Goal: Task Accomplishment & Management: Use online tool/utility

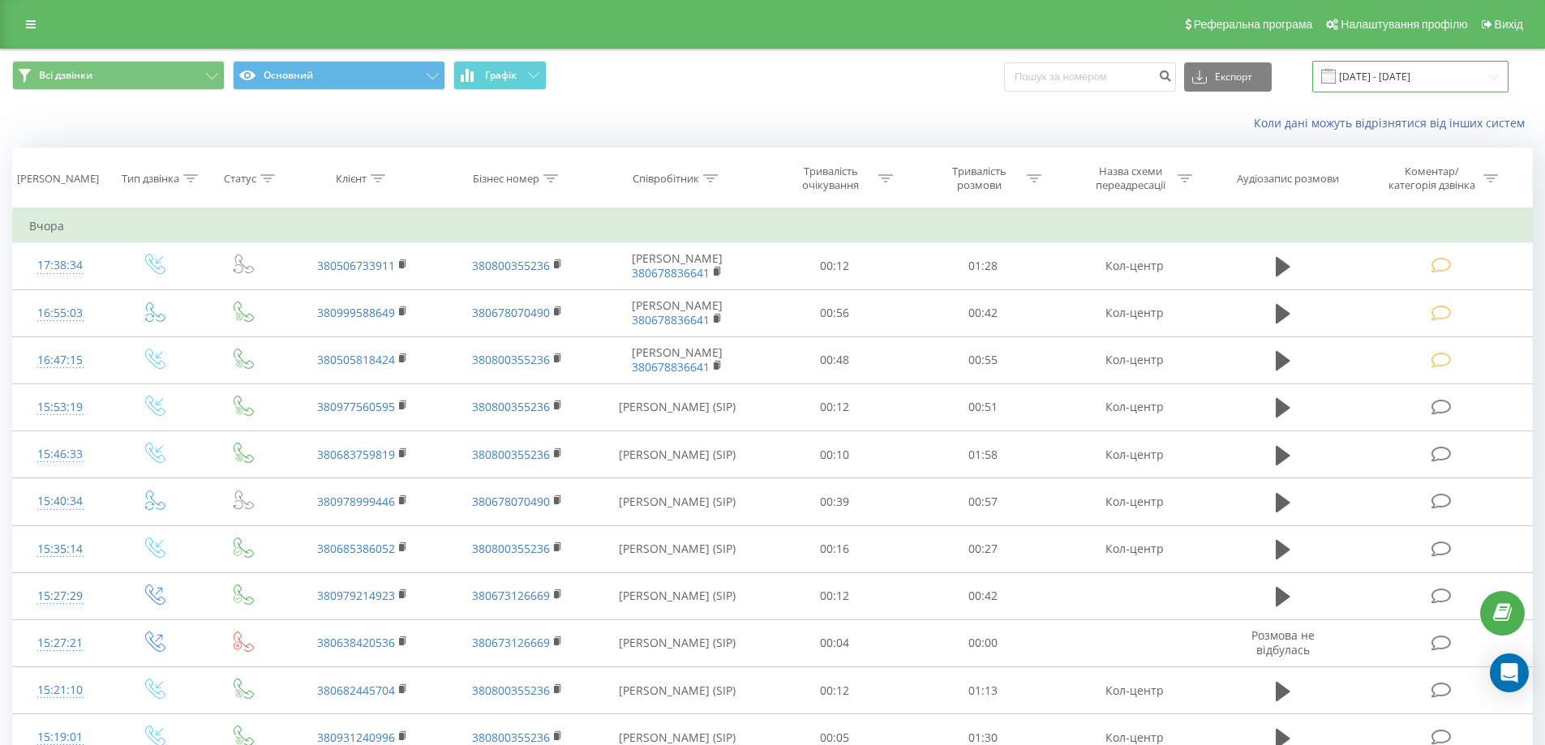
click at [1493, 76] on input "22.09.2025 - 22.09.2025" at bounding box center [1410, 77] width 196 height 32
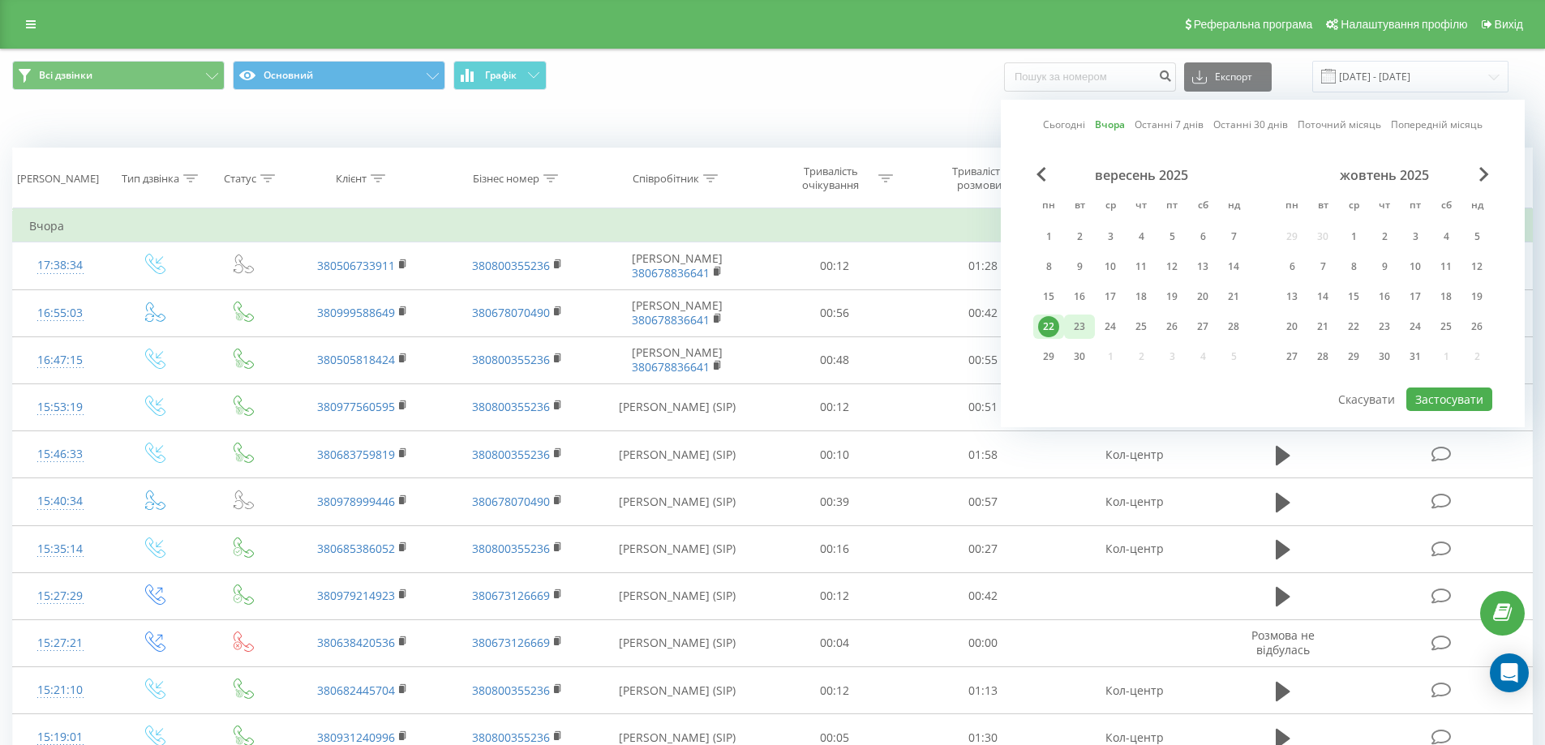
click at [1079, 323] on div "23" at bounding box center [1079, 326] width 21 height 21
click at [1437, 399] on button "Застосувати" at bounding box center [1449, 400] width 86 height 24
type input "23.09.2025 - 23.09.2025"
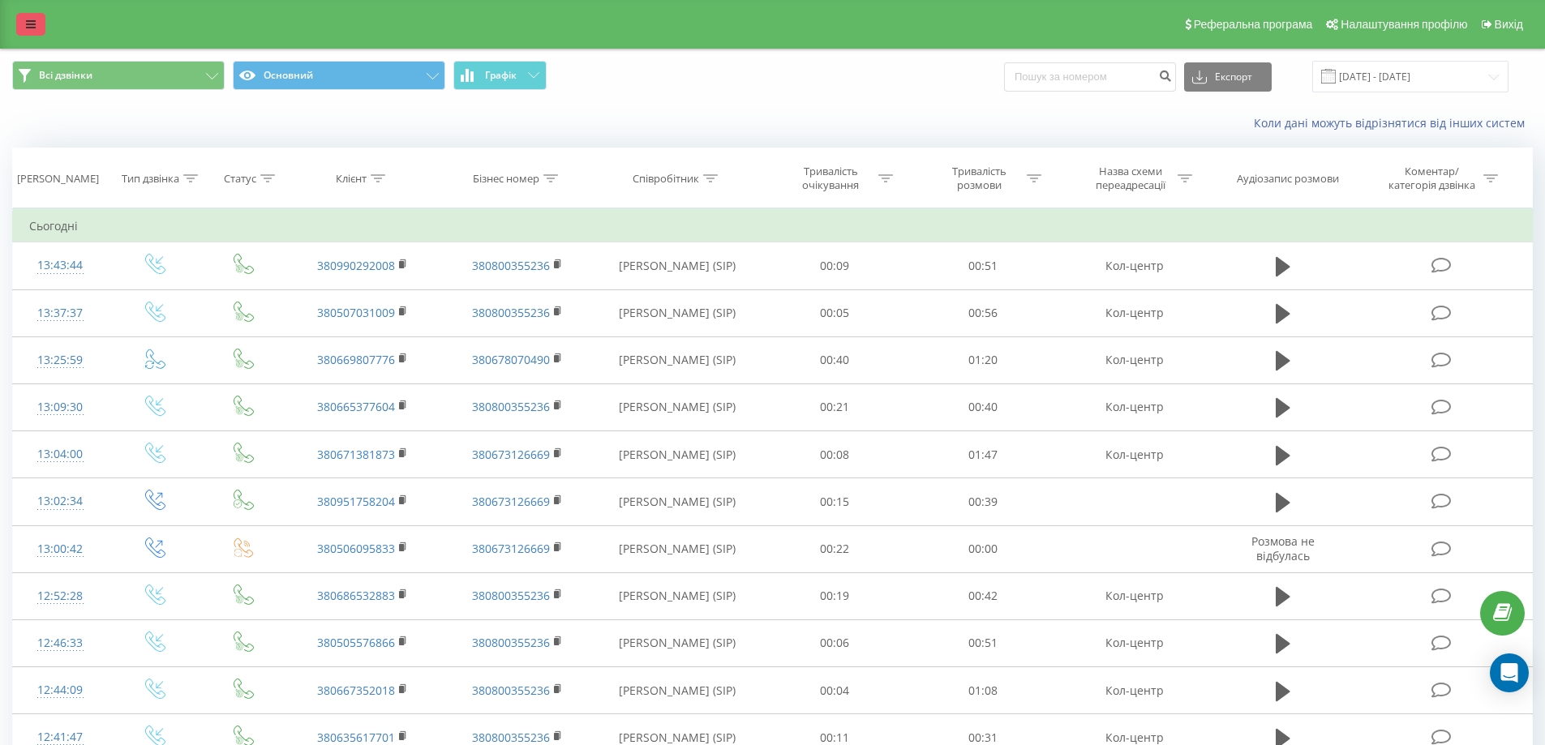
click at [30, 19] on icon at bounding box center [31, 24] width 10 height 11
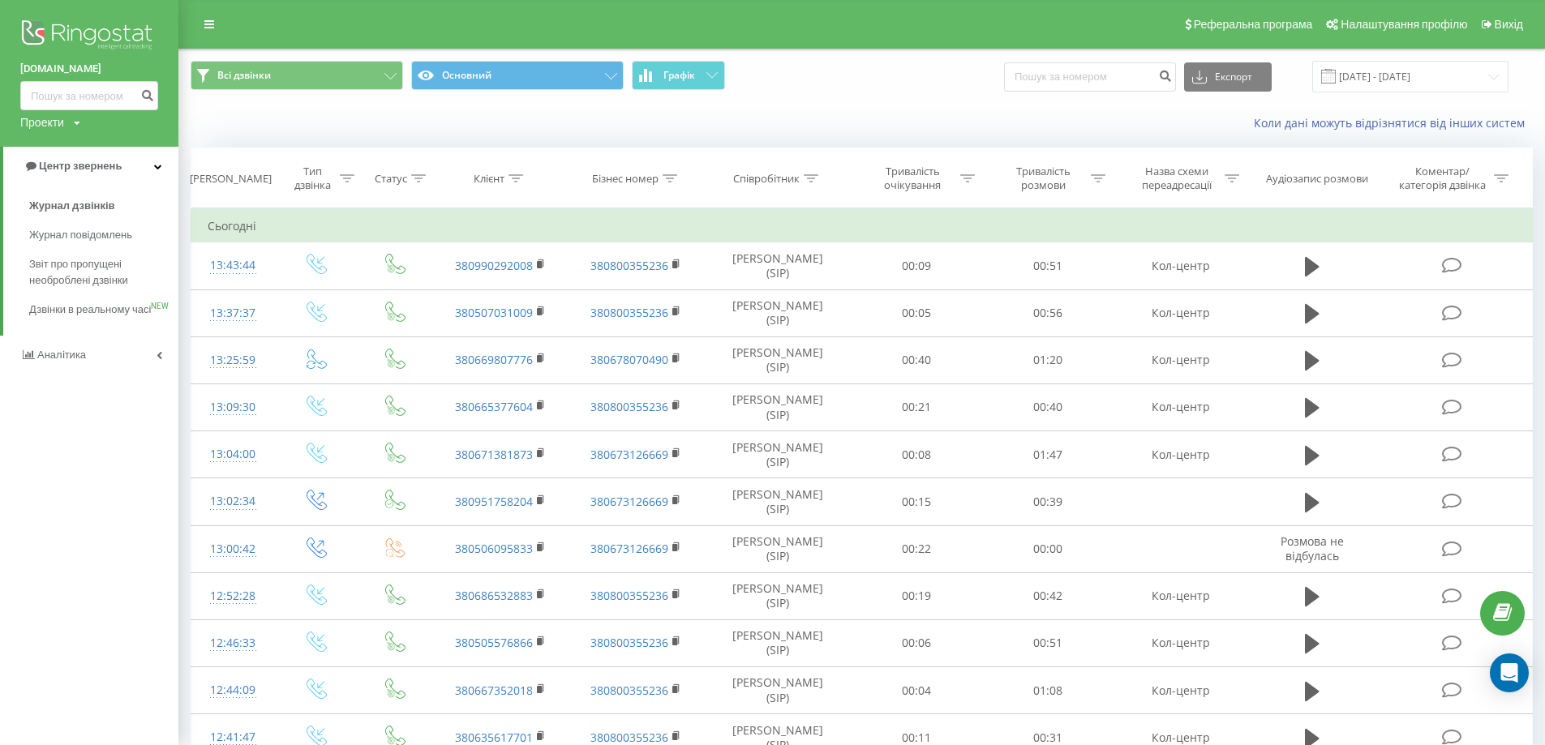
click at [418, 127] on div "Коли дані можуть відрізнятися вiд інших систем" at bounding box center [861, 123] width 1365 height 39
click at [88, 275] on span "Звіт про пропущені необроблені дзвінки" at bounding box center [99, 272] width 141 height 32
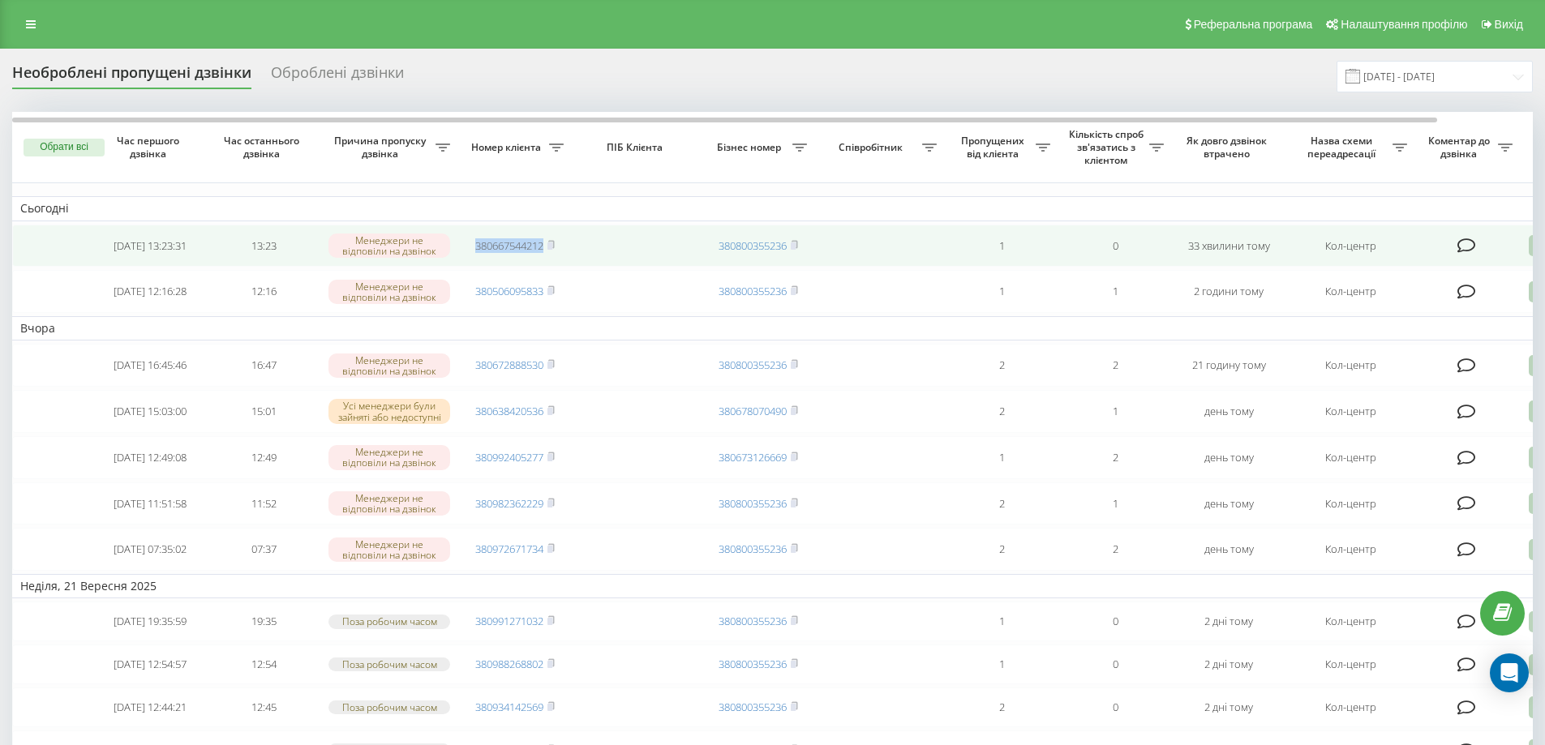
drag, startPoint x: 469, startPoint y: 244, endPoint x: 548, endPoint y: 247, distance: 79.5
click at [548, 247] on td "380667544212" at bounding box center [515, 246] width 114 height 43
copy link "380667544212"
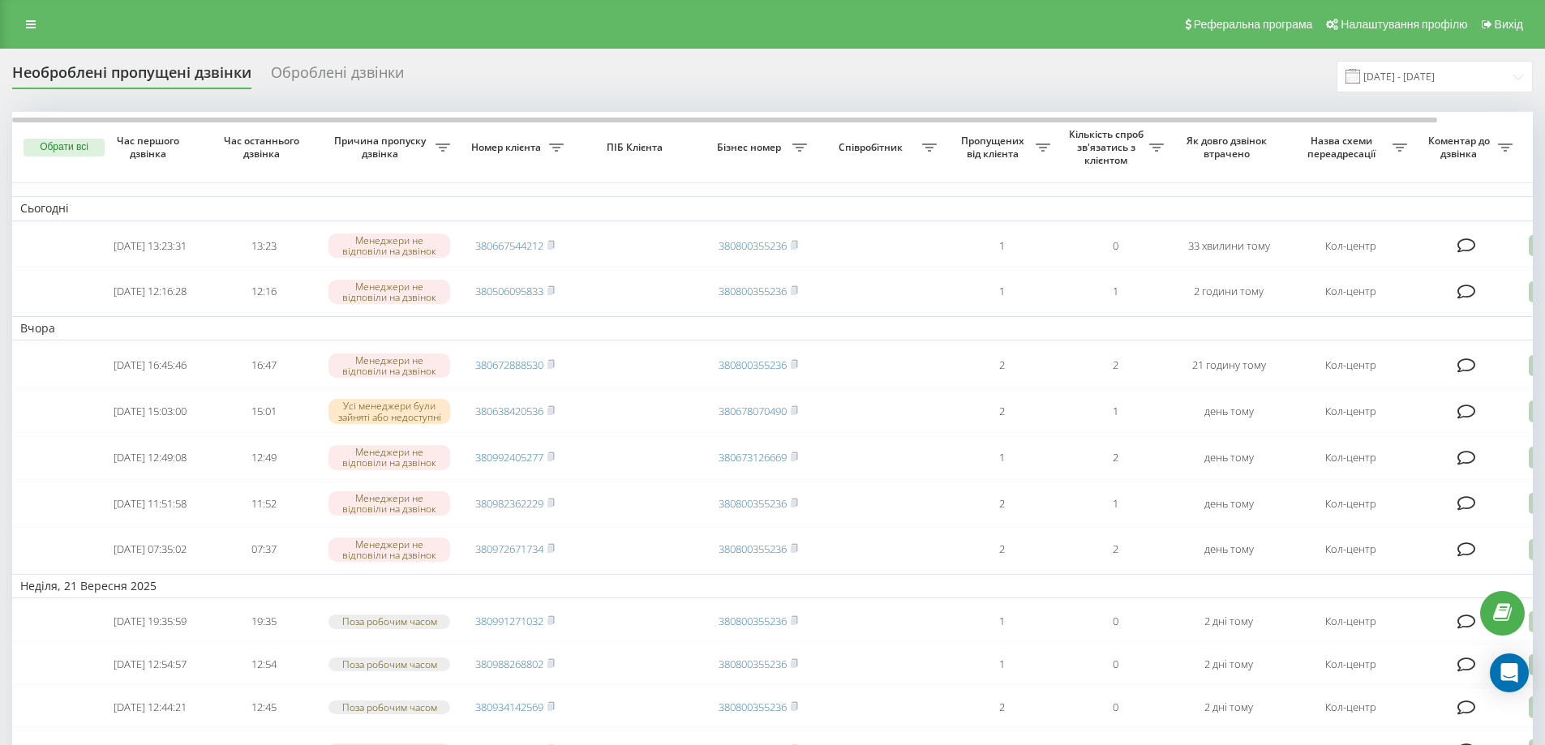
click at [122, 25] on div "Реферальна програма Налаштування профілю Вихід" at bounding box center [772, 24] width 1545 height 49
click at [32, 22] on icon at bounding box center [31, 24] width 10 height 11
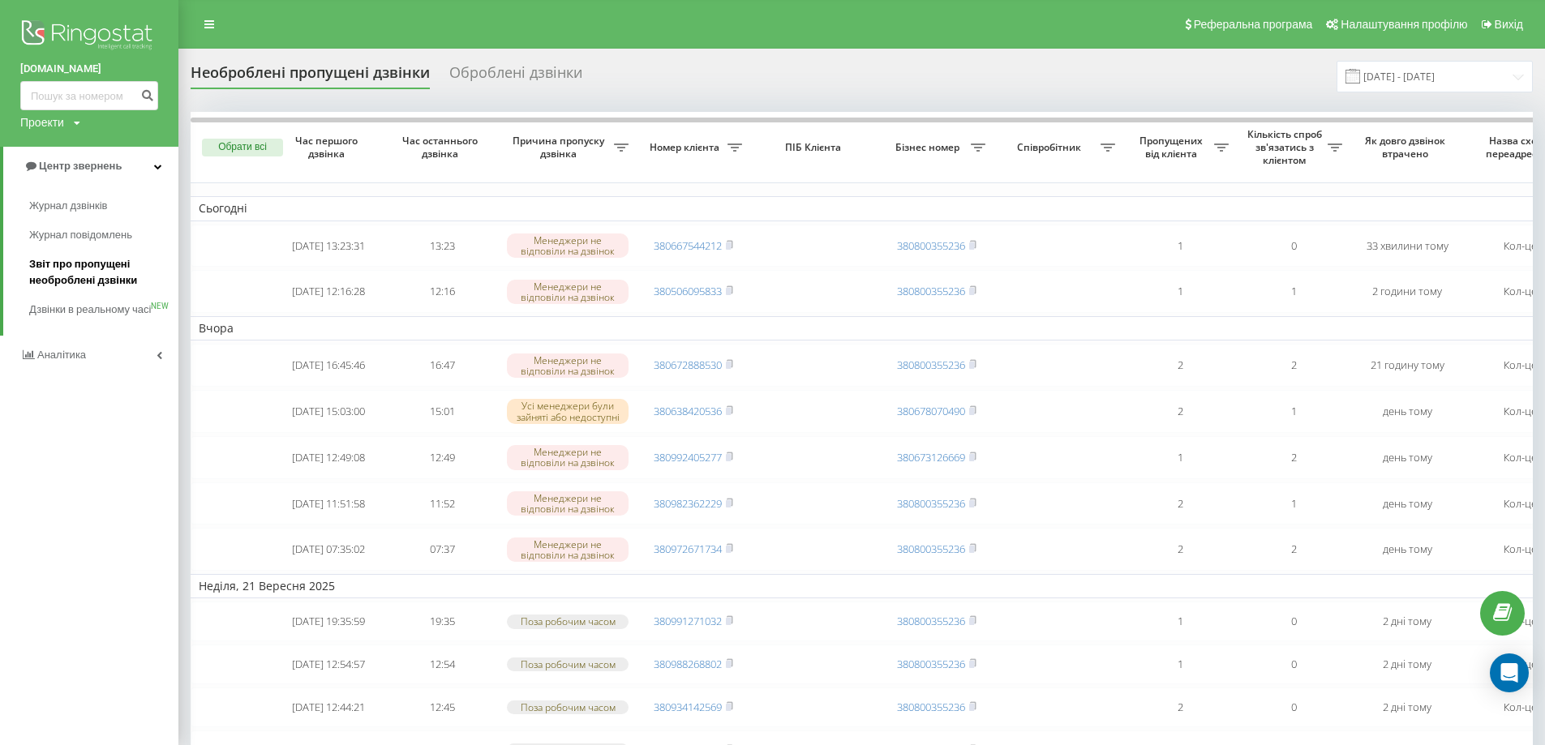
click at [106, 277] on span "Звіт про пропущені необроблені дзвінки" at bounding box center [99, 272] width 141 height 32
click at [62, 274] on span "Звіт про пропущені необроблені дзвінки" at bounding box center [99, 272] width 141 height 32
click at [1520, 82] on input "23.08.2025 - 23.09.2025" at bounding box center [1434, 77] width 196 height 32
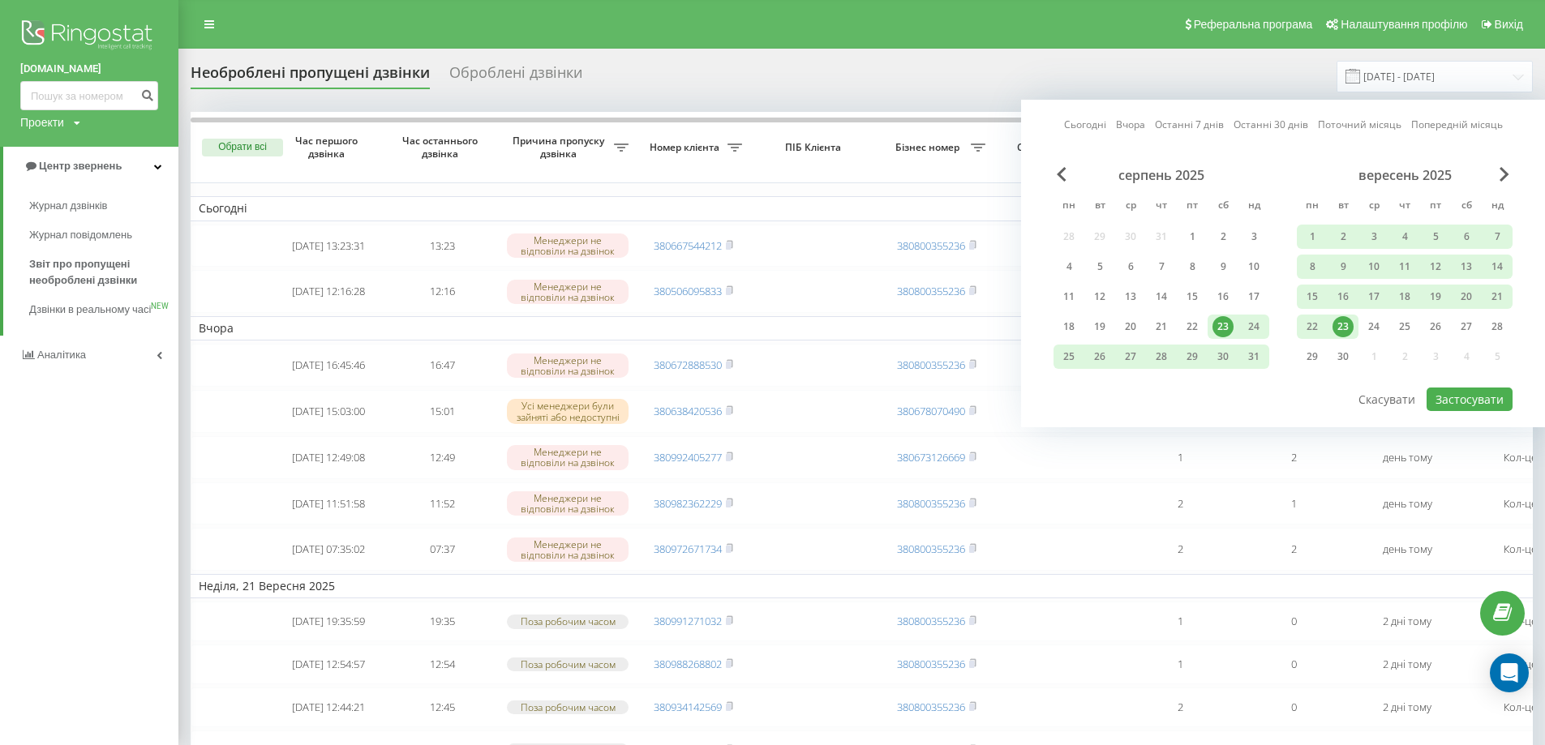
click at [1217, 320] on div "23" at bounding box center [1222, 326] width 21 height 21
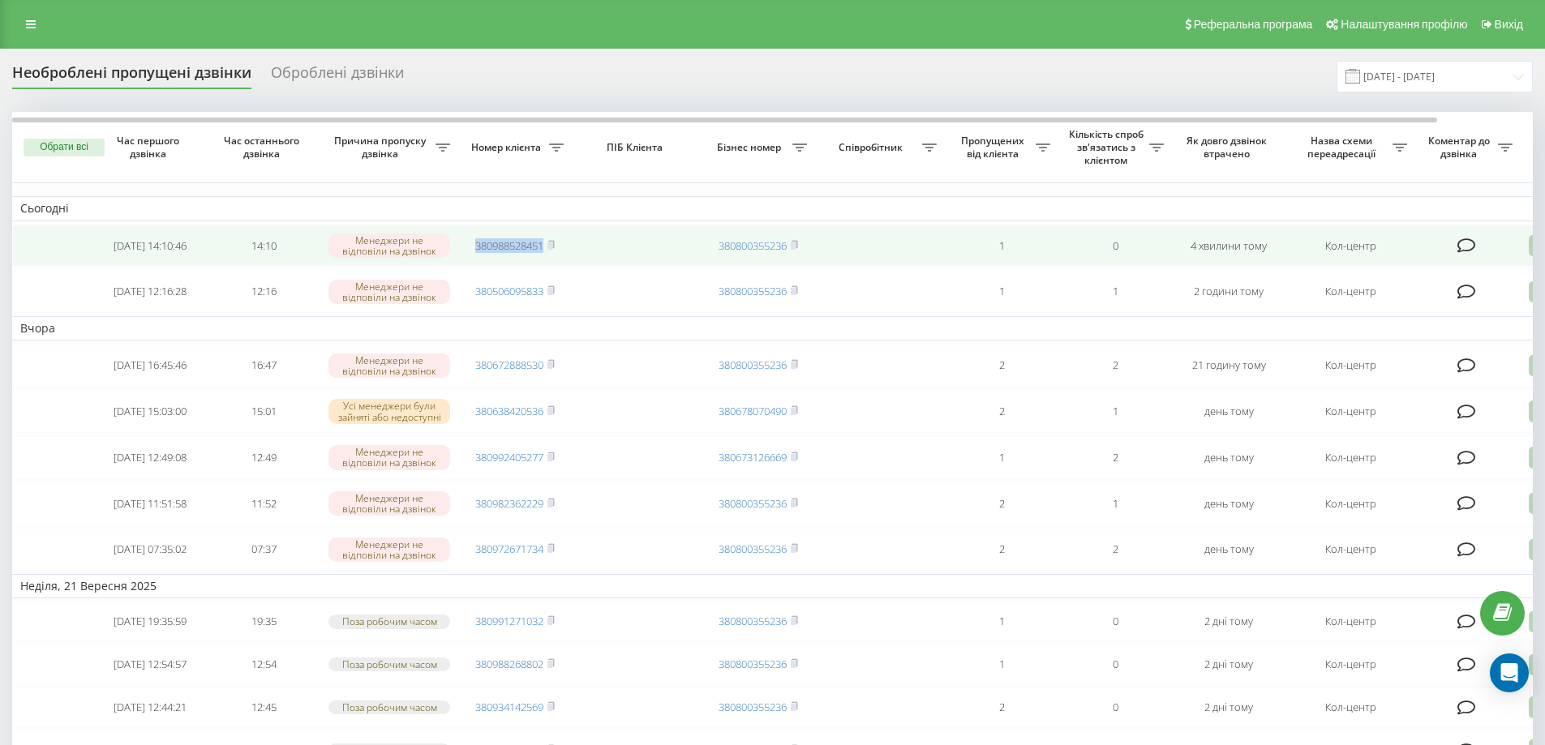
drag, startPoint x: 470, startPoint y: 243, endPoint x: 542, endPoint y: 247, distance: 71.5
click at [544, 247] on td "380988528451" at bounding box center [515, 246] width 114 height 43
copy link "380988528451"
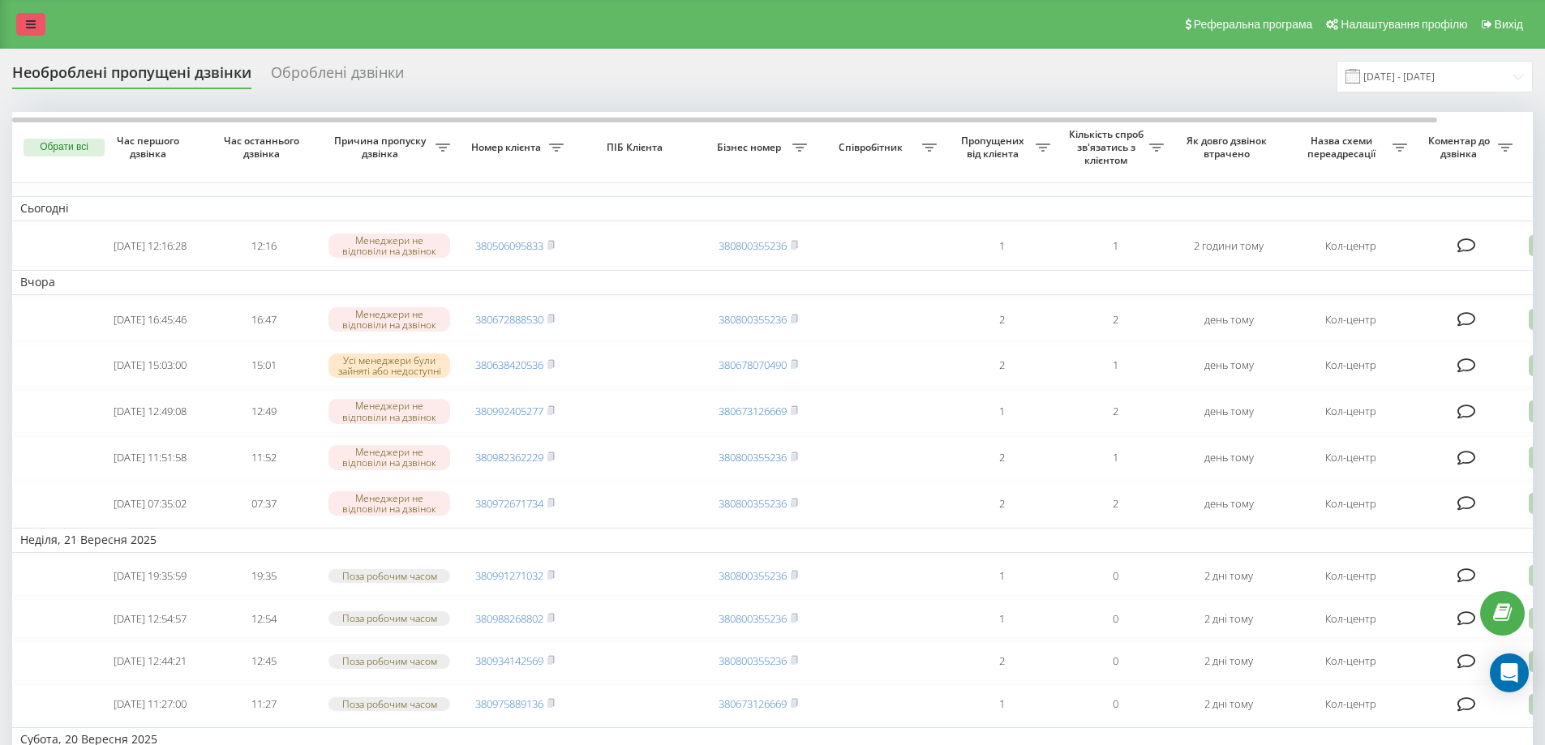
click at [25, 24] on link at bounding box center [30, 24] width 29 height 23
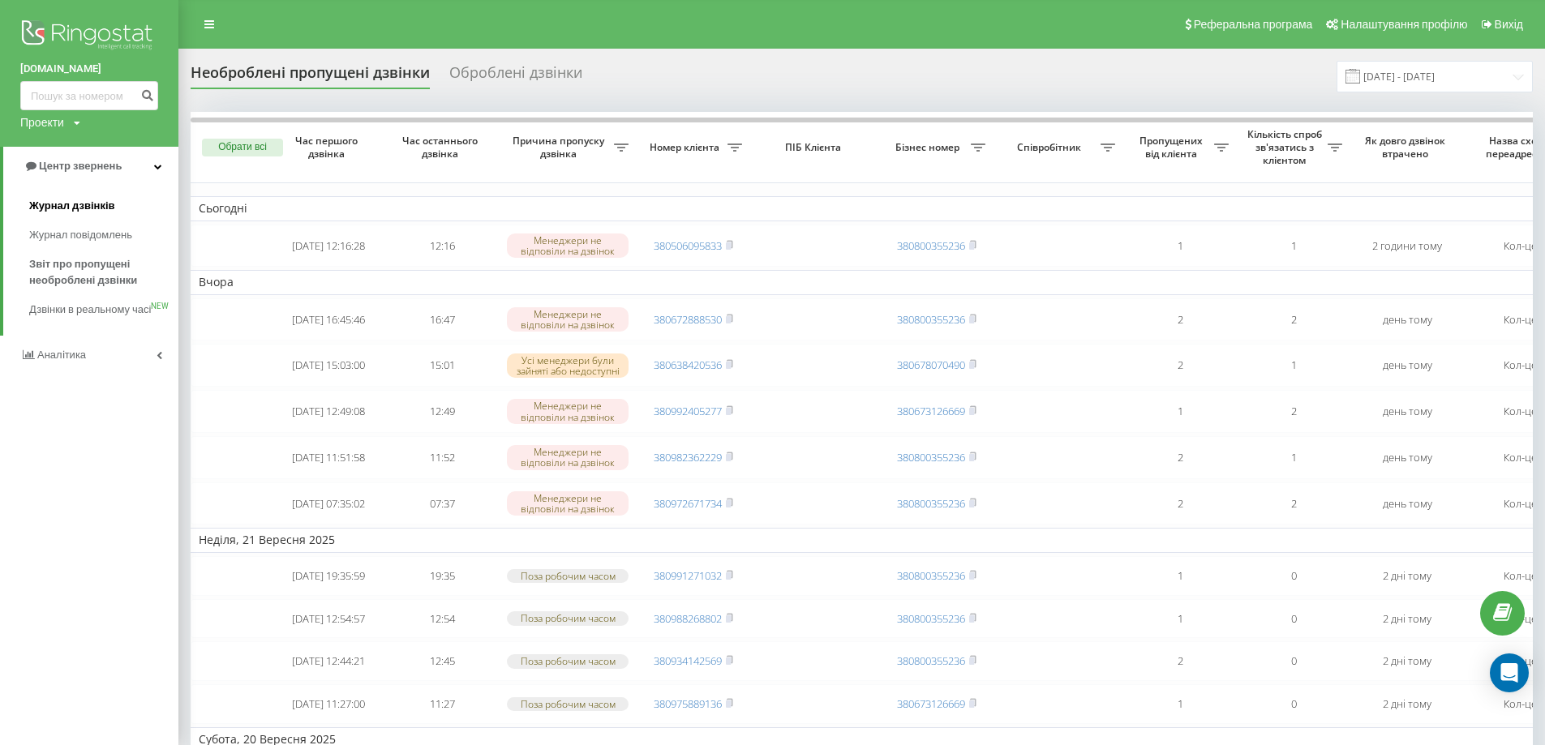
click at [100, 208] on span "Журнал дзвінків" at bounding box center [72, 206] width 86 height 16
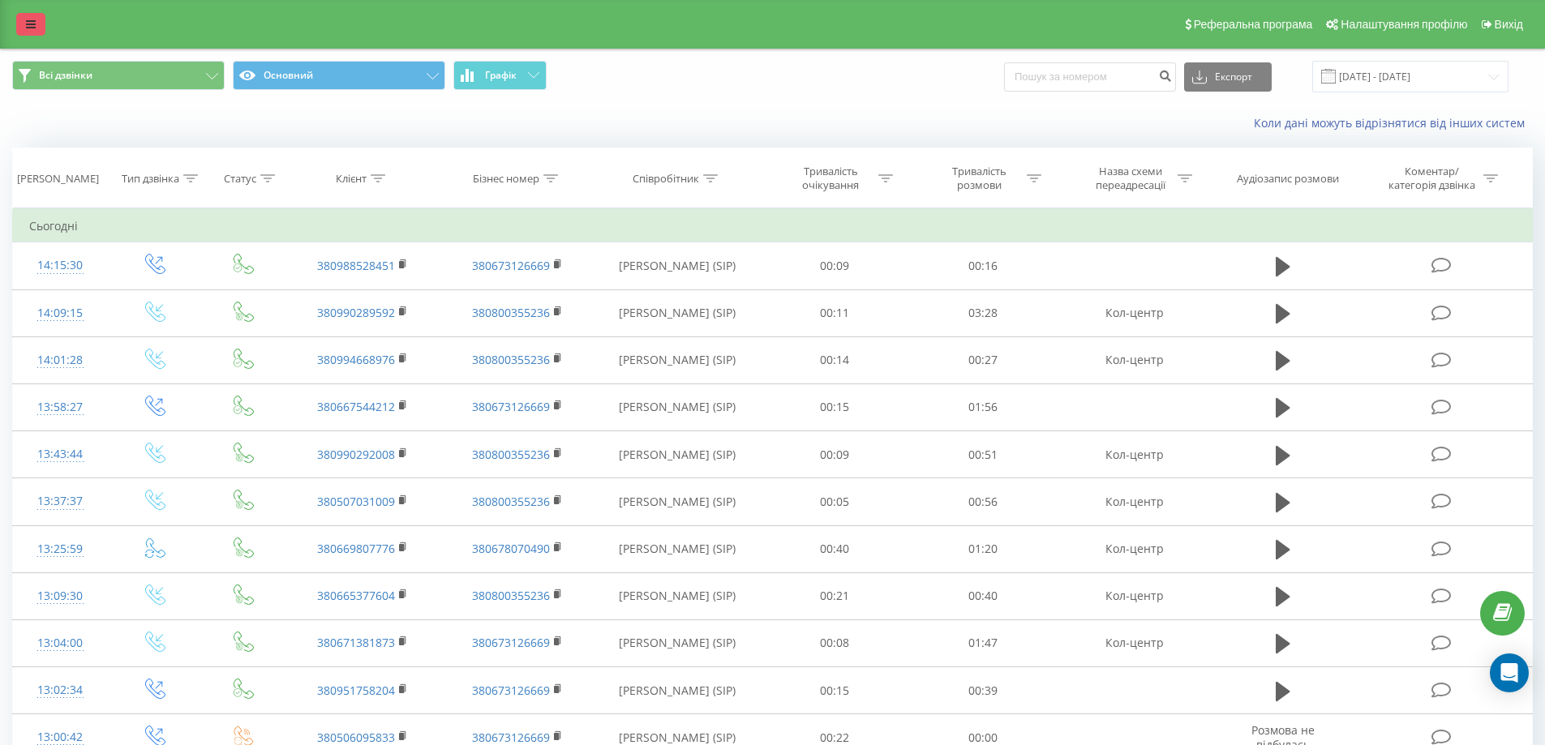
click at [20, 26] on link at bounding box center [30, 24] width 29 height 23
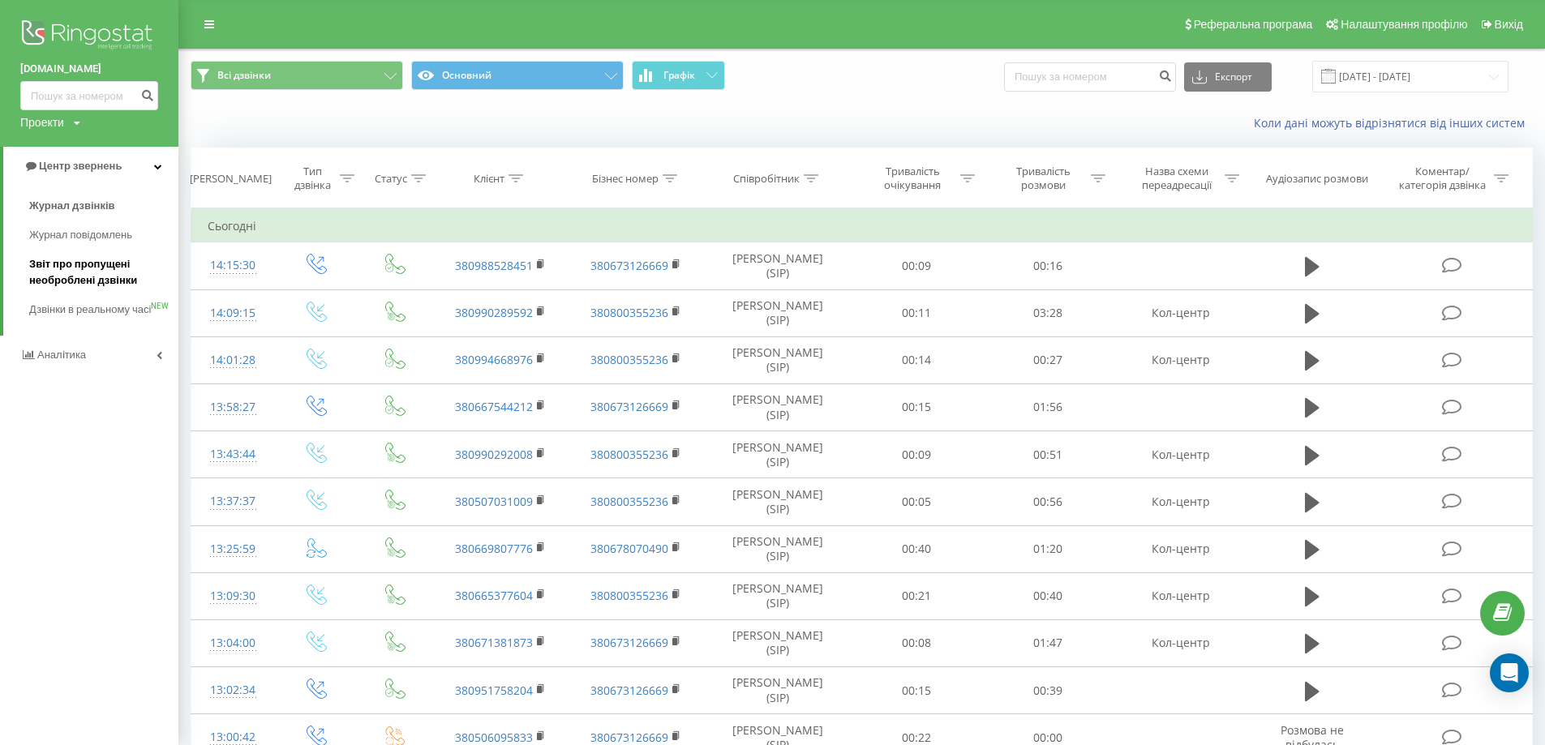
click at [76, 271] on span "Звіт про пропущені необроблені дзвінки" at bounding box center [99, 272] width 141 height 32
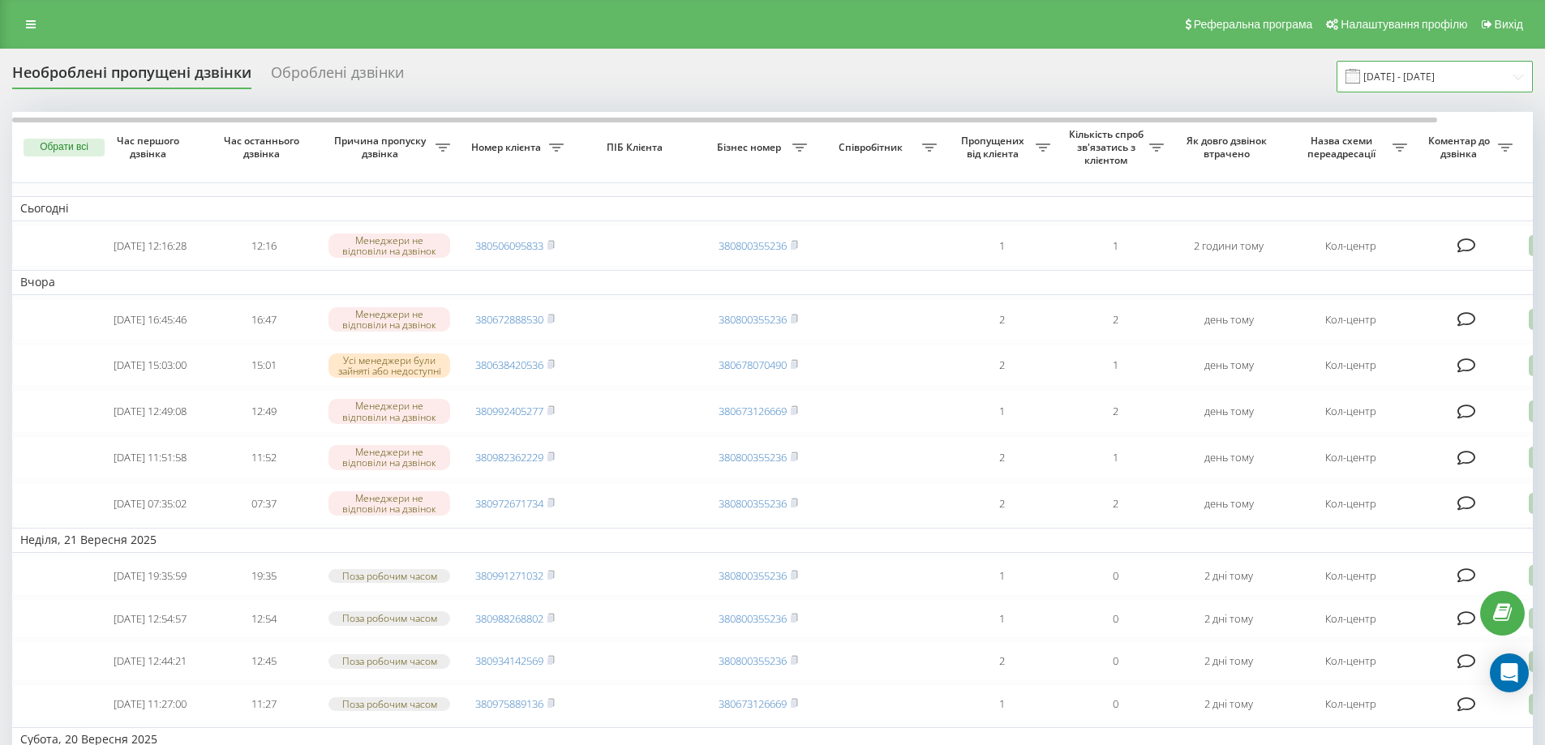
click at [1449, 74] on input "[DATE] - [DATE]" at bounding box center [1434, 77] width 196 height 32
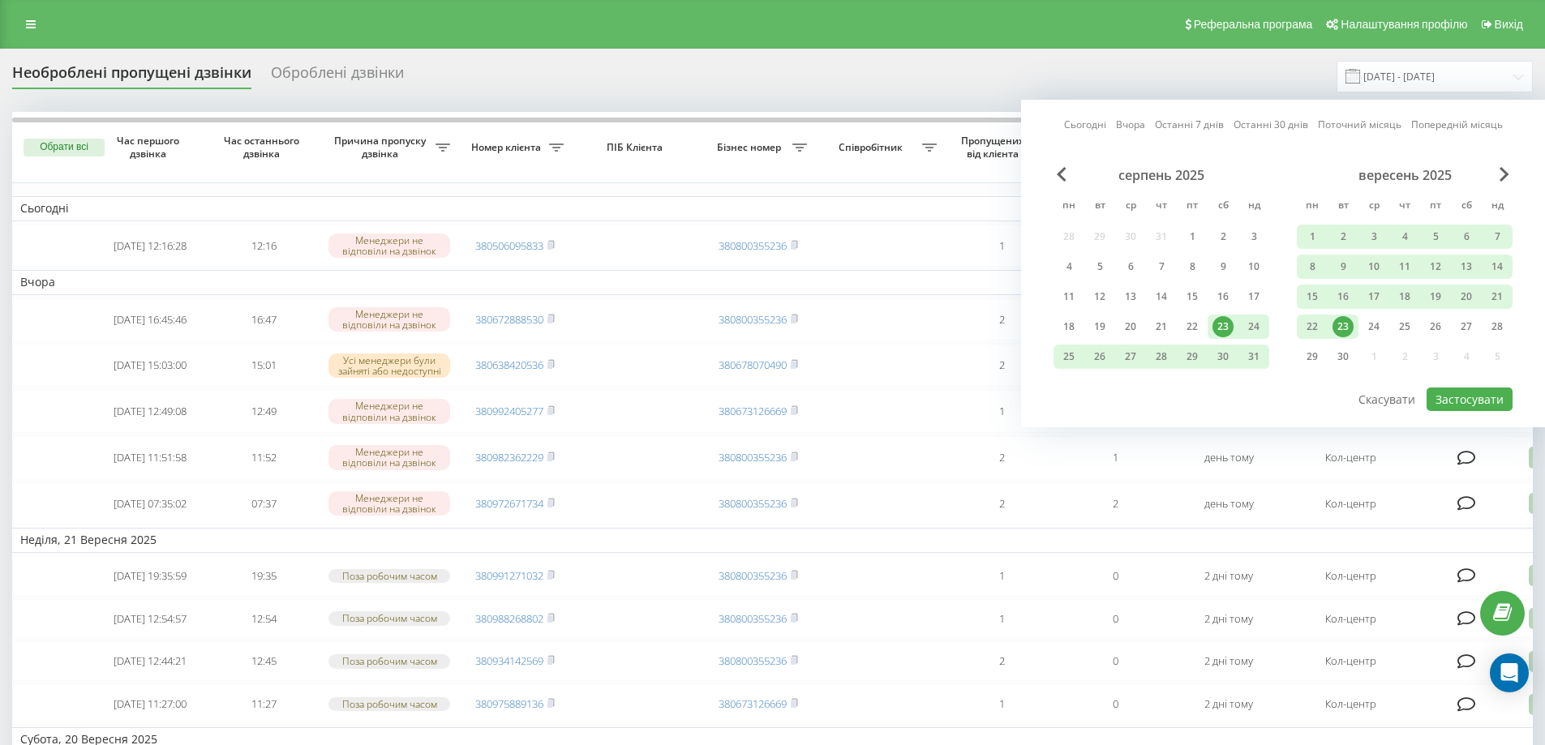
click at [1227, 328] on div "23" at bounding box center [1222, 326] width 21 height 21
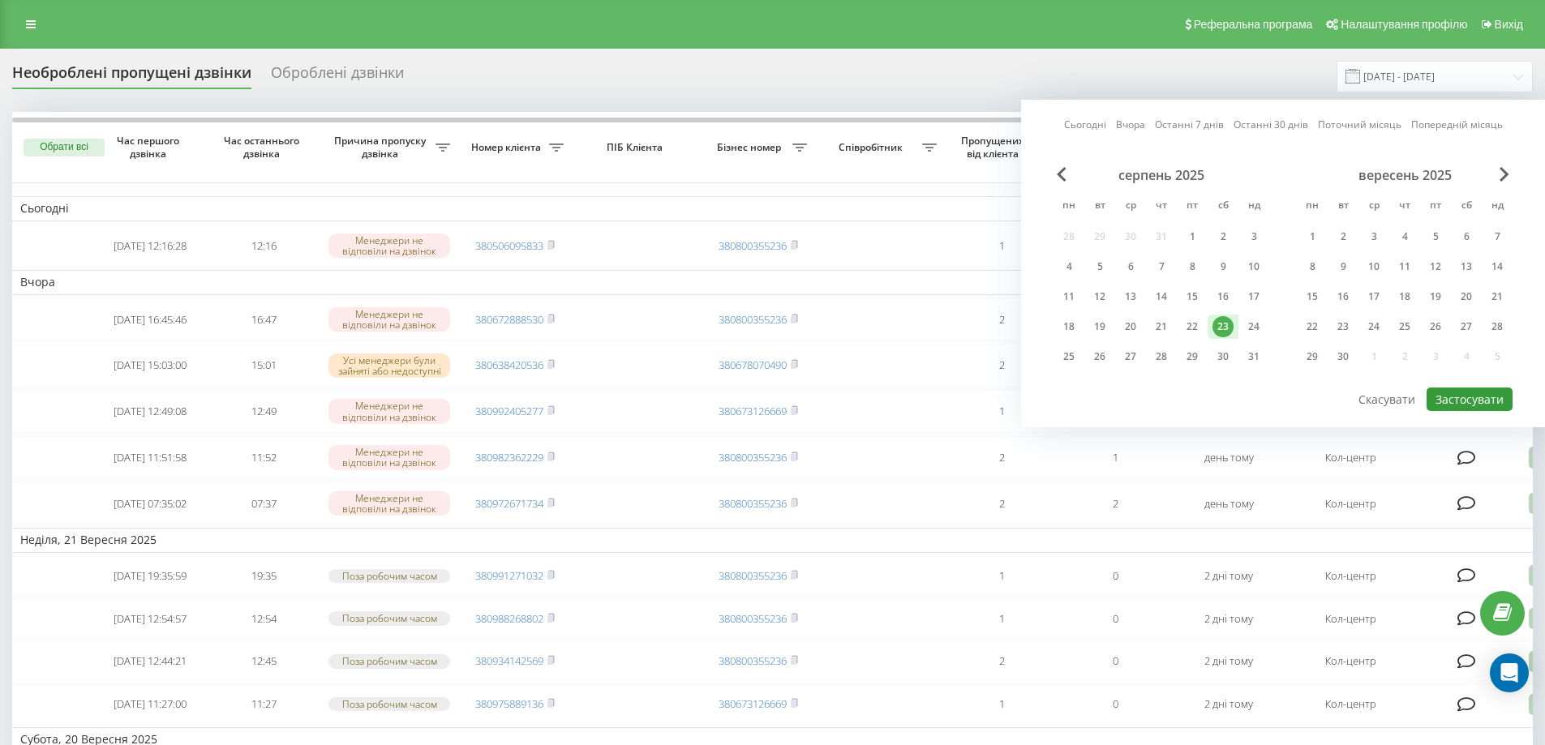
click at [1454, 397] on button "Застосувати" at bounding box center [1469, 400] width 86 height 24
type input "23.08.2025 - 23.08.2025"
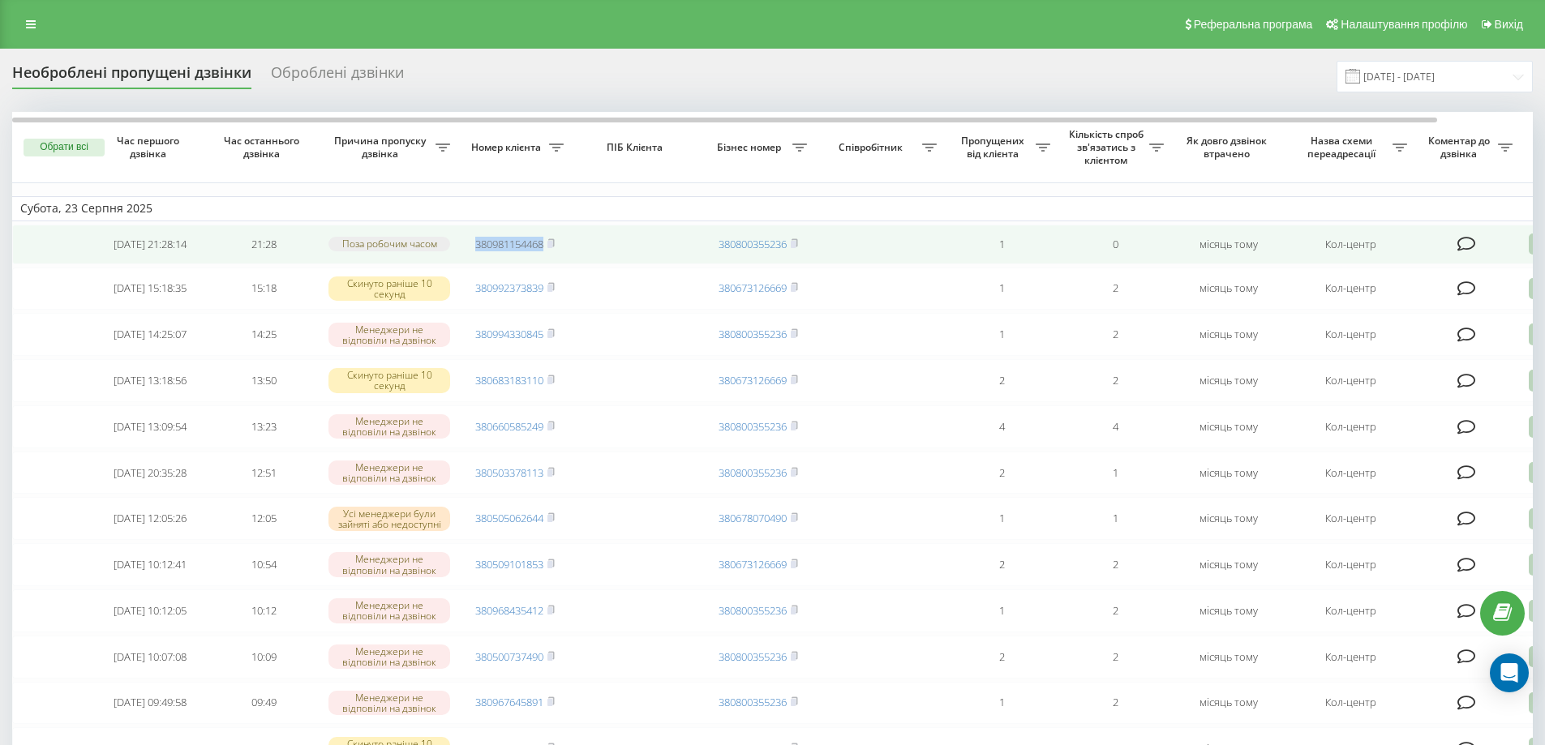
drag, startPoint x: 470, startPoint y: 242, endPoint x: 546, endPoint y: 246, distance: 75.5
click at [546, 246] on td "380981154468" at bounding box center [515, 245] width 114 height 40
copy link "380981154468"
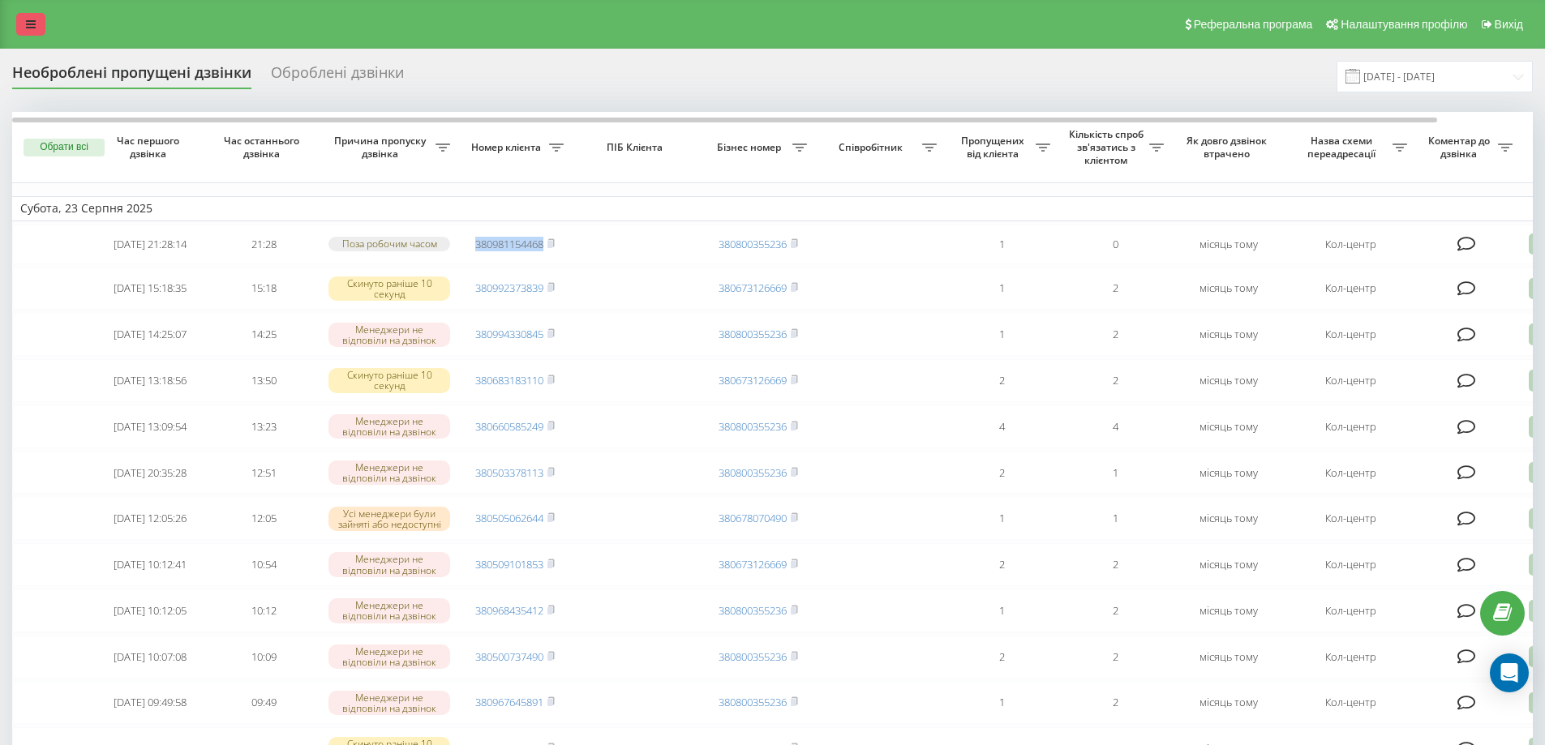
click at [28, 16] on link at bounding box center [30, 24] width 29 height 23
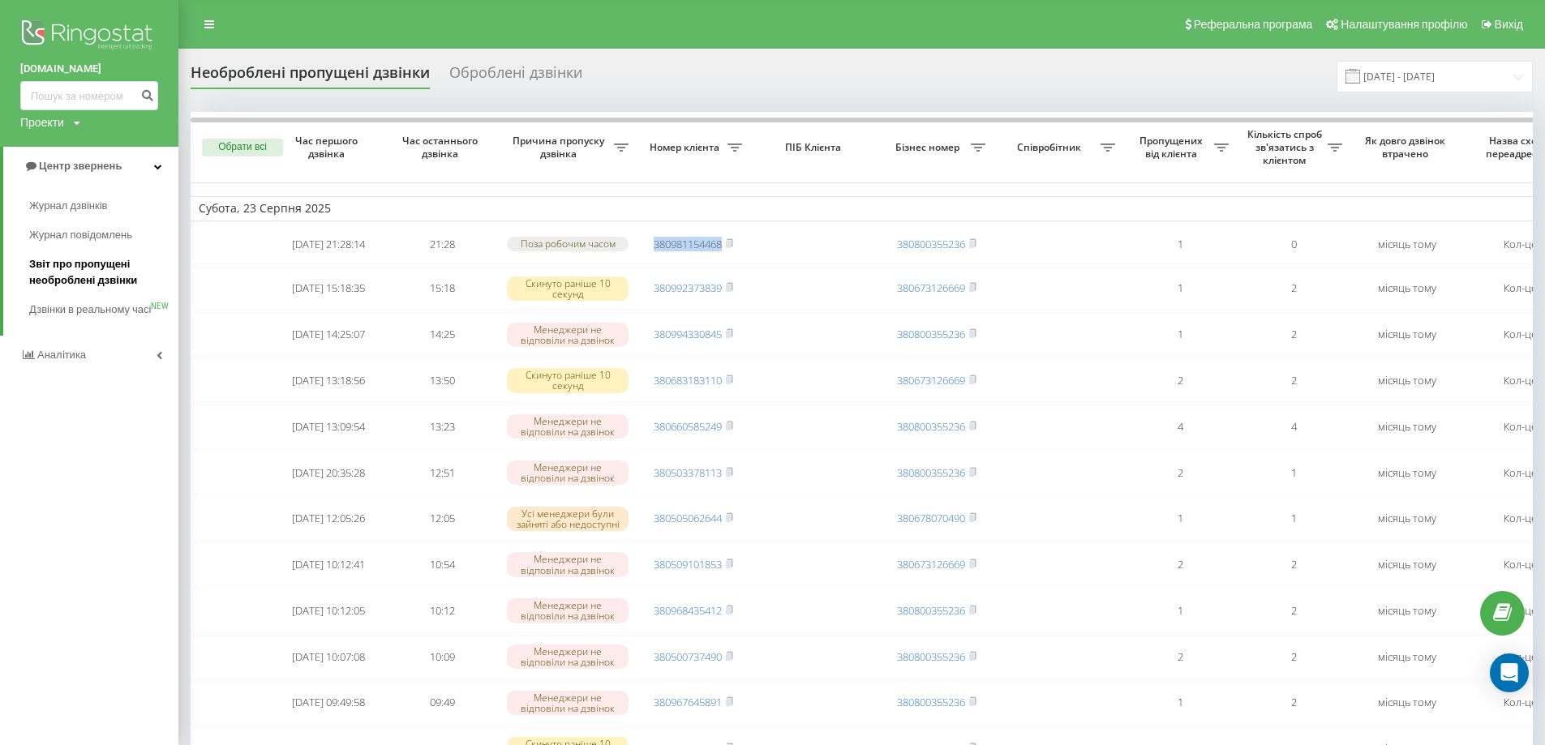
click at [98, 273] on span "Звіт про пропущені необроблені дзвінки" at bounding box center [99, 272] width 141 height 32
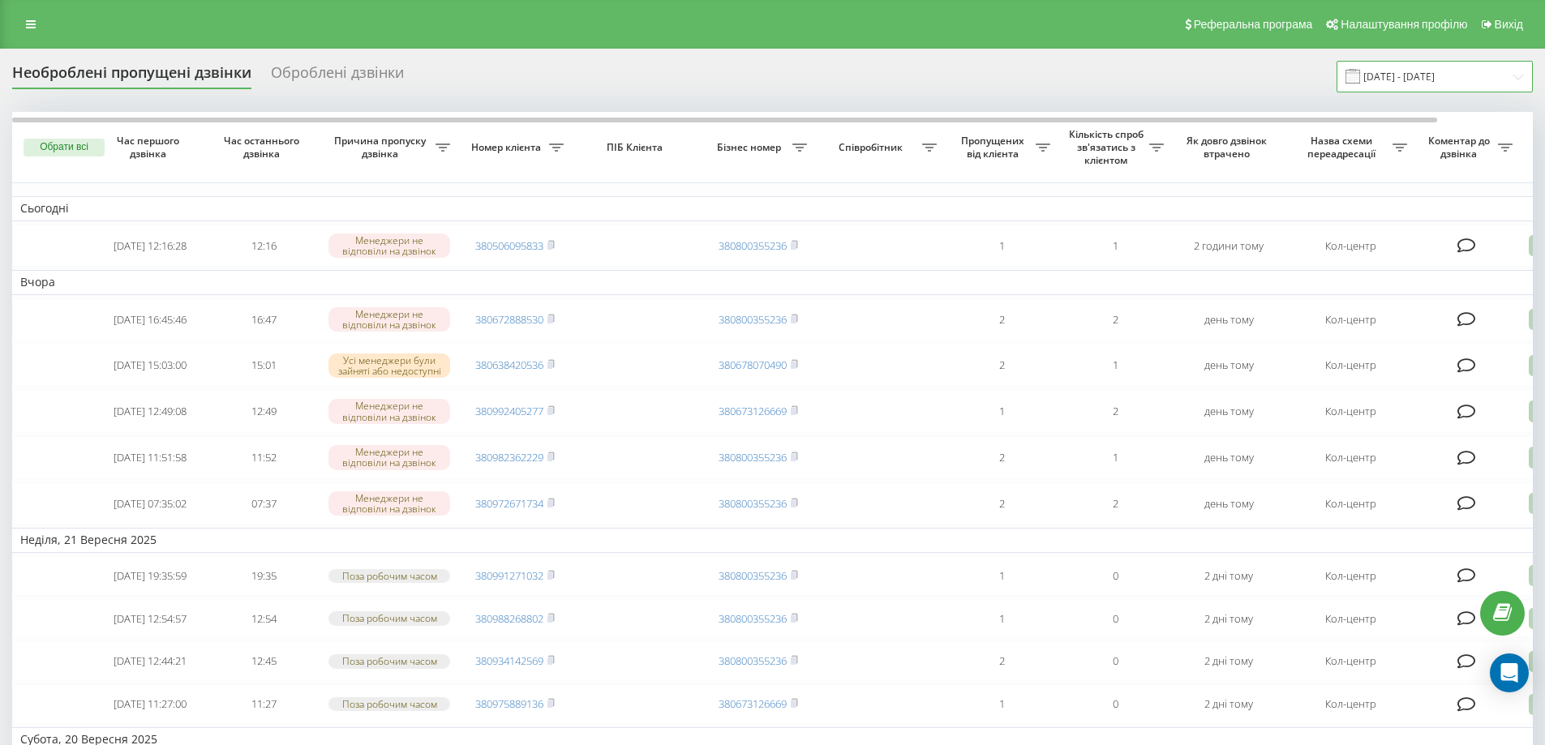
click at [1523, 73] on input "23.08.2025 - 23.09.2025" at bounding box center [1434, 77] width 196 height 32
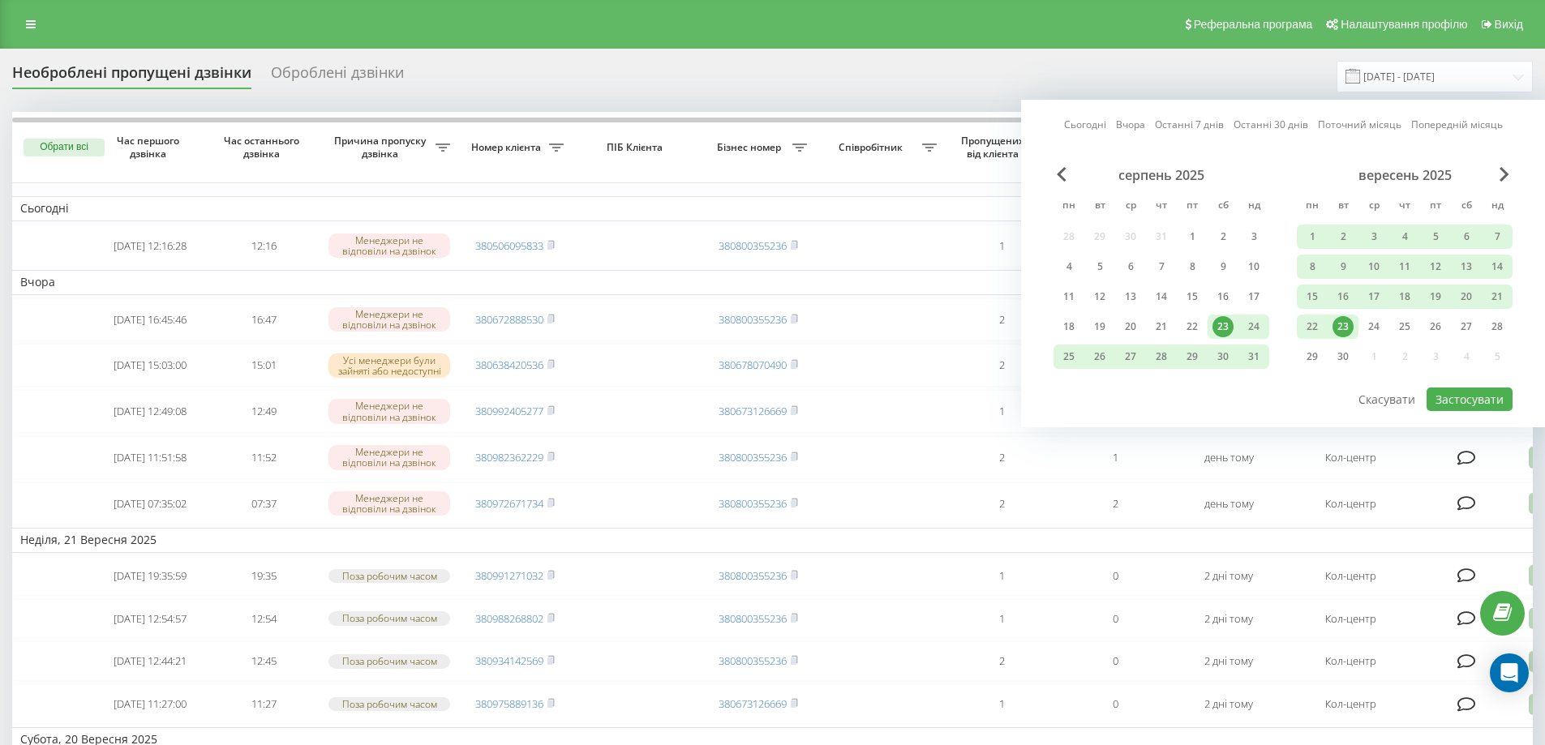
click at [1350, 324] on div "23" at bounding box center [1342, 326] width 21 height 21
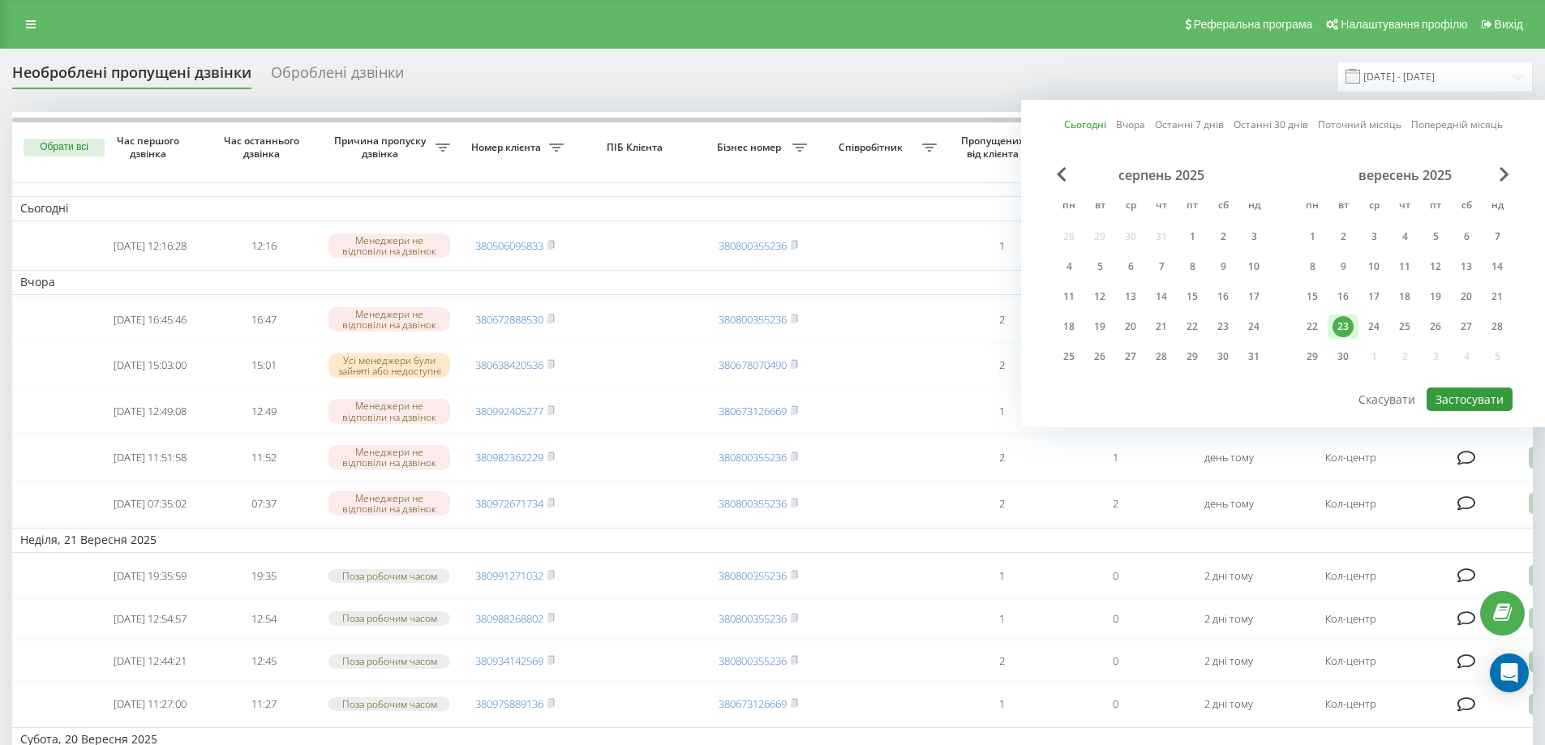
click at [1452, 400] on button "Застосувати" at bounding box center [1469, 400] width 86 height 24
type input "23.09.2025 - 23.09.2025"
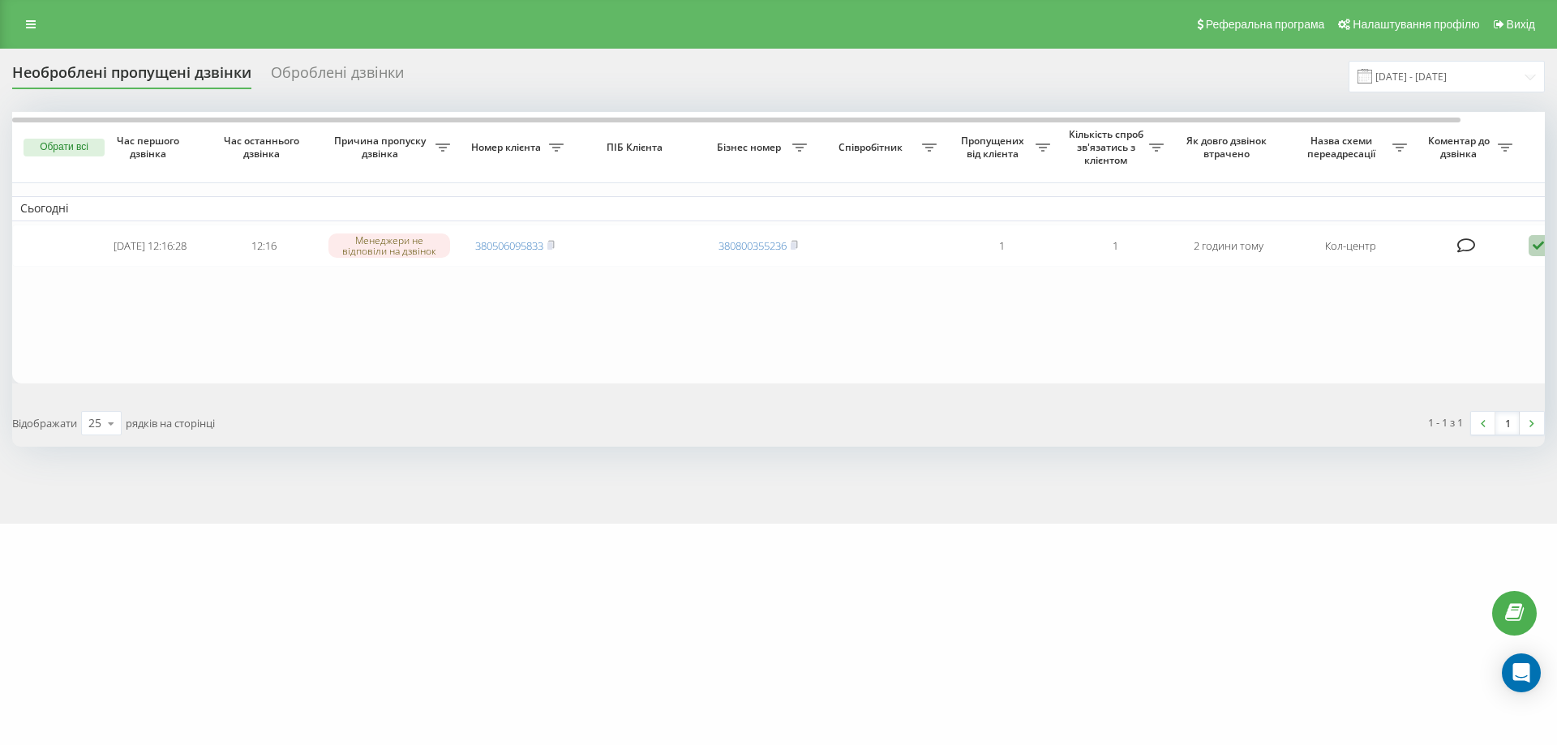
click at [22, 21] on link at bounding box center [30, 24] width 29 height 23
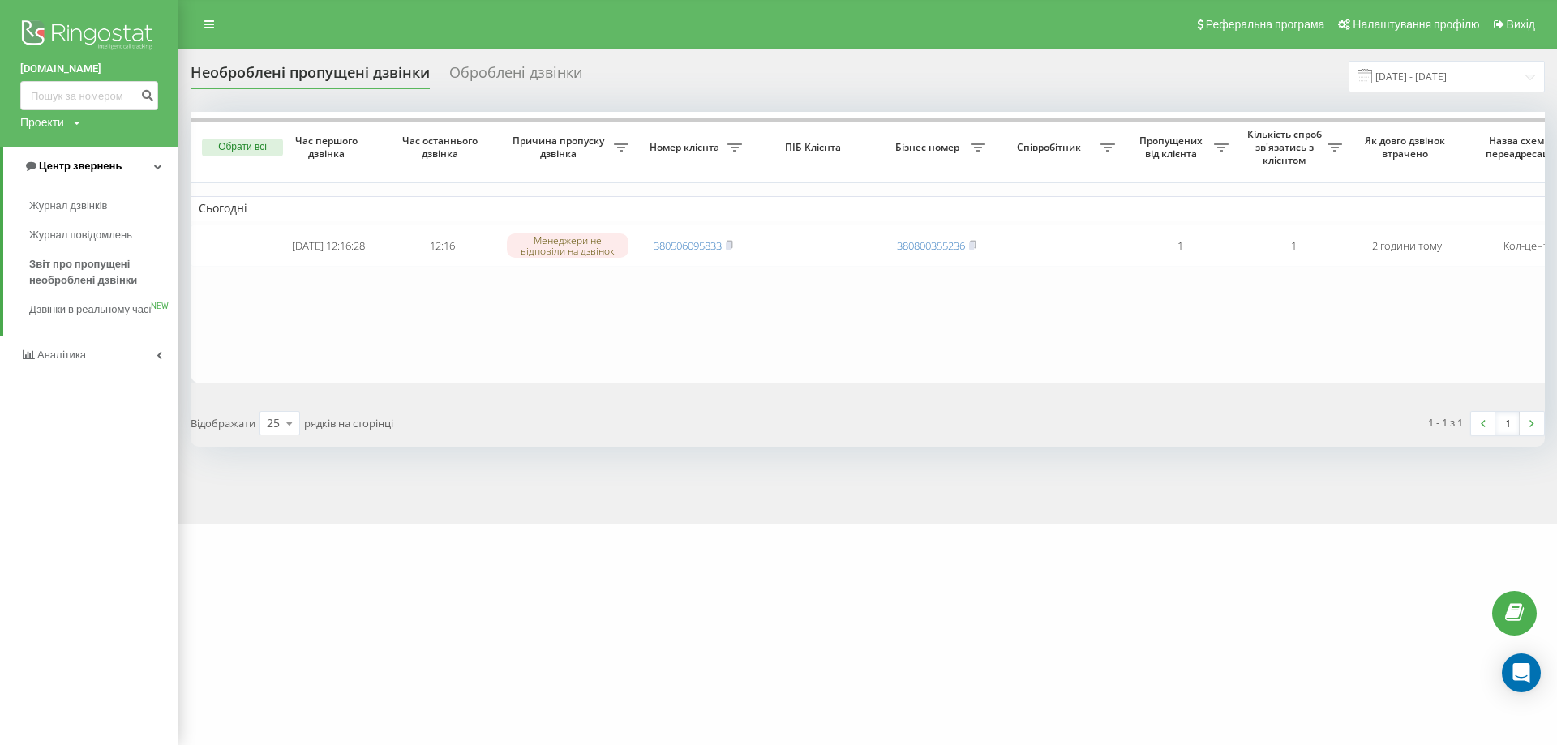
click at [108, 171] on span "Центр звернень" at bounding box center [80, 166] width 83 height 12
click at [106, 165] on span "Центр звернень" at bounding box center [77, 166] width 83 height 12
click at [105, 204] on span "Журнал дзвінків" at bounding box center [72, 206] width 86 height 16
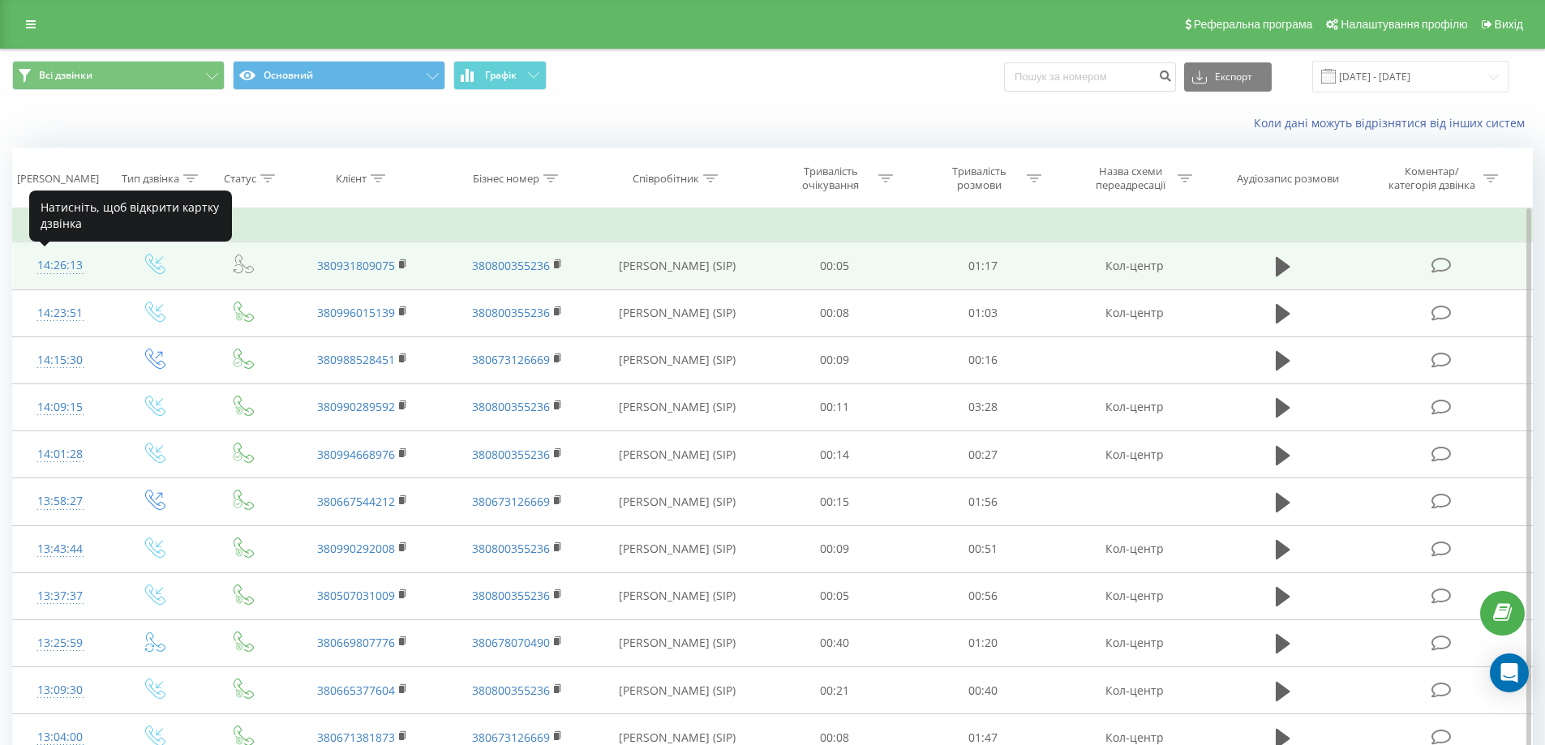
click at [67, 269] on div "14:26:13" at bounding box center [60, 266] width 62 height 32
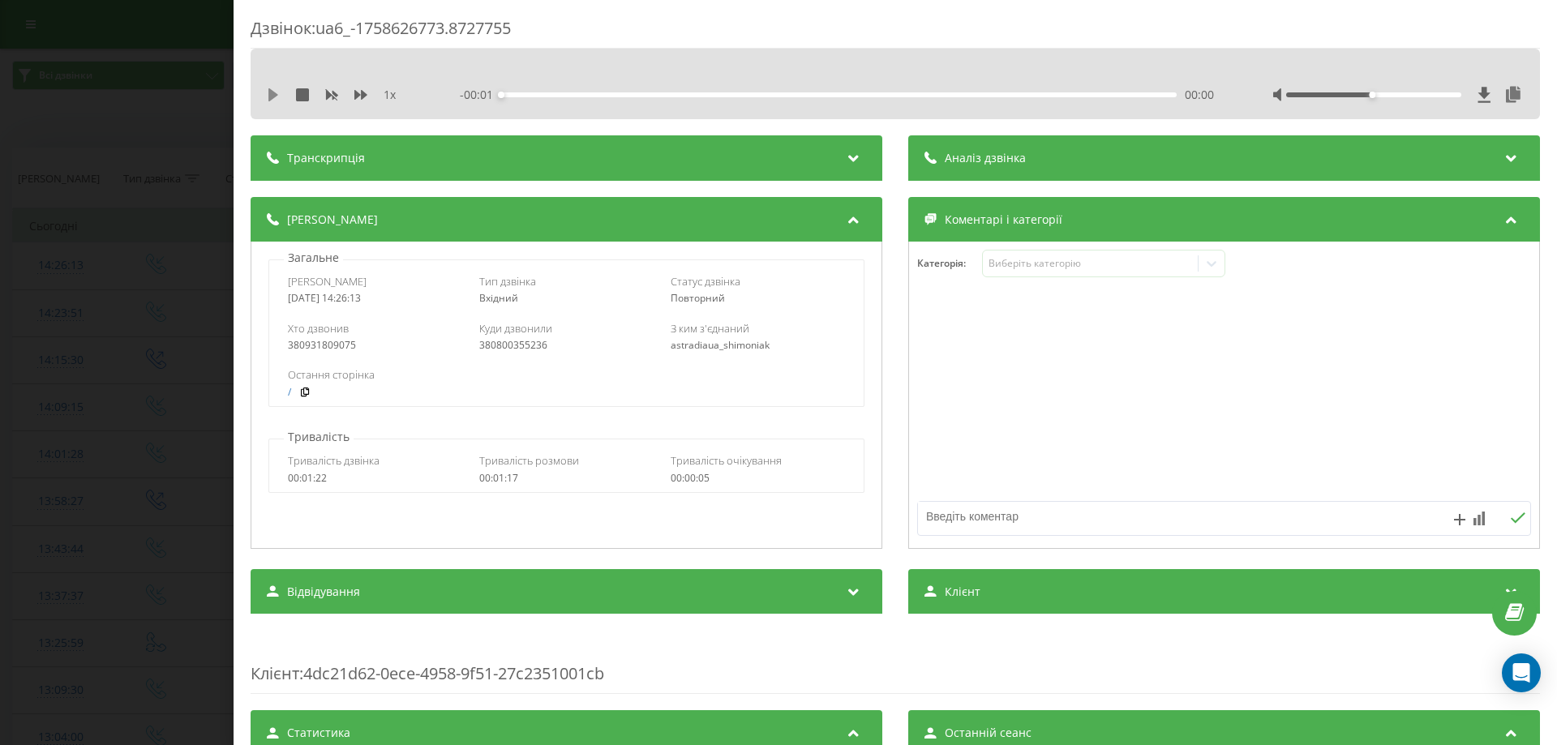
click at [276, 93] on icon at bounding box center [273, 94] width 10 height 13
click at [360, 95] on icon at bounding box center [360, 95] width 13 height 10
click at [273, 88] on icon at bounding box center [273, 94] width 13 height 13
click at [130, 314] on div "Дзвінок : ua6_-1758626773.8727755 1.25 x - 01:08 00:09 00:09 Транскрипція Для A…" at bounding box center [778, 372] width 1557 height 745
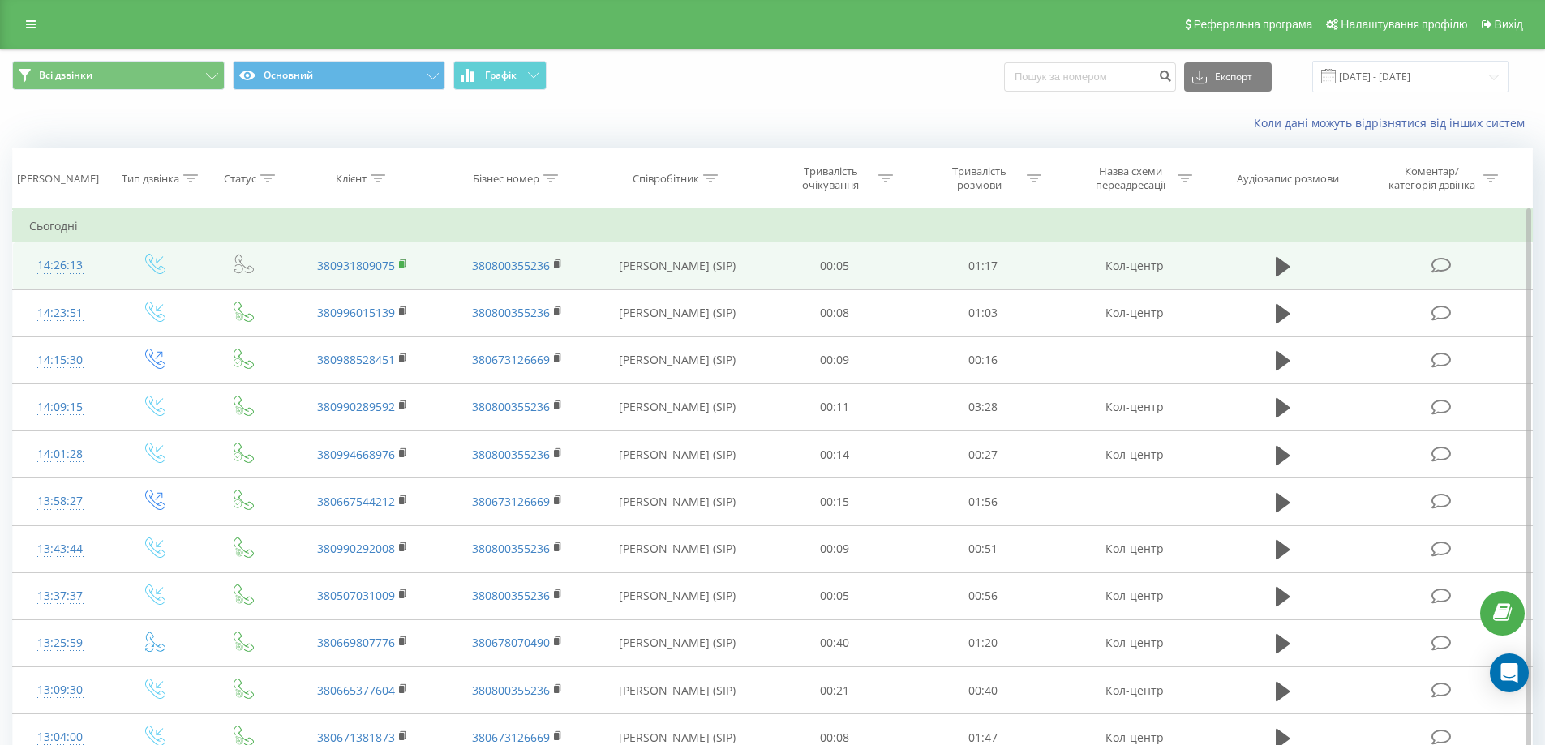
click at [402, 264] on rect at bounding box center [401, 264] width 5 height 7
drag, startPoint x: 397, startPoint y: 264, endPoint x: 320, endPoint y: 257, distance: 77.4
click at [294, 251] on td "380931809075" at bounding box center [362, 265] width 154 height 47
copy link "380931809075"
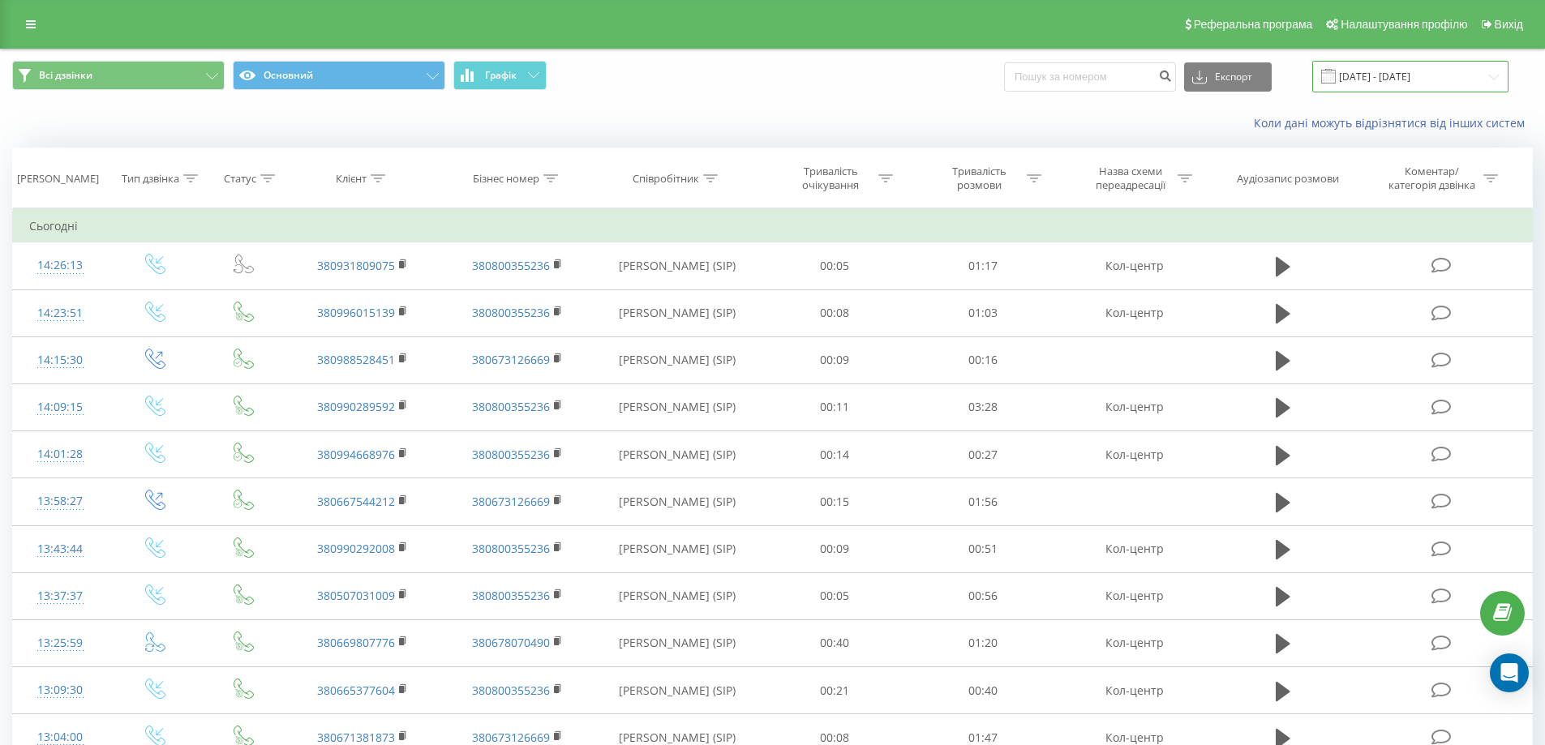
click at [1443, 79] on input "[DATE] - [DATE]" at bounding box center [1410, 77] width 196 height 32
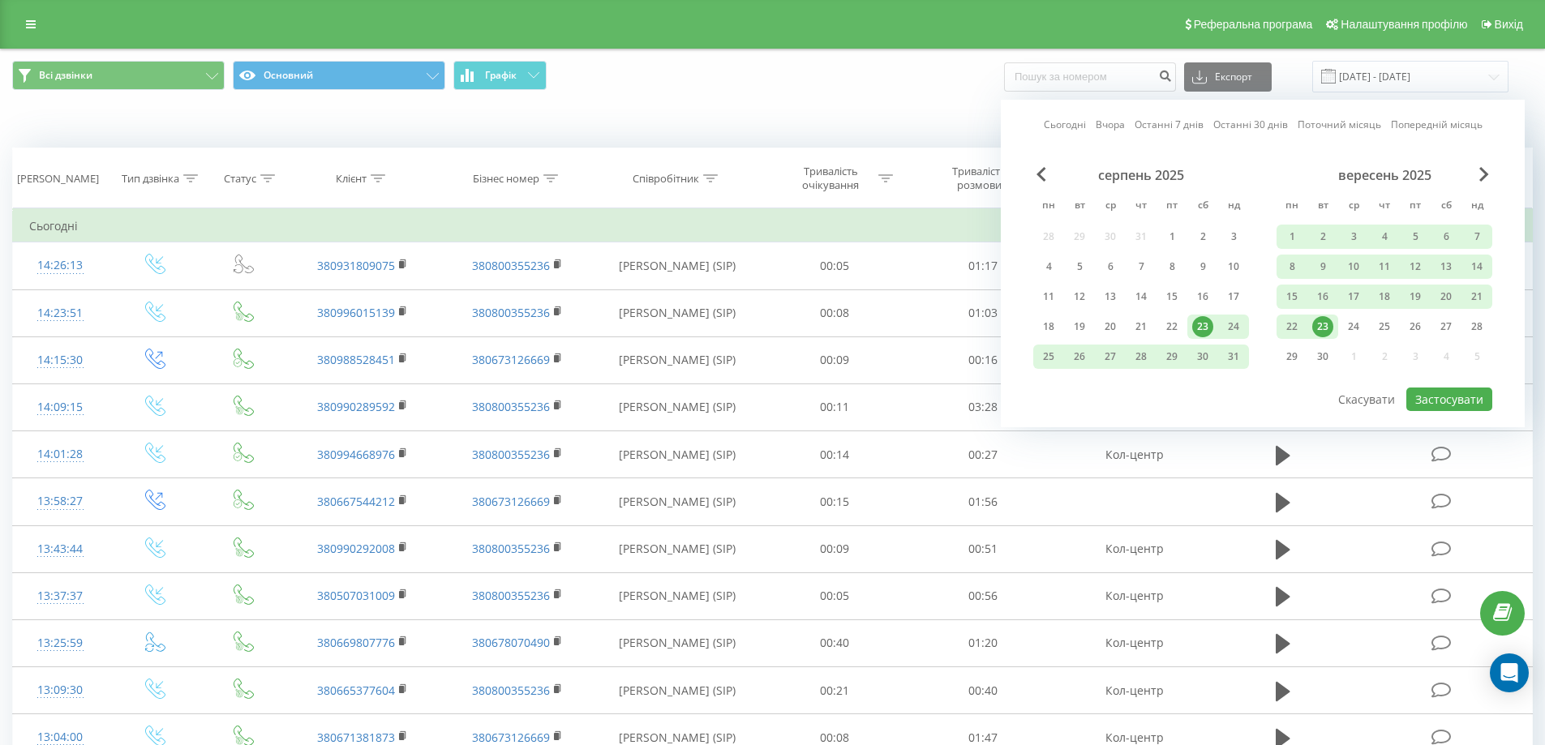
click at [1319, 328] on div "23" at bounding box center [1322, 326] width 21 height 21
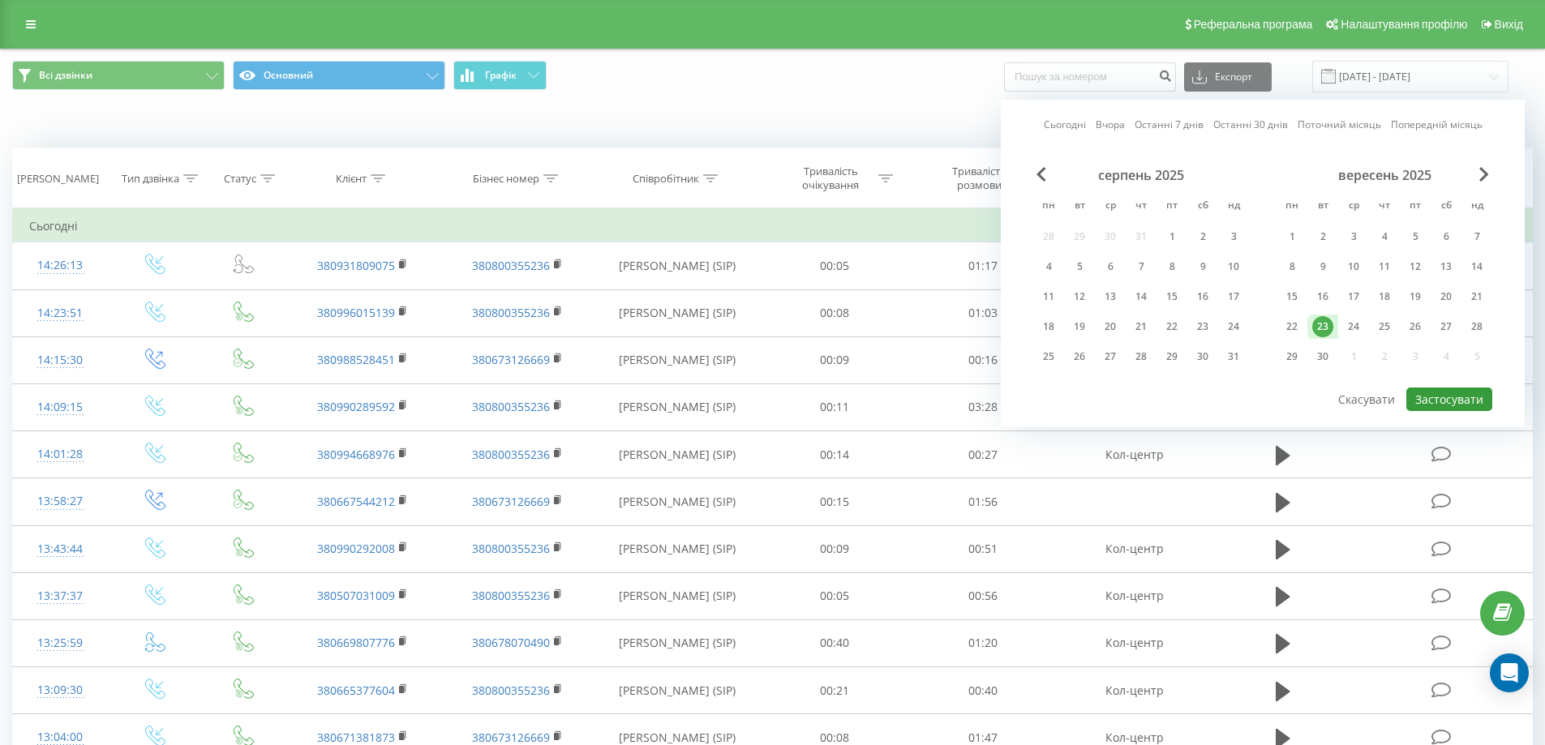
click at [1441, 397] on button "Застосувати" at bounding box center [1449, 400] width 86 height 24
type input "23.09.2025 - 23.09.2025"
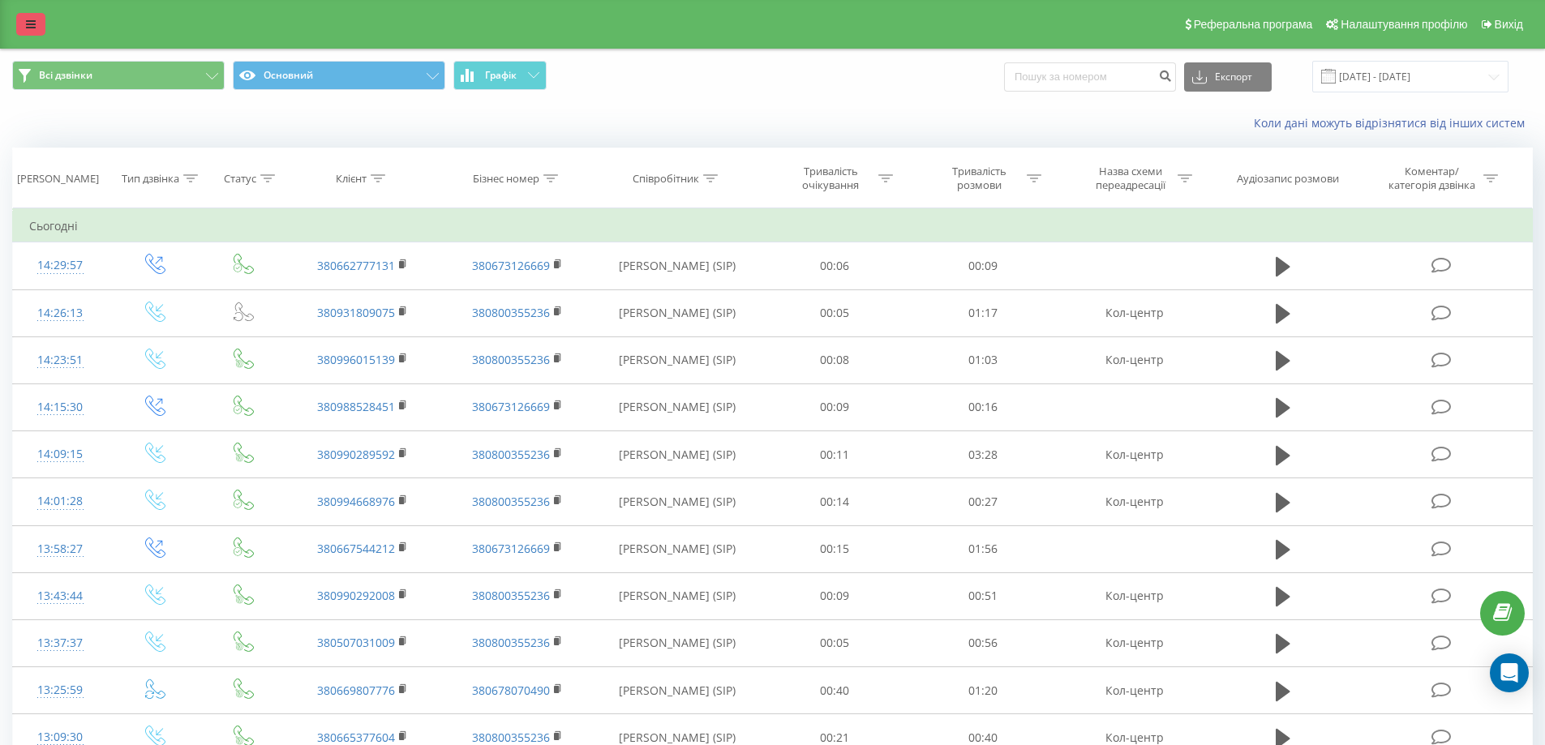
click at [32, 18] on link at bounding box center [30, 24] width 29 height 23
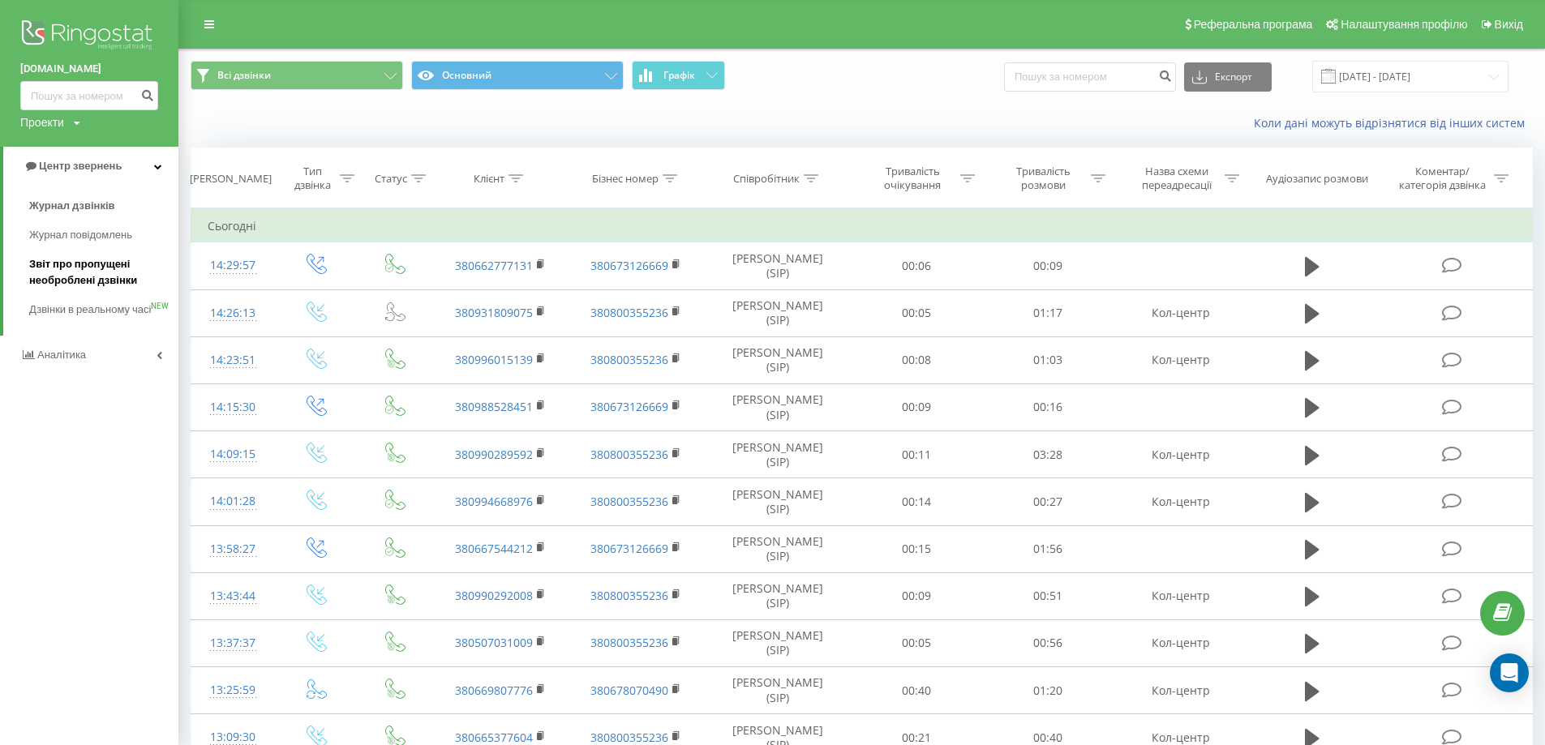
click at [54, 278] on span "Звіт про пропущені необроблені дзвінки" at bounding box center [99, 272] width 141 height 32
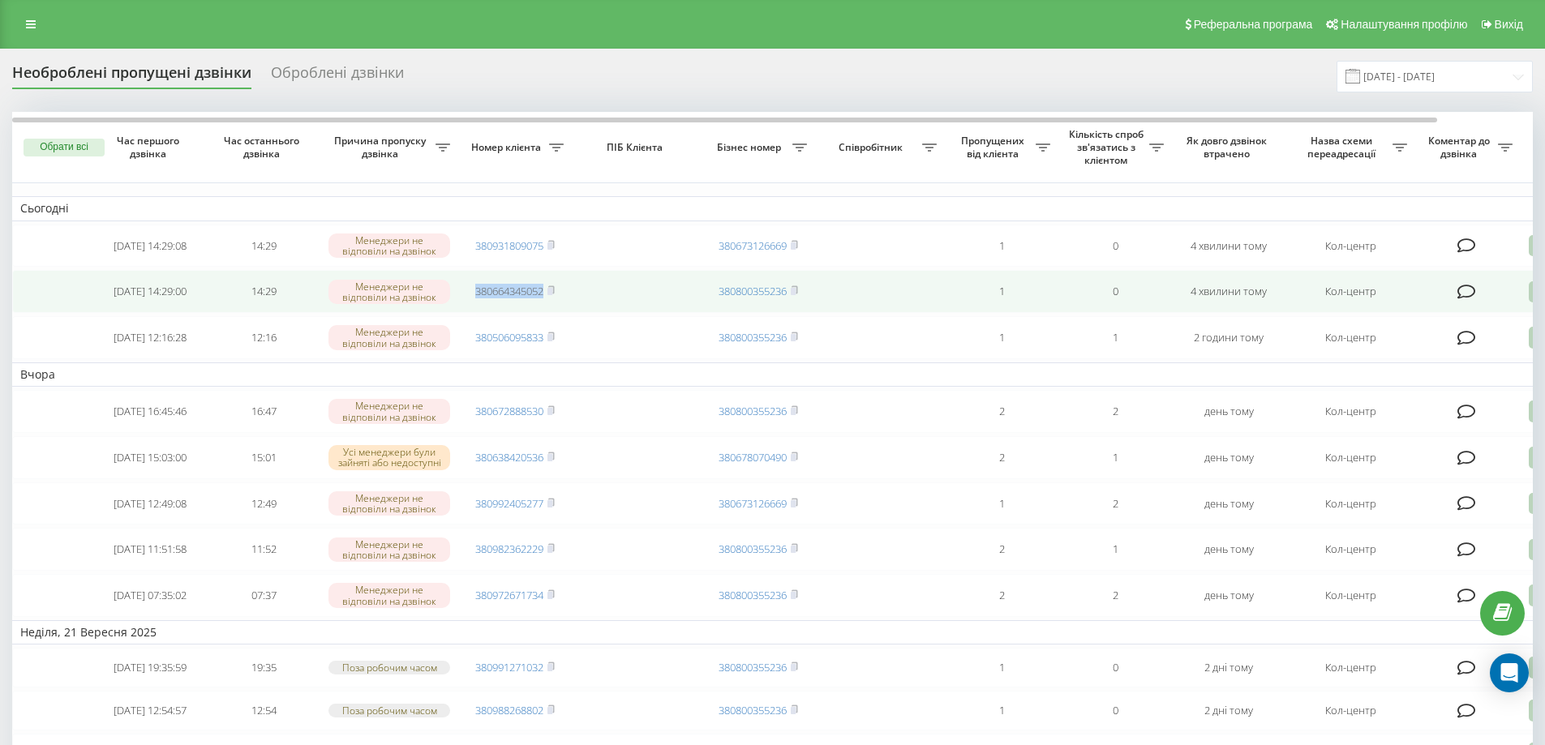
drag, startPoint x: 472, startPoint y: 293, endPoint x: 547, endPoint y: 295, distance: 74.6
click at [547, 295] on td "380664345052" at bounding box center [515, 291] width 114 height 43
copy link "380664345052"
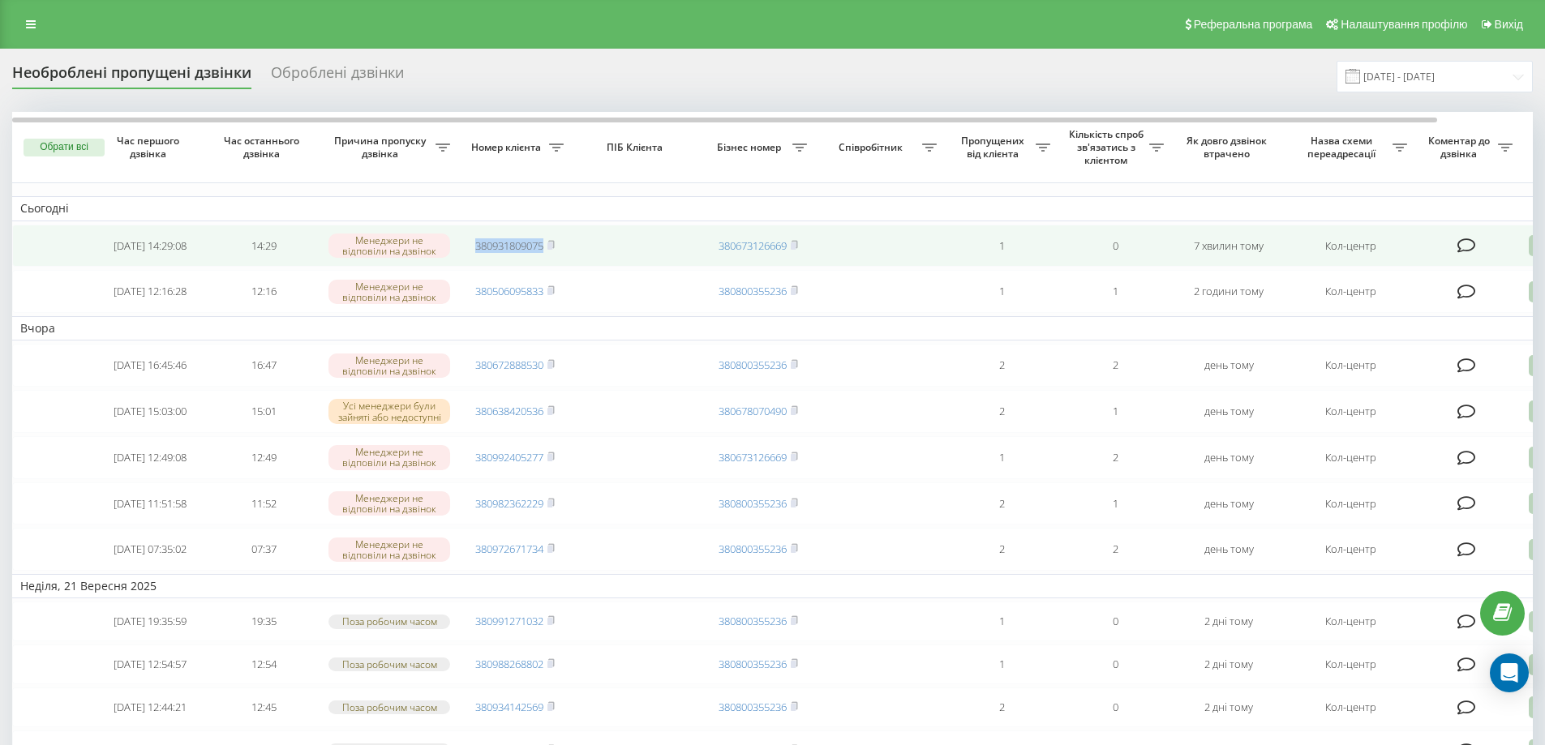
drag, startPoint x: 472, startPoint y: 241, endPoint x: 545, endPoint y: 243, distance: 73.0
click at [545, 243] on td "380931809075" at bounding box center [515, 246] width 114 height 43
copy link "380931809075"
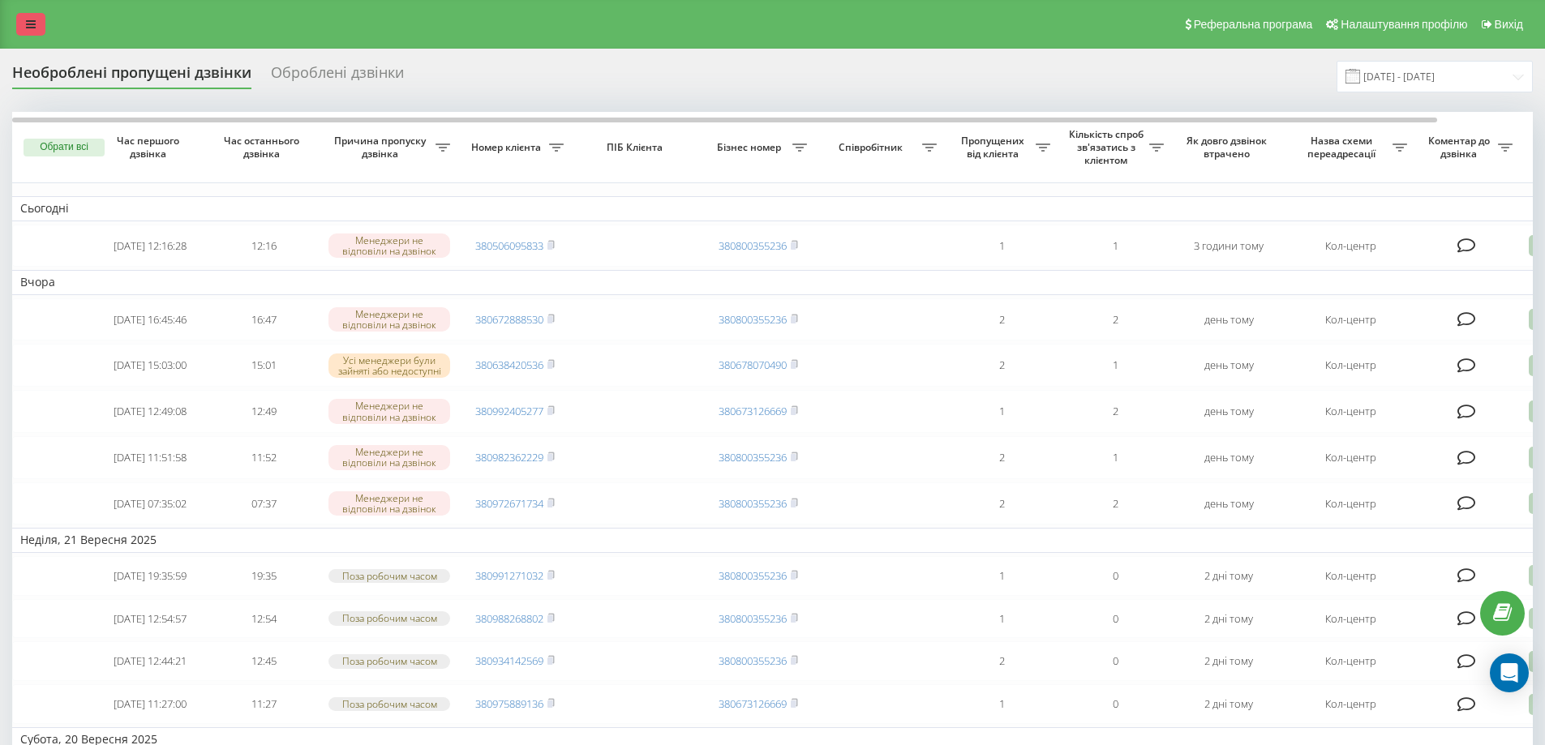
click at [26, 25] on icon at bounding box center [31, 24] width 10 height 11
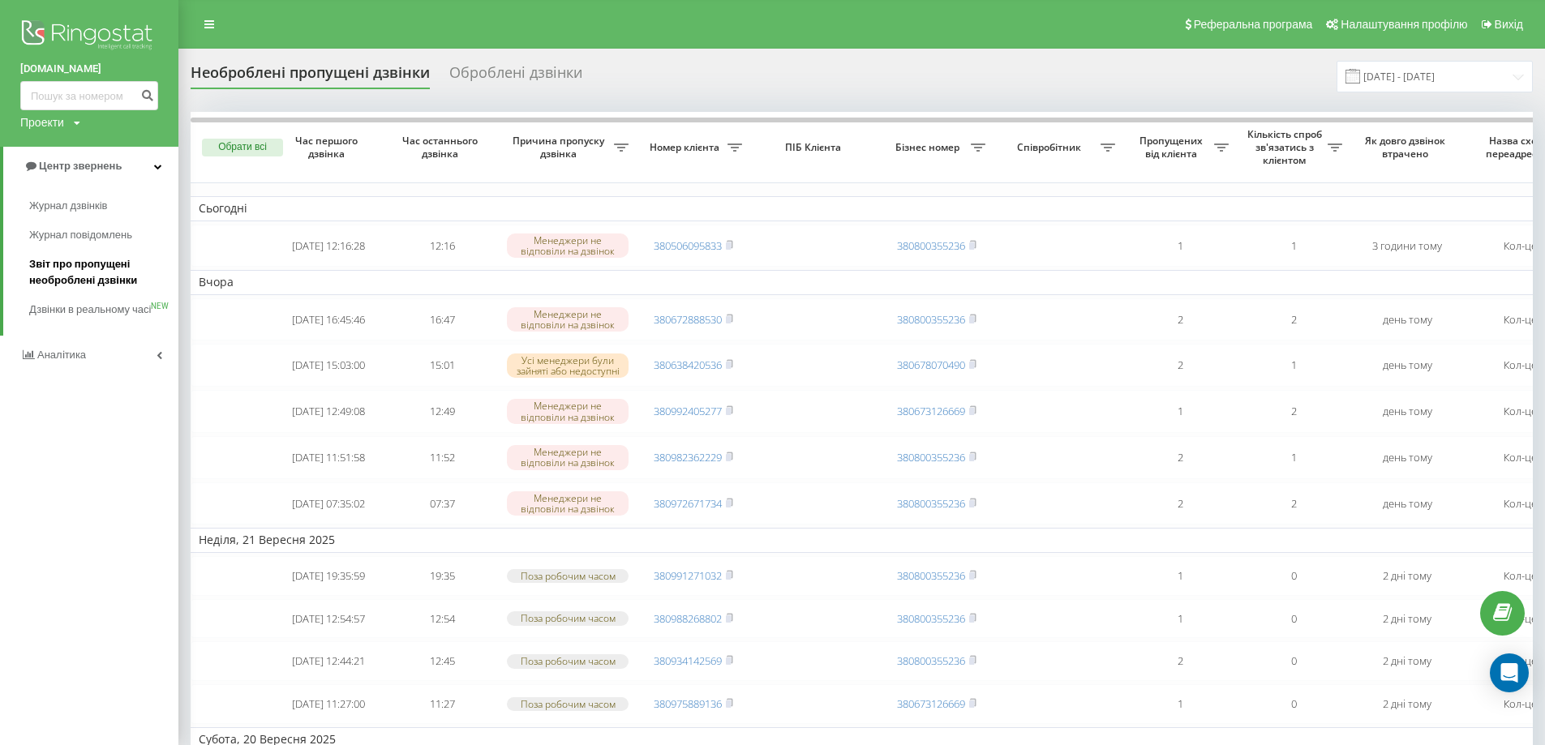
click at [59, 277] on span "Звіт про пропущені необроблені дзвінки" at bounding box center [99, 272] width 141 height 32
click at [1516, 79] on input "[DATE] - [DATE]" at bounding box center [1434, 77] width 196 height 32
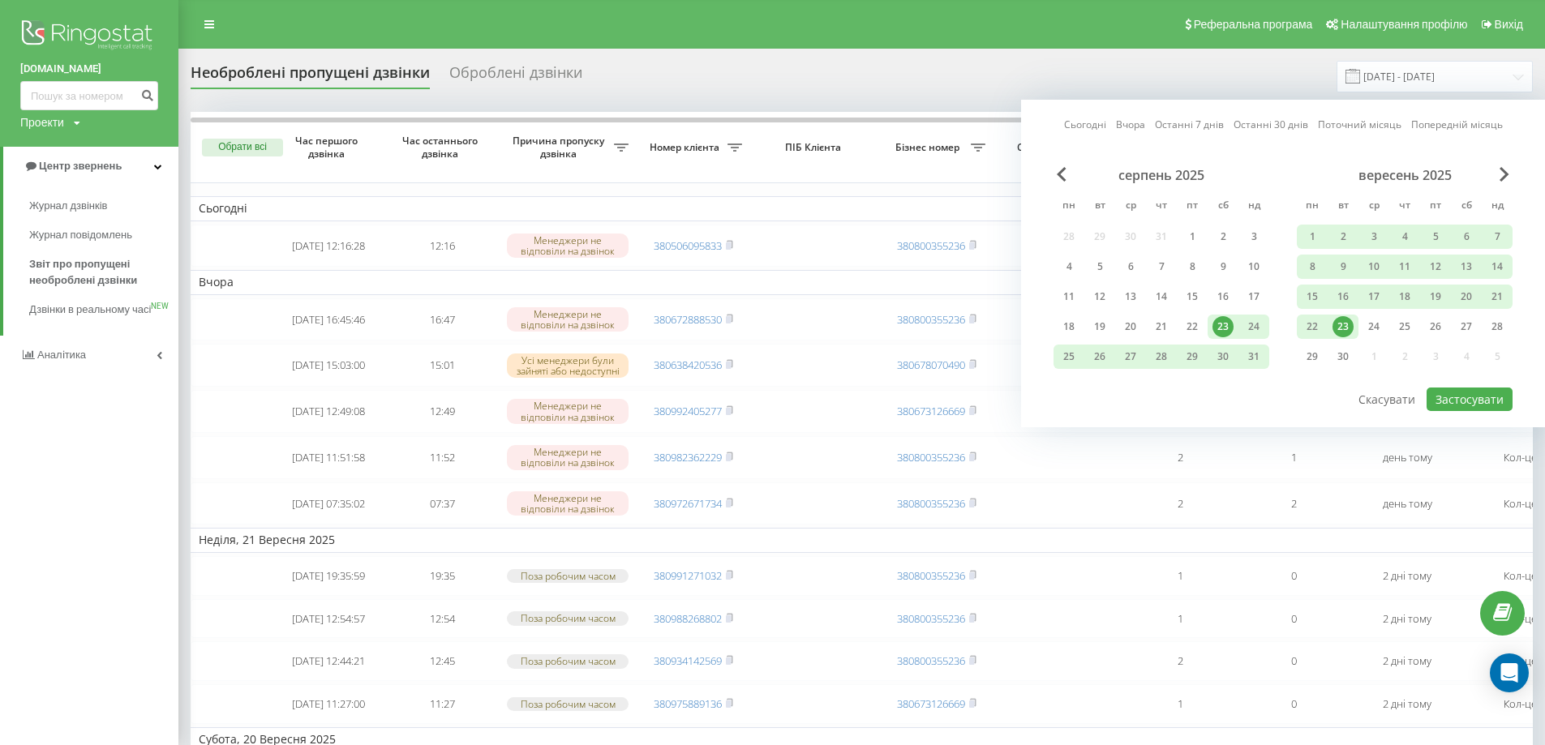
click at [1350, 327] on div "23" at bounding box center [1342, 326] width 21 height 21
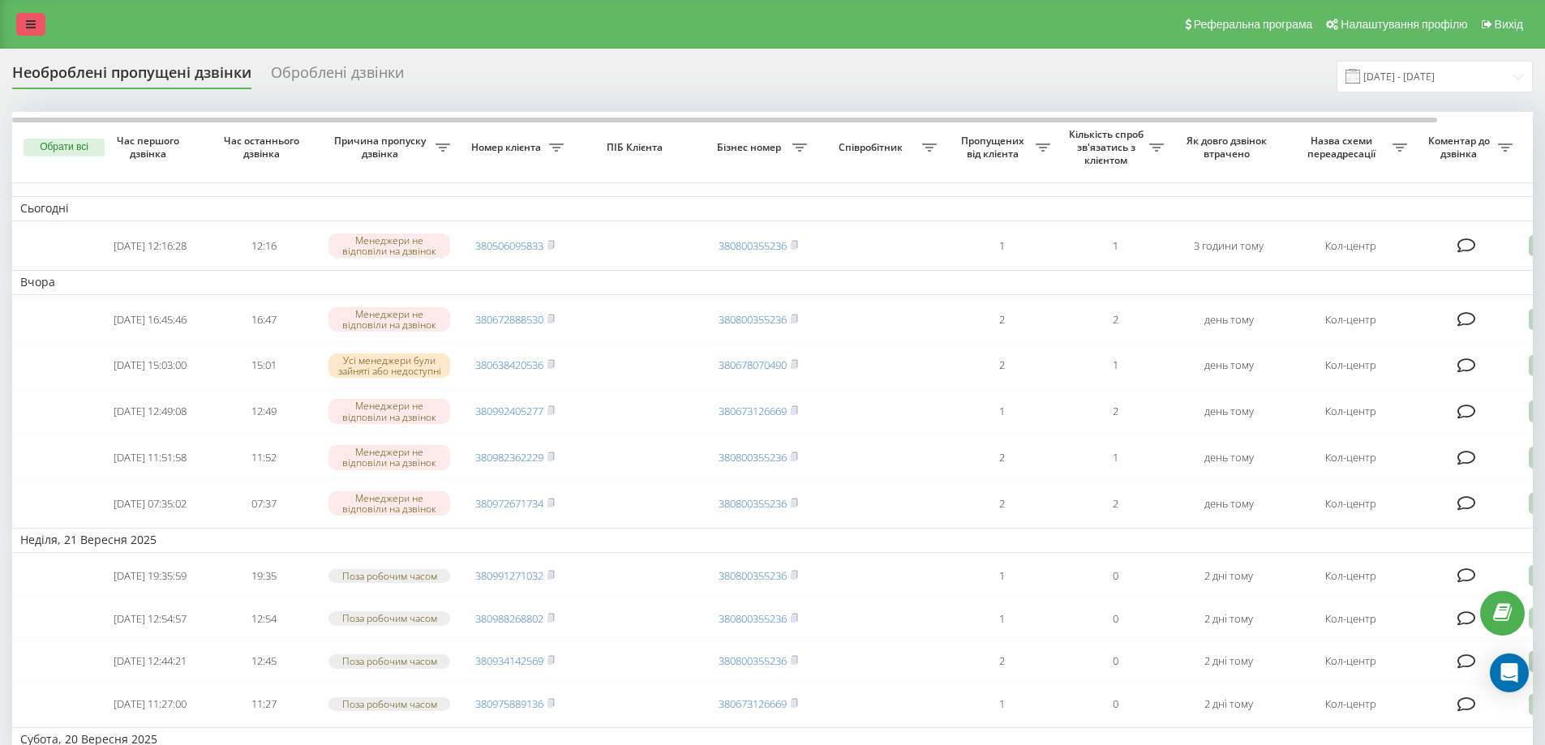
click at [32, 32] on link at bounding box center [30, 24] width 29 height 23
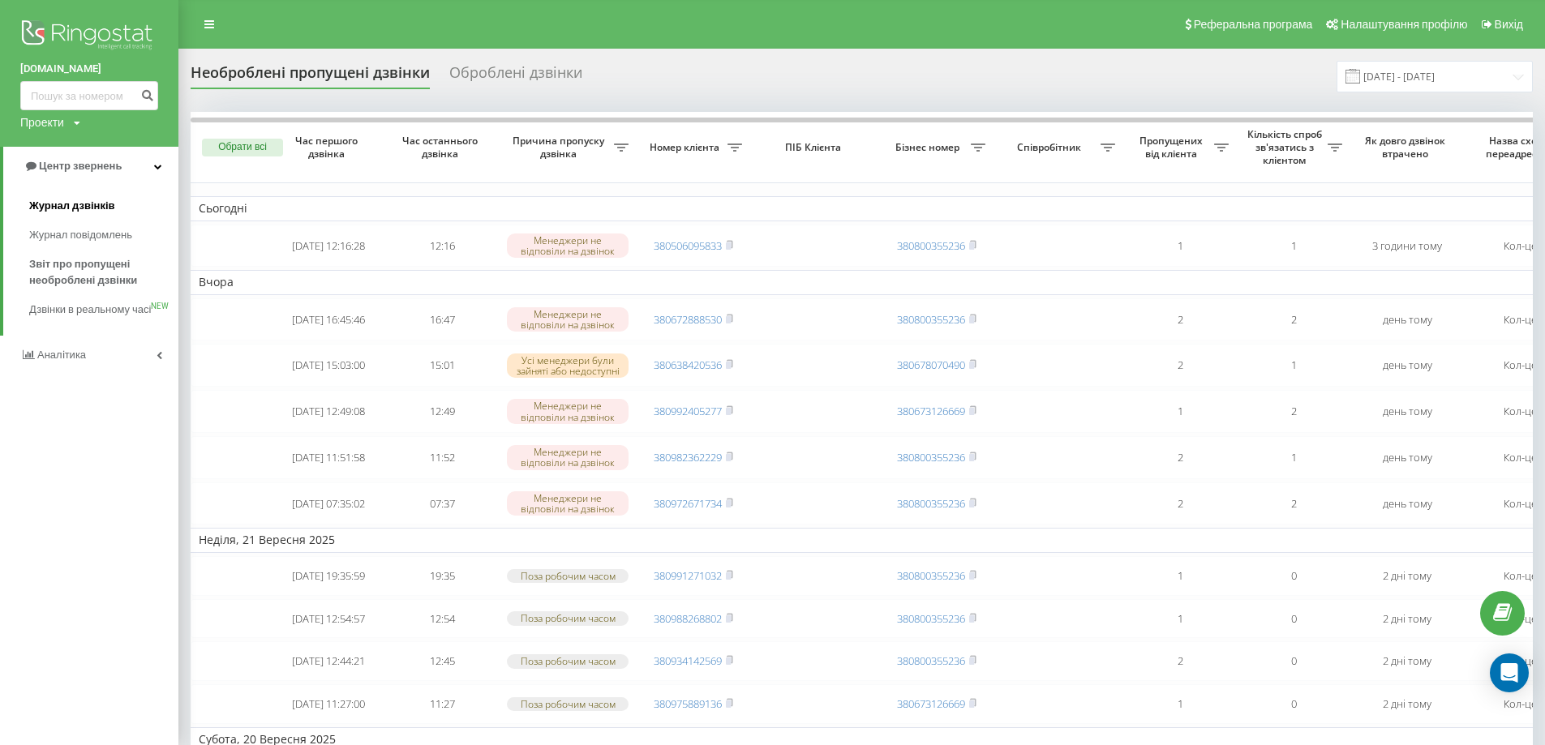
click at [77, 211] on span "Журнал дзвінків" at bounding box center [72, 206] width 86 height 16
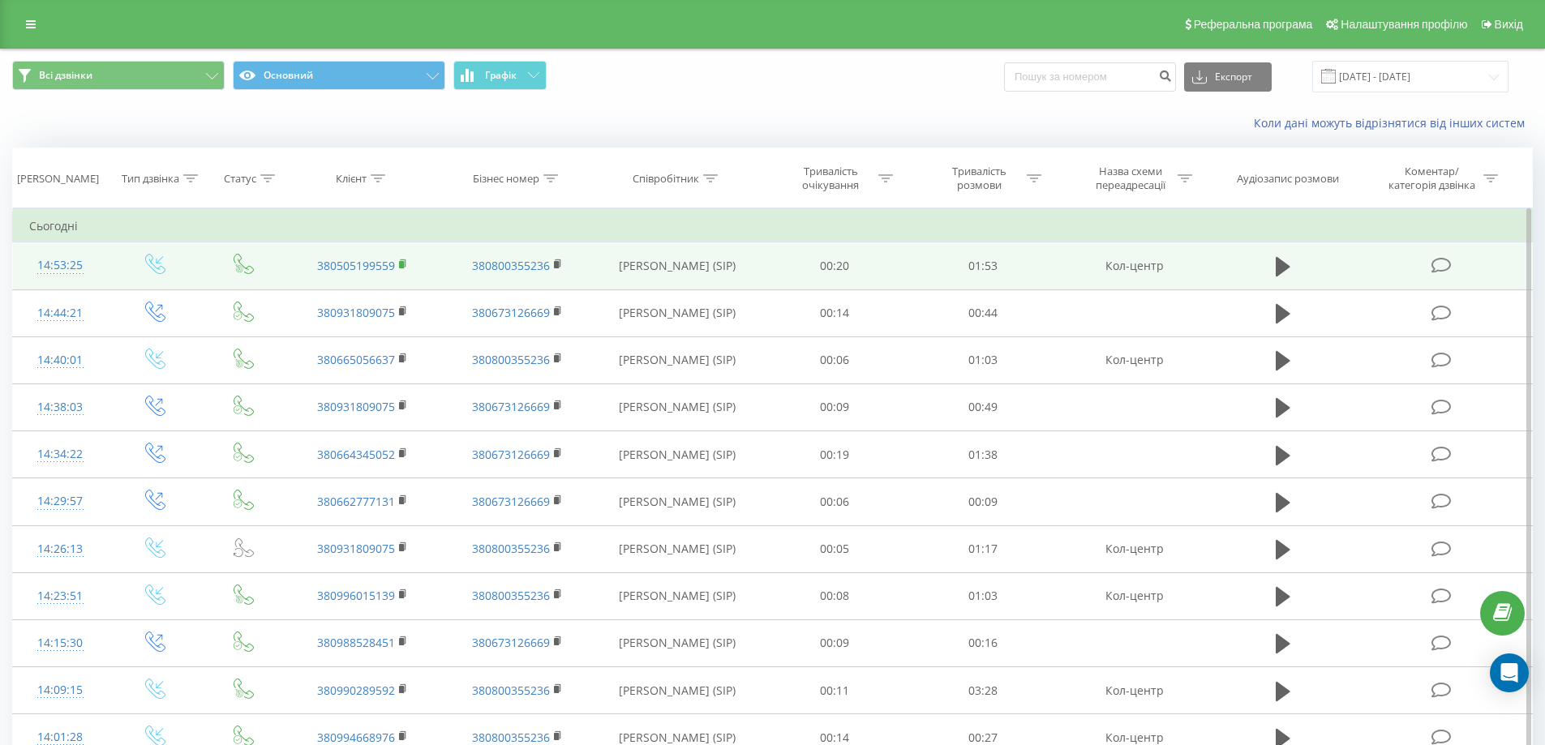
click at [405, 262] on icon at bounding box center [403, 264] width 9 height 11
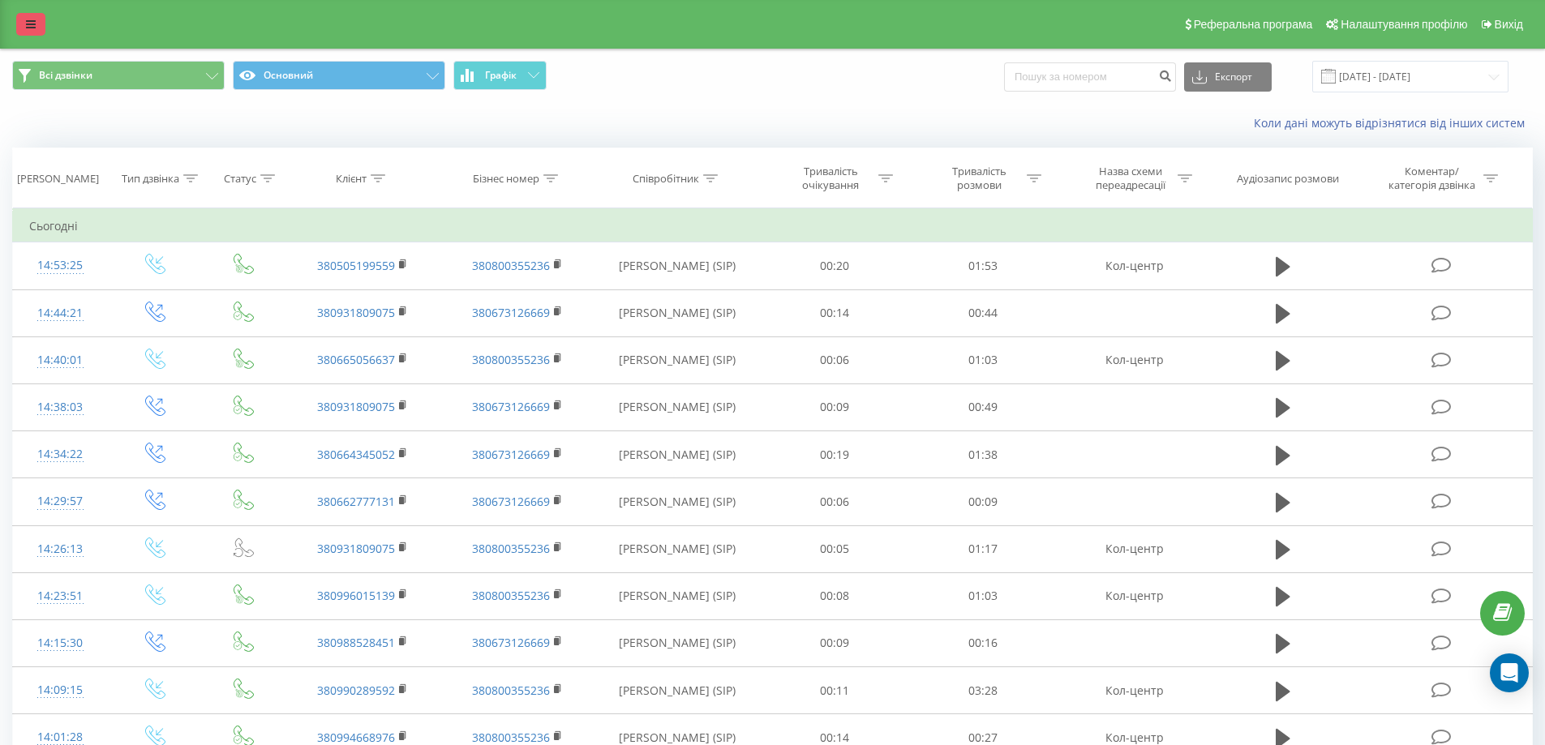
click at [29, 24] on icon at bounding box center [31, 24] width 10 height 11
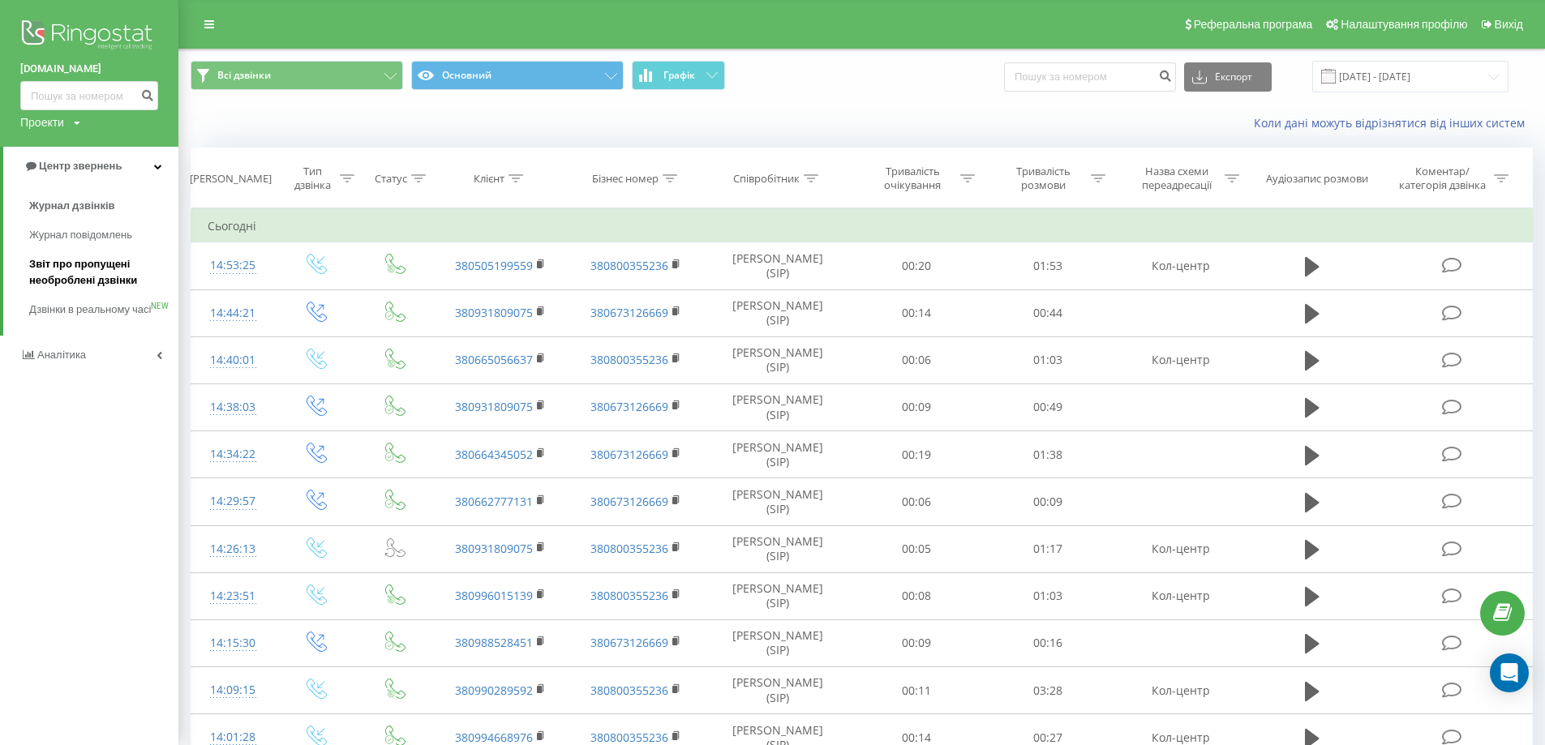
click at [94, 282] on span "Звіт про пропущені необроблені дзвінки" at bounding box center [99, 272] width 141 height 32
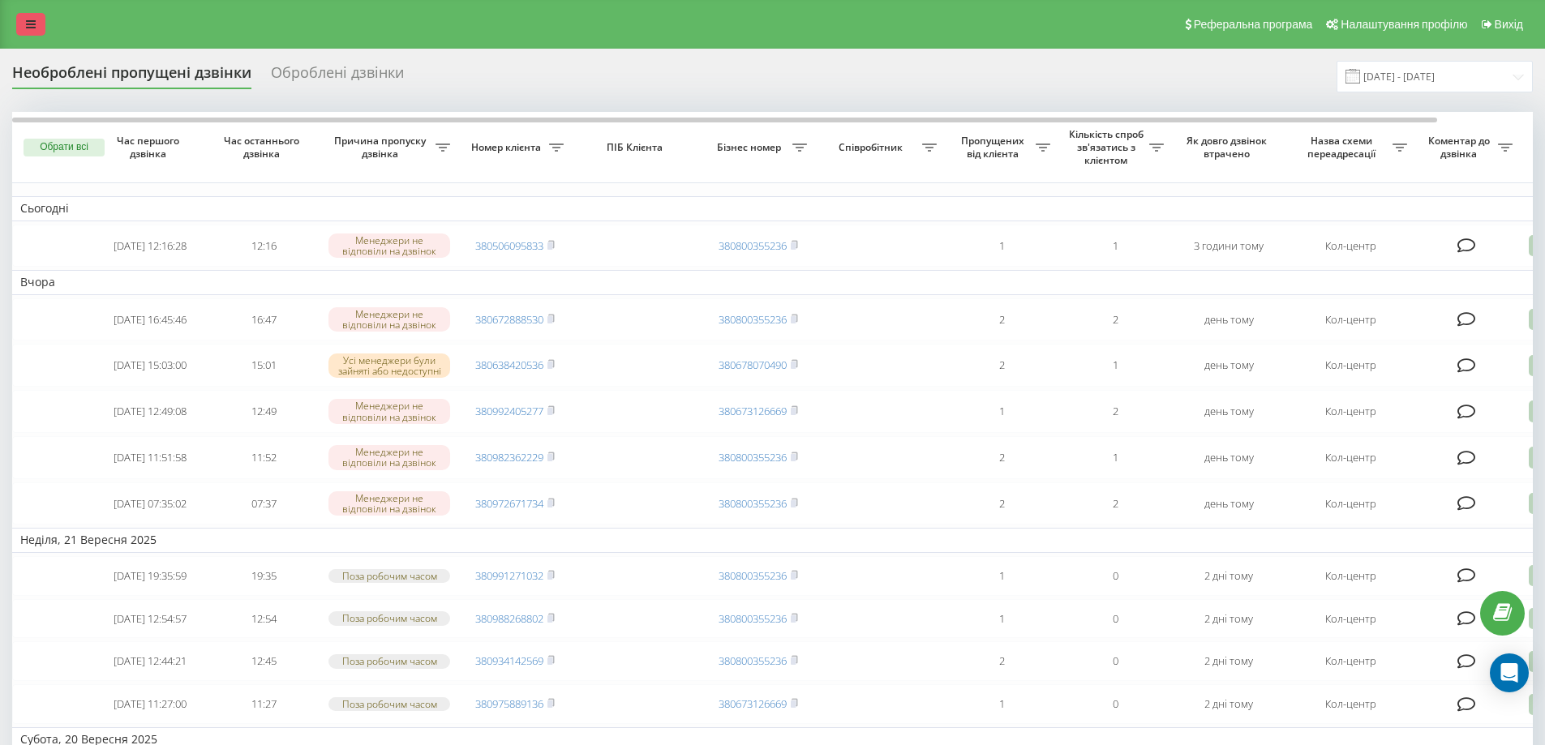
click at [33, 23] on icon at bounding box center [31, 24] width 10 height 11
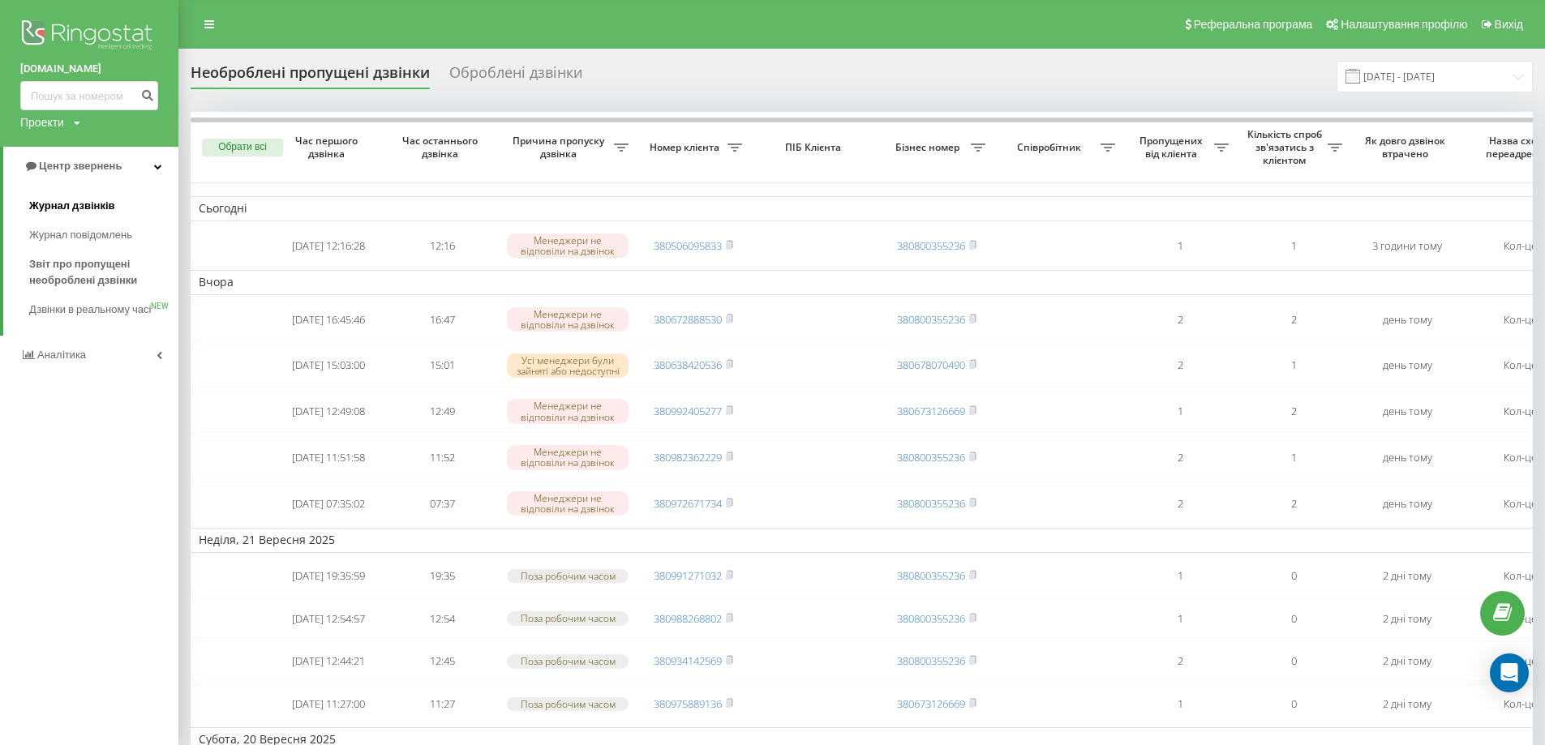
click at [87, 204] on span "Журнал дзвінків" at bounding box center [72, 206] width 86 height 16
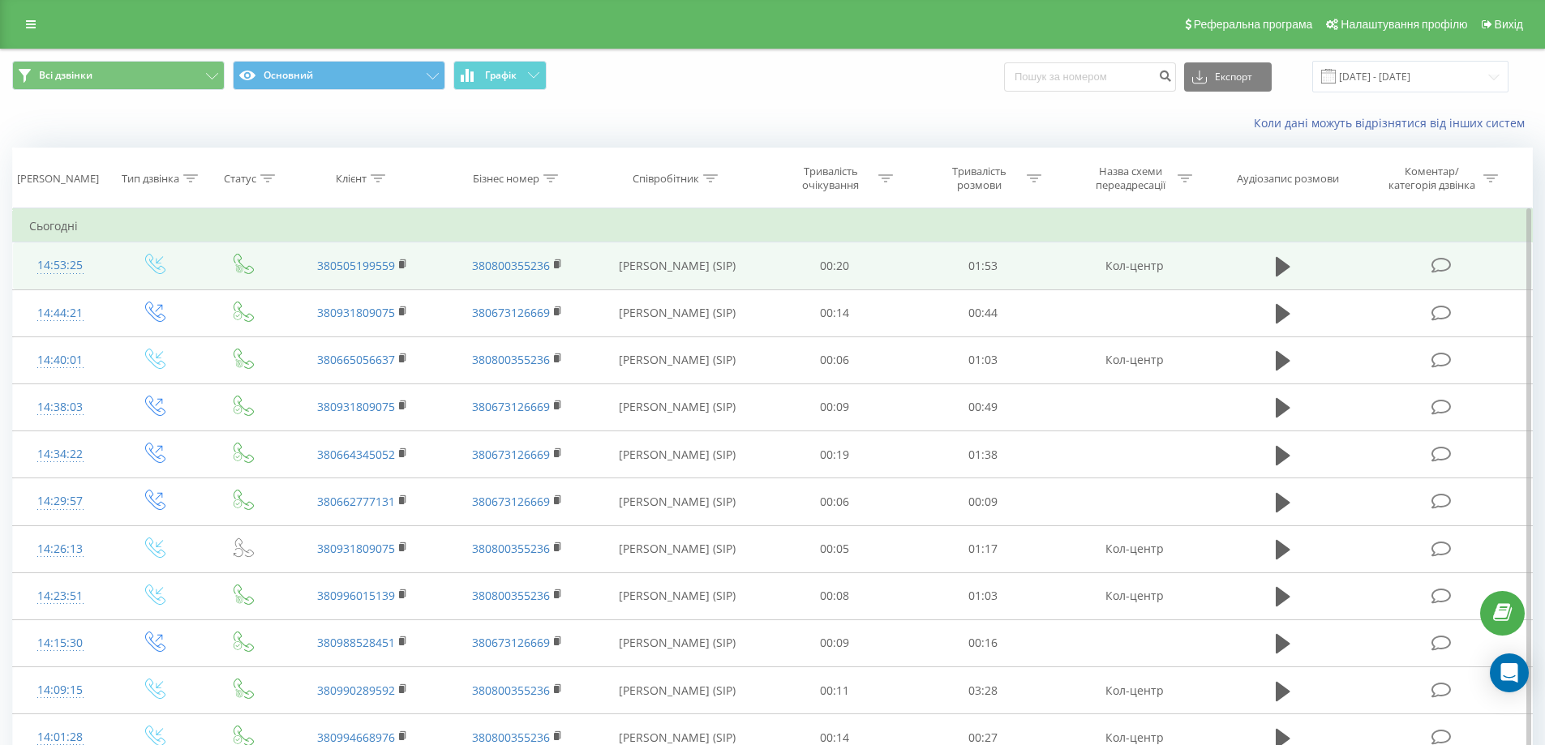
click at [1446, 269] on icon at bounding box center [1441, 265] width 20 height 17
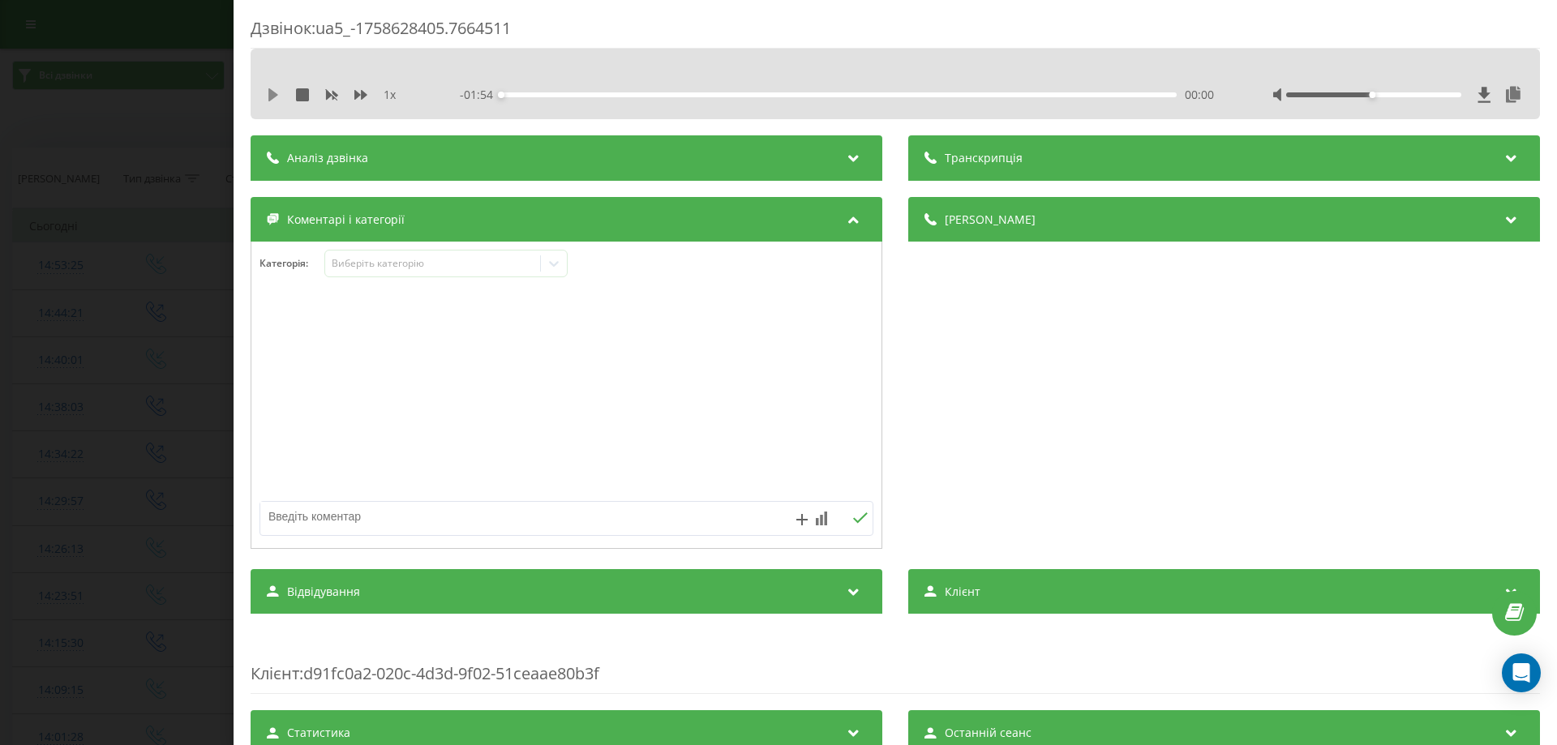
click at [275, 96] on icon at bounding box center [273, 94] width 10 height 13
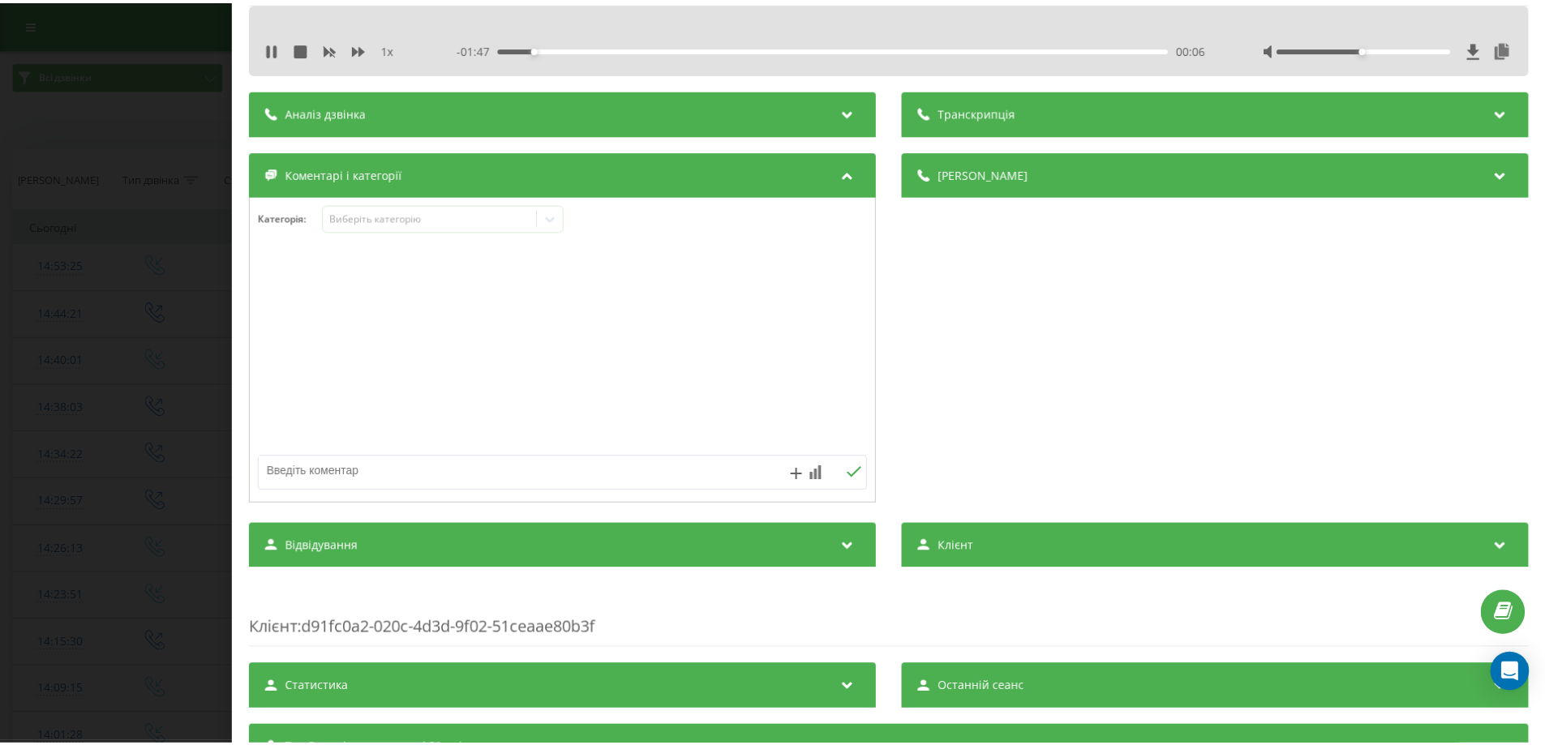
scroll to position [20, 0]
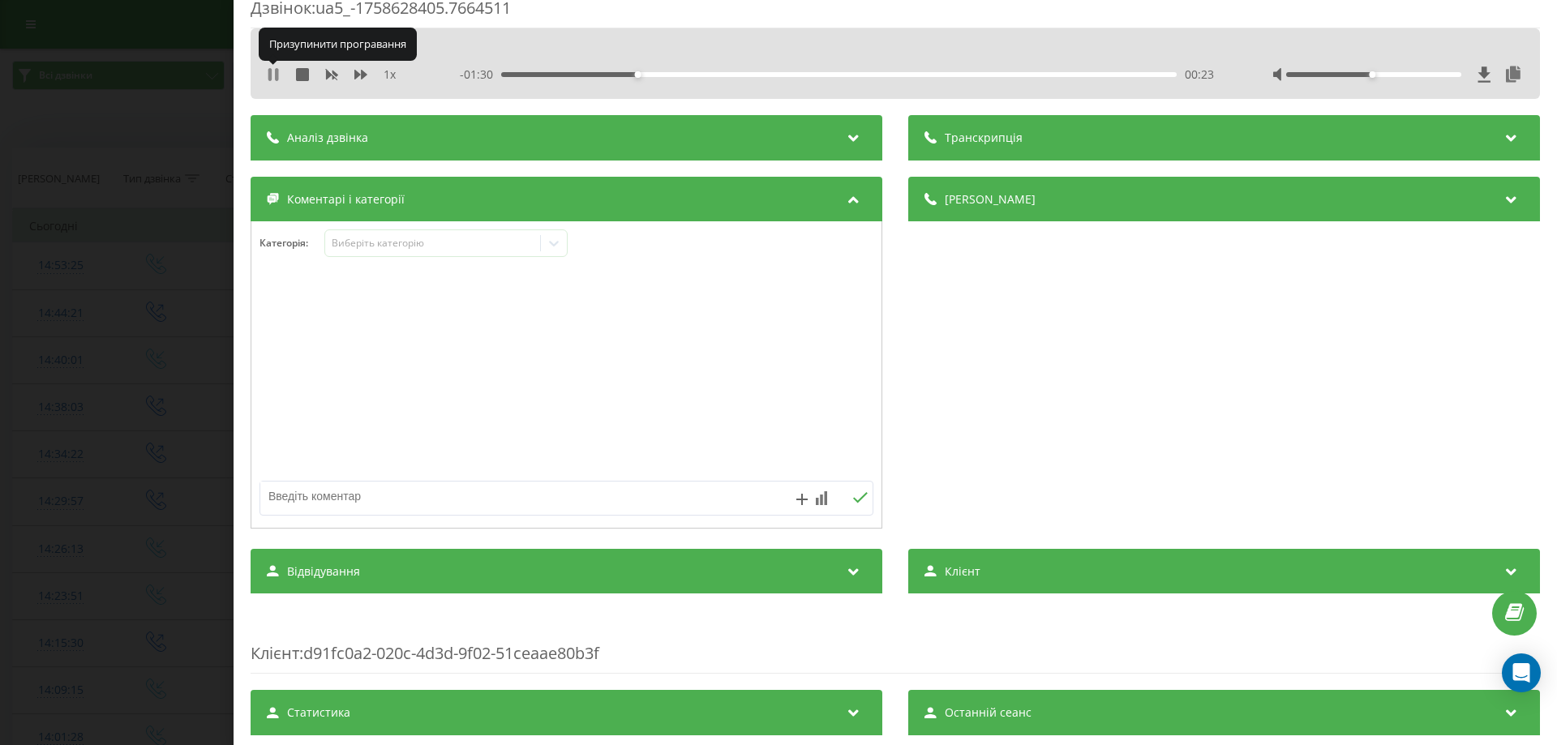
click at [271, 74] on icon at bounding box center [269, 74] width 3 height 13
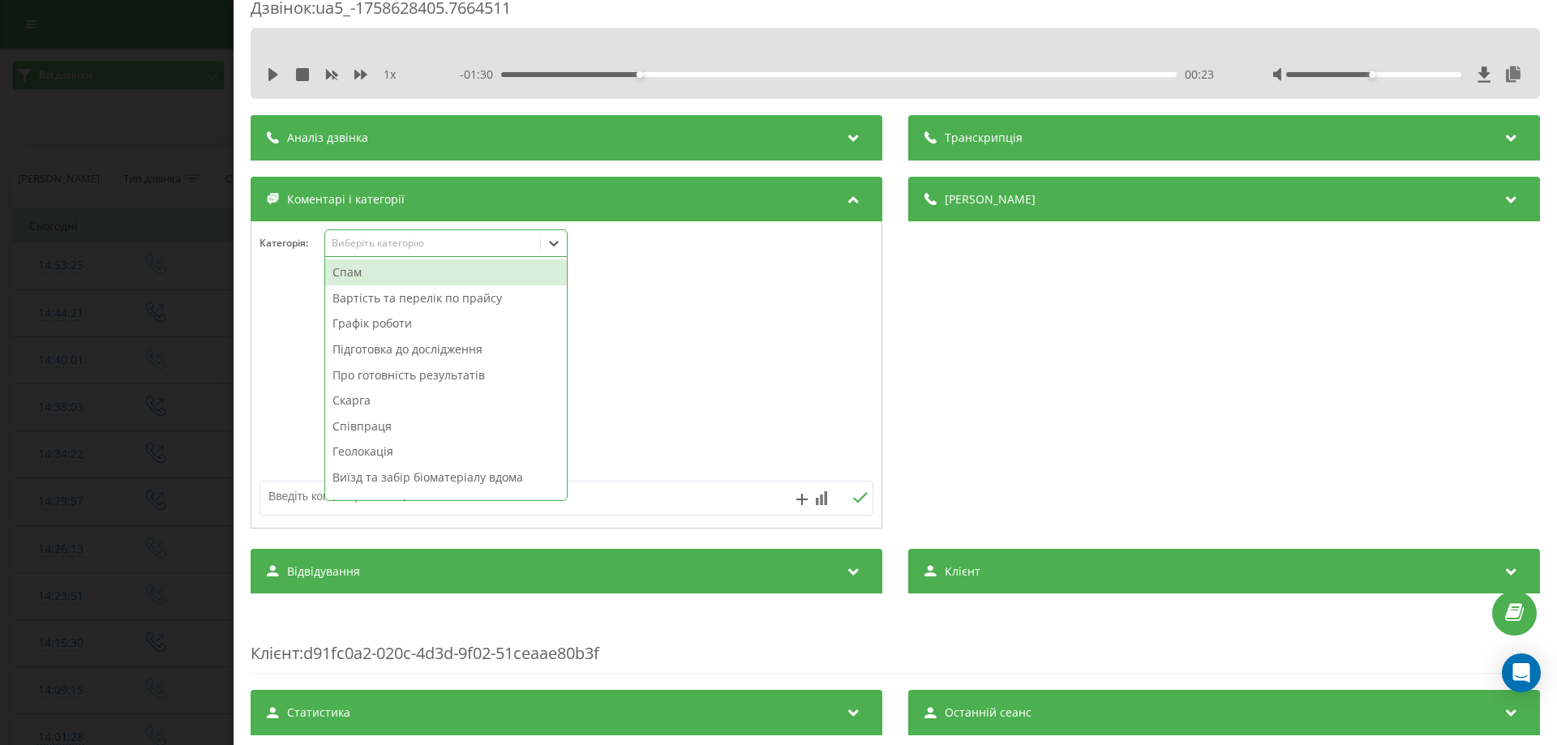
click at [556, 244] on icon at bounding box center [554, 244] width 10 height 6
click at [474, 379] on div "Про готовність результатів" at bounding box center [446, 375] width 242 height 26
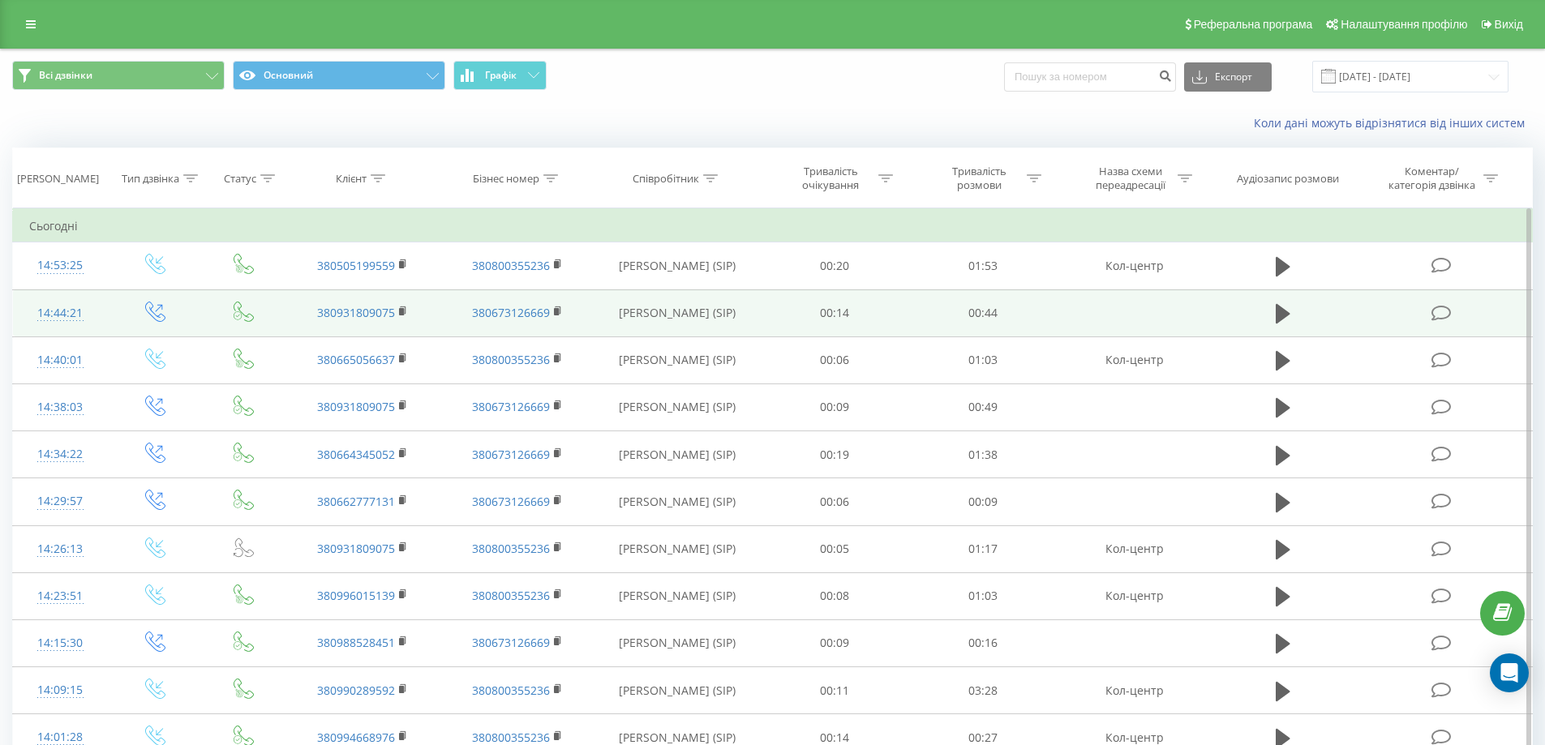
click at [1447, 315] on icon at bounding box center [1441, 313] width 20 height 17
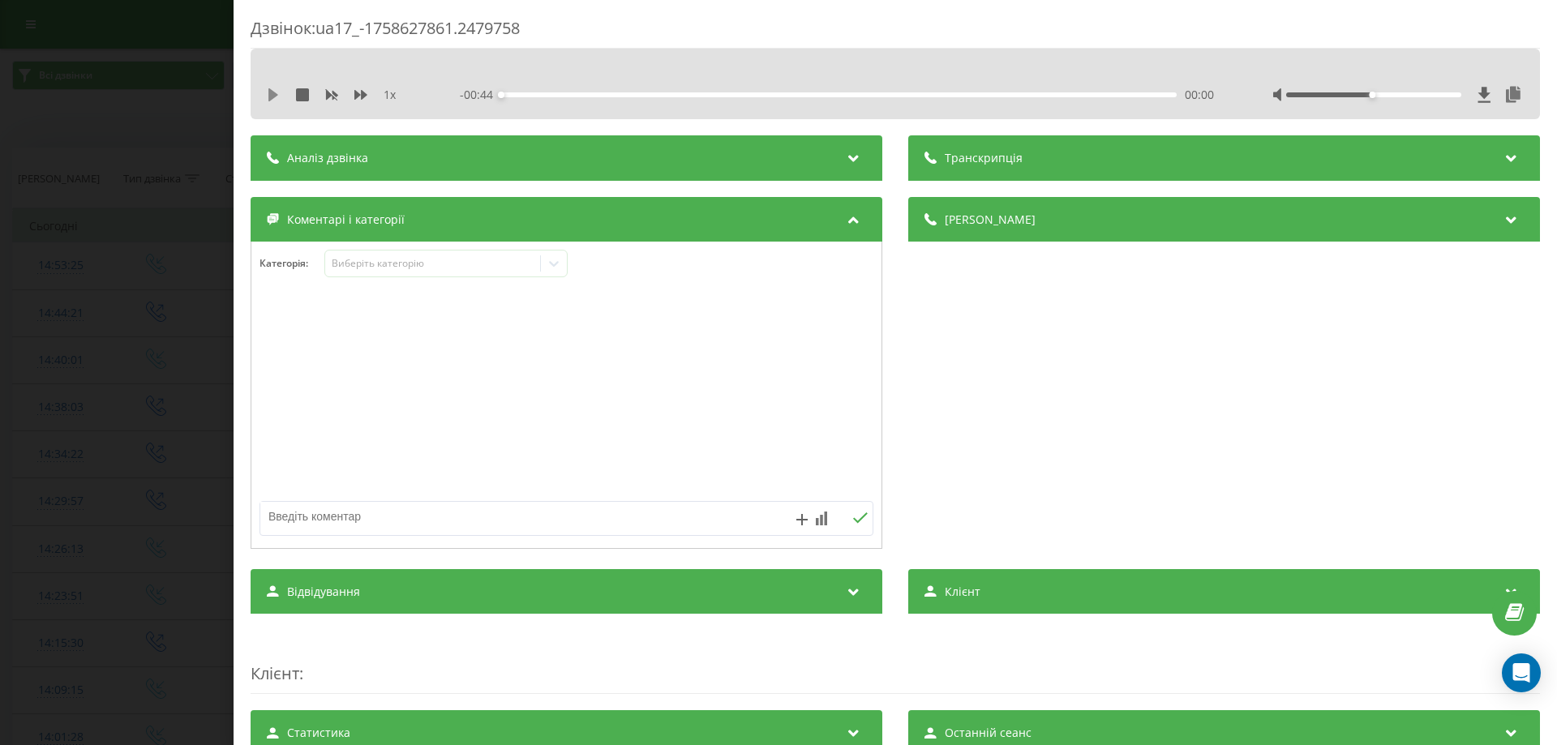
click at [276, 96] on icon at bounding box center [273, 94] width 10 height 13
click at [558, 265] on icon at bounding box center [554, 263] width 16 height 16
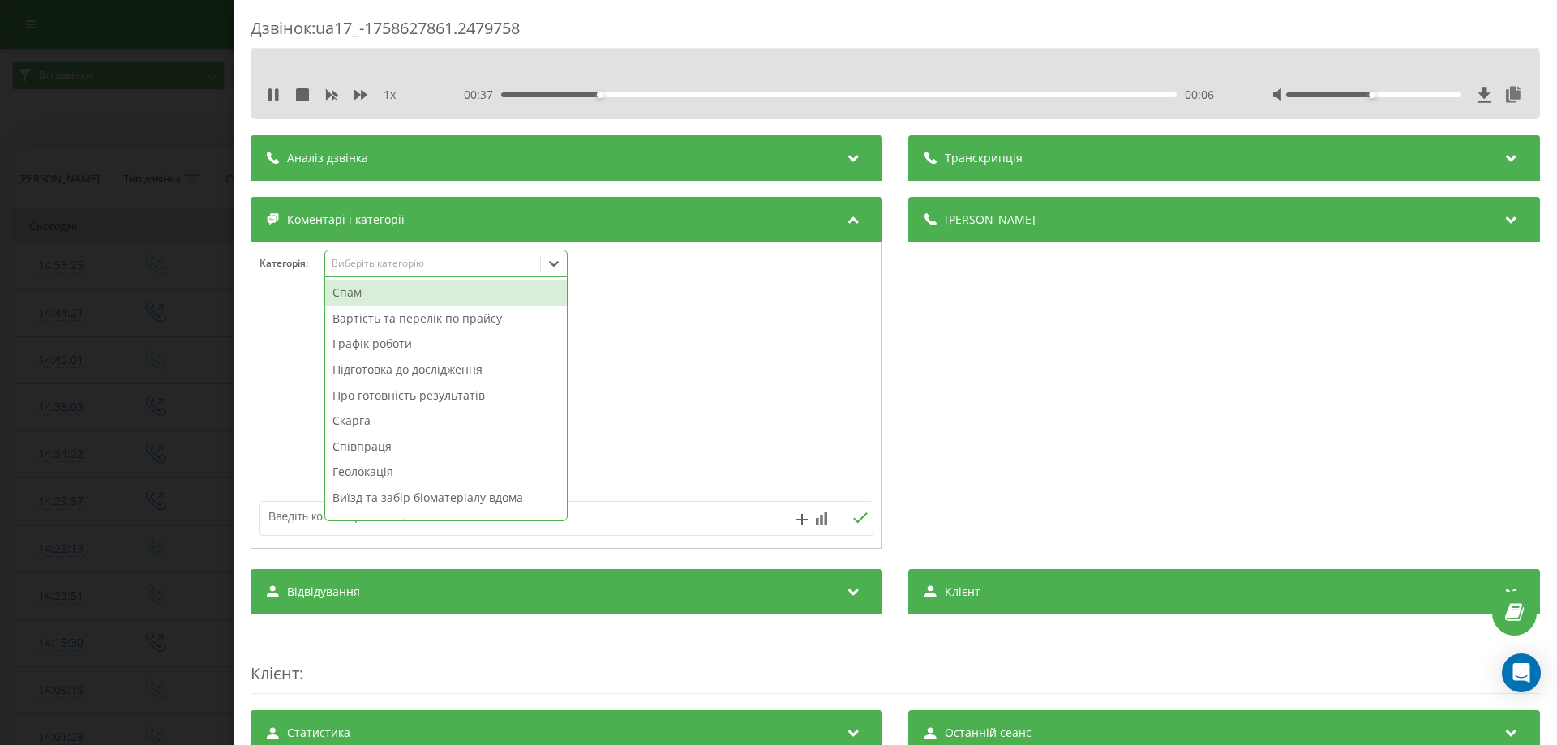
click at [462, 401] on div "Про готовність результатів" at bounding box center [446, 396] width 242 height 26
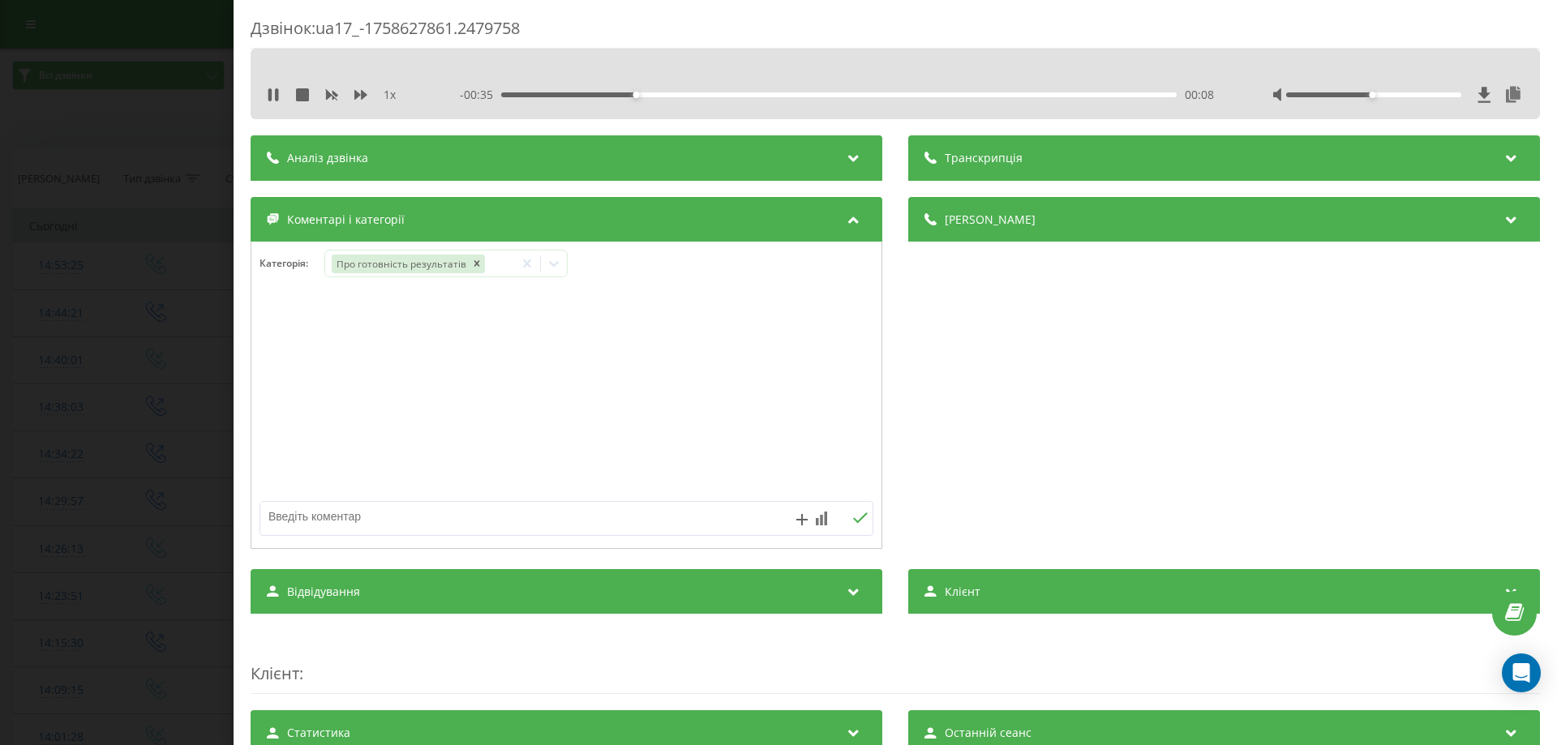
click at [793, 330] on div at bounding box center [566, 395] width 630 height 195
click at [277, 96] on icon at bounding box center [276, 94] width 3 height 13
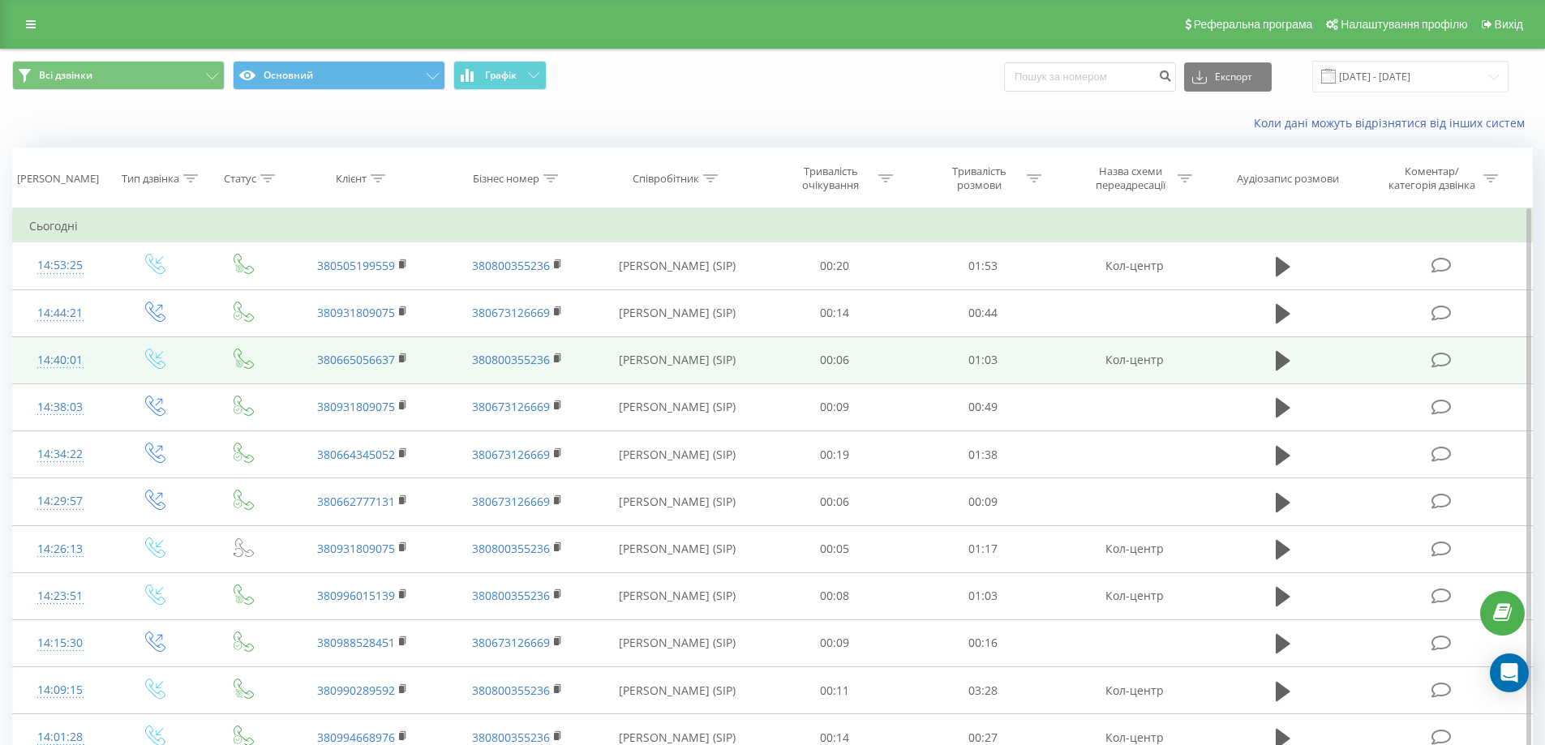
click at [1452, 362] on span at bounding box center [1442, 358] width 23 height 15
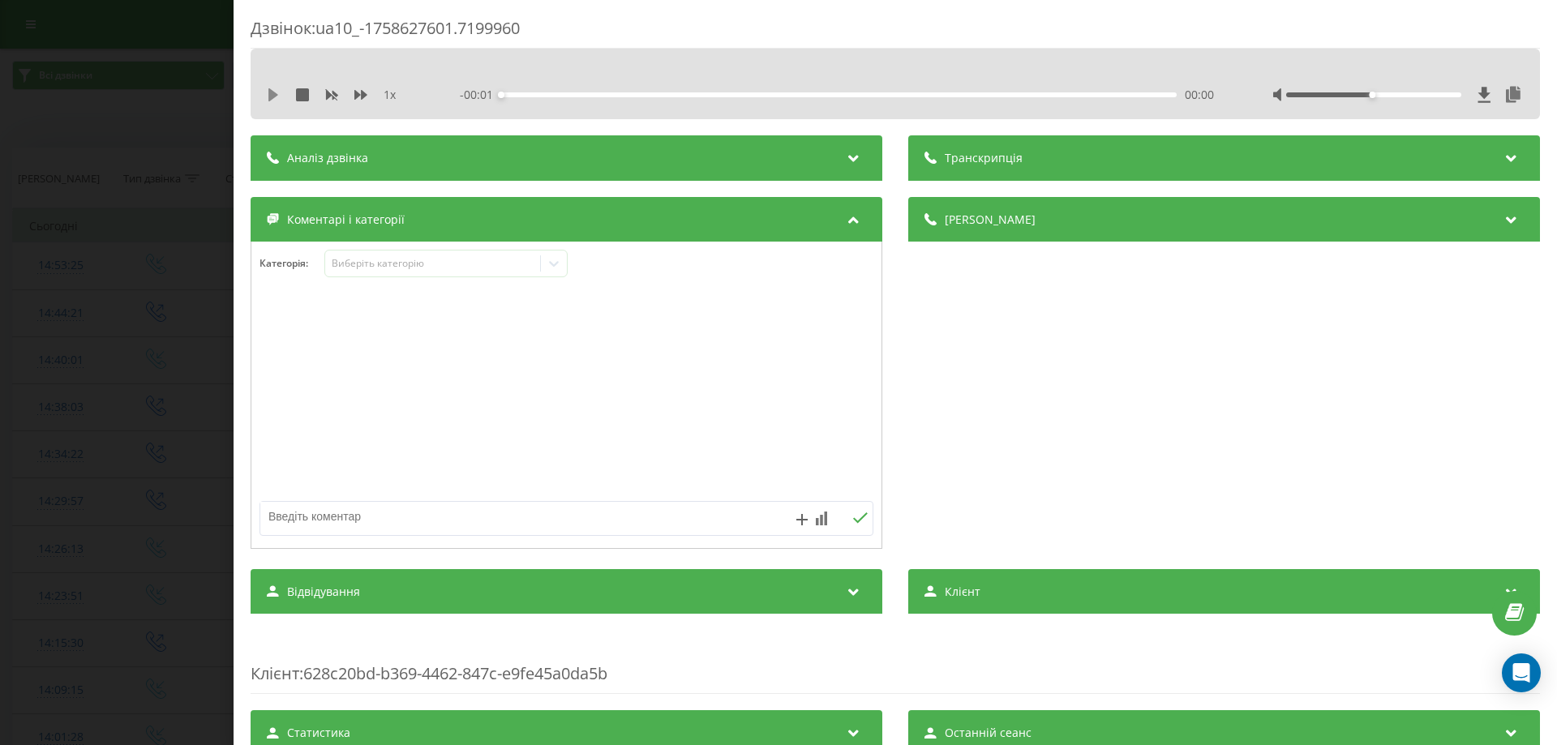
click at [270, 93] on icon at bounding box center [273, 94] width 10 height 13
click at [551, 266] on icon at bounding box center [554, 263] width 16 height 16
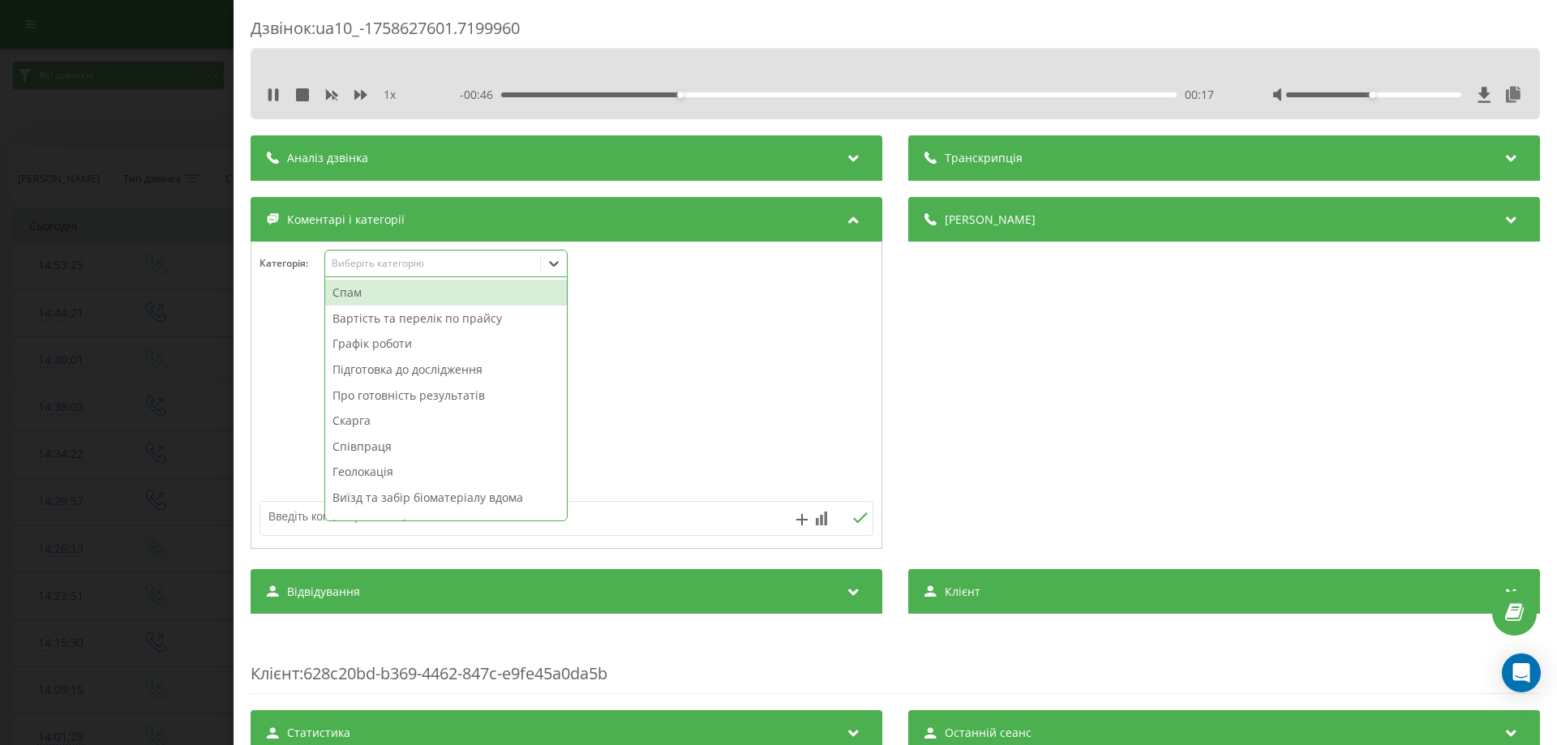
click at [389, 345] on div "Графік роботи" at bounding box center [446, 344] width 242 height 26
click at [401, 342] on div "Графік роботи" at bounding box center [446, 344] width 242 height 26
click at [723, 355] on div at bounding box center [566, 395] width 630 height 195
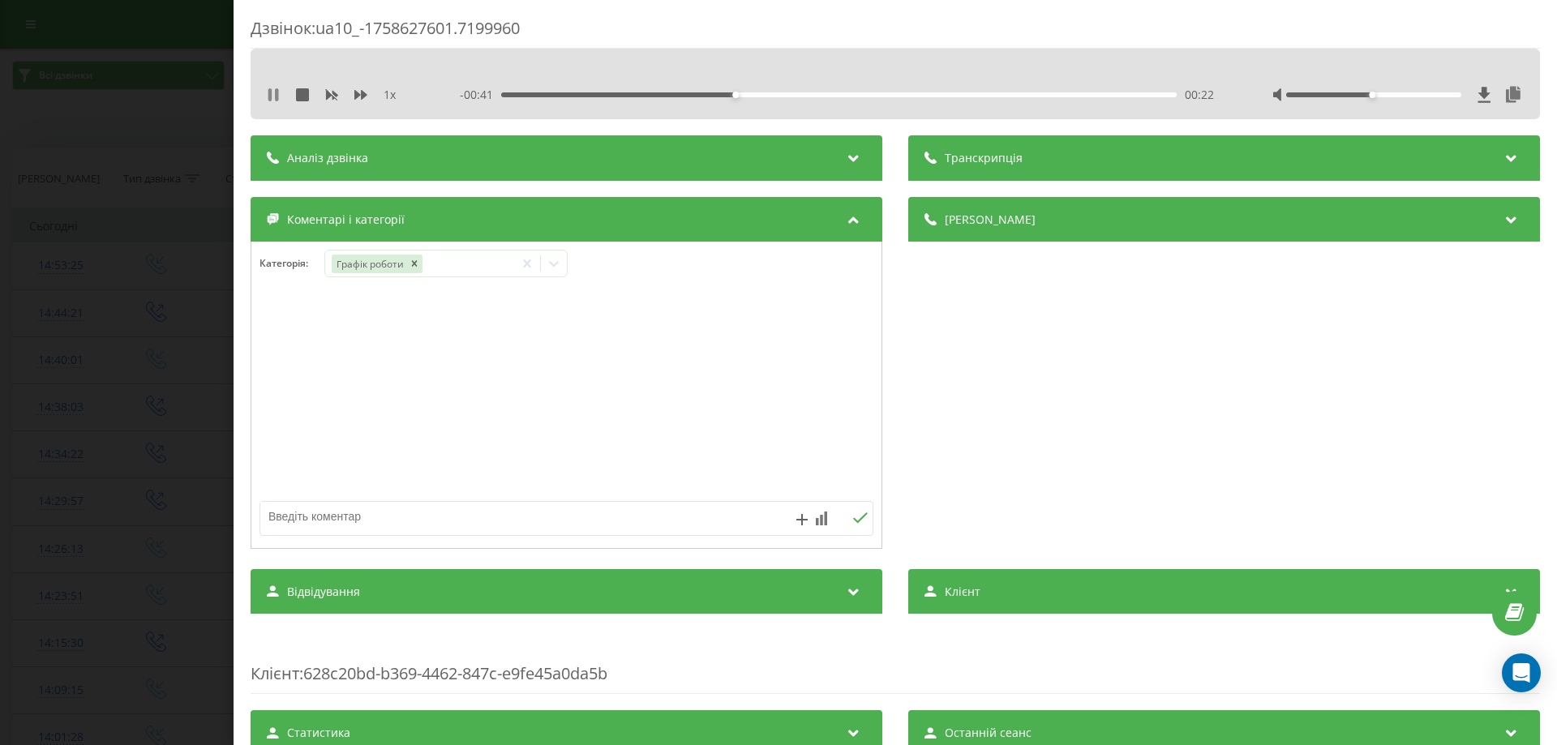
click at [273, 92] on icon at bounding box center [273, 94] width 13 height 13
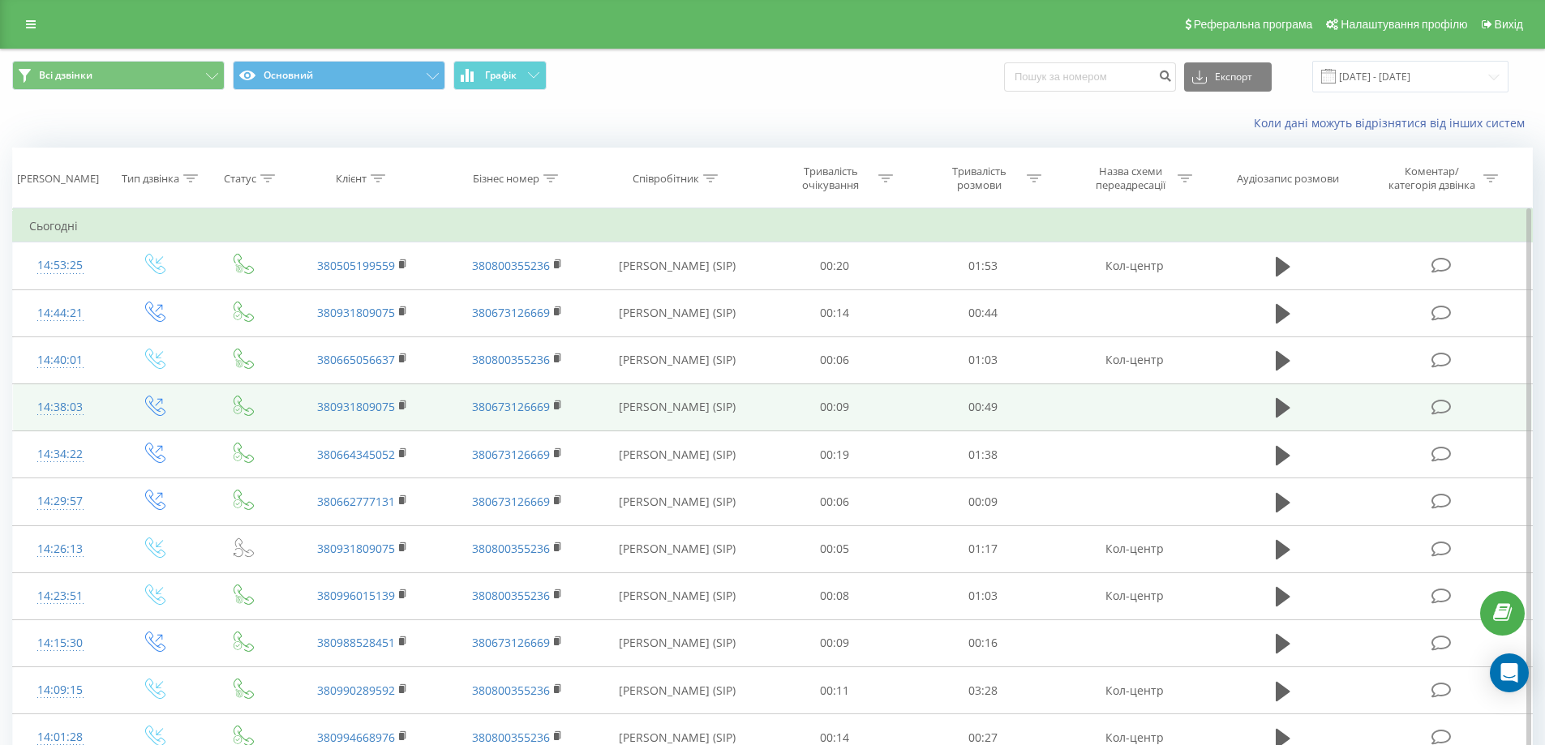
click at [1447, 409] on icon at bounding box center [1441, 407] width 20 height 17
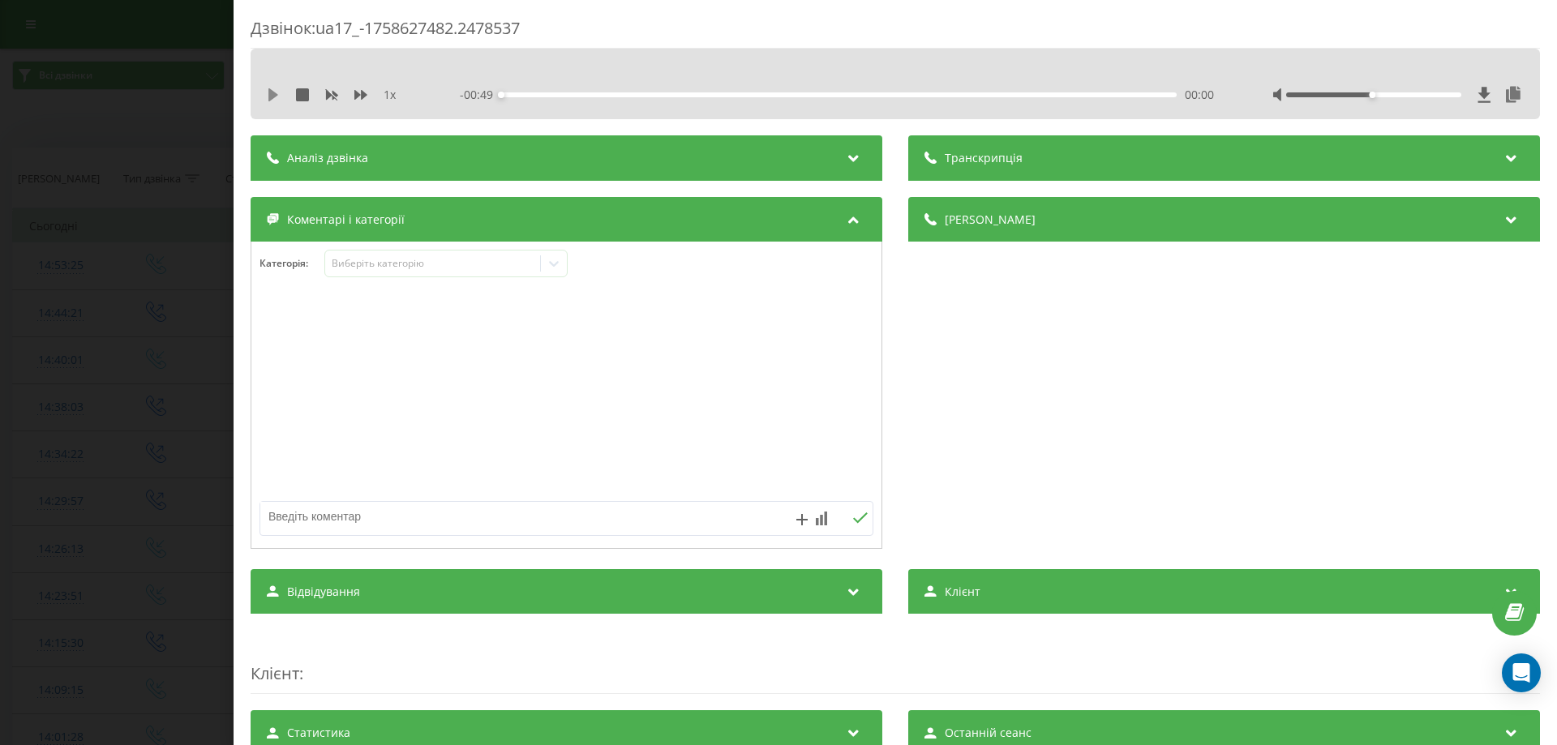
click at [268, 97] on icon at bounding box center [273, 94] width 13 height 13
click at [275, 95] on icon at bounding box center [273, 94] width 13 height 13
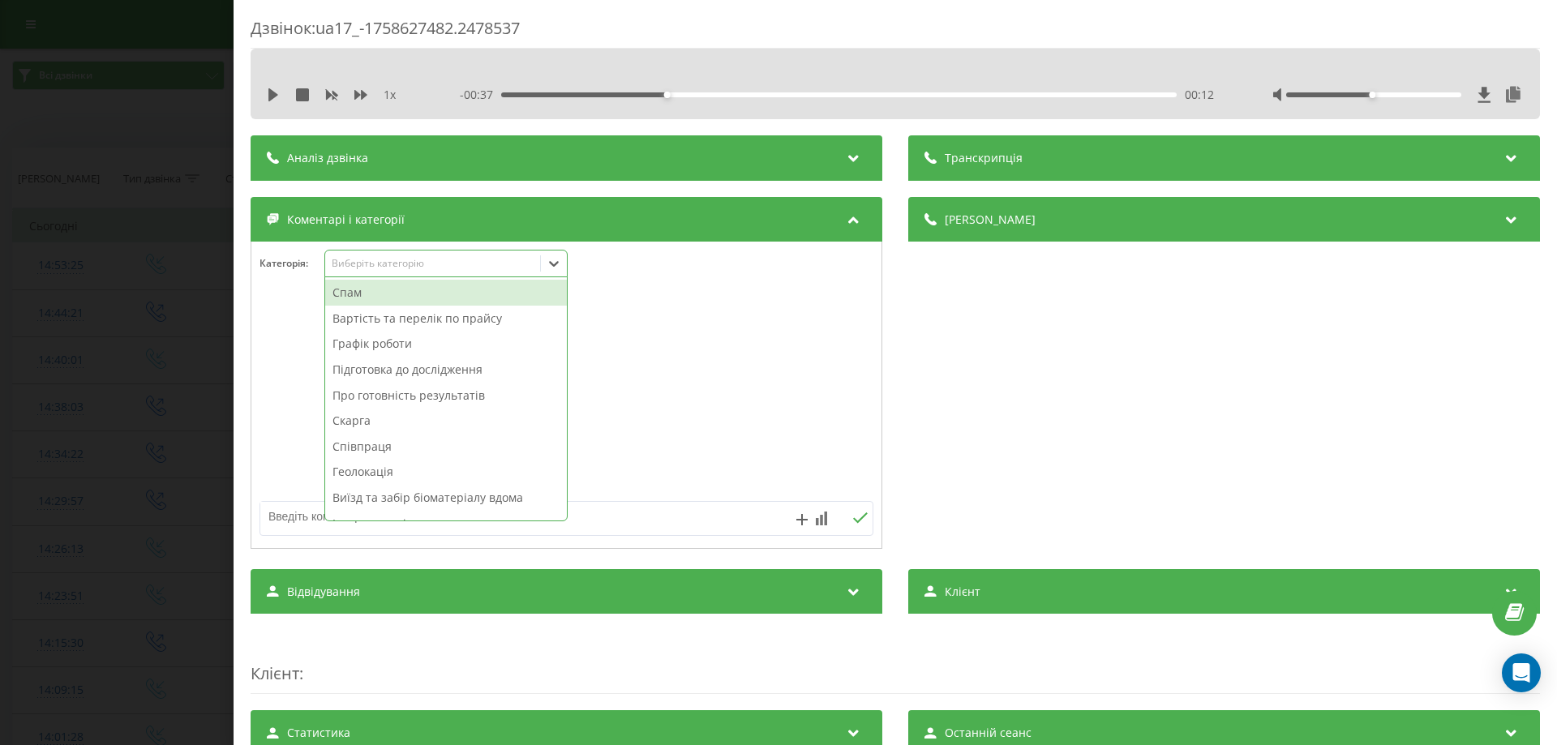
click at [556, 264] on icon at bounding box center [554, 264] width 10 height 6
click at [407, 349] on div "Графік роботи" at bounding box center [446, 344] width 242 height 26
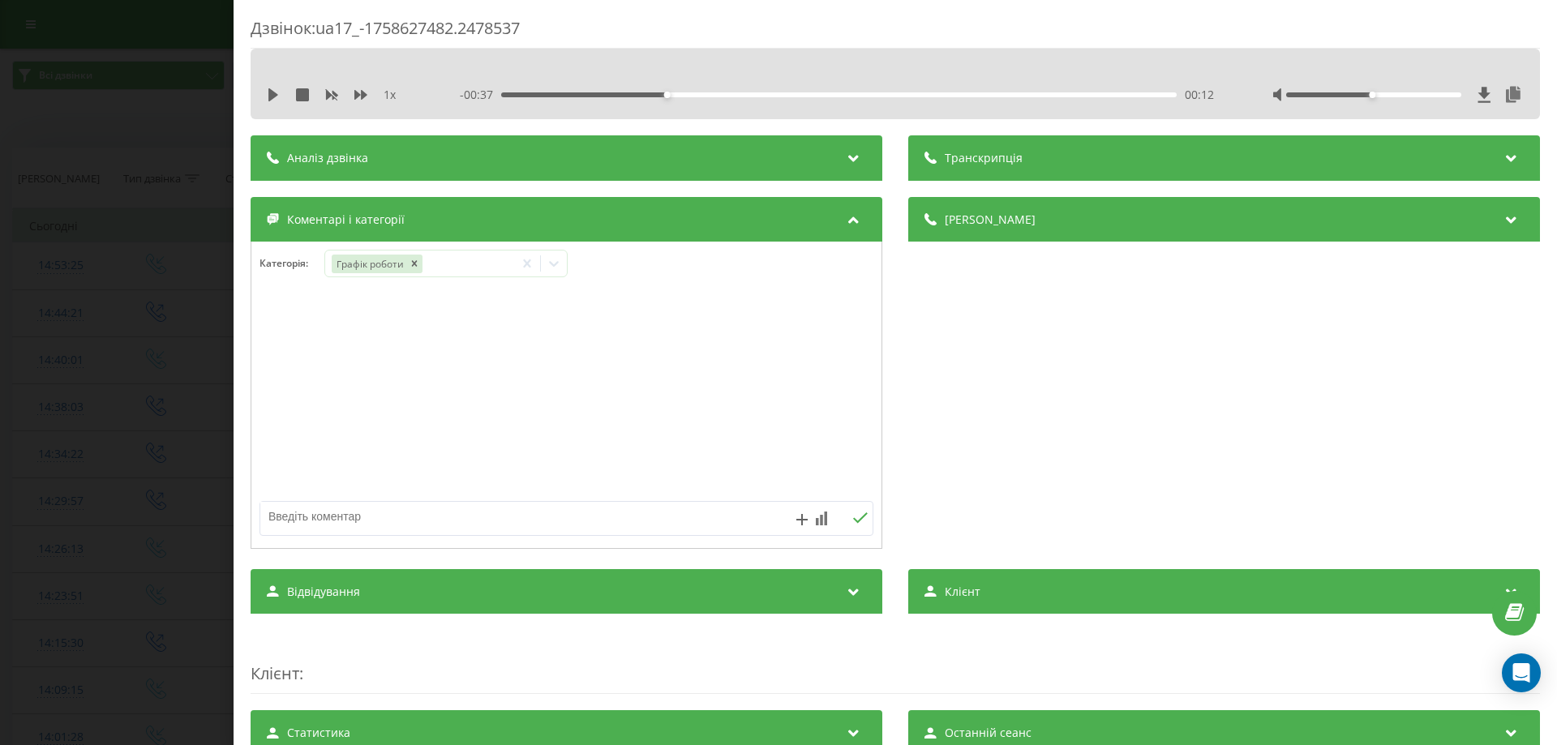
click at [723, 556] on div "Транскрипція Для AI-аналізу майбутніх дзвінків налаштуйте та активуйте профіль …" at bounding box center [895, 506] width 1289 height 743
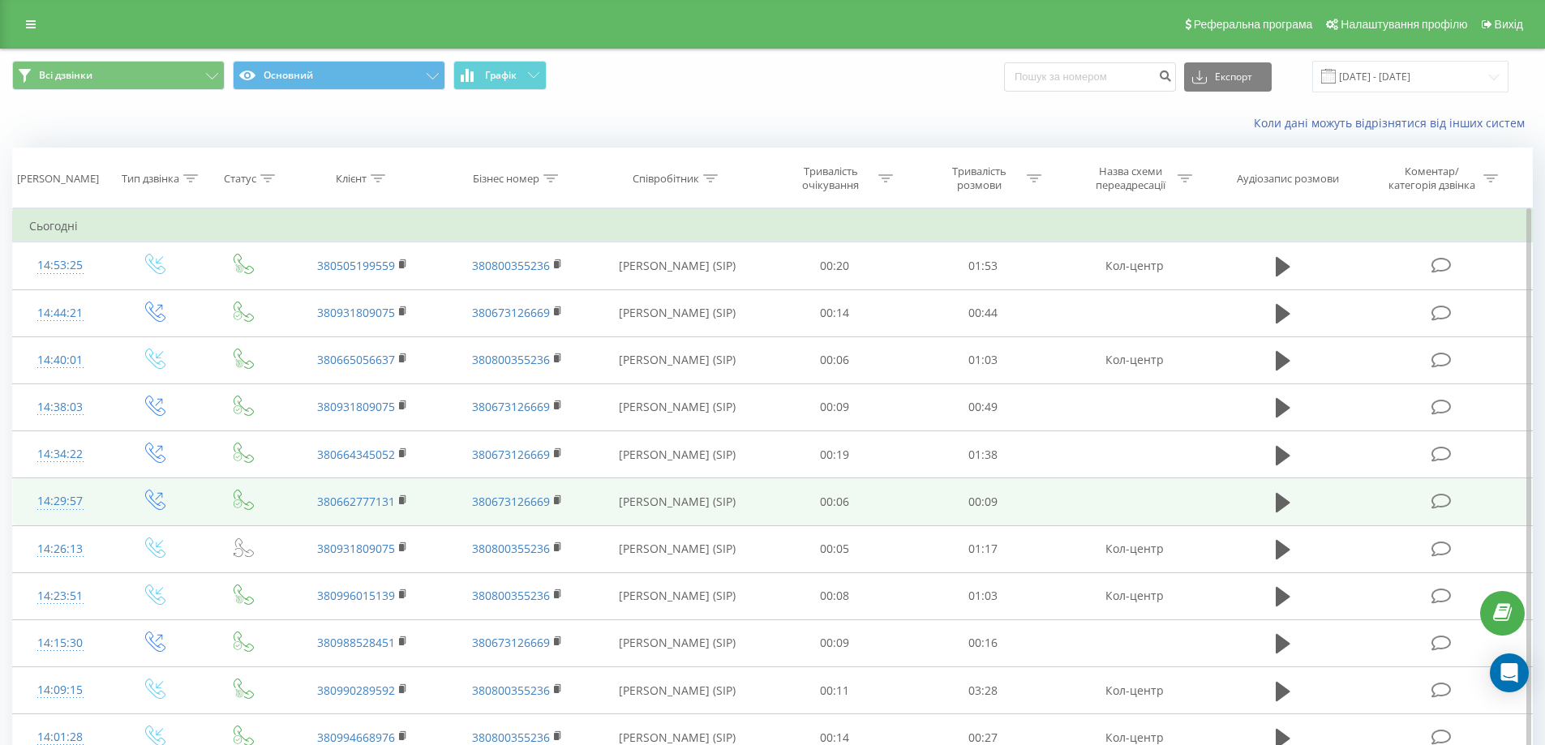
click at [1449, 505] on icon at bounding box center [1441, 501] width 20 height 17
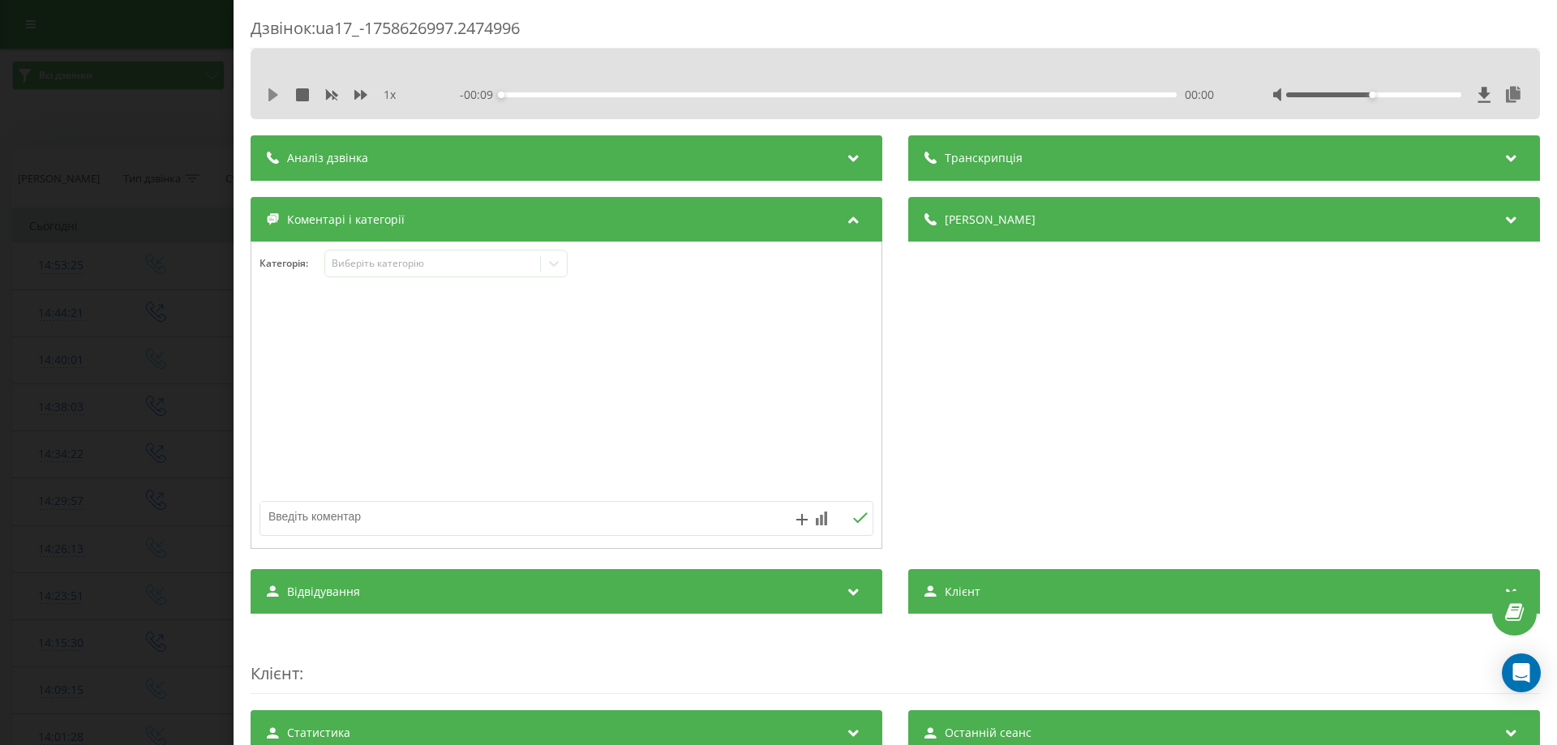
click at [272, 94] on icon at bounding box center [273, 94] width 10 height 13
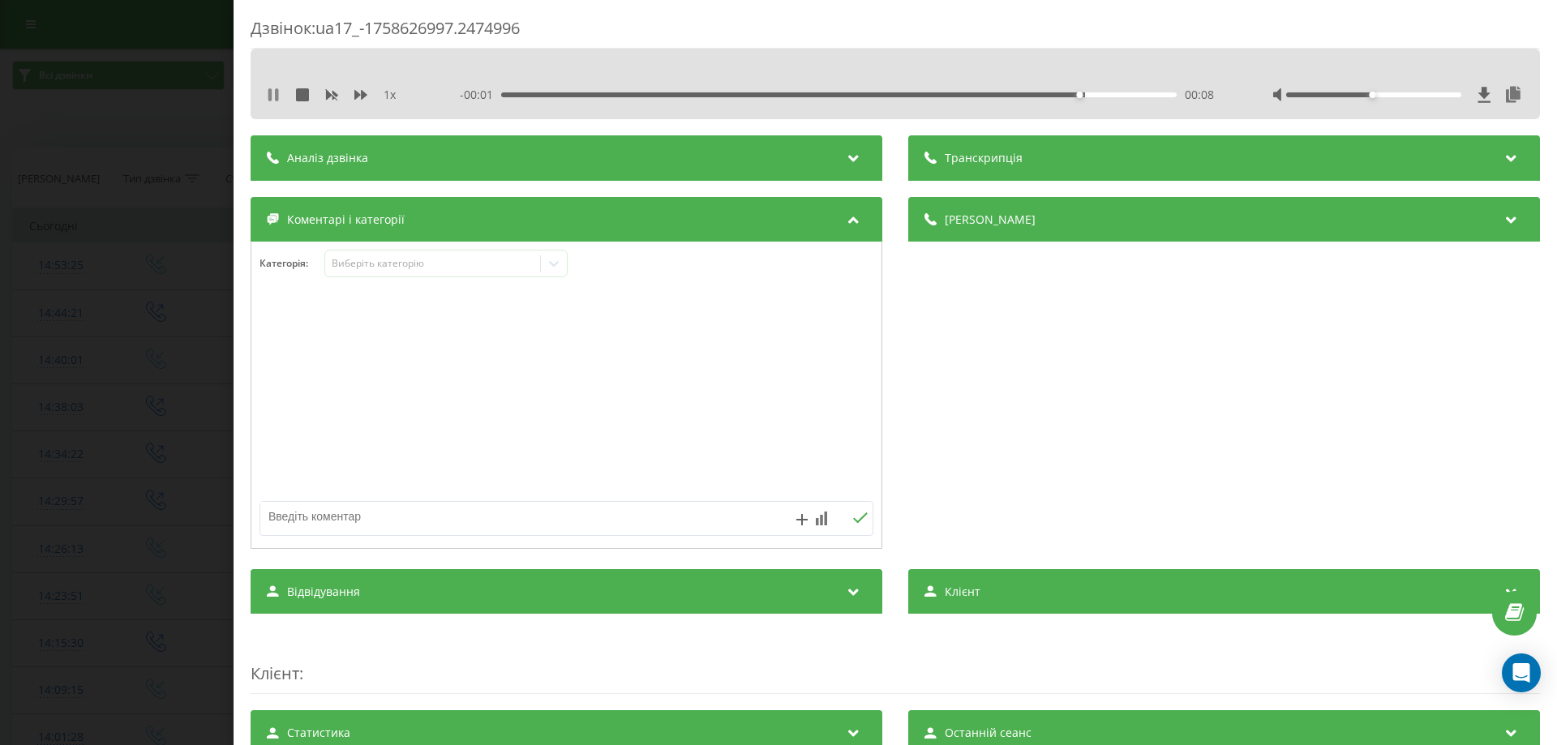
click at [271, 94] on icon at bounding box center [269, 94] width 3 height 13
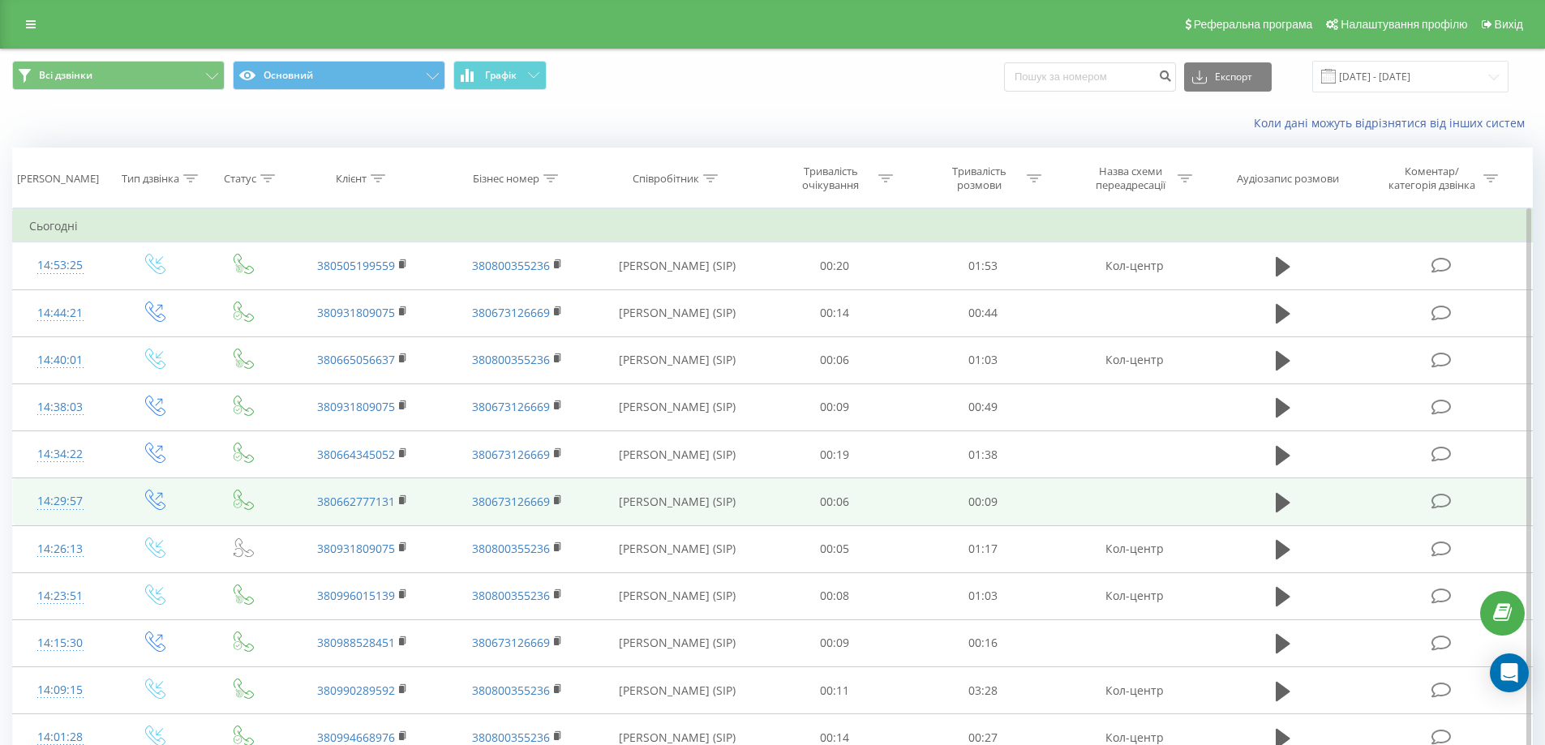
click at [1435, 503] on icon at bounding box center [1441, 501] width 20 height 17
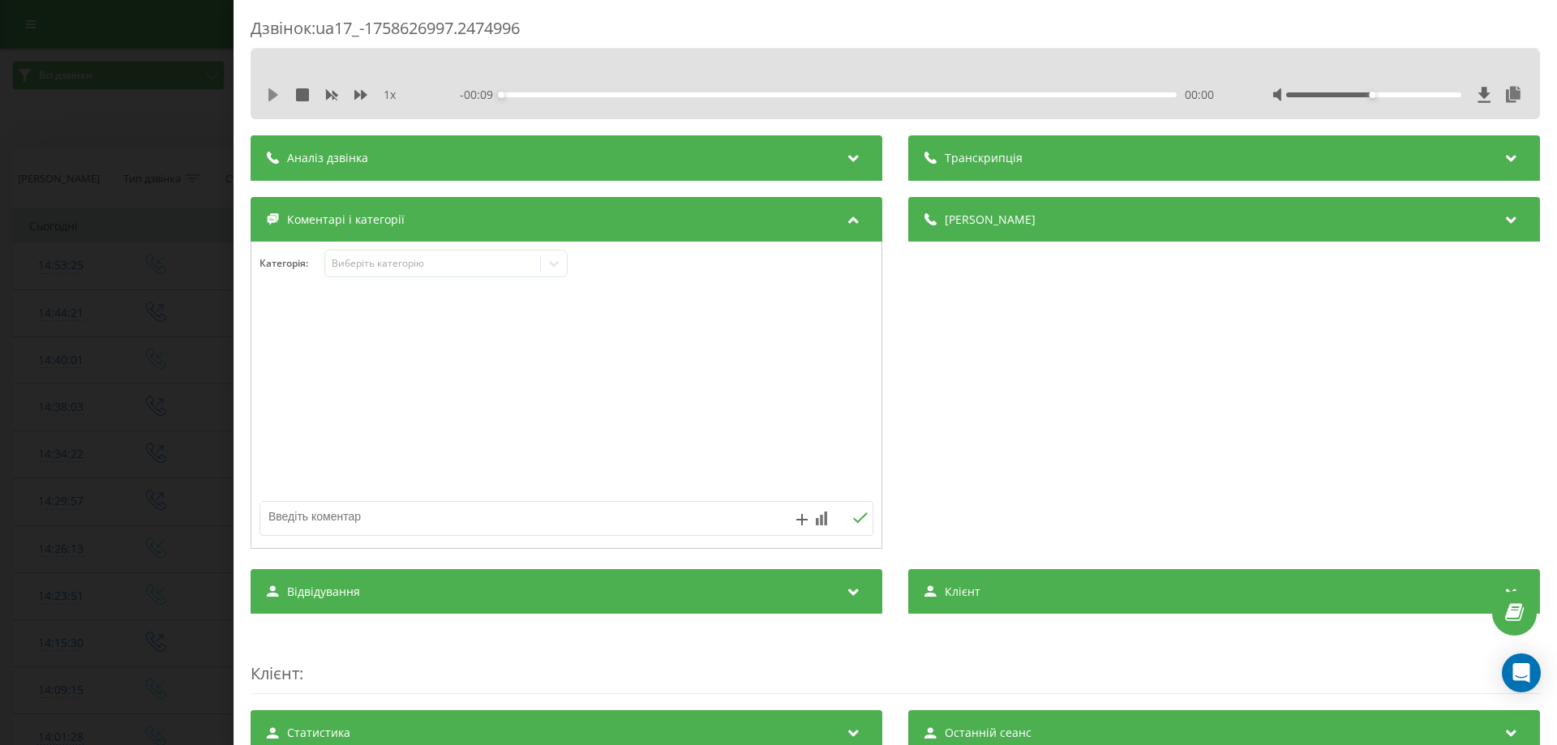
click at [268, 94] on icon at bounding box center [273, 94] width 13 height 13
click at [268, 94] on icon at bounding box center [269, 94] width 3 height 13
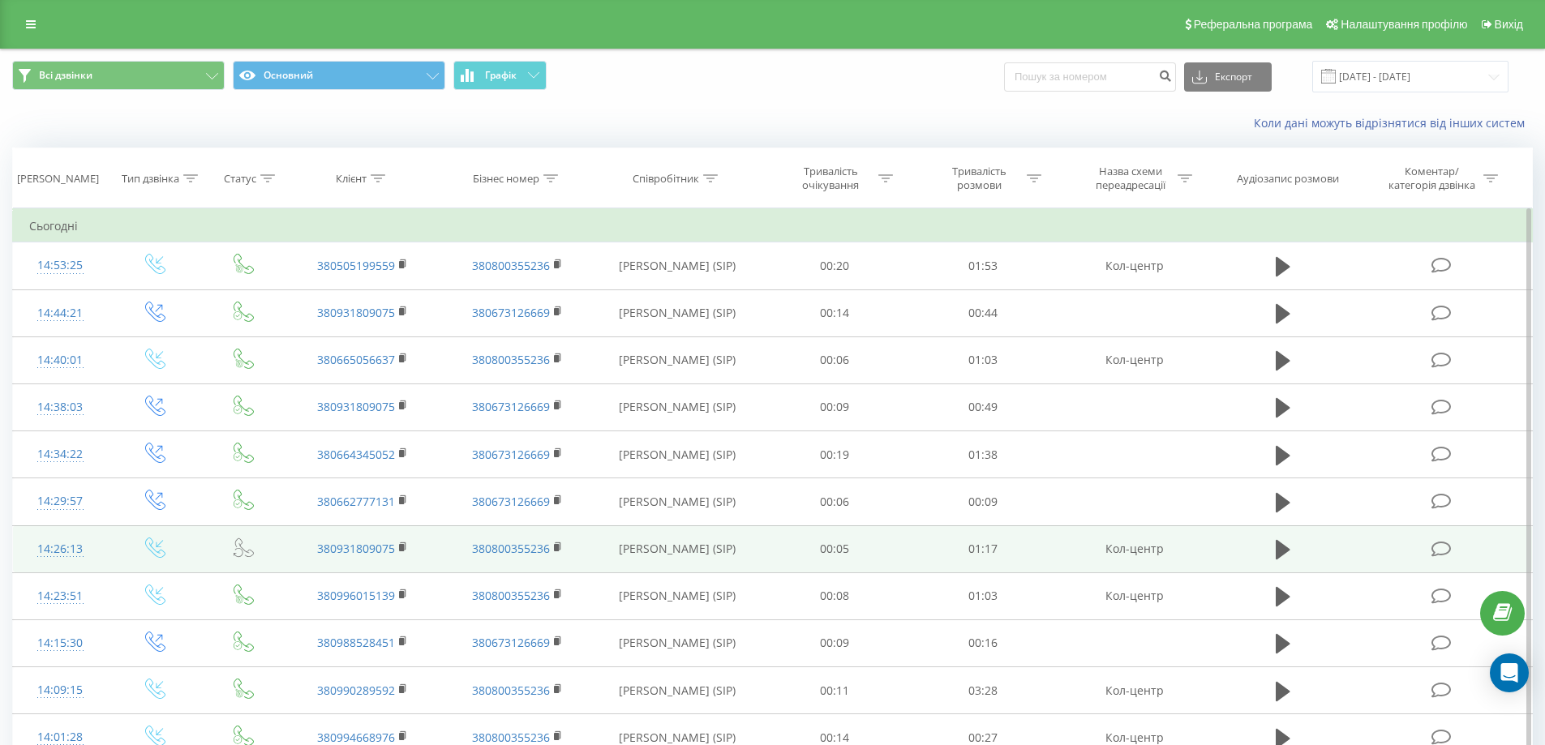
click at [1437, 551] on icon at bounding box center [1441, 549] width 20 height 17
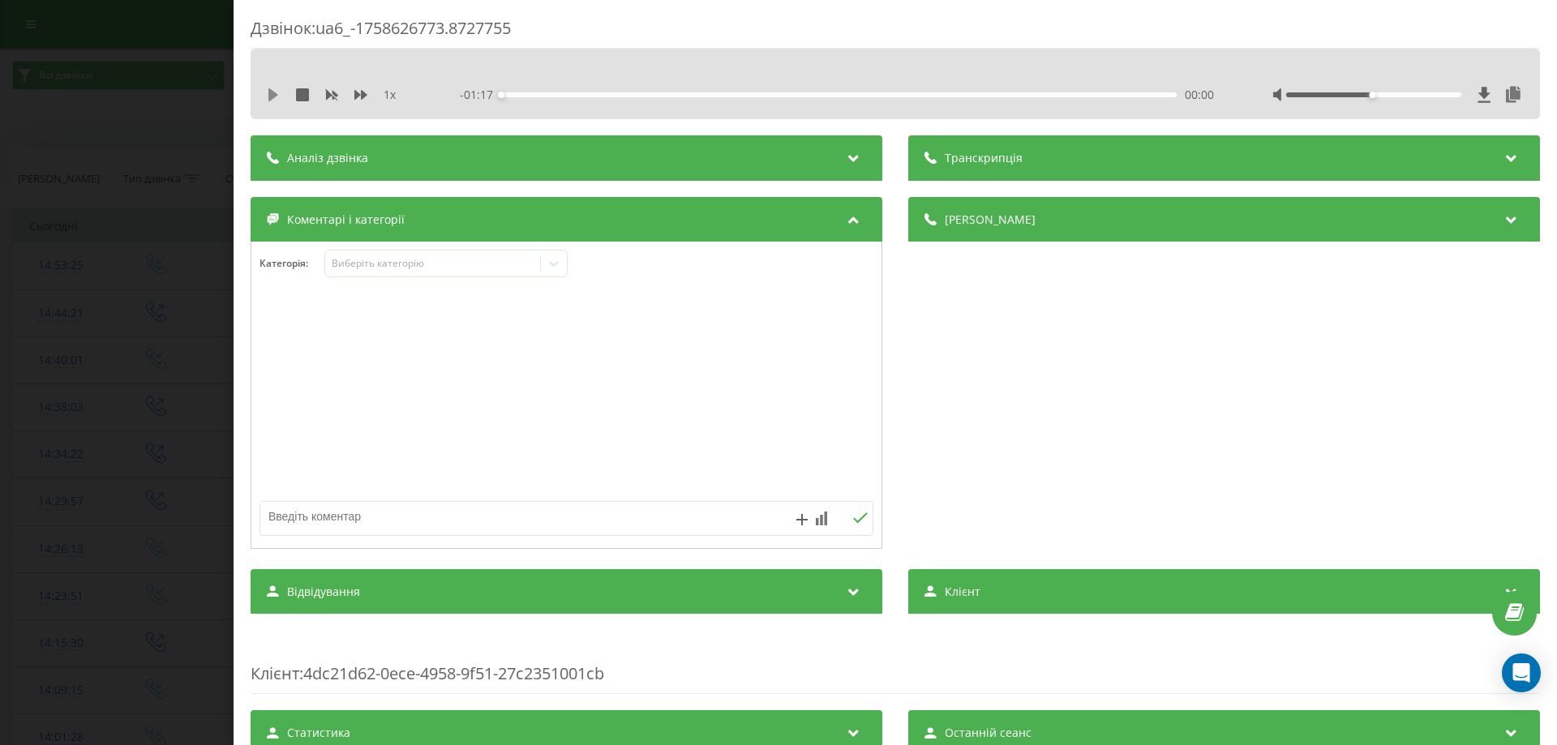
click at [272, 92] on icon at bounding box center [273, 94] width 10 height 13
click at [271, 96] on icon at bounding box center [269, 94] width 3 height 13
click at [552, 269] on icon at bounding box center [554, 263] width 16 height 16
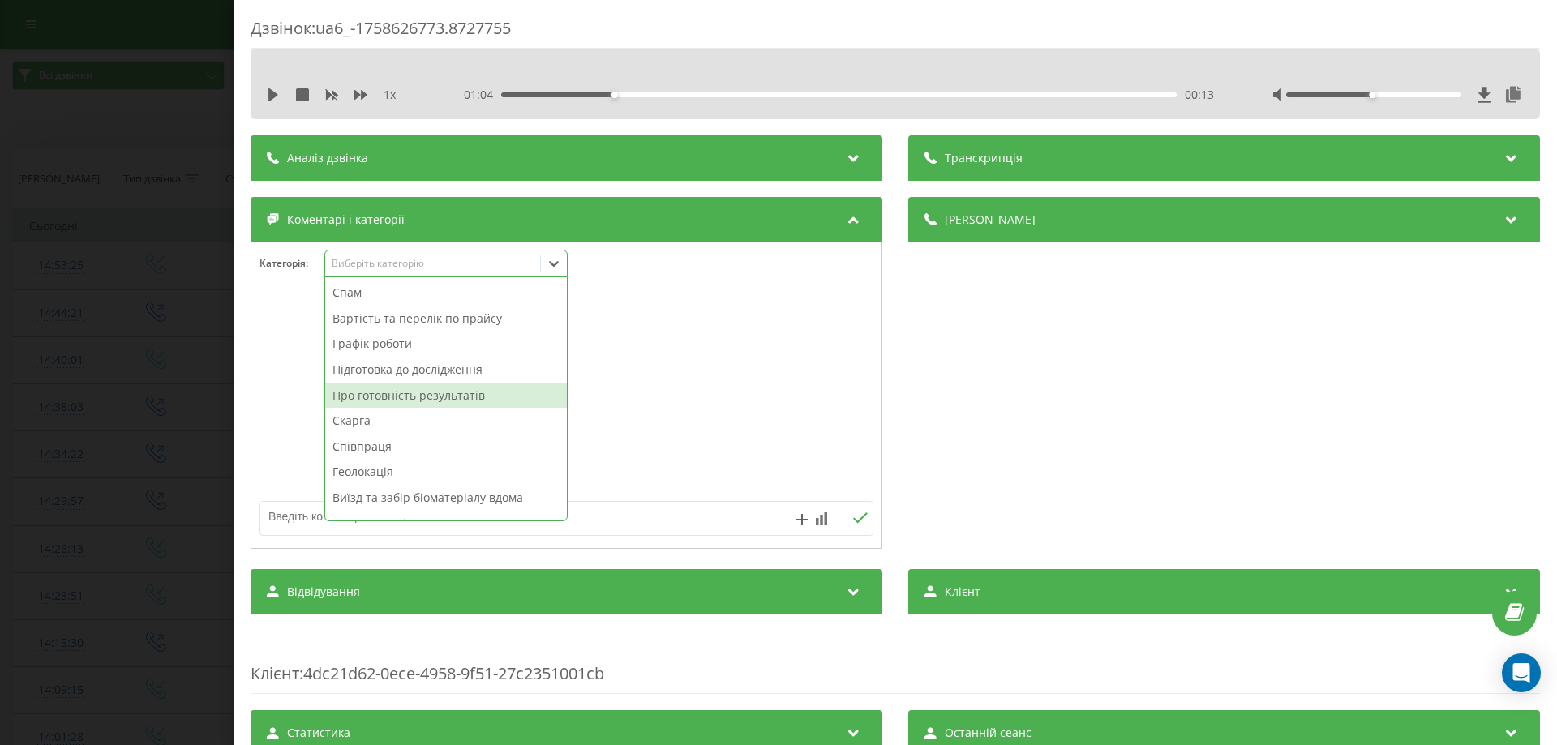
click at [439, 402] on div "Про готовність результатів" at bounding box center [446, 396] width 242 height 26
click at [761, 320] on div at bounding box center [566, 395] width 630 height 195
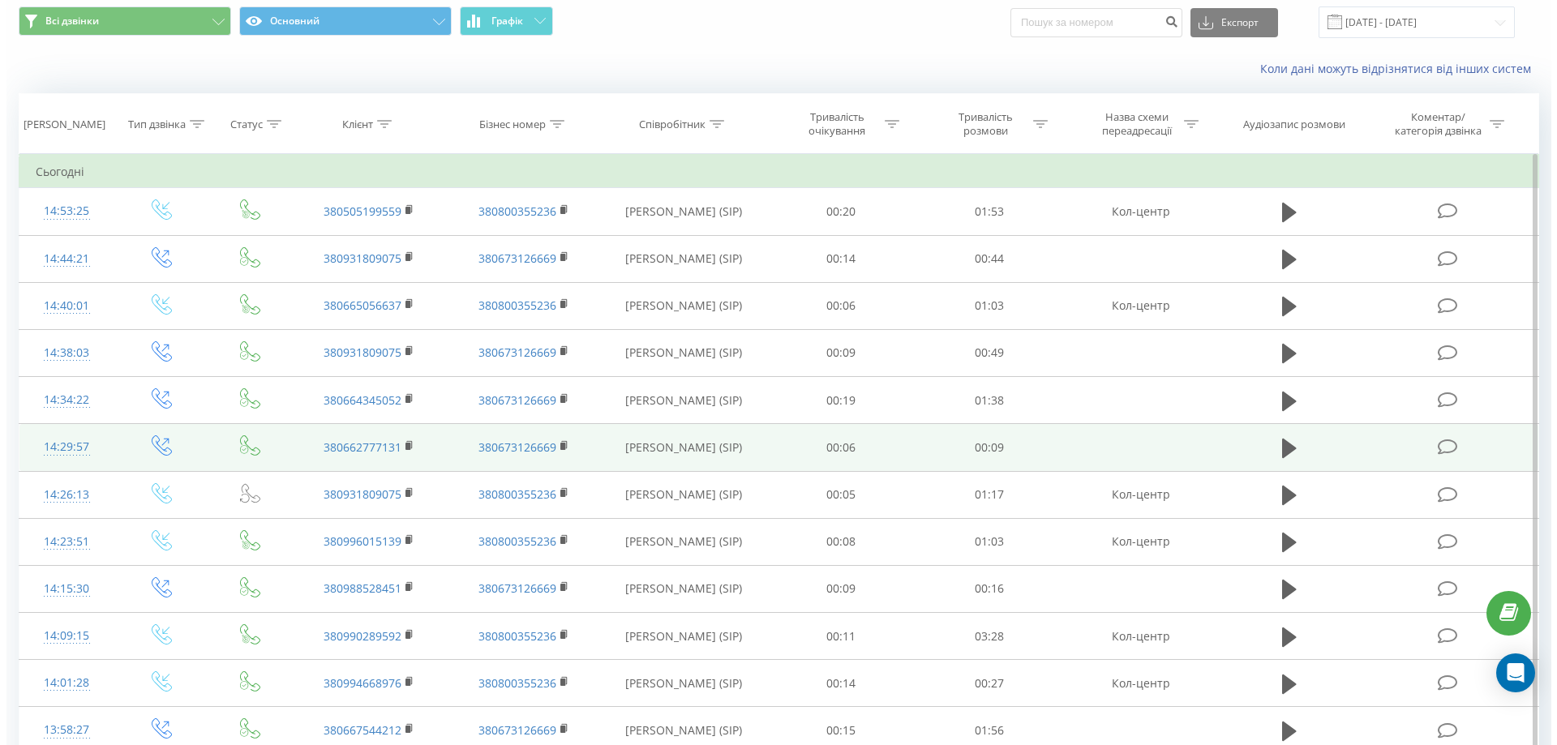
scroll to position [81, 0]
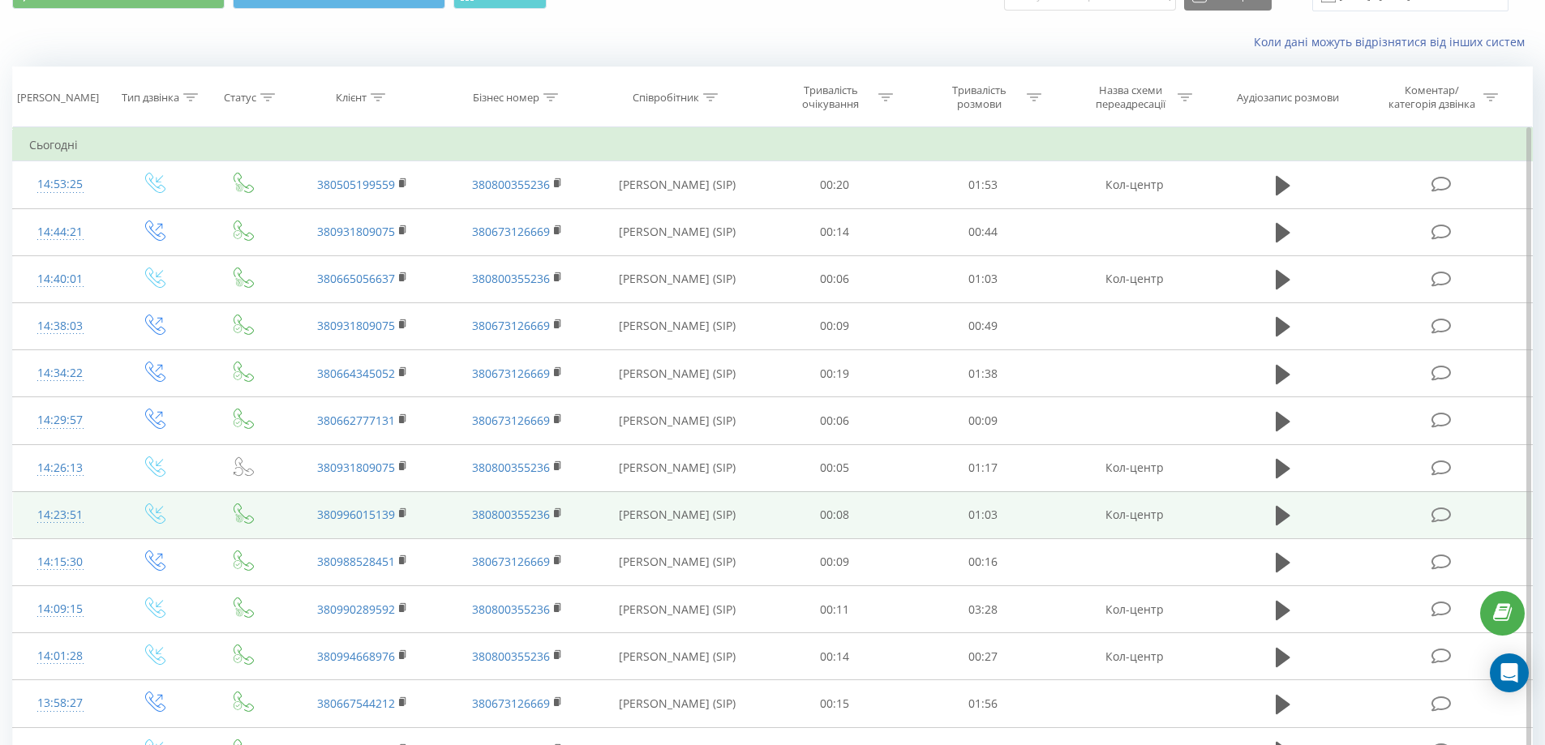
click at [1437, 517] on icon at bounding box center [1441, 515] width 20 height 17
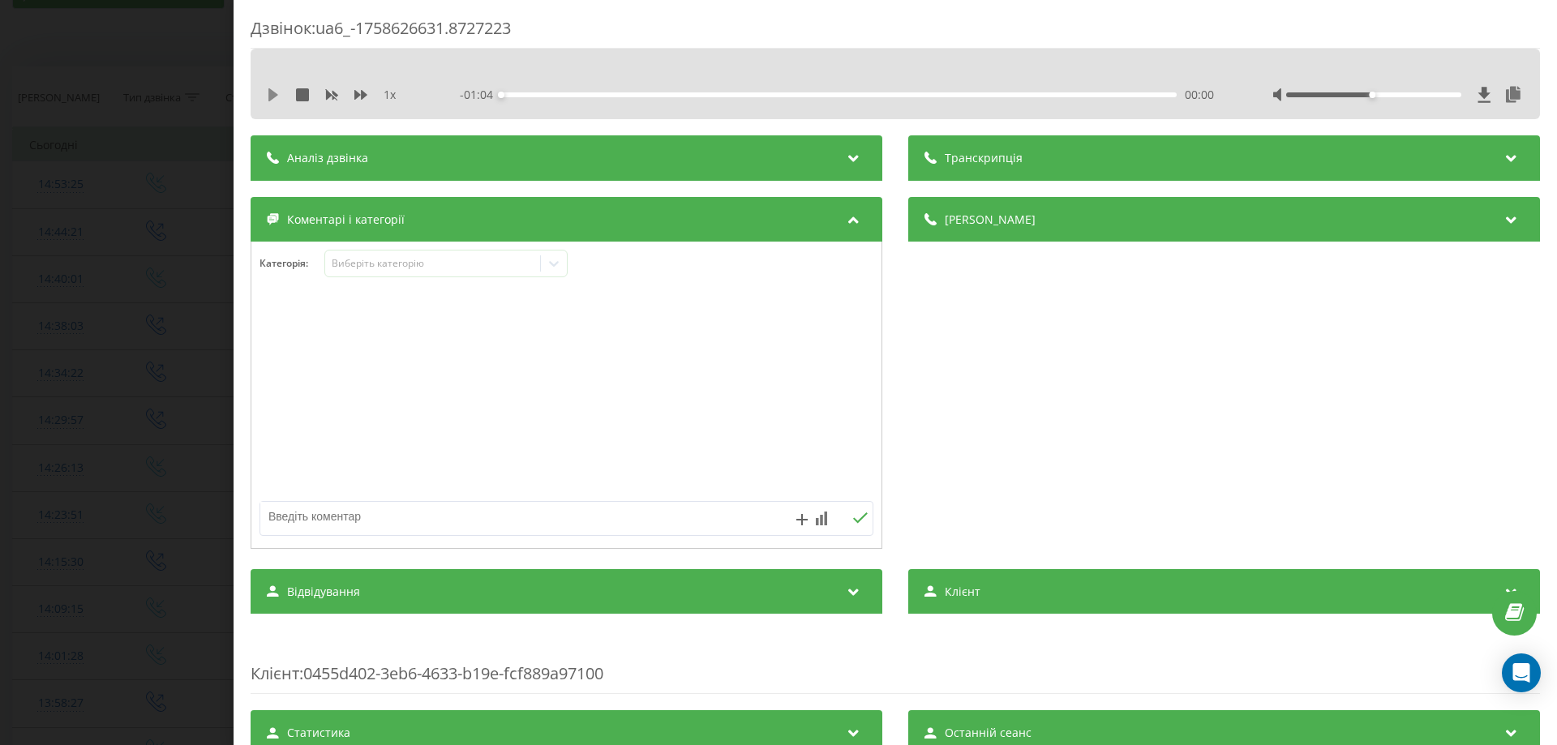
click at [268, 91] on icon at bounding box center [273, 94] width 13 height 13
click at [271, 96] on icon at bounding box center [269, 94] width 3 height 13
click at [290, 519] on textarea at bounding box center [505, 516] width 490 height 29
type textarea "Оформлено на Грибоєдова"
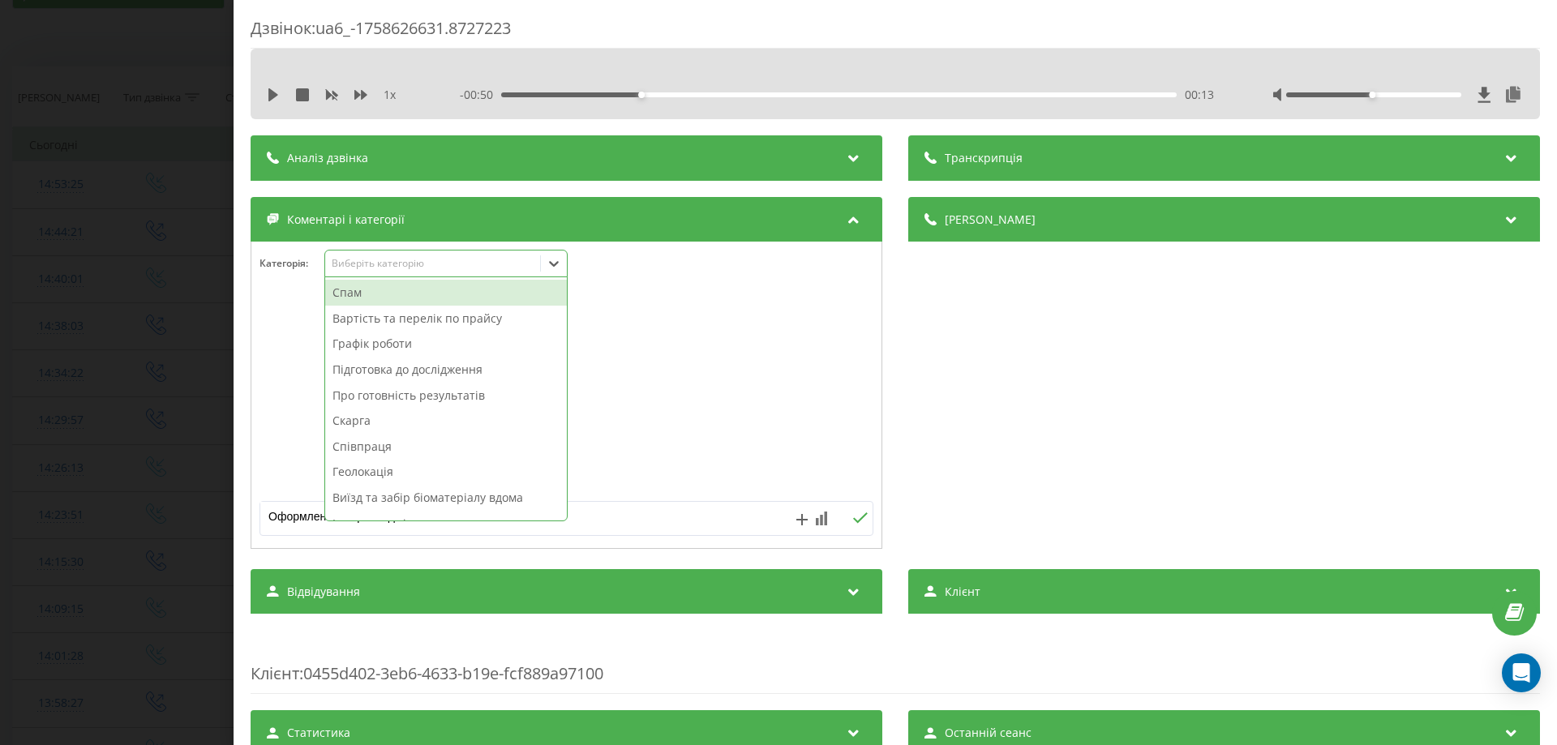
click at [555, 257] on icon at bounding box center [554, 263] width 16 height 16
click at [397, 346] on div "Графік роботи" at bounding box center [446, 344] width 242 height 26
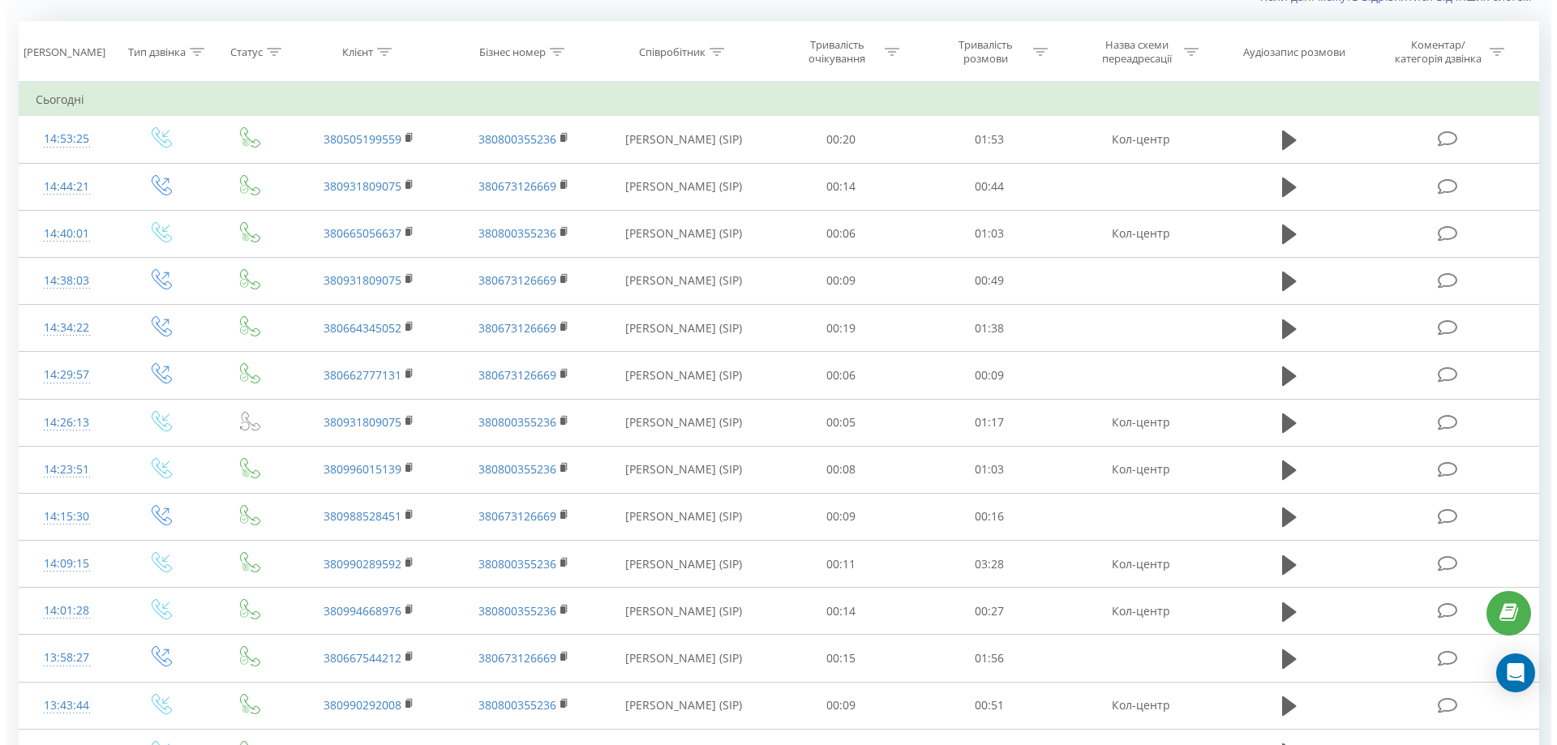
scroll to position [162, 0]
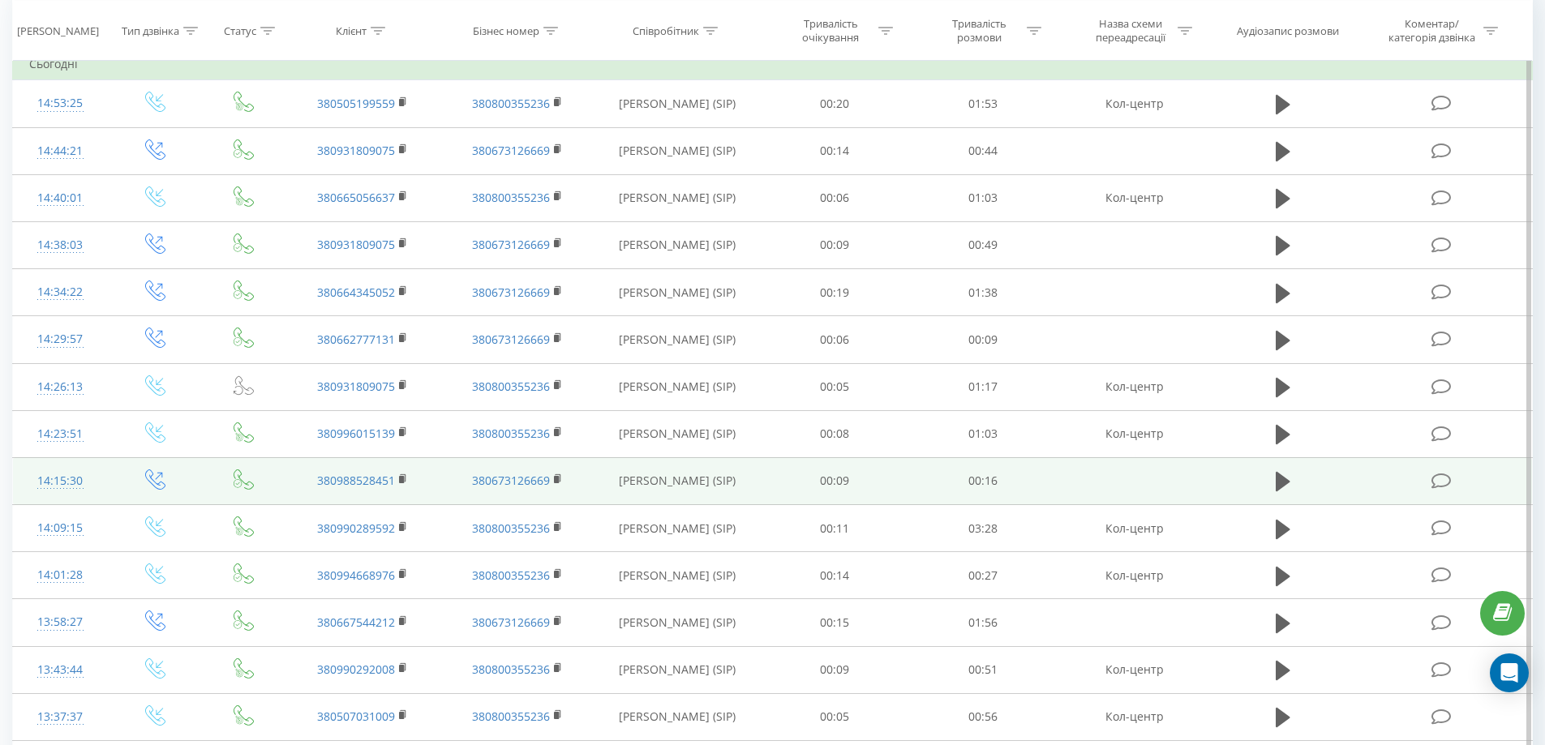
click at [1438, 483] on icon at bounding box center [1441, 481] width 20 height 17
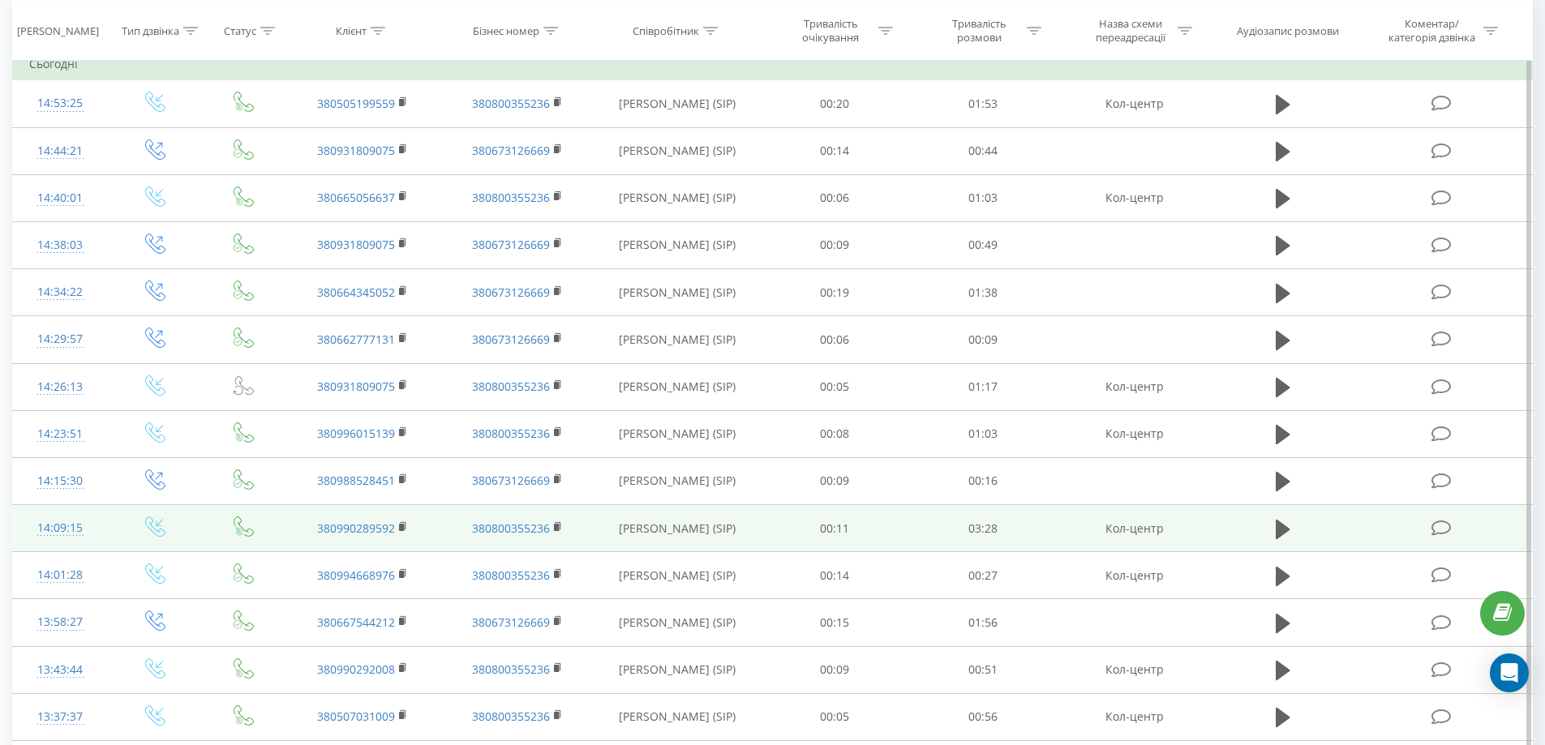
click at [1447, 530] on icon at bounding box center [1441, 528] width 20 height 17
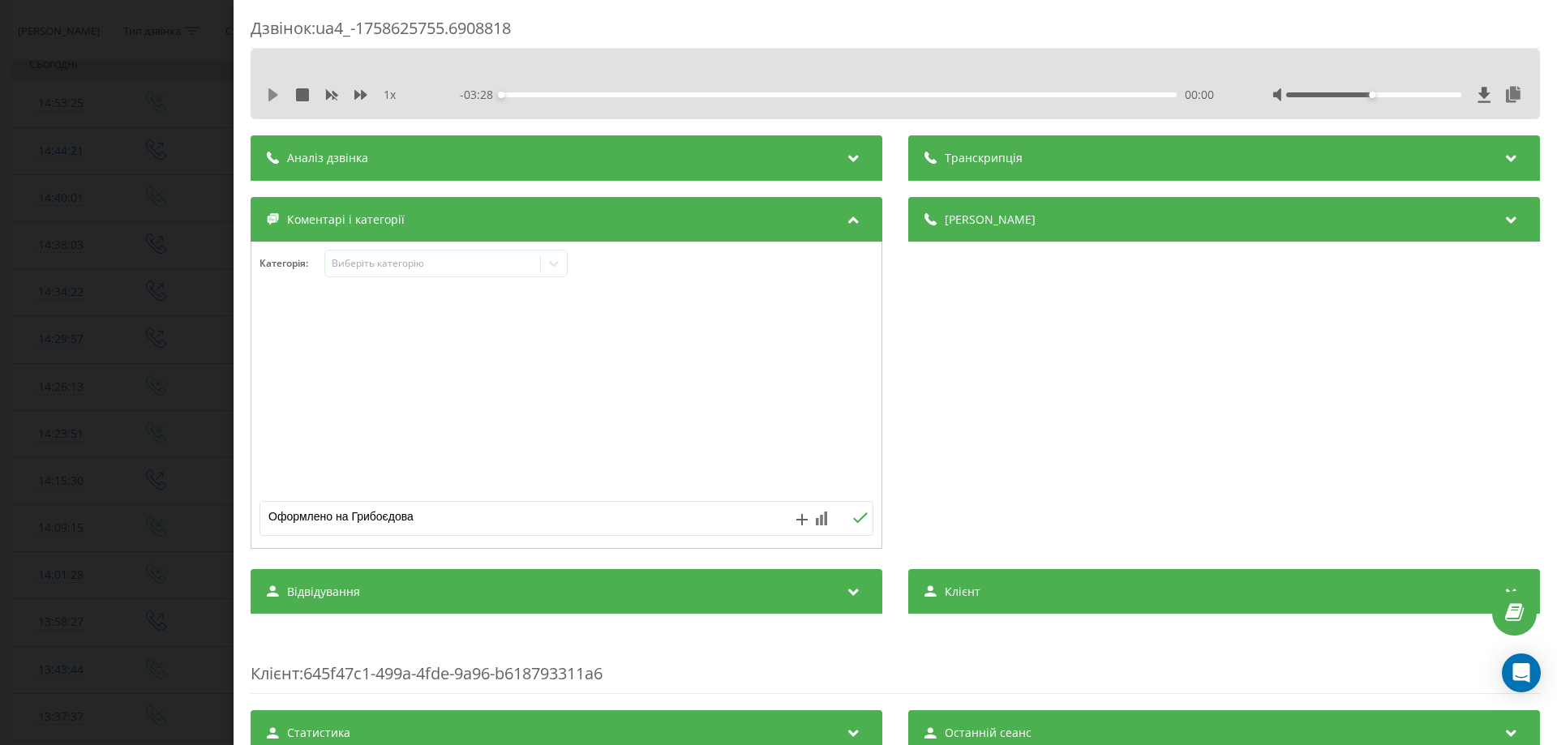
click at [274, 94] on icon at bounding box center [273, 94] width 10 height 13
drag, startPoint x: 324, startPoint y: 517, endPoint x: 259, endPoint y: 517, distance: 64.9
click at [259, 517] on form "Оформлено на Грибоєдова" at bounding box center [566, 518] width 630 height 35
click at [275, 93] on icon at bounding box center [273, 94] width 13 height 13
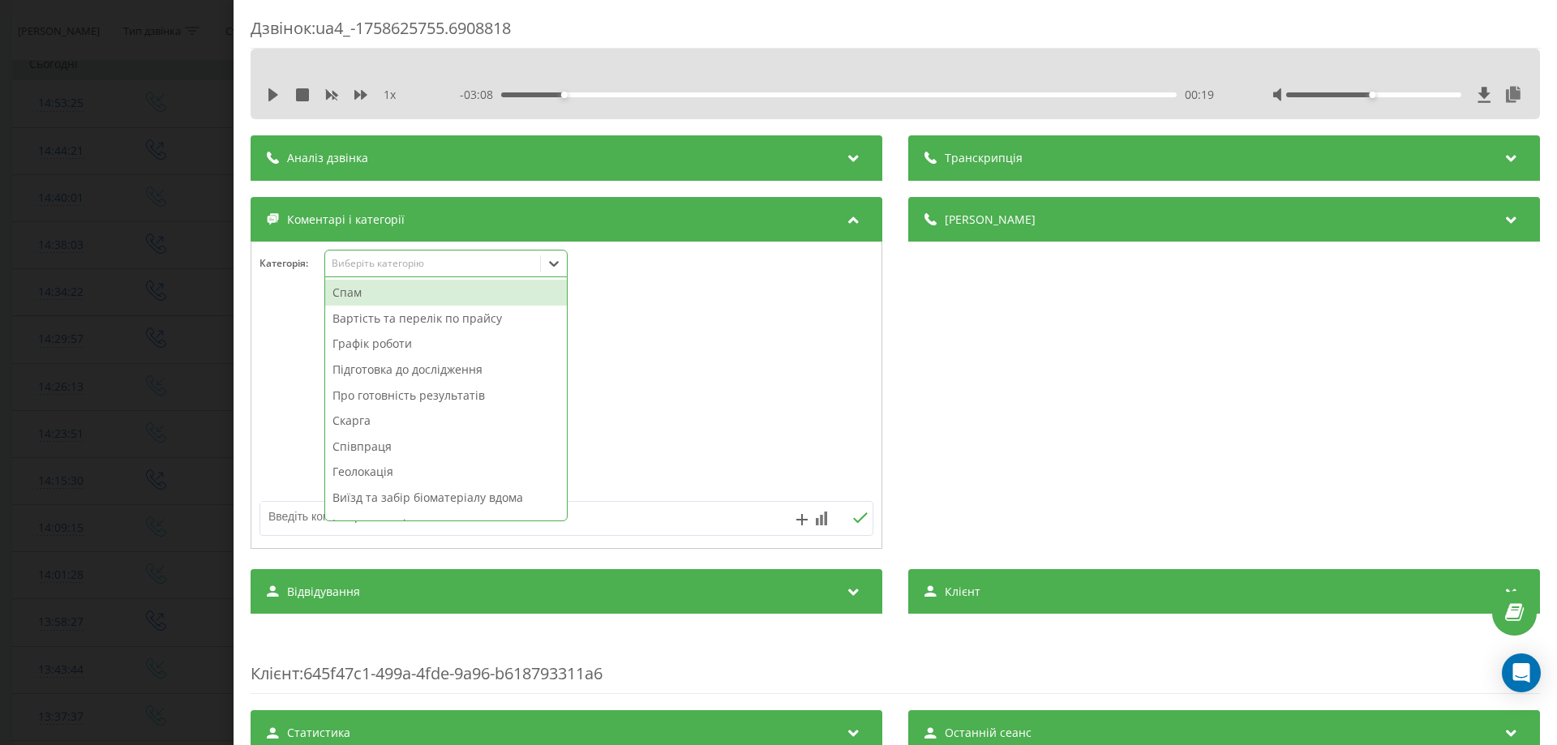
click at [551, 271] on icon at bounding box center [554, 263] width 16 height 16
click at [371, 396] on div "Про готовність результатів" at bounding box center [446, 396] width 242 height 26
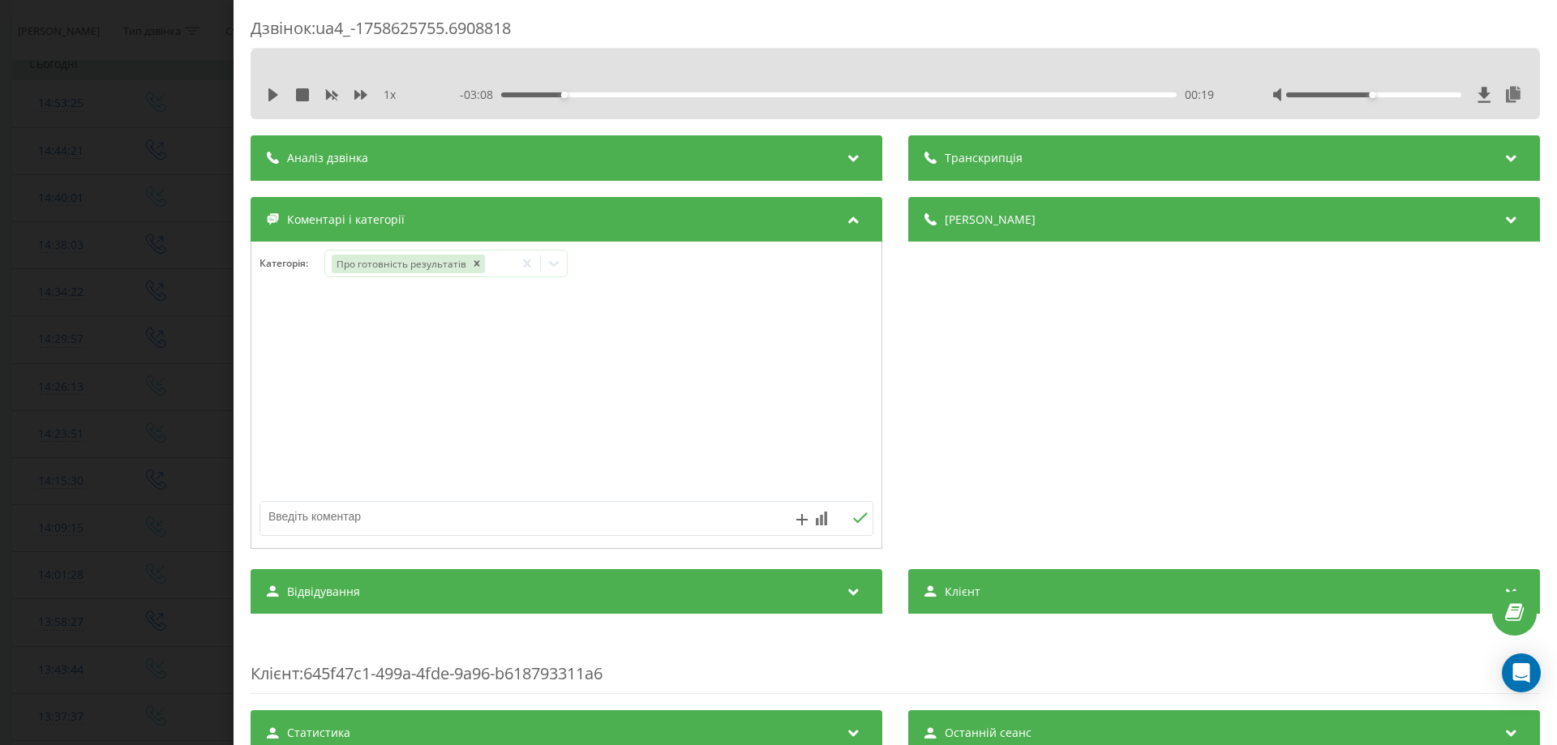
click at [753, 362] on div at bounding box center [566, 395] width 630 height 195
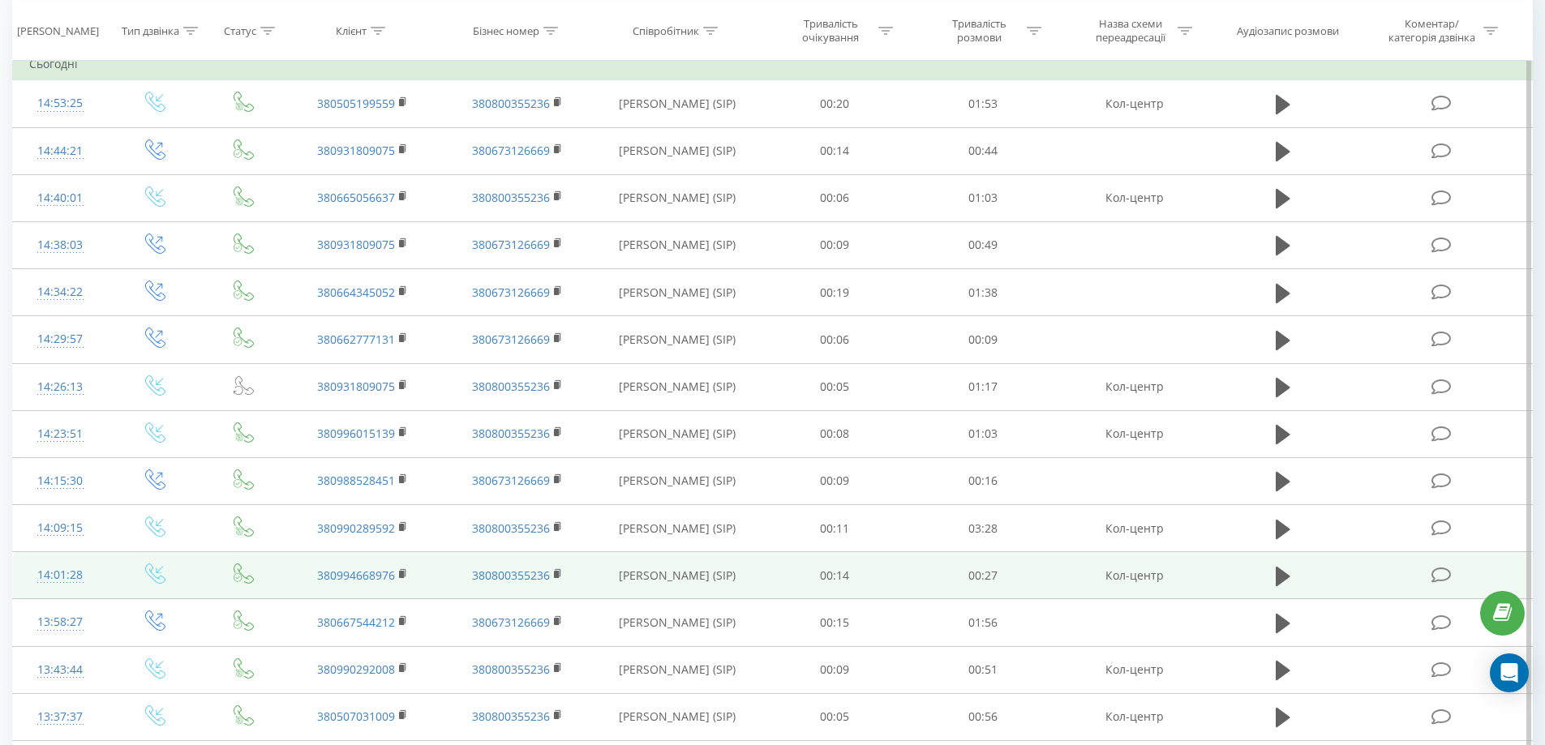
click at [1446, 574] on icon at bounding box center [1441, 575] width 20 height 17
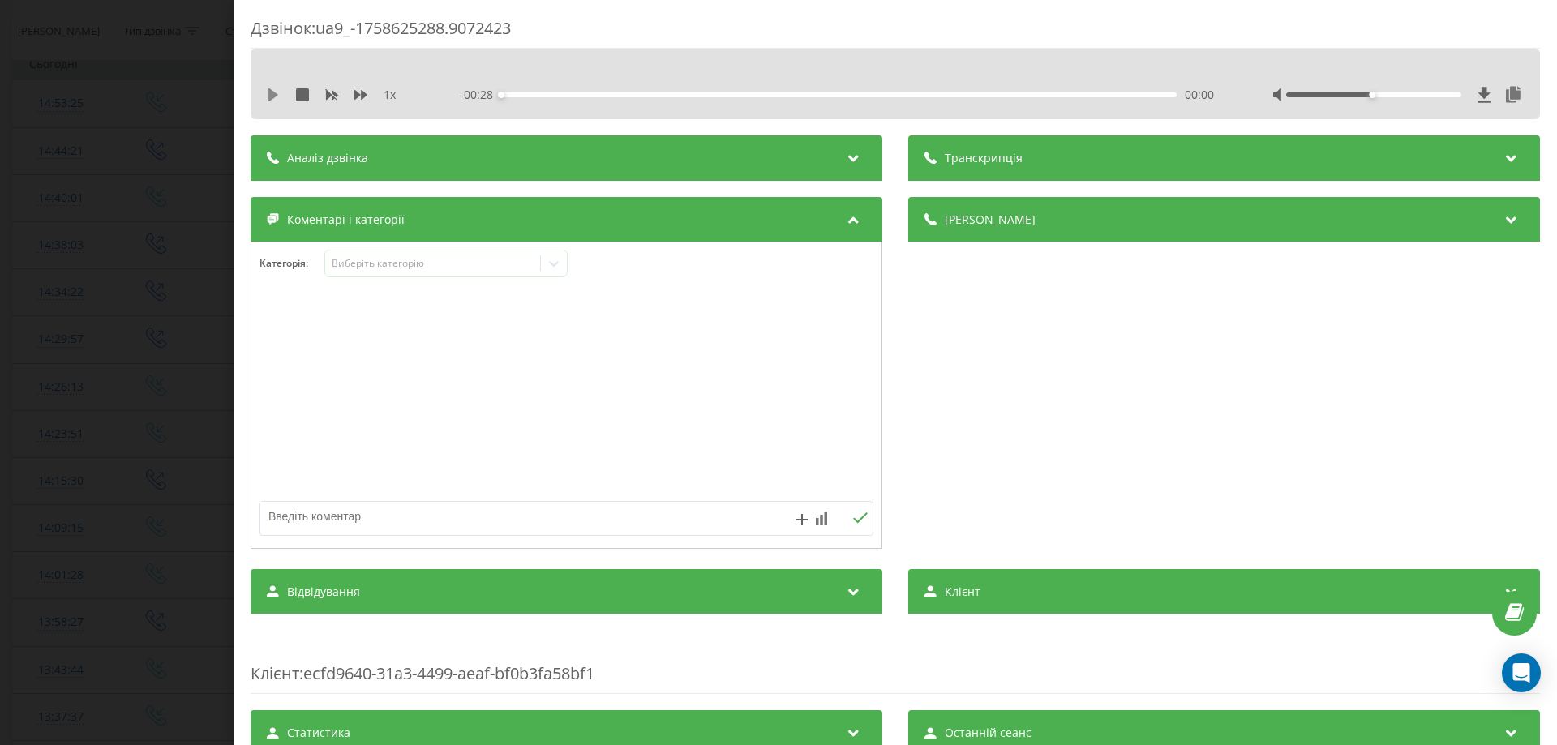
click at [275, 94] on icon at bounding box center [273, 94] width 10 height 13
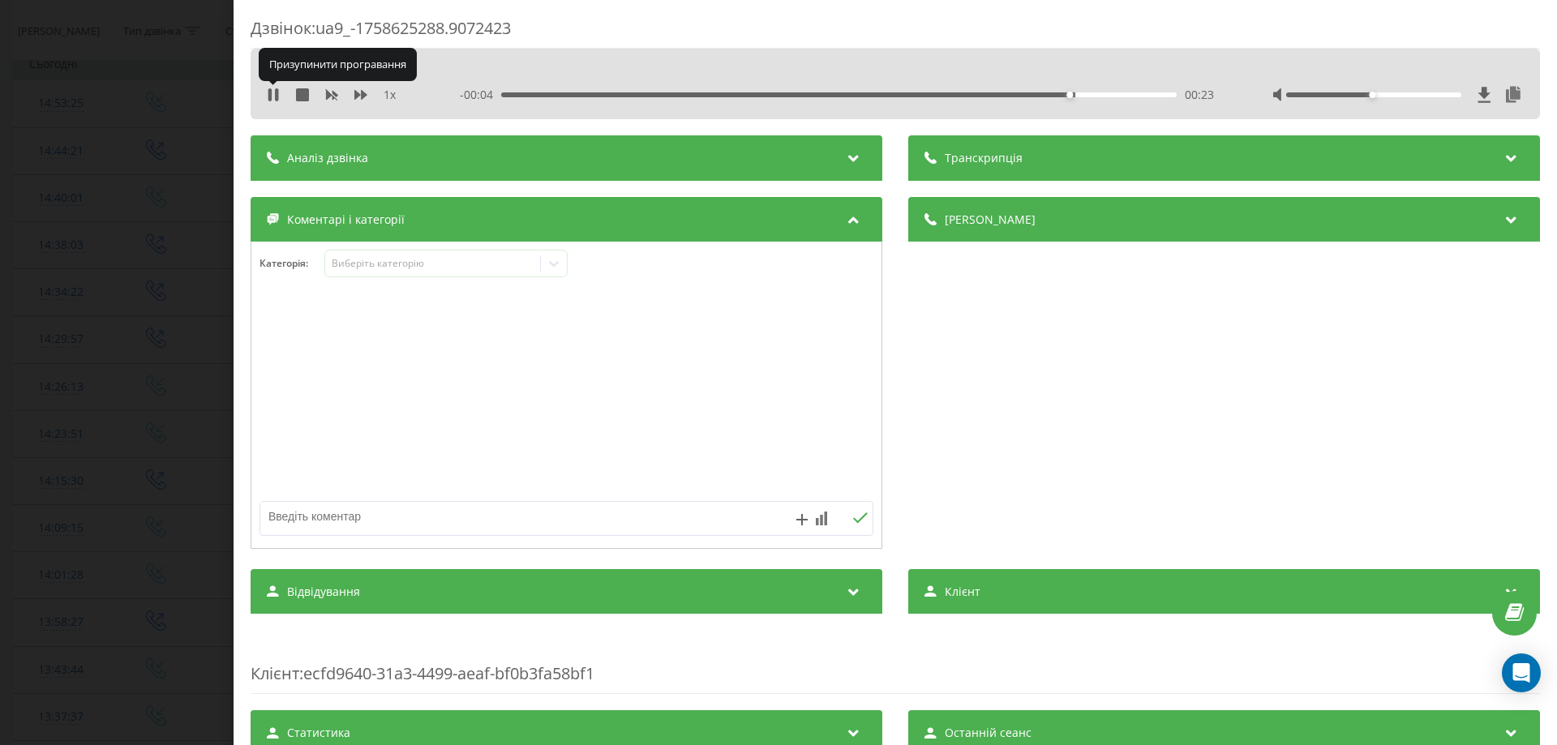
click at [275, 94] on icon at bounding box center [273, 94] width 13 height 13
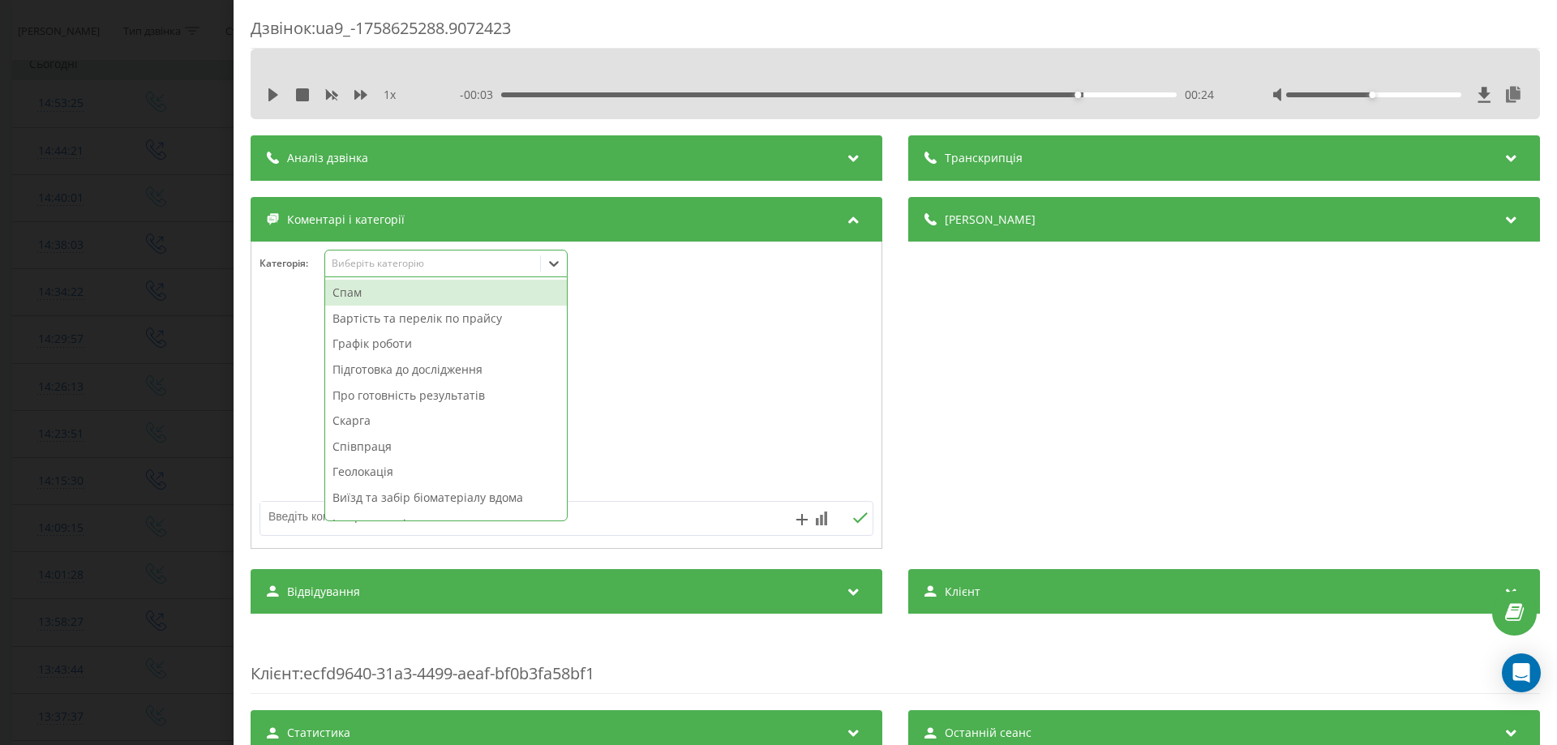
click at [555, 262] on icon at bounding box center [554, 263] width 16 height 16
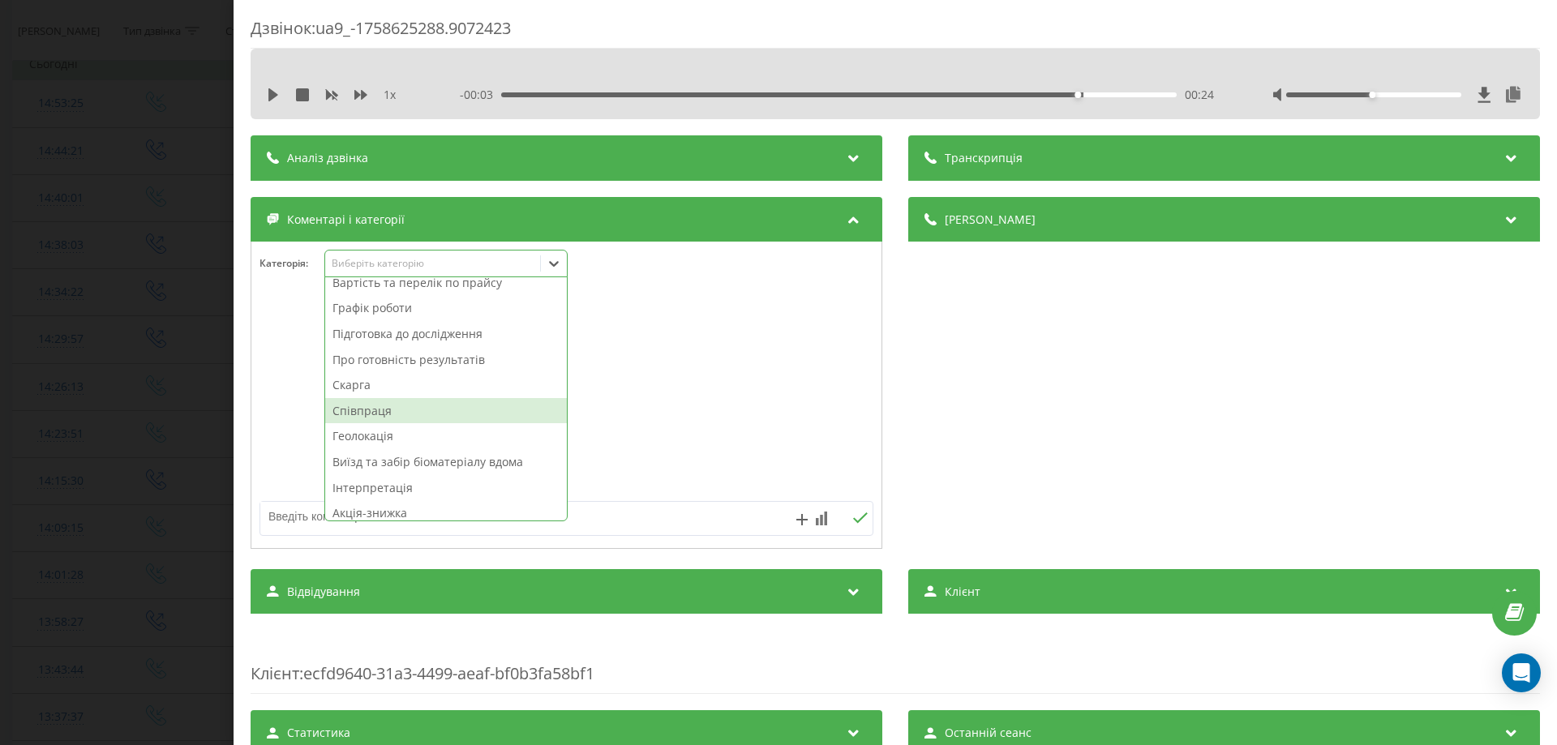
scroll to position [32, 0]
click at [381, 438] on div "Геолокація" at bounding box center [446, 440] width 242 height 26
click at [704, 418] on div at bounding box center [566, 395] width 630 height 195
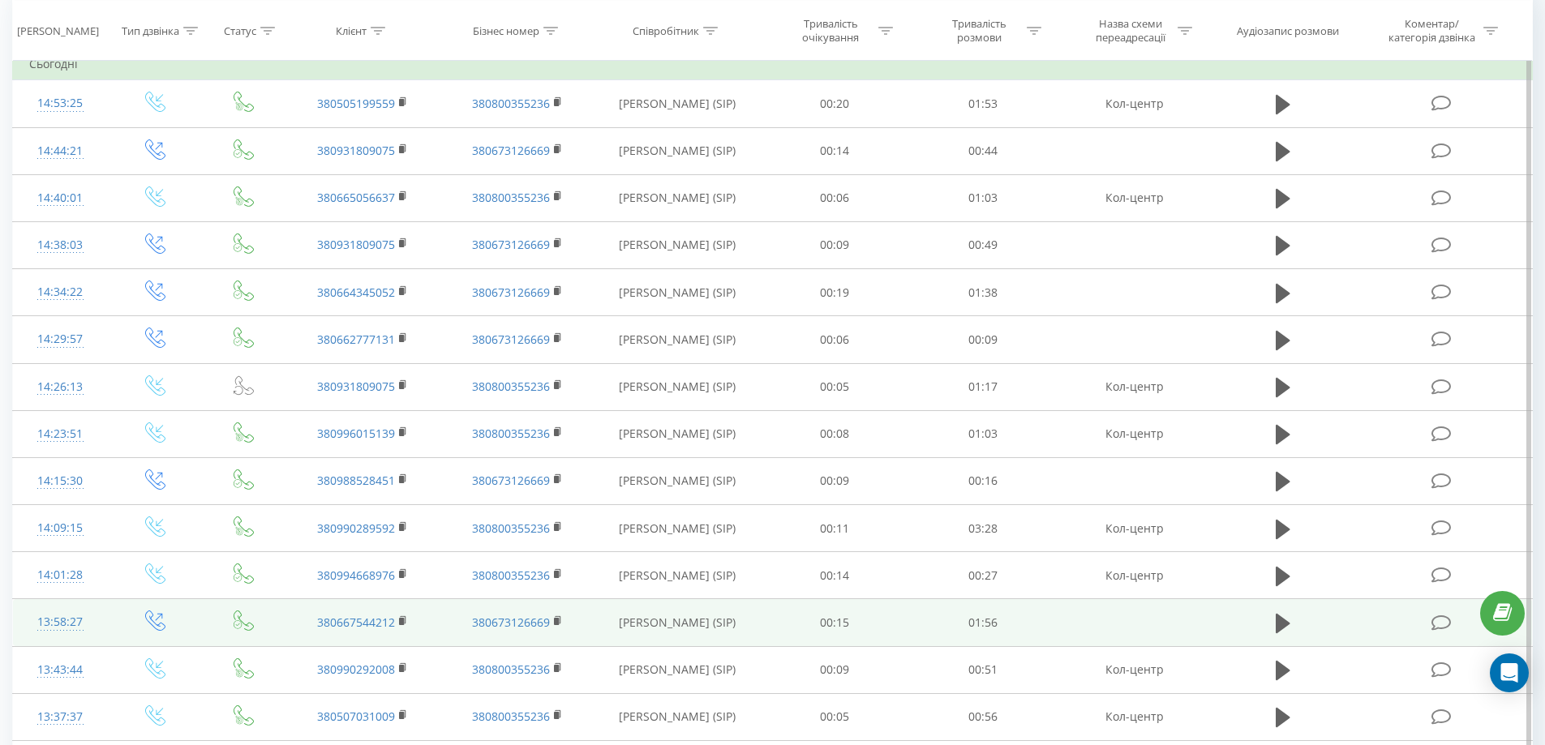
click at [1435, 620] on icon at bounding box center [1441, 623] width 20 height 17
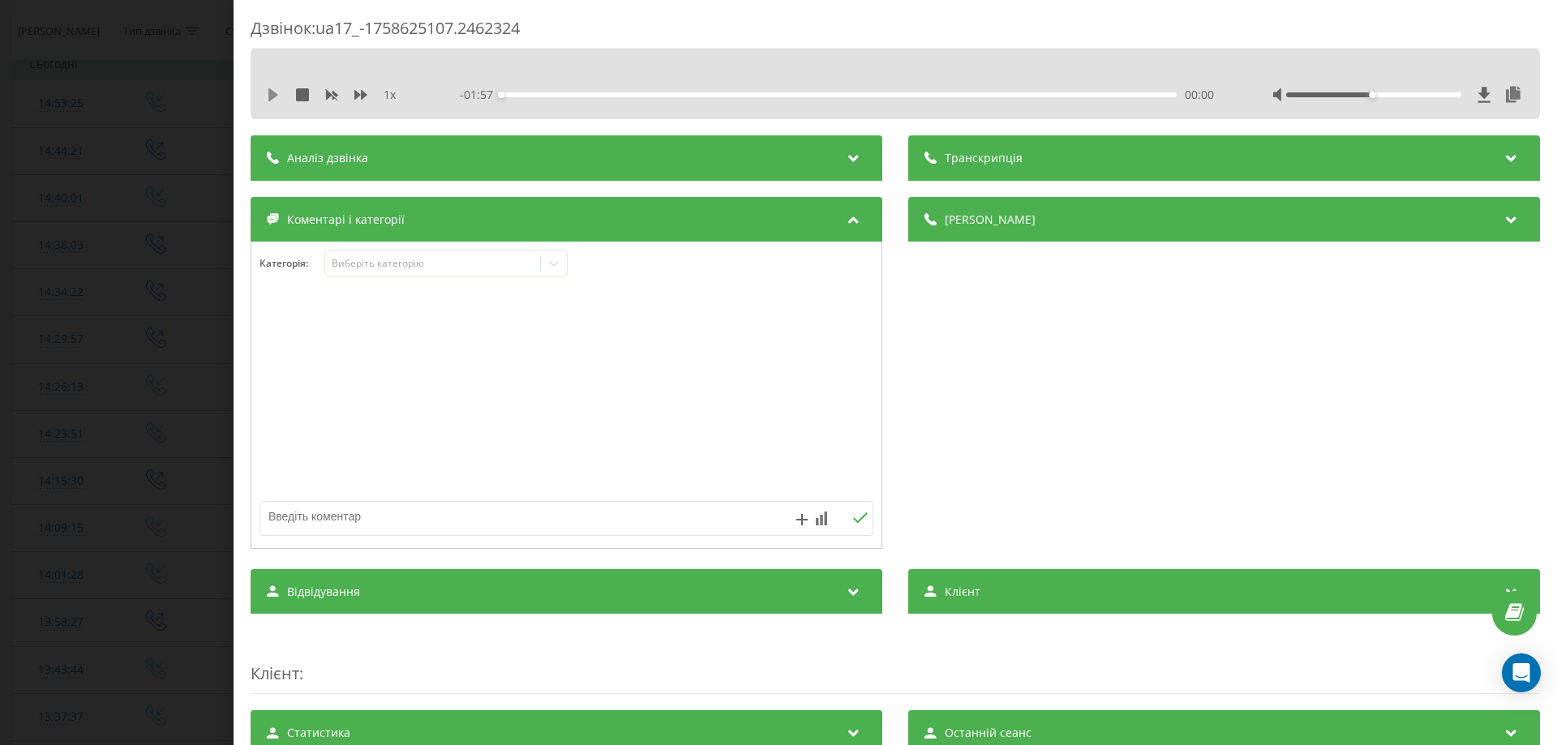
click at [270, 91] on icon at bounding box center [273, 94] width 10 height 13
click at [277, 92] on icon at bounding box center [276, 94] width 3 height 13
click at [554, 263] on icon at bounding box center [554, 263] width 16 height 16
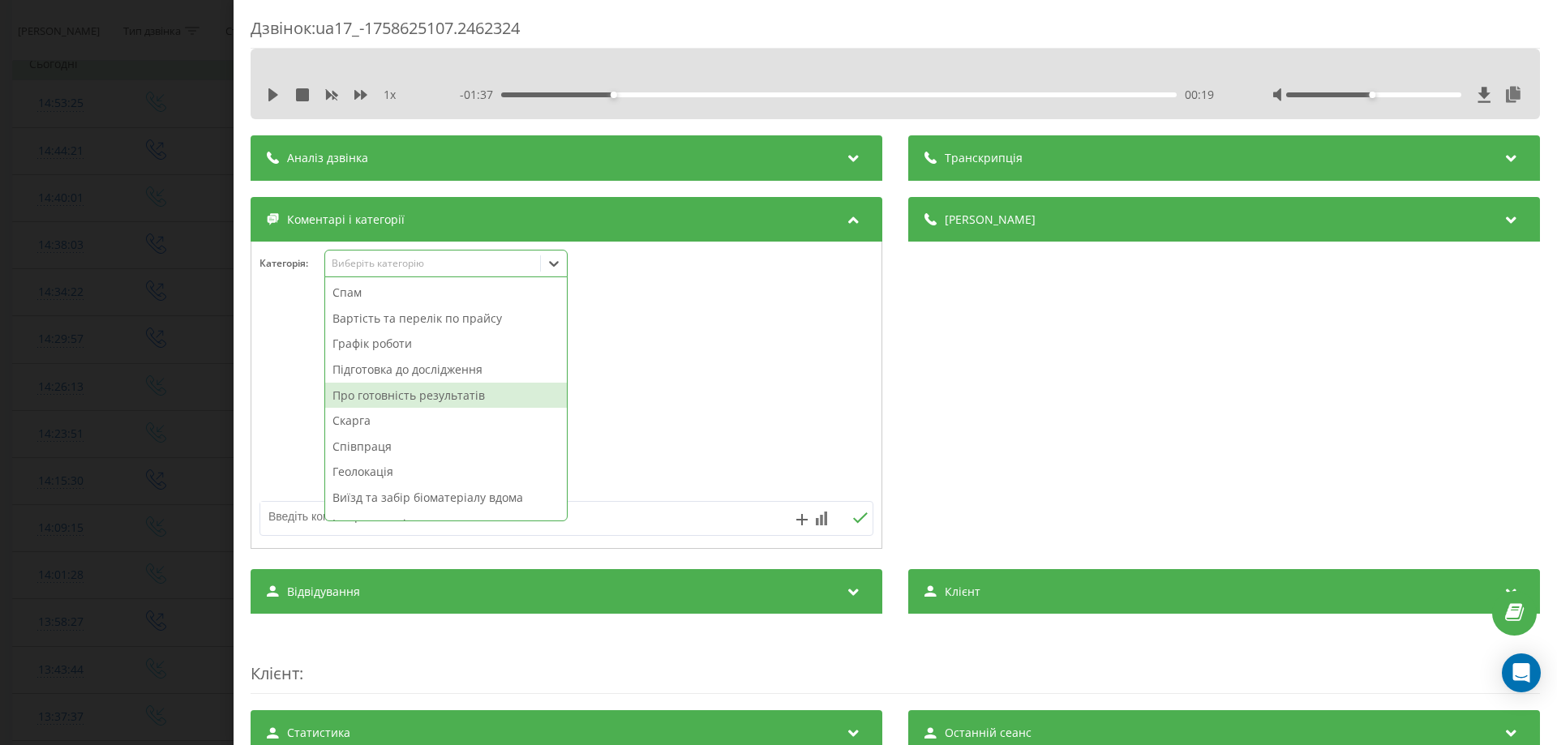
click at [479, 396] on div "Про готовність результатів" at bounding box center [446, 396] width 242 height 26
click at [654, 380] on div at bounding box center [566, 395] width 630 height 195
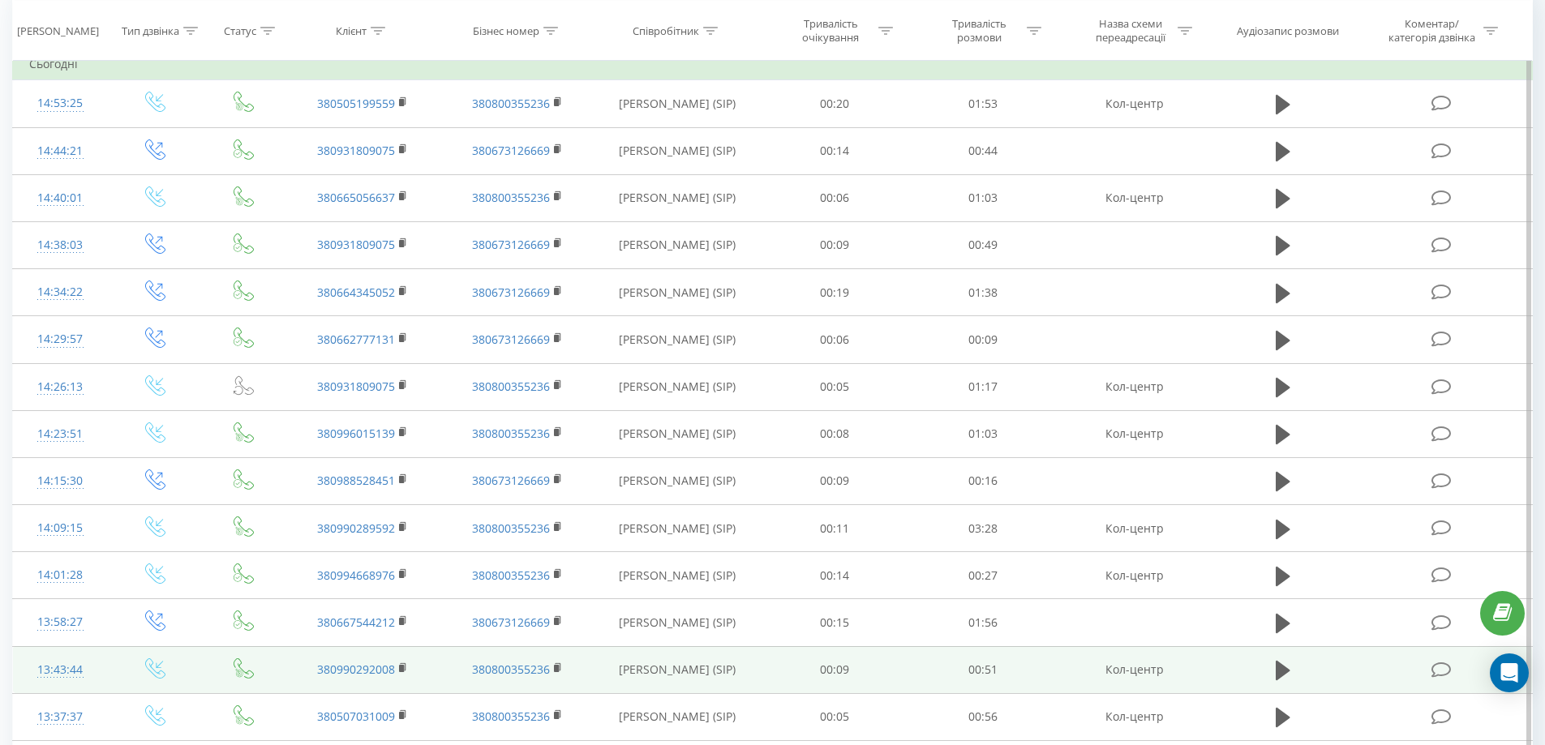
click at [1439, 669] on icon at bounding box center [1441, 670] width 20 height 17
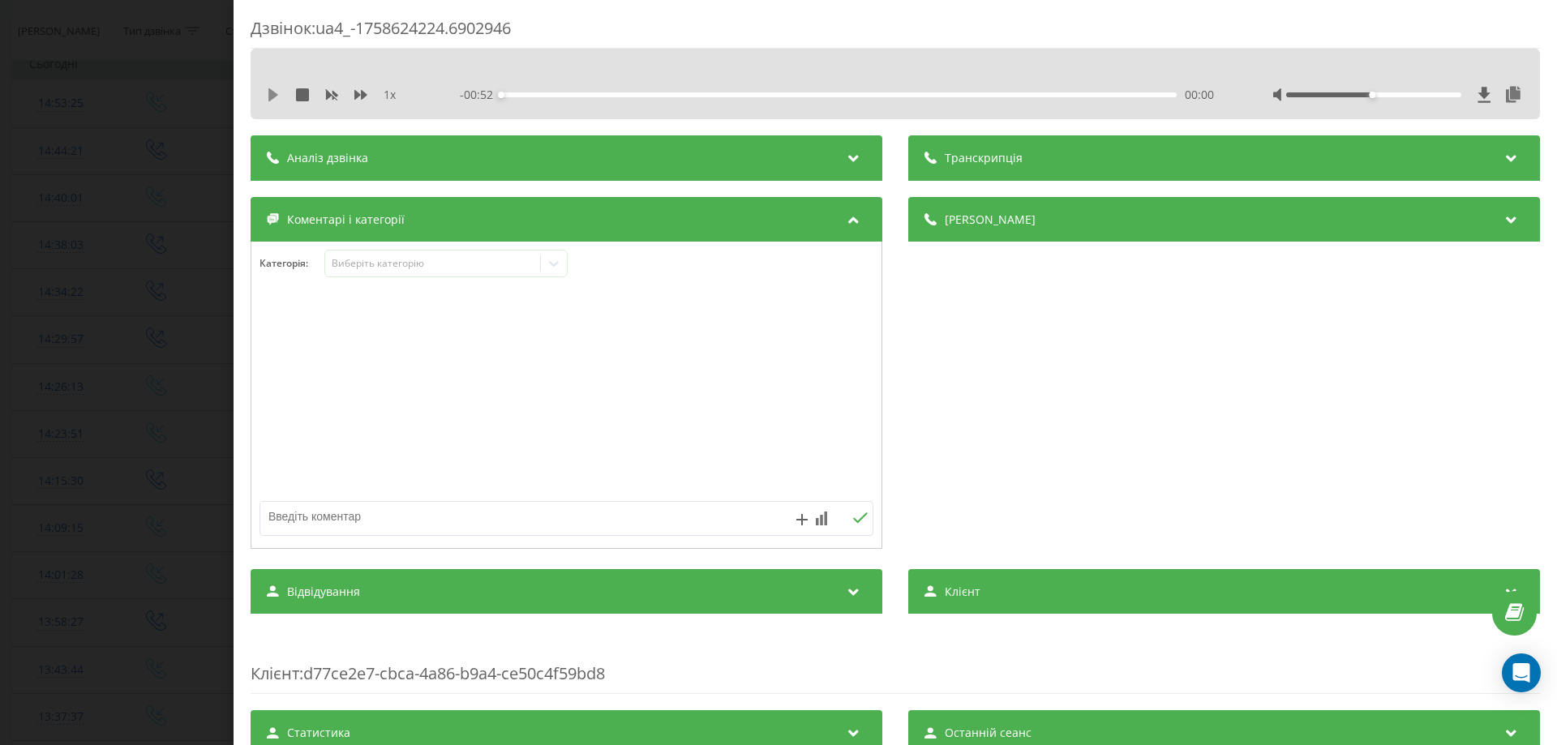
click at [272, 94] on icon at bounding box center [273, 94] width 10 height 13
click at [272, 96] on icon at bounding box center [269, 94] width 3 height 13
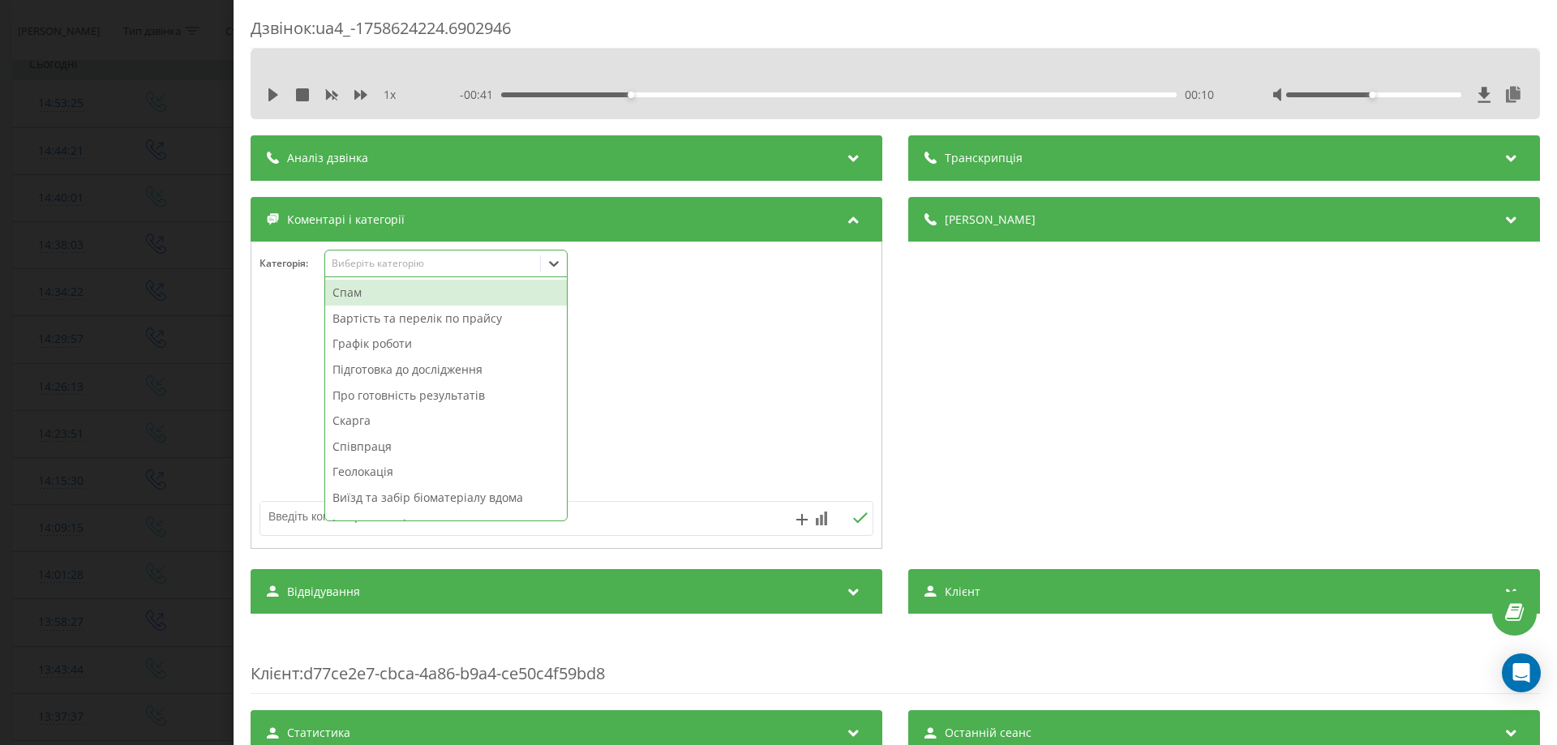
click at [558, 265] on icon at bounding box center [554, 263] width 16 height 16
click at [455, 325] on div "Вартість та перелік по прайсу" at bounding box center [446, 319] width 242 height 26
click at [658, 380] on div at bounding box center [566, 395] width 630 height 195
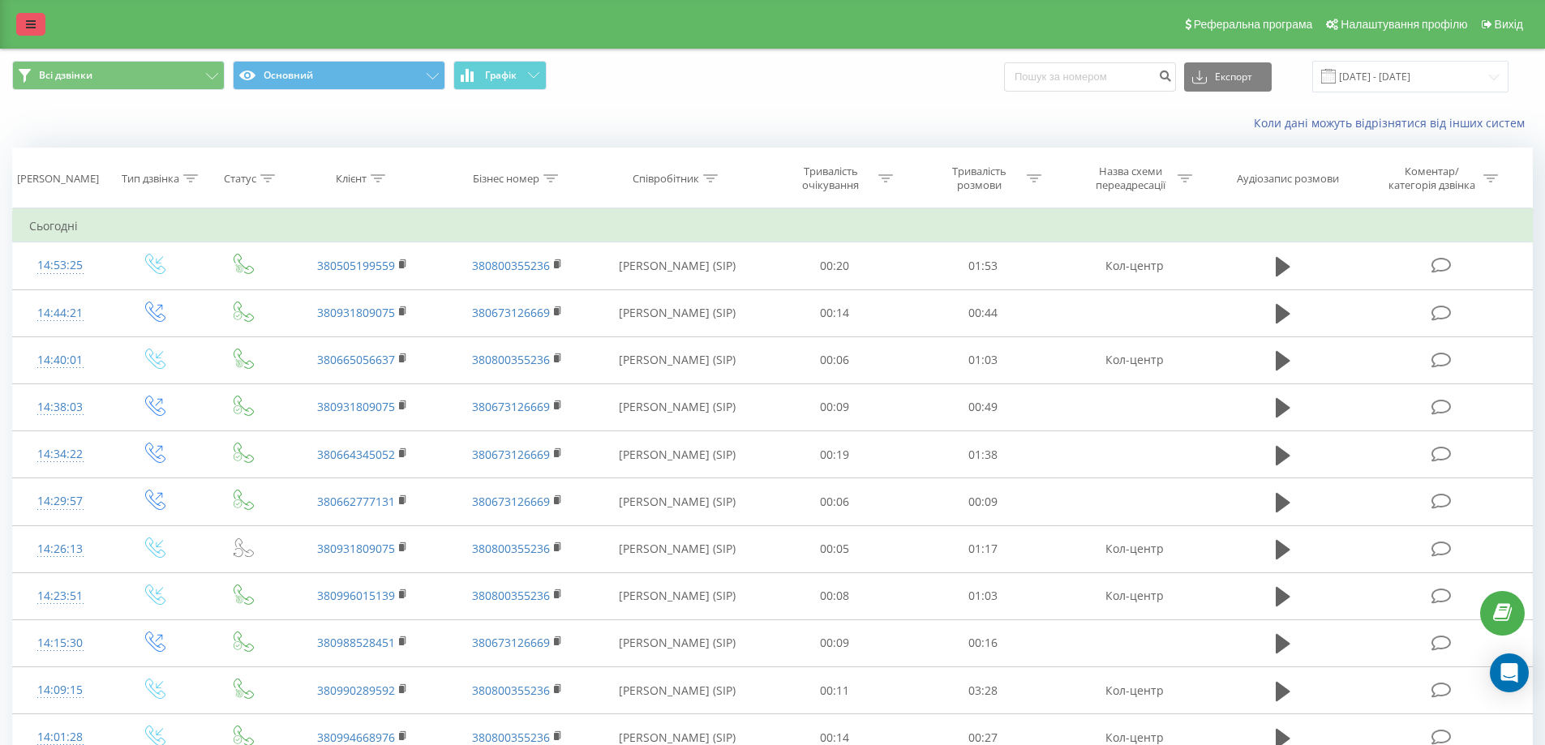
click at [35, 20] on icon at bounding box center [31, 24] width 10 height 11
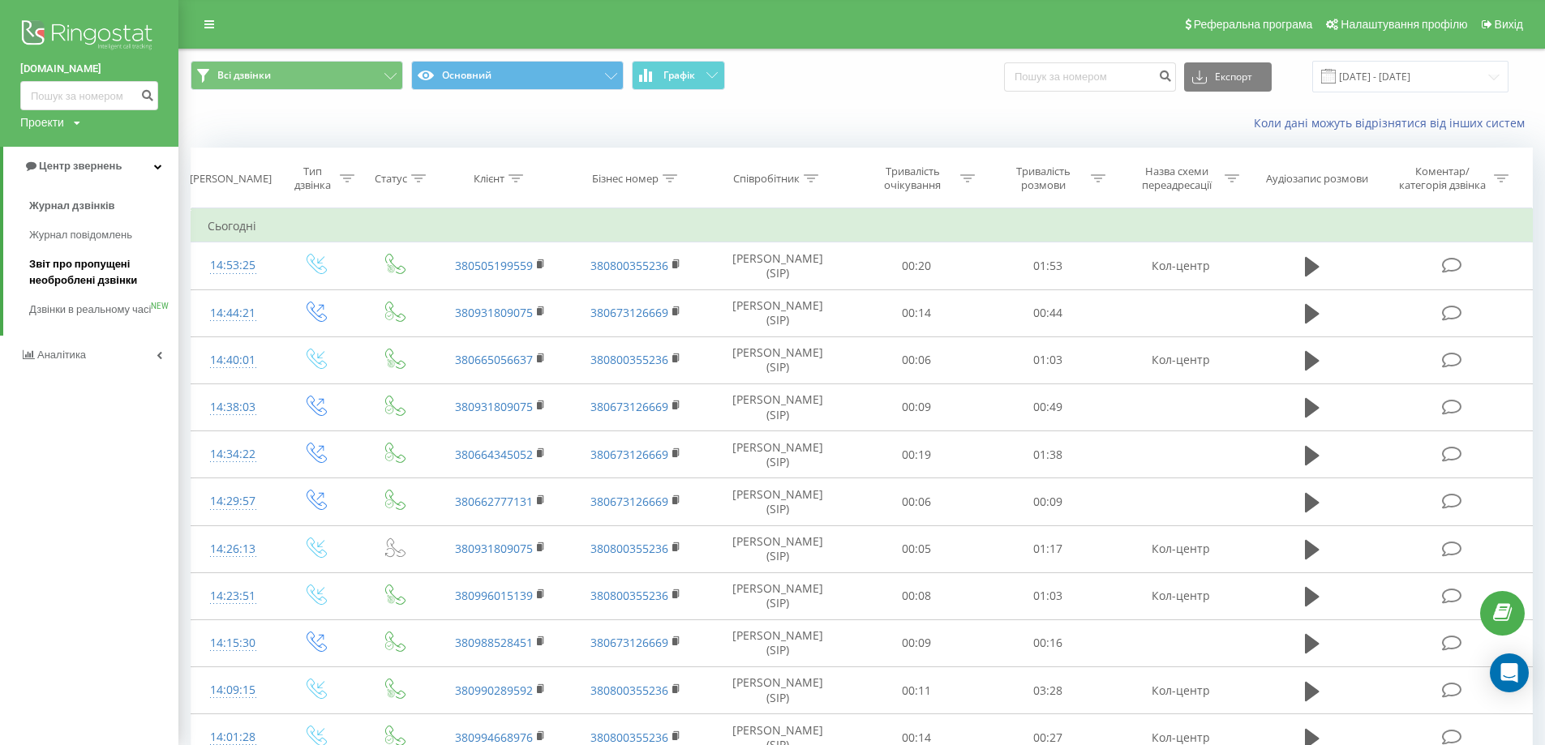
click at [65, 270] on span "Звіт про пропущені необроблені дзвінки" at bounding box center [99, 272] width 141 height 32
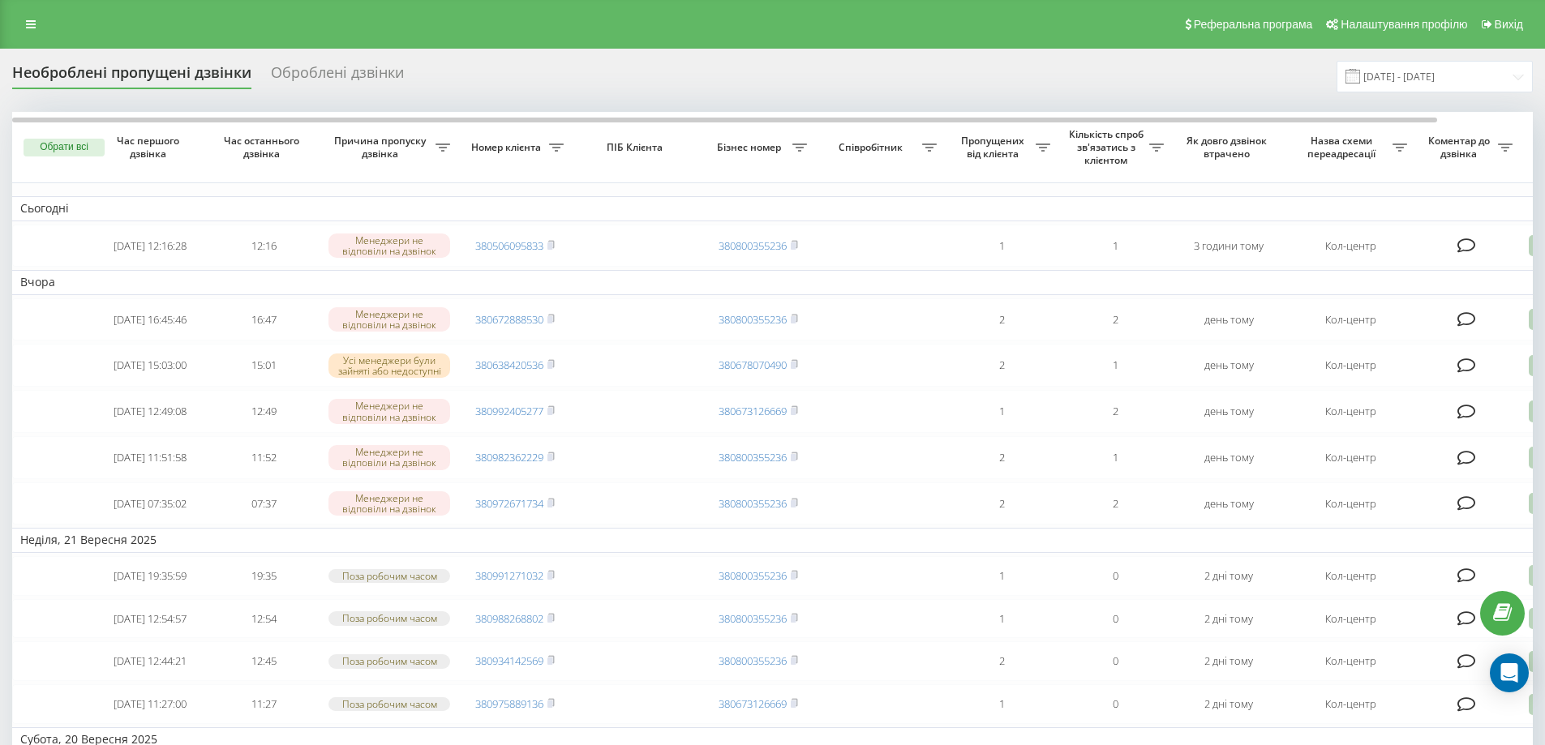
drag, startPoint x: 19, startPoint y: 7, endPoint x: 24, endPoint y: 40, distance: 32.8
click at [24, 40] on div "Реферальна програма Налаштування профілю Вихід" at bounding box center [772, 24] width 1545 height 49
click at [34, 23] on icon at bounding box center [31, 24] width 10 height 11
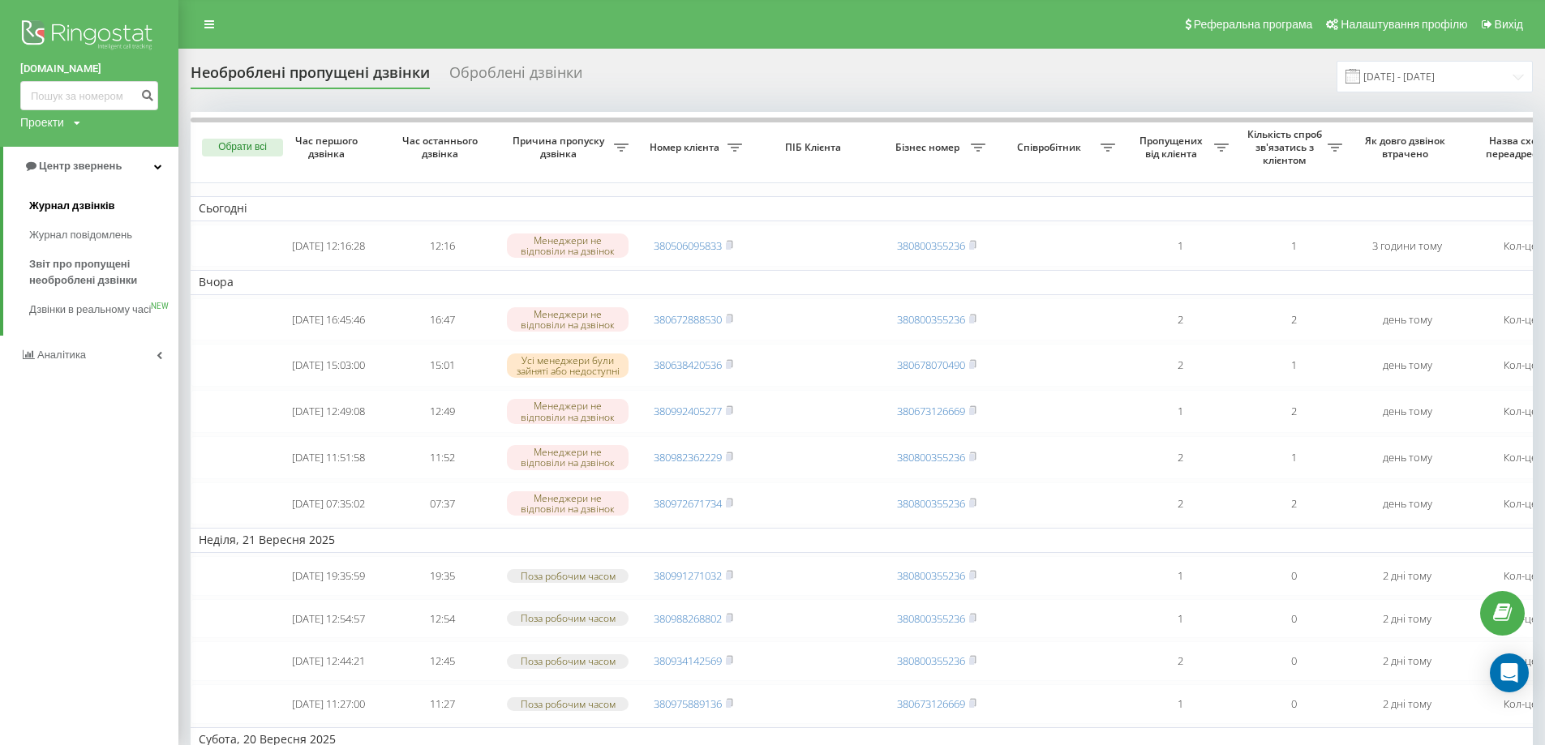
click at [97, 207] on span "Журнал дзвінків" at bounding box center [72, 206] width 86 height 16
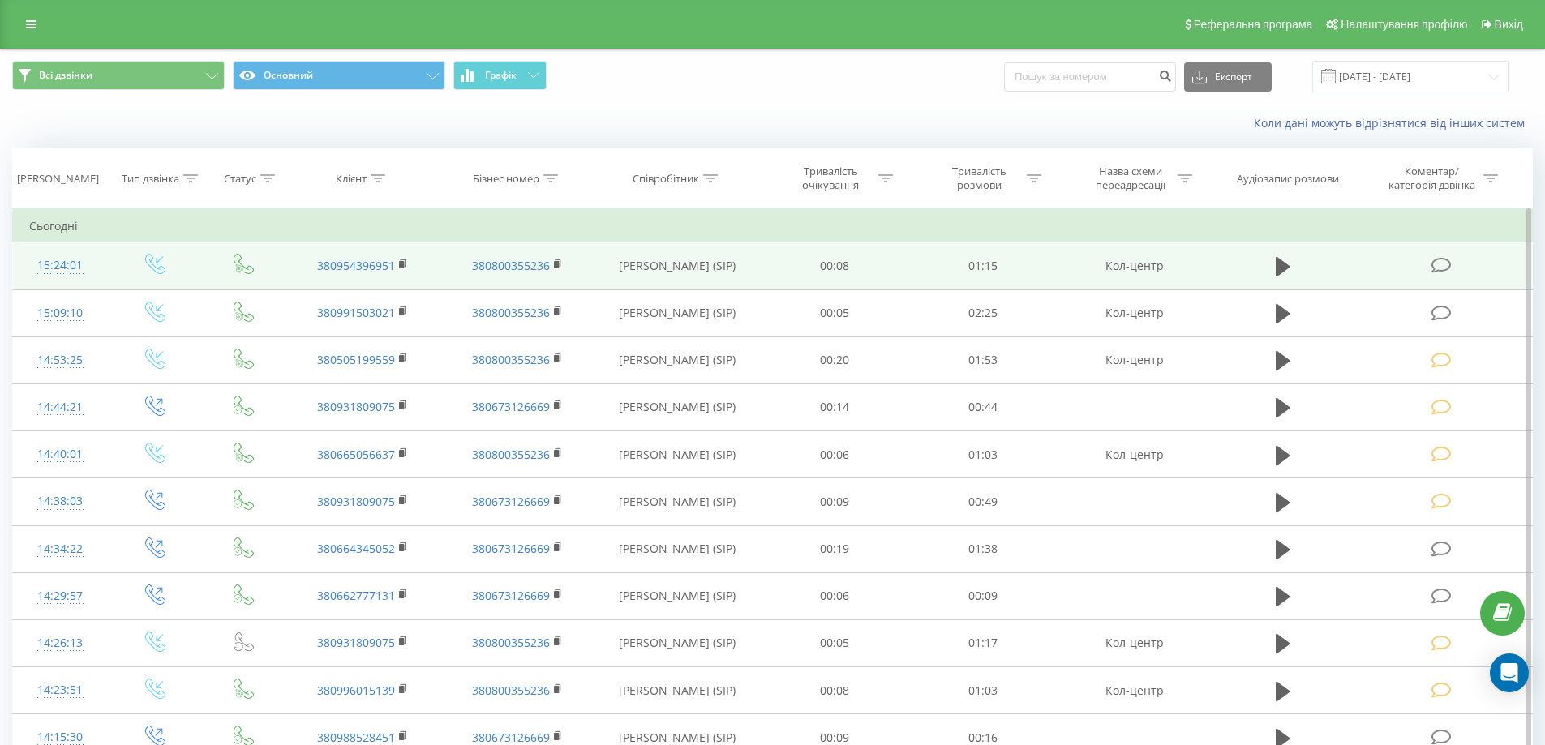
click at [1441, 264] on icon at bounding box center [1441, 265] width 20 height 17
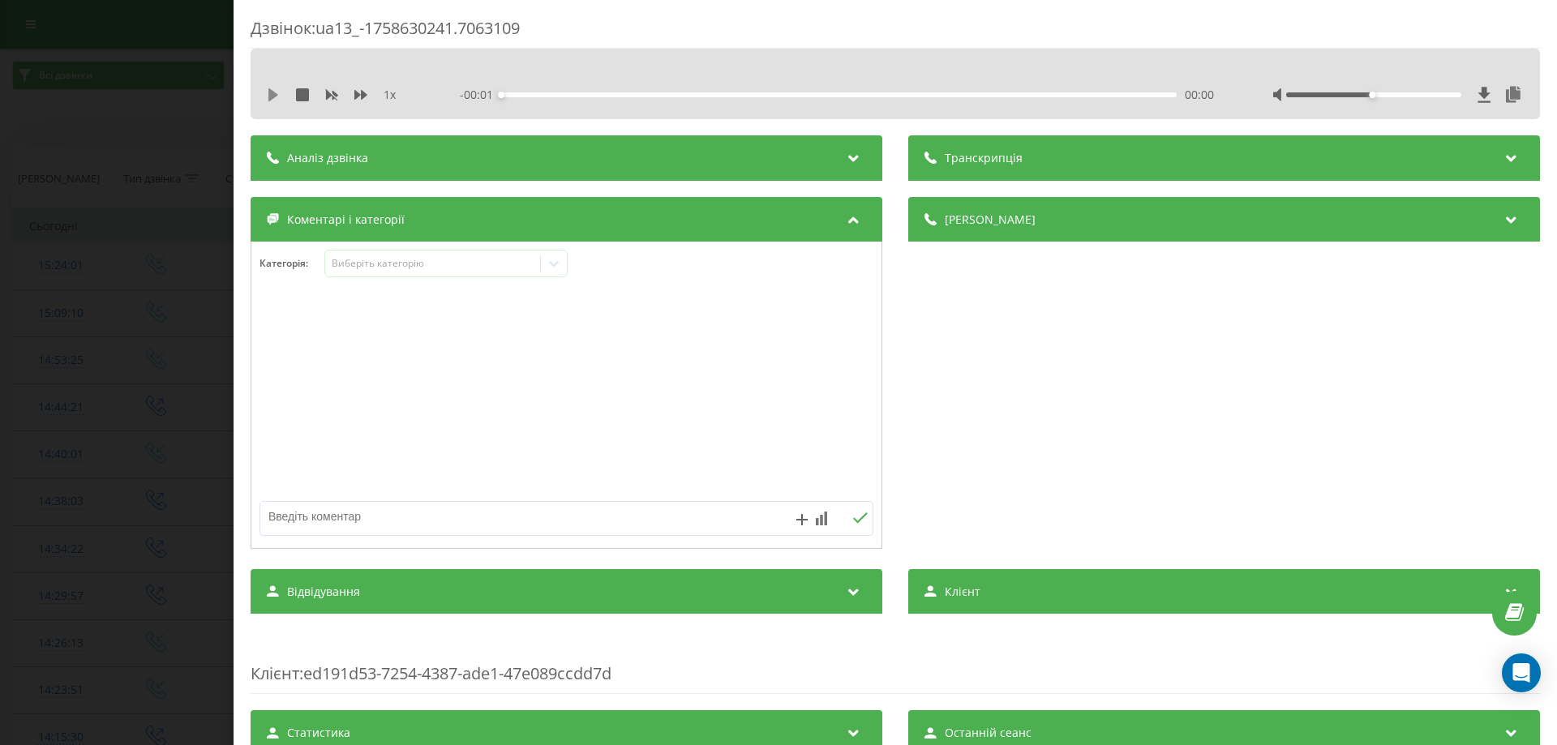
click at [273, 94] on icon at bounding box center [273, 94] width 10 height 13
click at [562, 263] on icon at bounding box center [554, 263] width 16 height 16
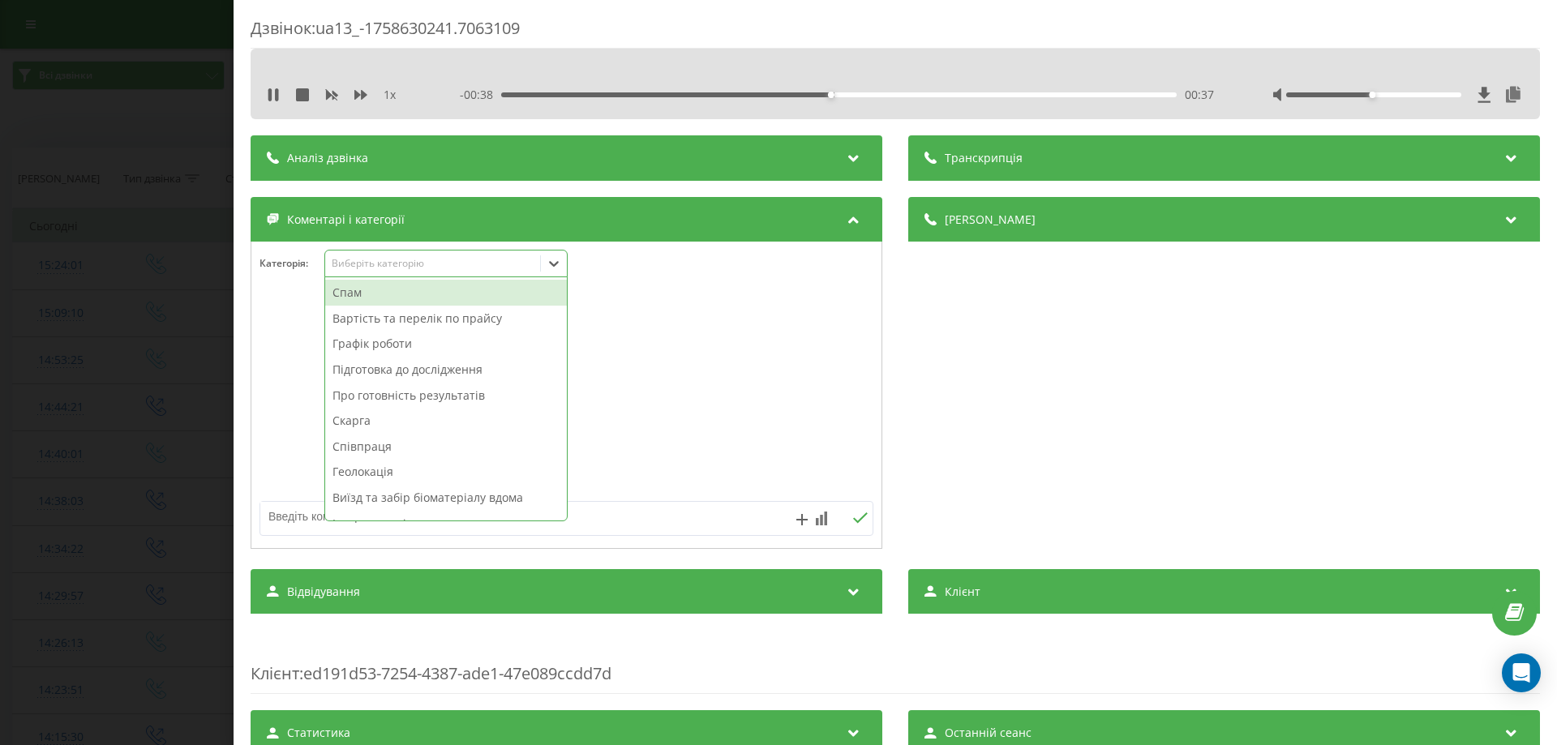
click at [400, 396] on div "Про готовність результатів" at bounding box center [446, 396] width 242 height 26
click at [411, 401] on div "Про готовність результатів" at bounding box center [446, 396] width 242 height 26
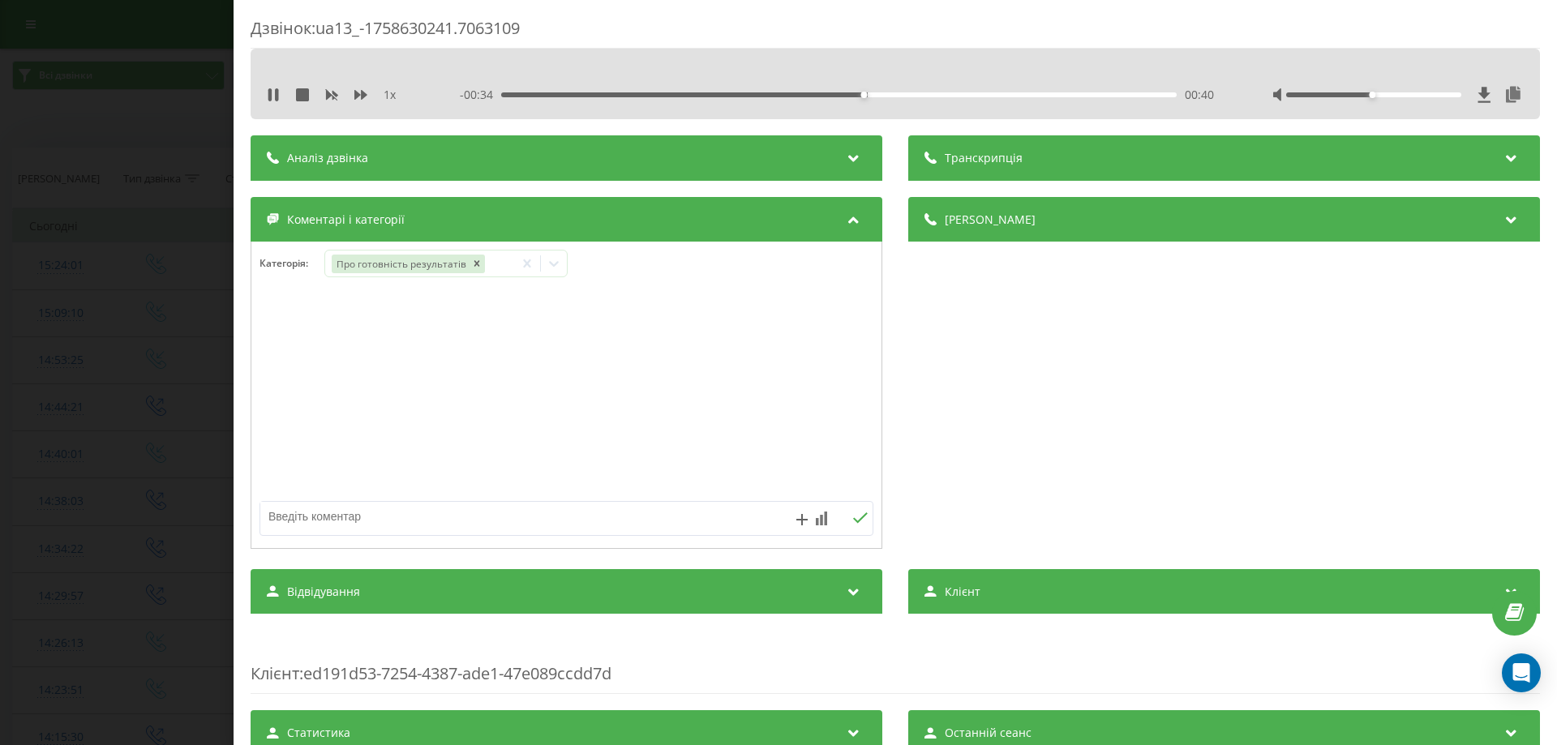
click at [723, 358] on div at bounding box center [566, 395] width 630 height 195
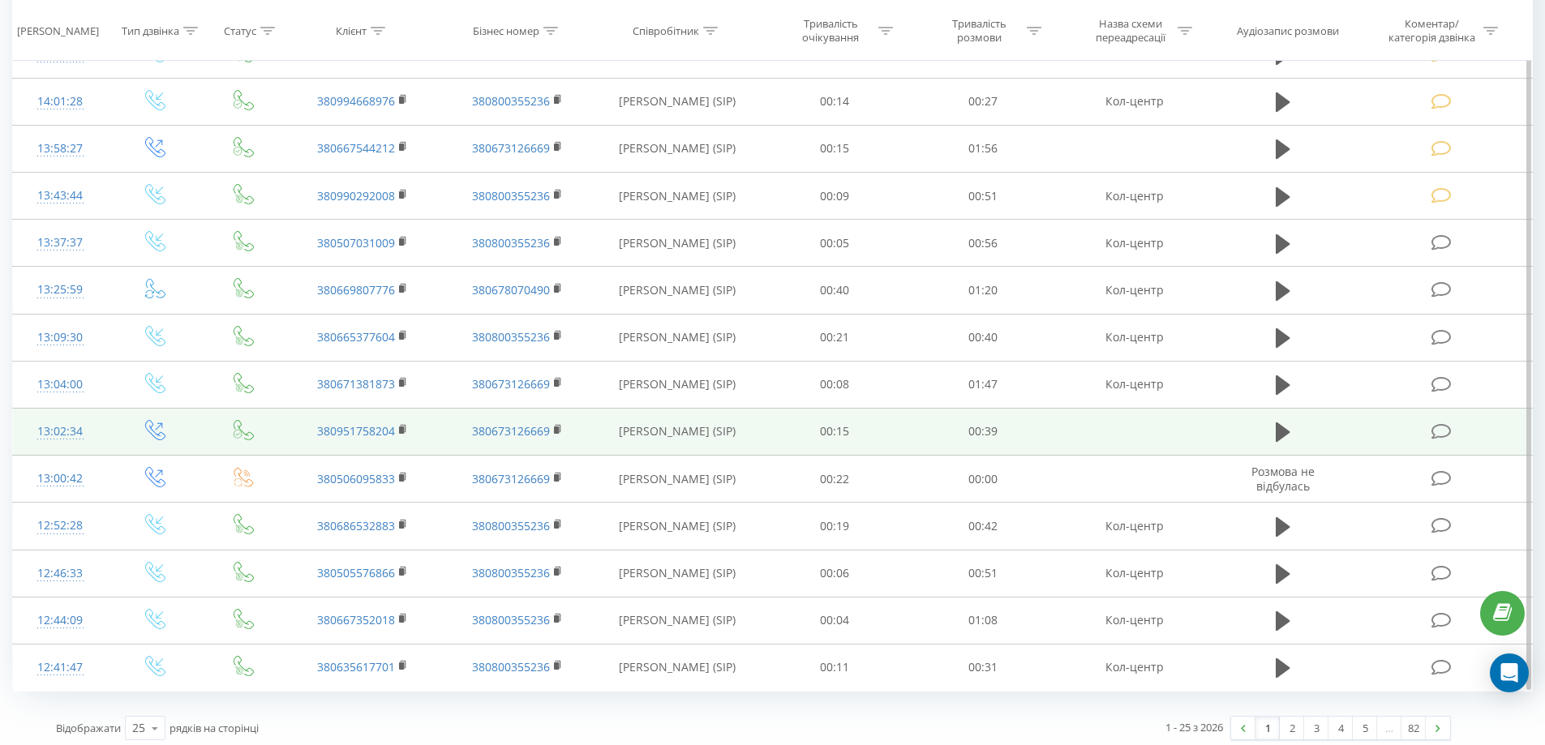
scroll to position [738, 0]
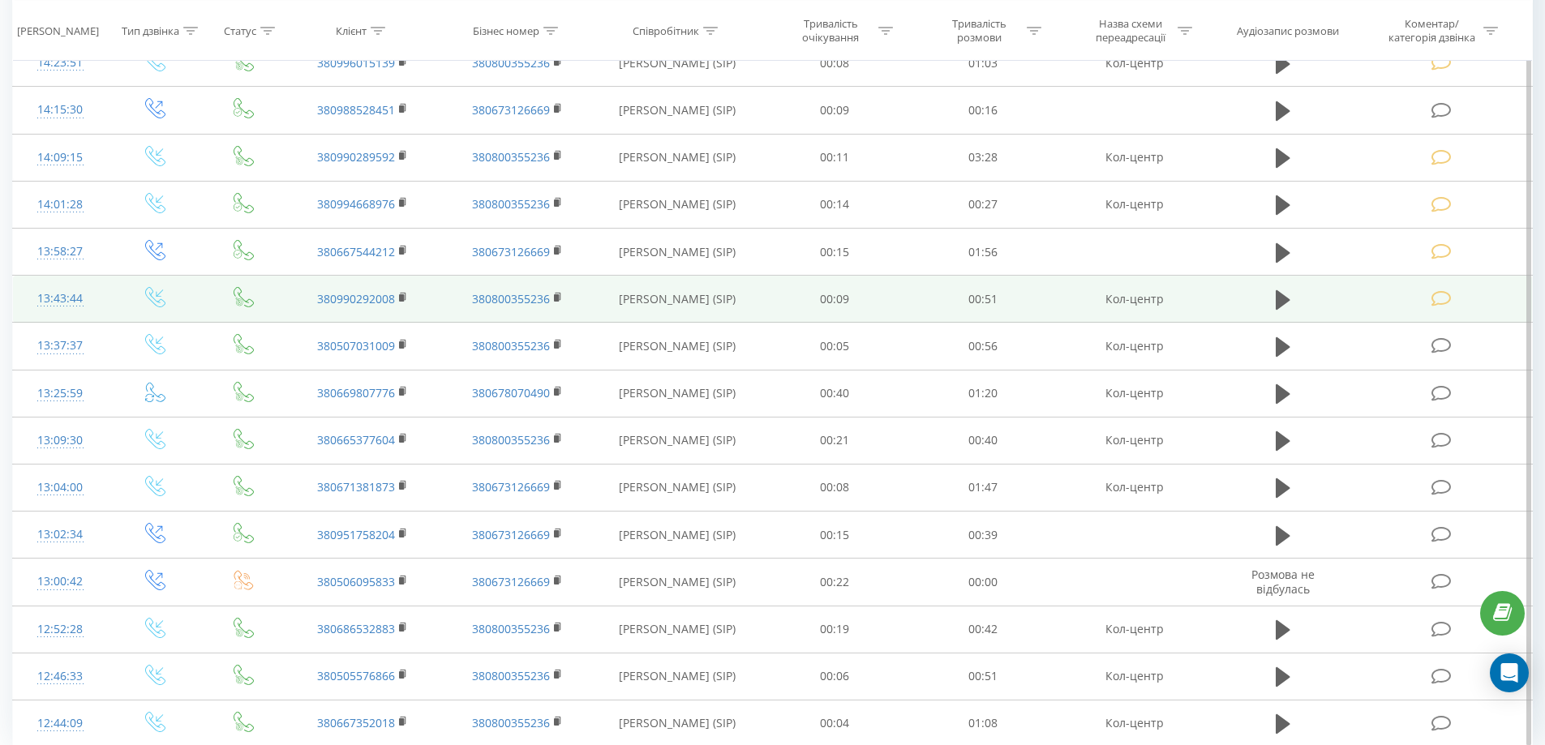
scroll to position [738, 0]
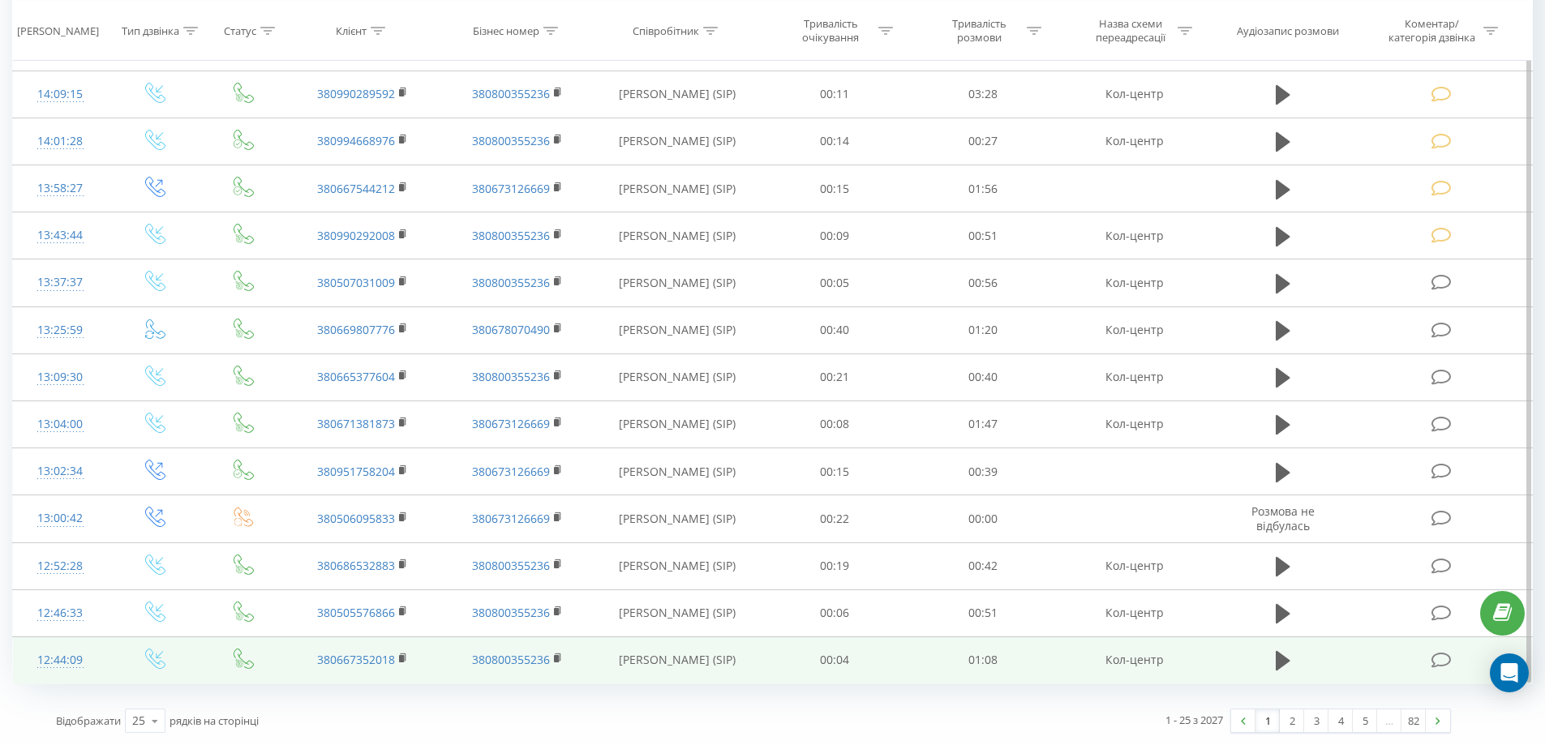
click at [64, 654] on div "12:44:09" at bounding box center [60, 661] width 62 height 32
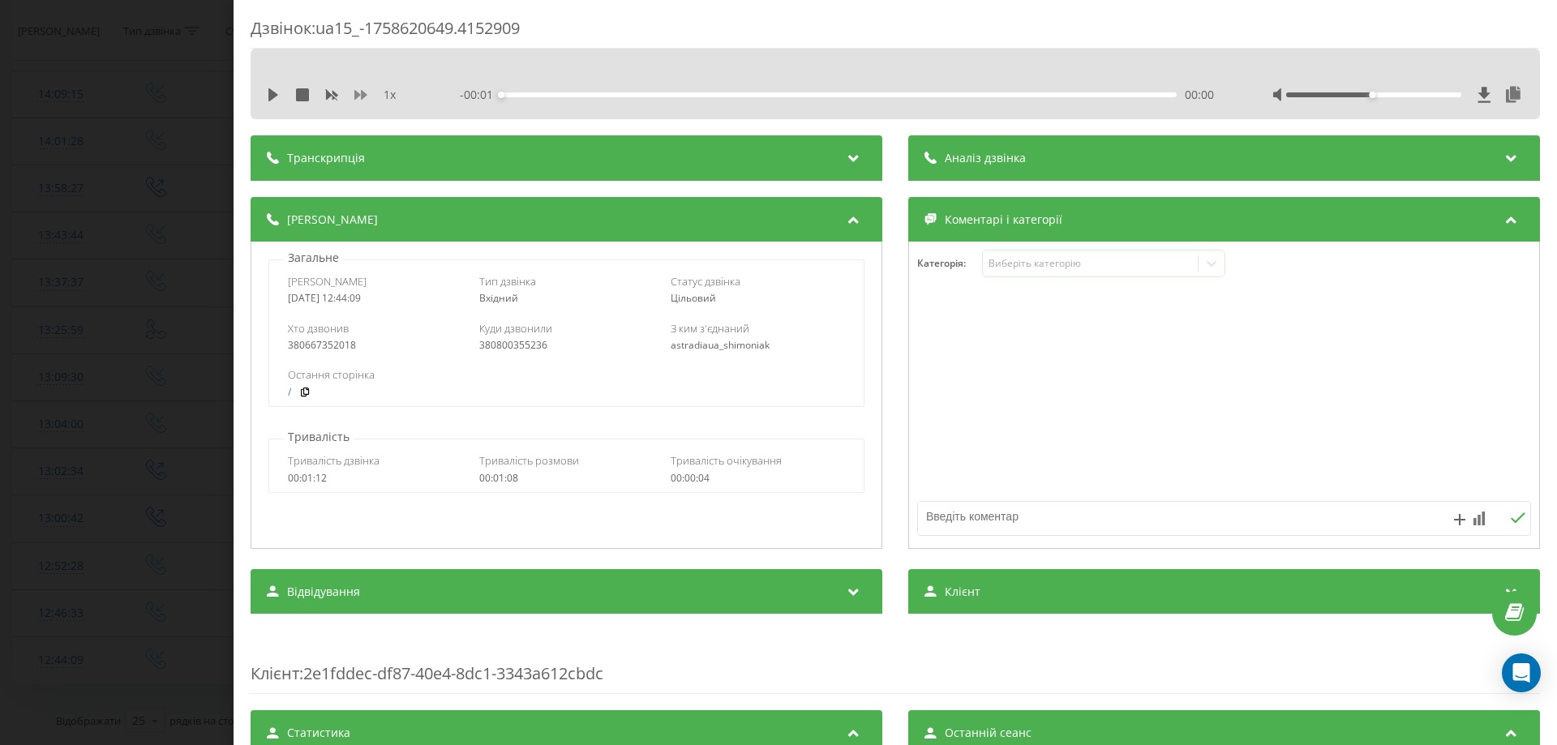
click at [358, 92] on icon at bounding box center [360, 94] width 13 height 13
click at [275, 91] on icon at bounding box center [273, 94] width 13 height 13
click at [1387, 92] on div at bounding box center [1373, 94] width 175 height 5
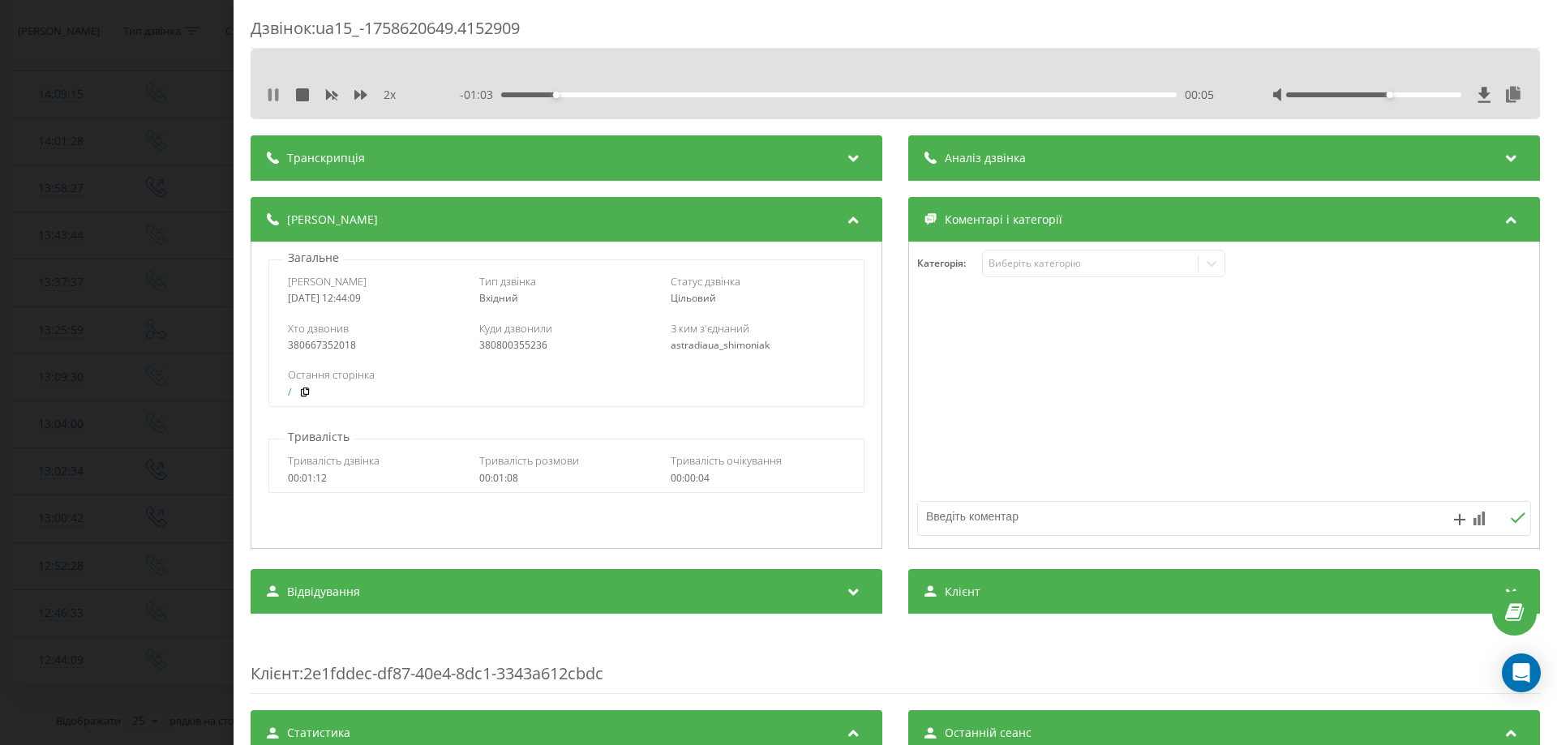
click at [268, 95] on icon at bounding box center [273, 94] width 13 height 13
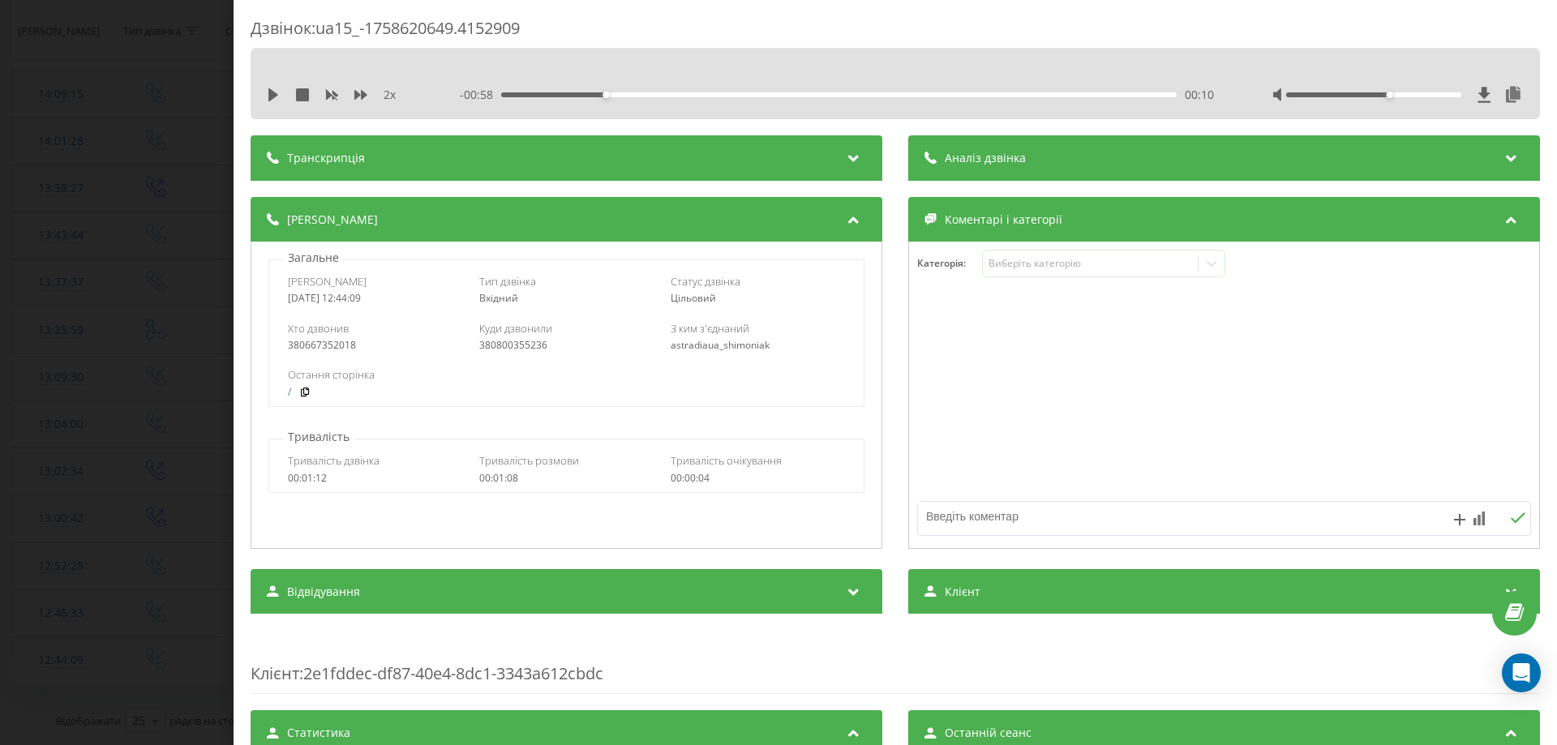
click at [266, 107] on div "2 x - 00:58 00:10 00:10" at bounding box center [895, 84] width 1289 height 71
click at [273, 97] on icon at bounding box center [273, 94] width 10 height 13
click at [1223, 260] on div "Категорія : Виберіть категорію" at bounding box center [1224, 274] width 630 height 49
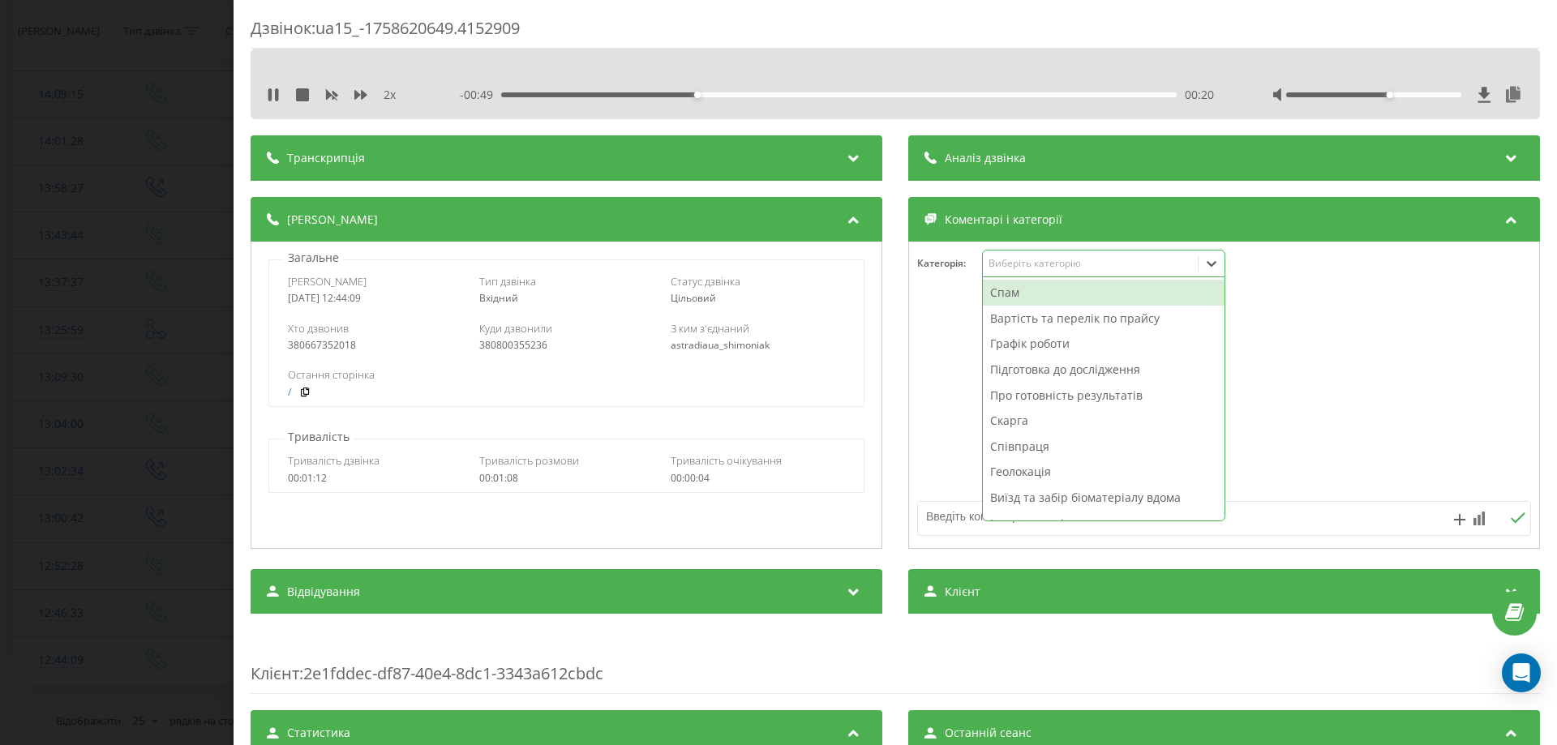
click at [1199, 264] on div at bounding box center [1212, 264] width 26 height 26
click at [1057, 387] on div "Про готовність результатів" at bounding box center [1104, 396] width 242 height 26
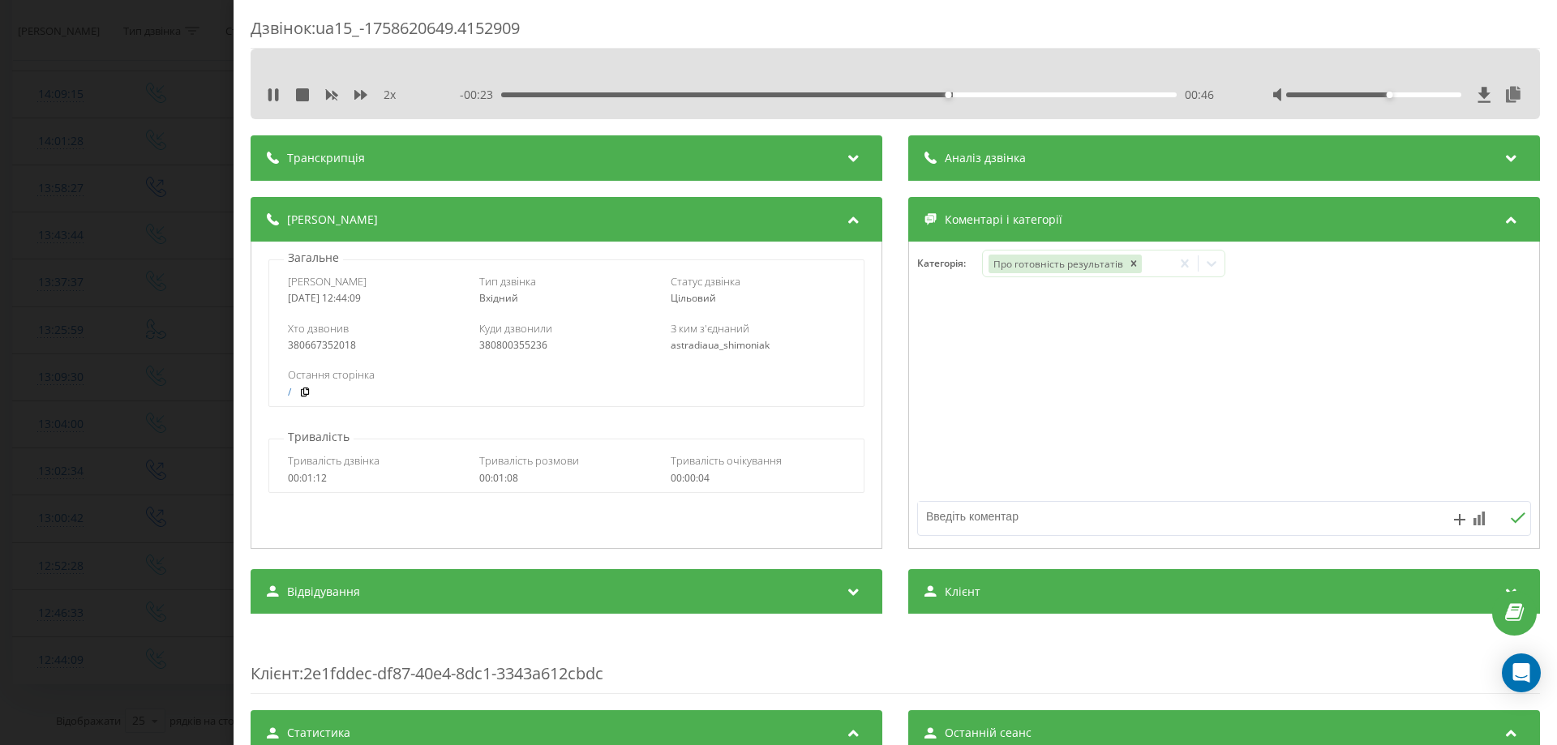
click at [946, 512] on textarea at bounding box center [1163, 516] width 490 height 29
type textarea "не готово"
click at [101, 459] on div "Дзвінок : ua15_-1758620649.4152909 2 x - 00:12 00:56 00:56 Транскрипція Для AI-…" at bounding box center [778, 372] width 1557 height 745
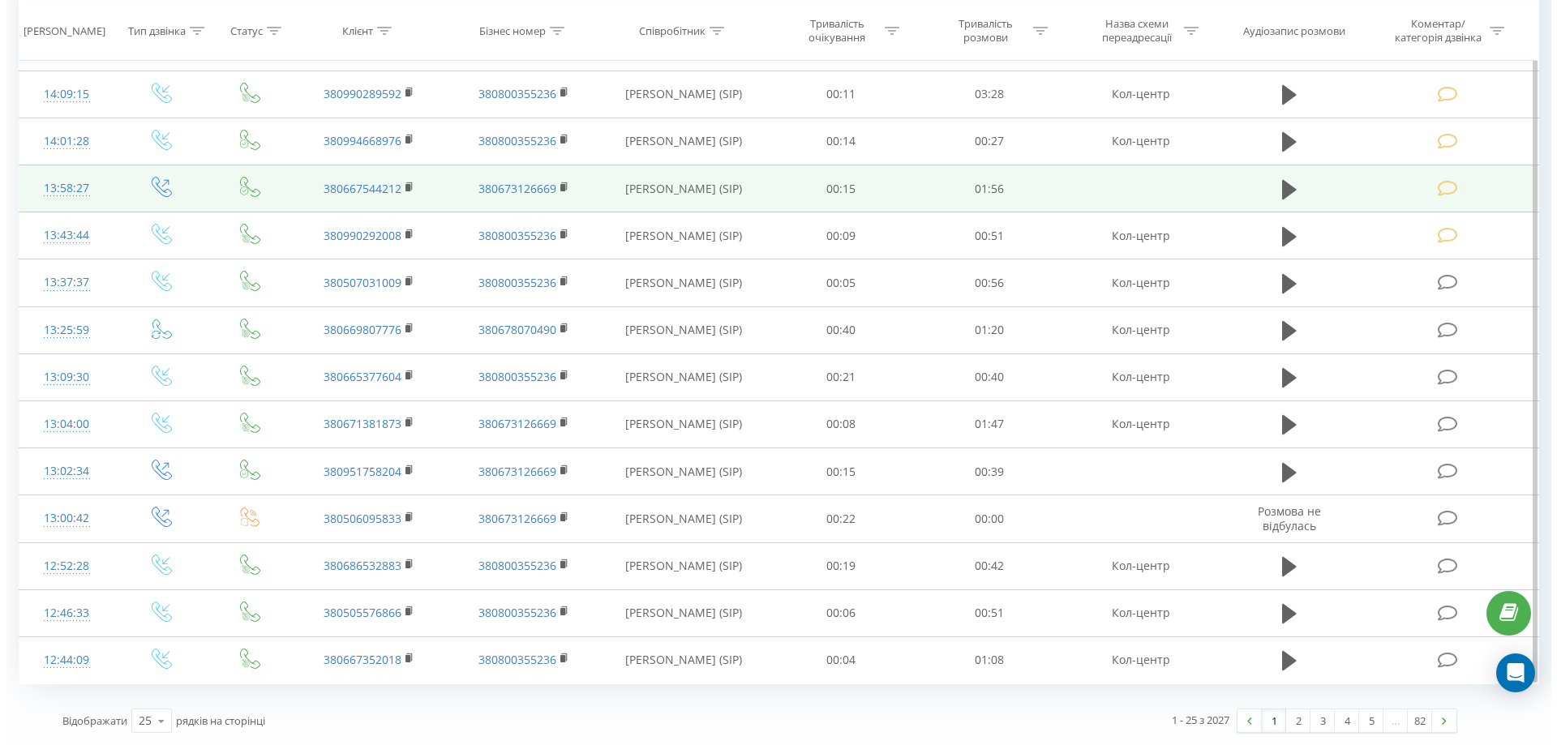
scroll to position [414, 0]
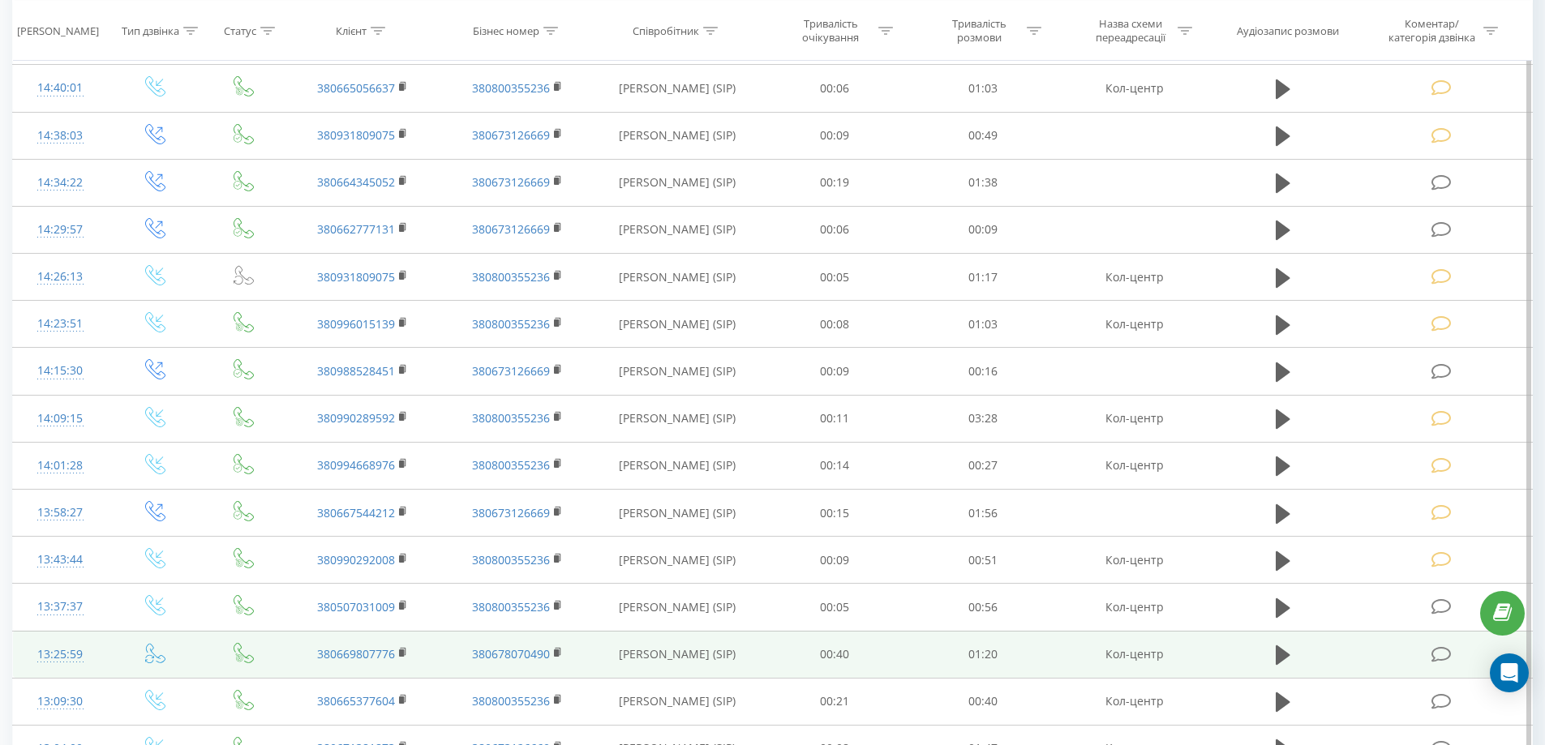
click at [55, 648] on div "13:25:59" at bounding box center [60, 655] width 62 height 32
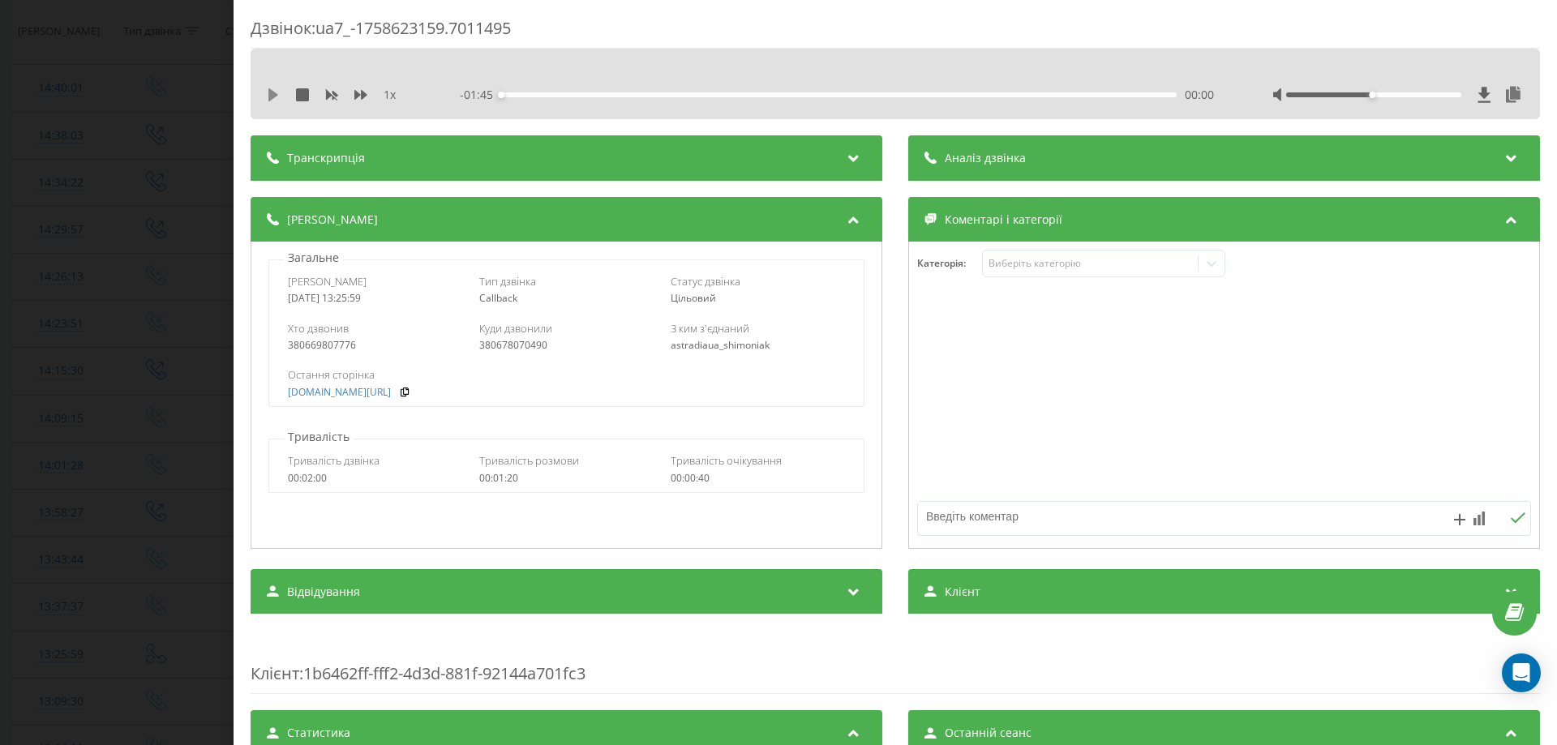
click at [272, 90] on icon at bounding box center [273, 94] width 13 height 13
click at [362, 98] on icon at bounding box center [360, 95] width 13 height 10
click at [362, 97] on icon at bounding box center [360, 95] width 13 height 10
click at [360, 96] on icon at bounding box center [360, 94] width 13 height 13
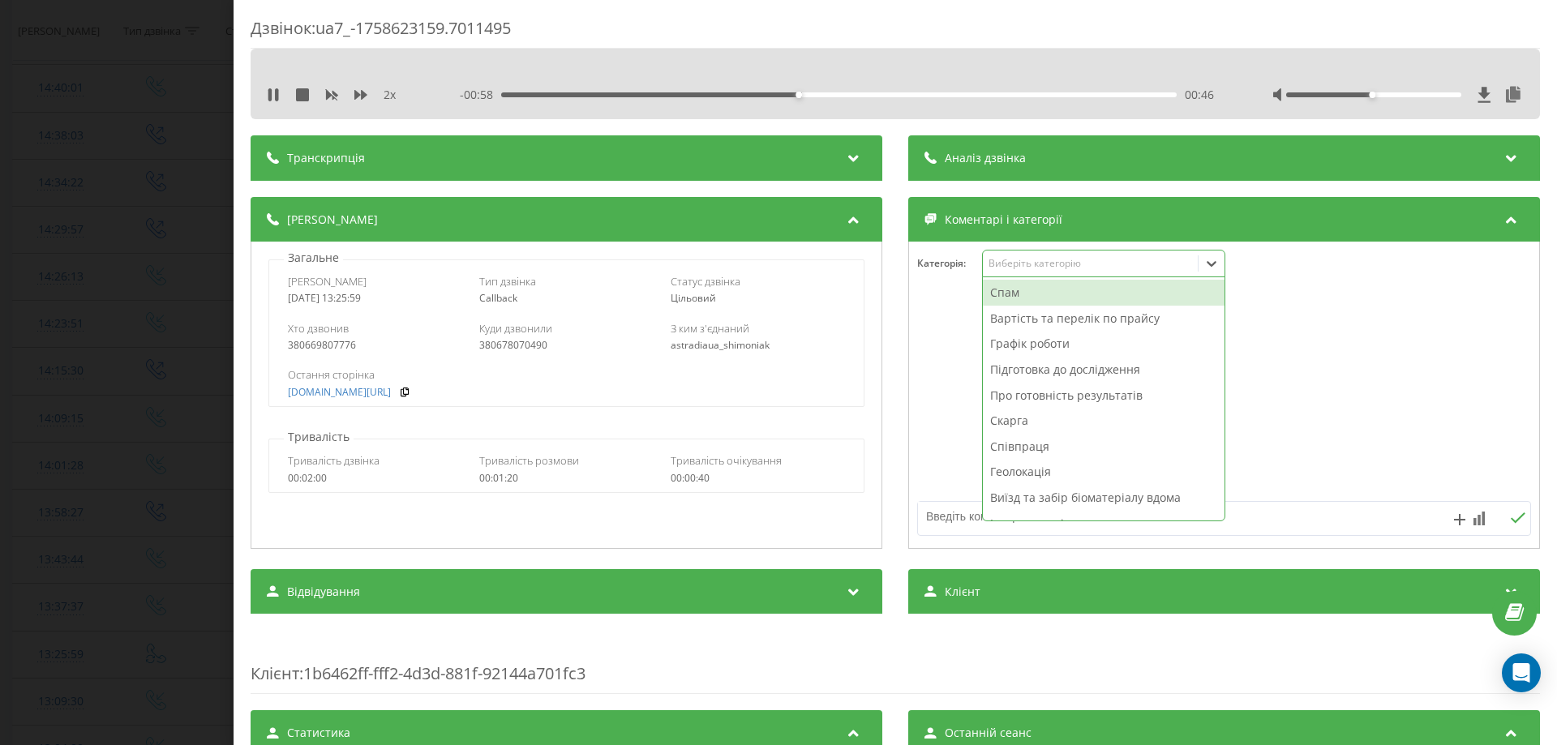
click at [1012, 263] on div "Виберіть категорію" at bounding box center [1090, 263] width 203 height 13
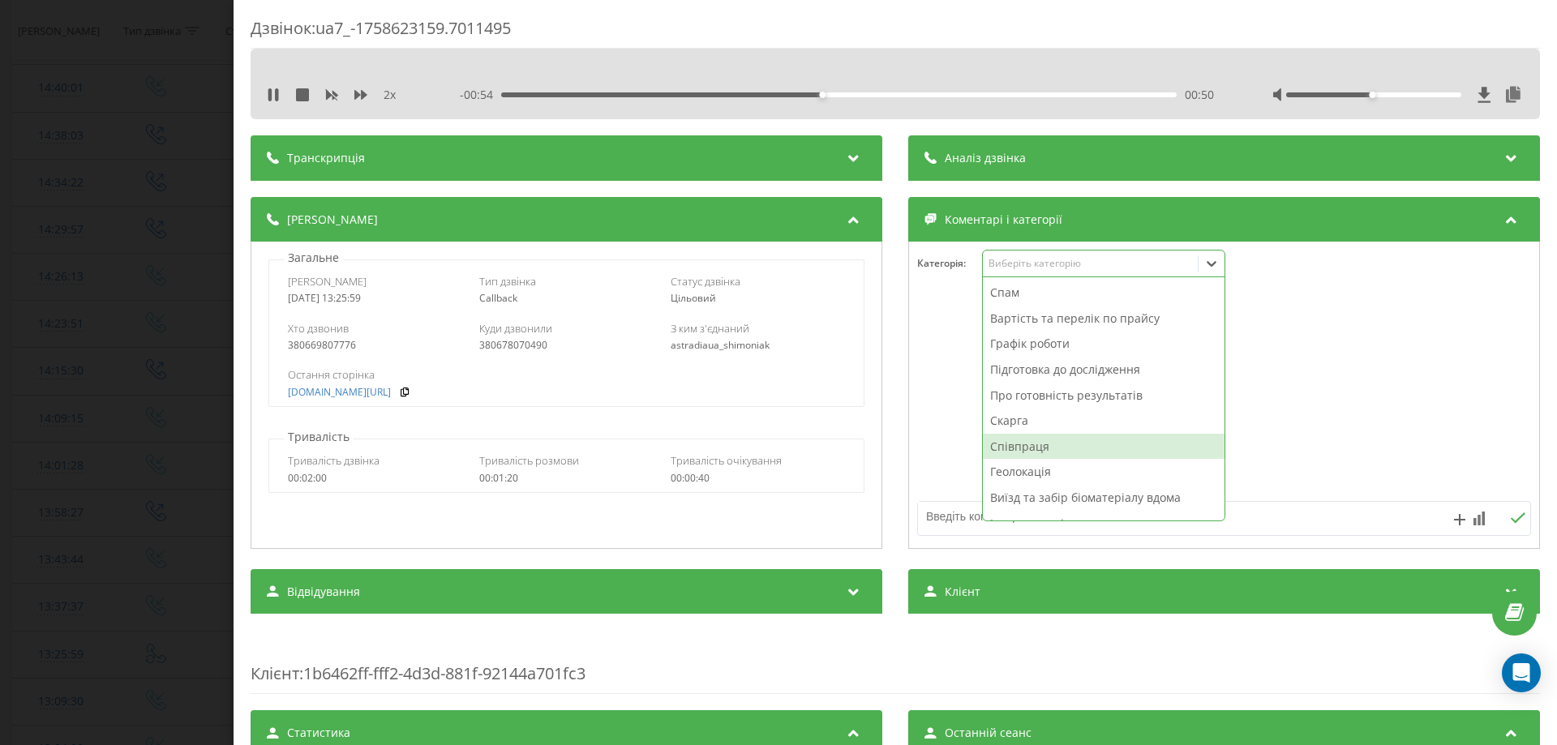
scroll to position [69, 0]
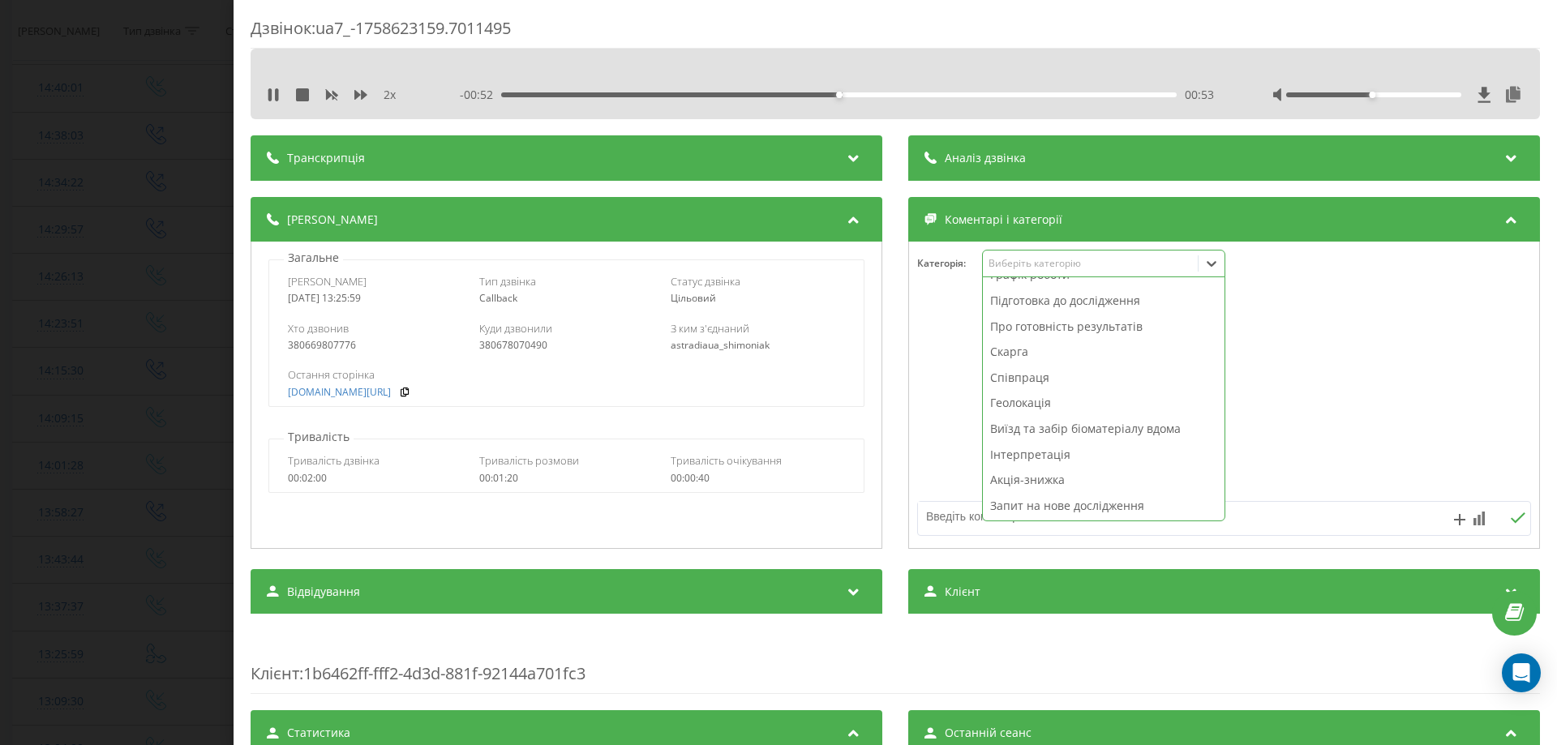
click at [1027, 474] on div "Акція-знижка" at bounding box center [1104, 480] width 242 height 26
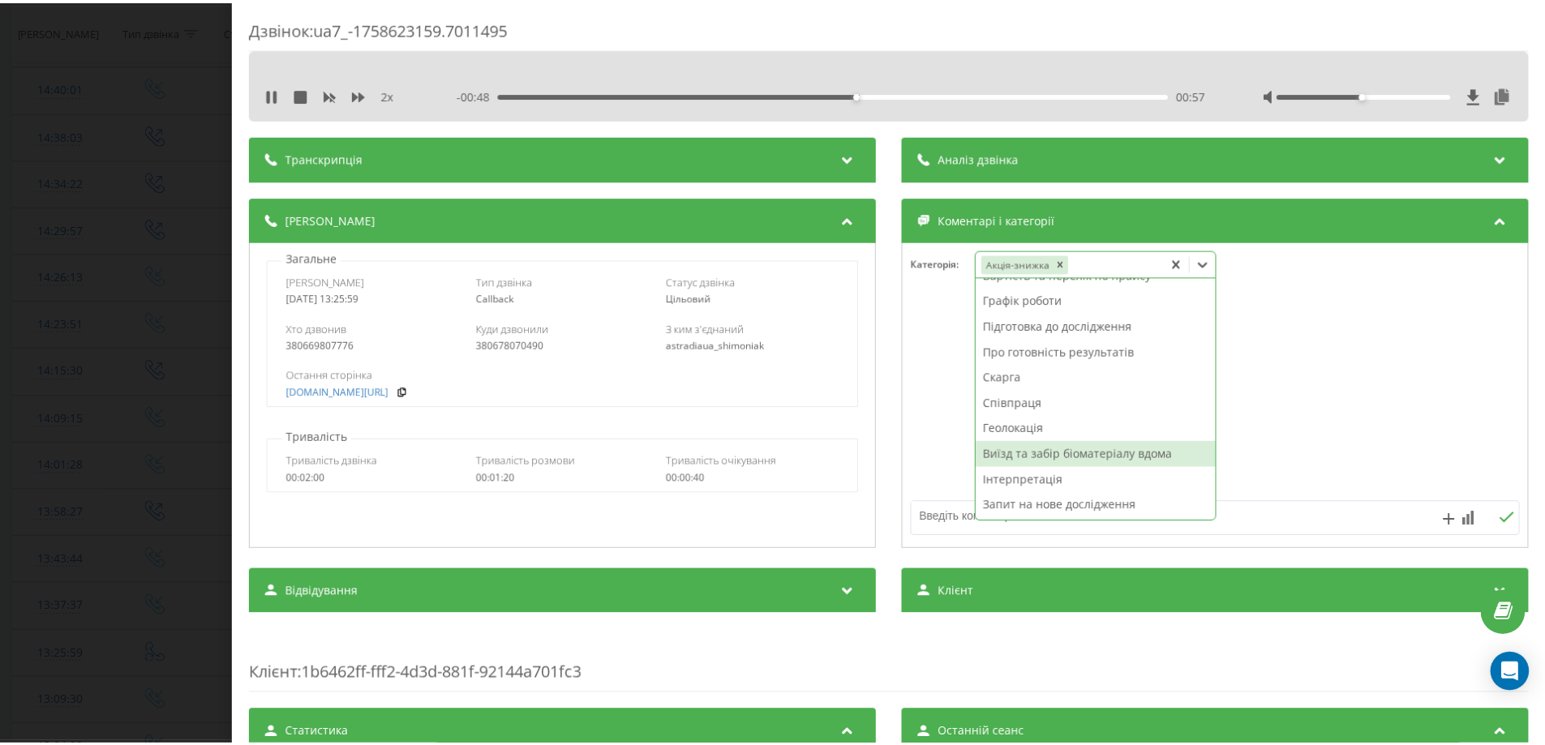
scroll to position [44, 0]
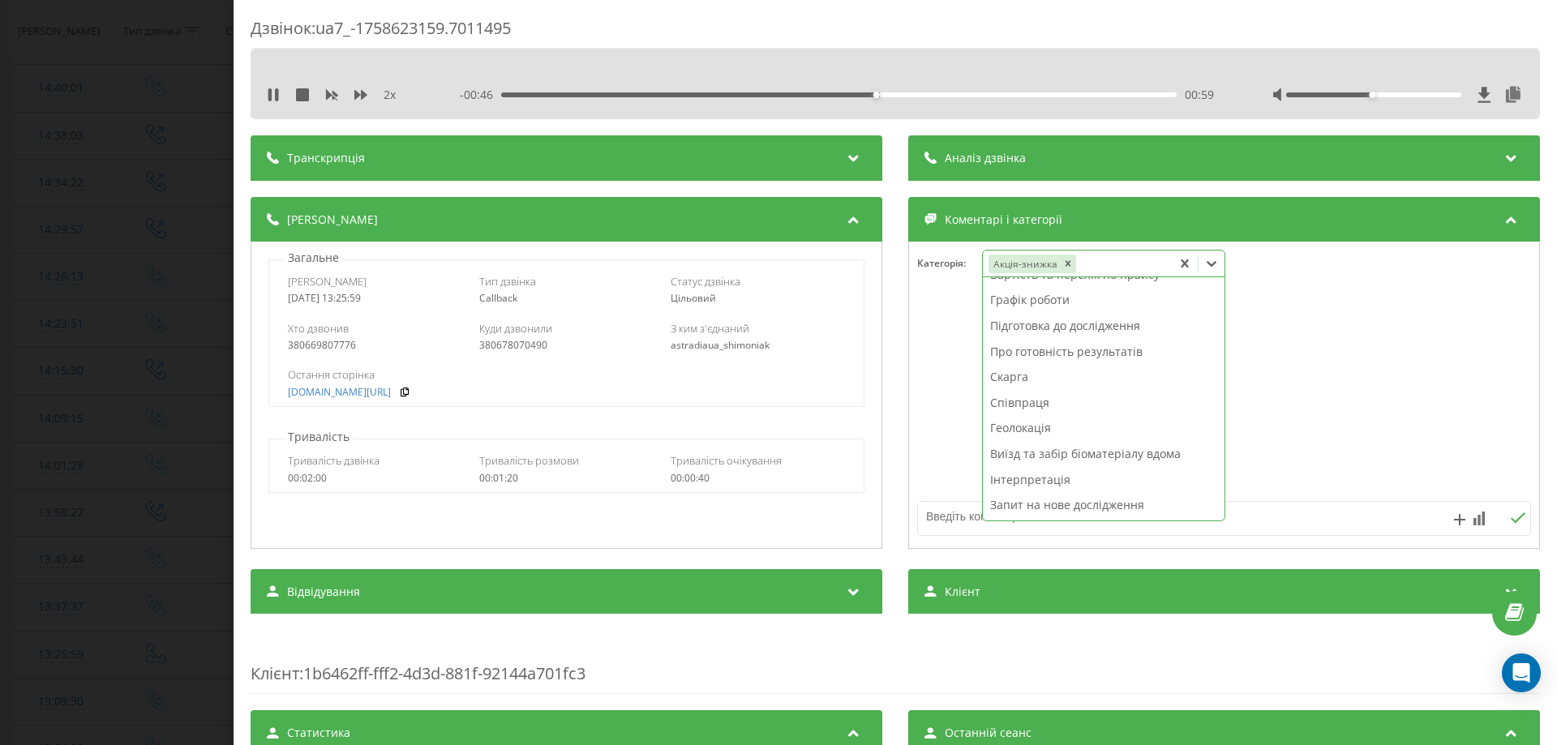
click at [936, 520] on textarea at bounding box center [1163, 516] width 490 height 29
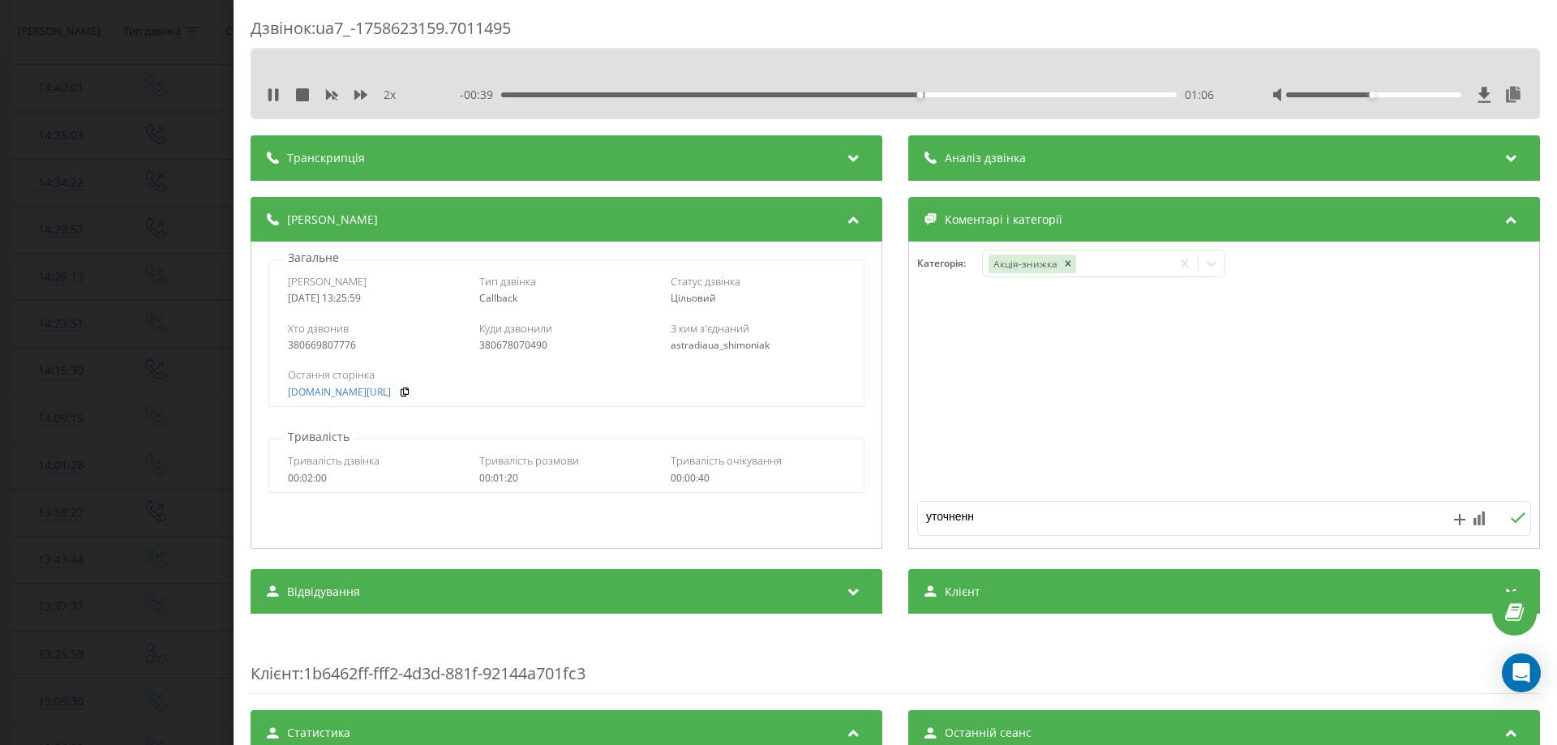
type textarea "уточнення"
drag, startPoint x: 27, startPoint y: 187, endPoint x: 80, endPoint y: 5, distance: 189.4
click at [35, 165] on div "Дзвінок : ua7_-1758623159.7011495 2 x - 00:34 01:11 01:11 Транскрипція Для AI-а…" at bounding box center [778, 372] width 1557 height 745
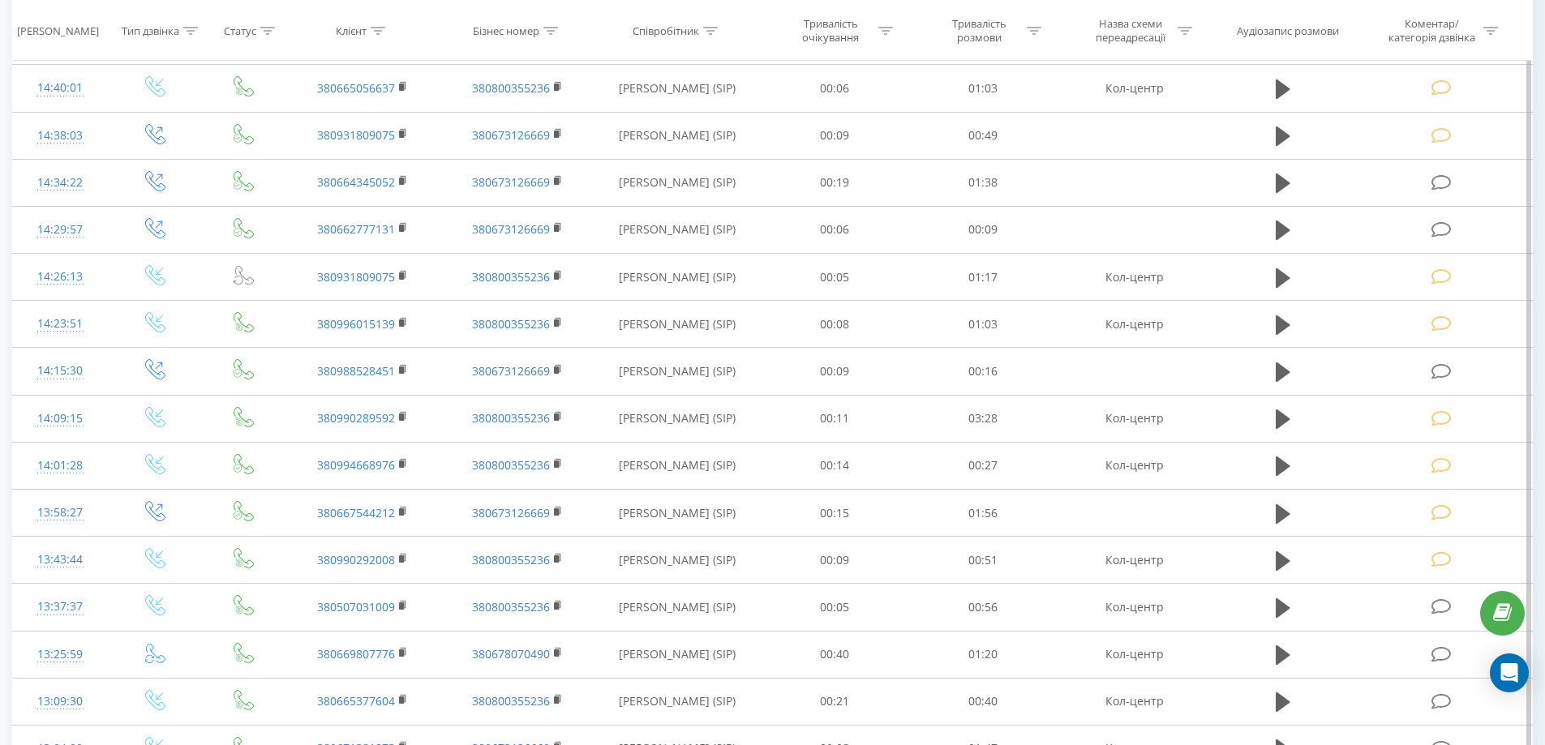
scroll to position [483, 0]
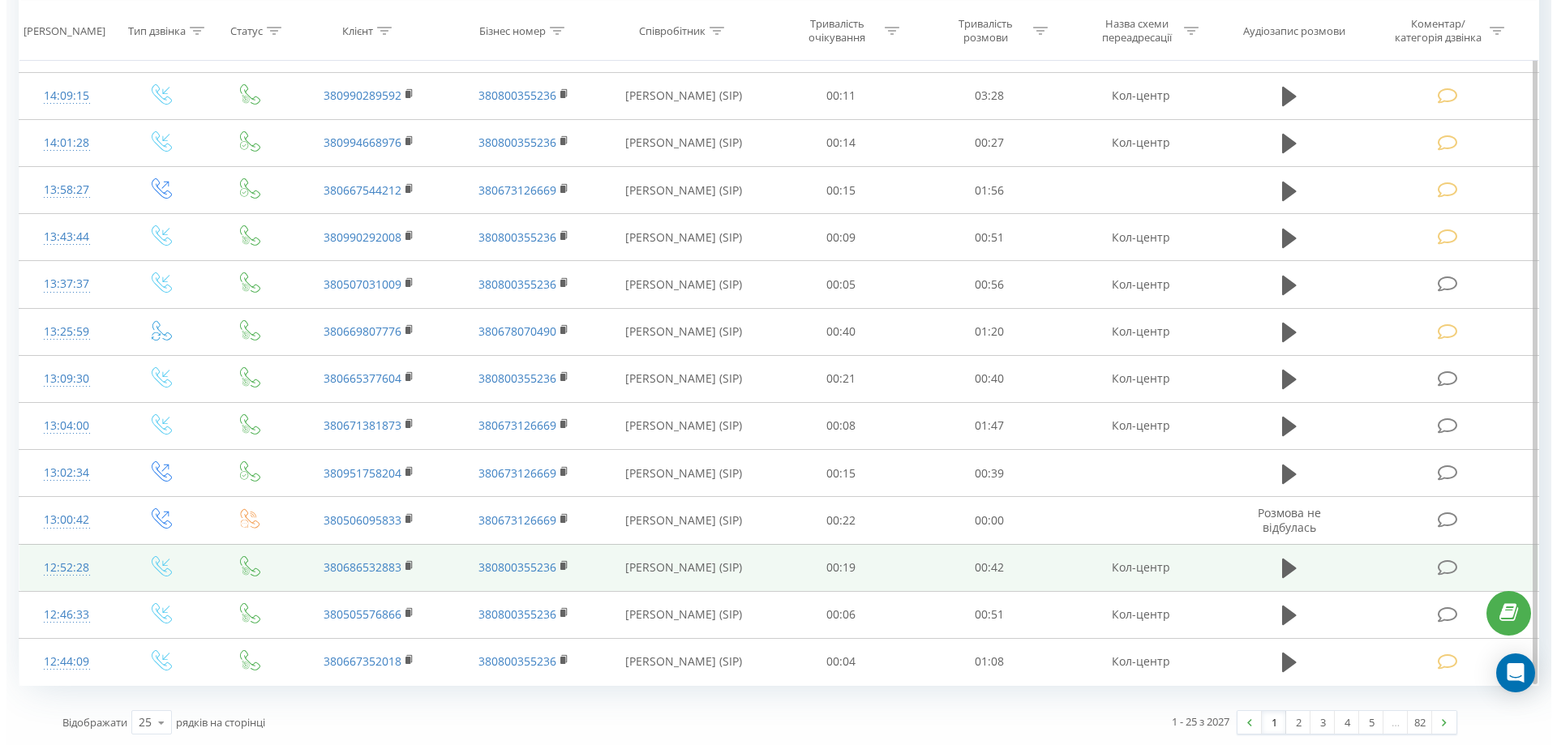
scroll to position [738, 0]
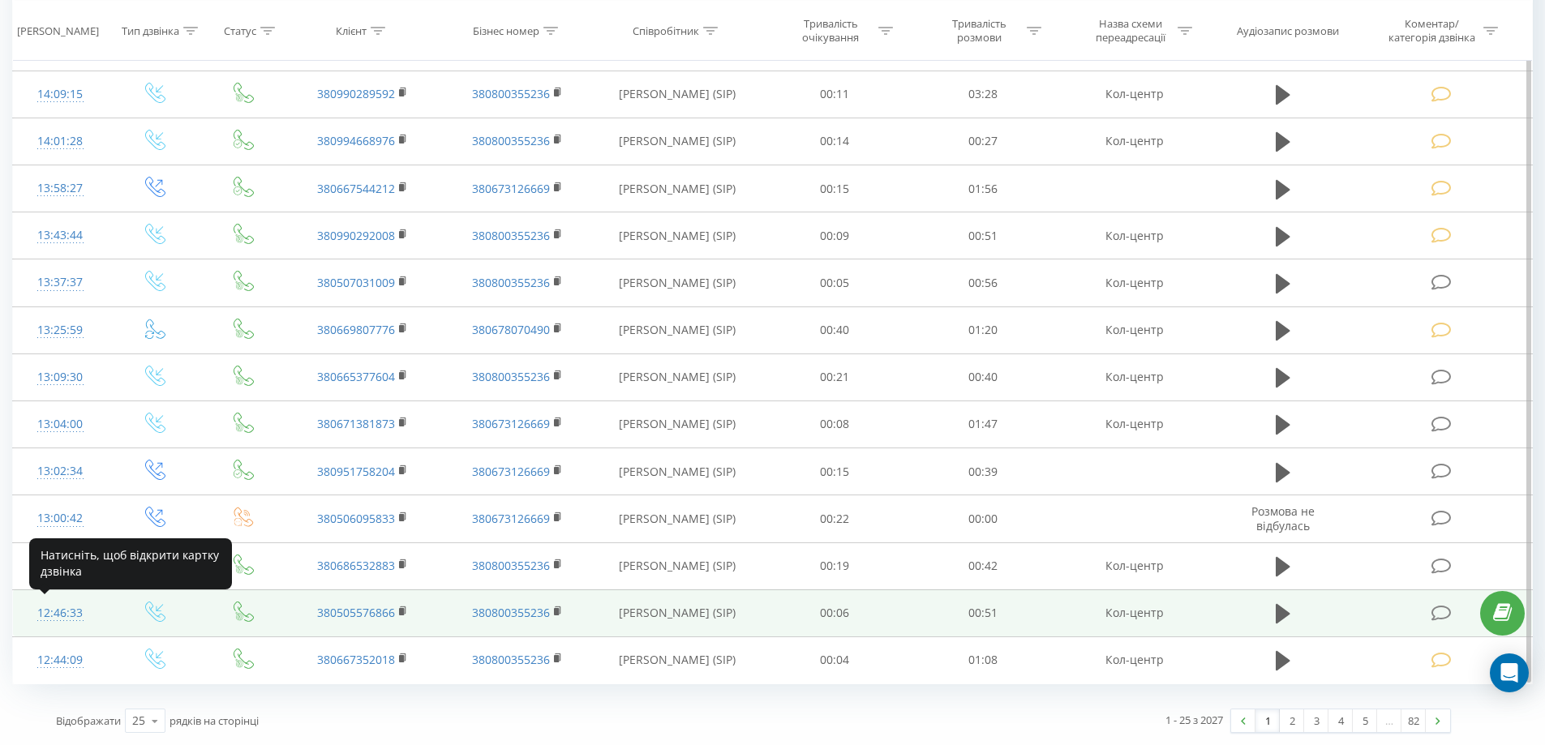
click at [65, 620] on div at bounding box center [60, 620] width 62 height 1
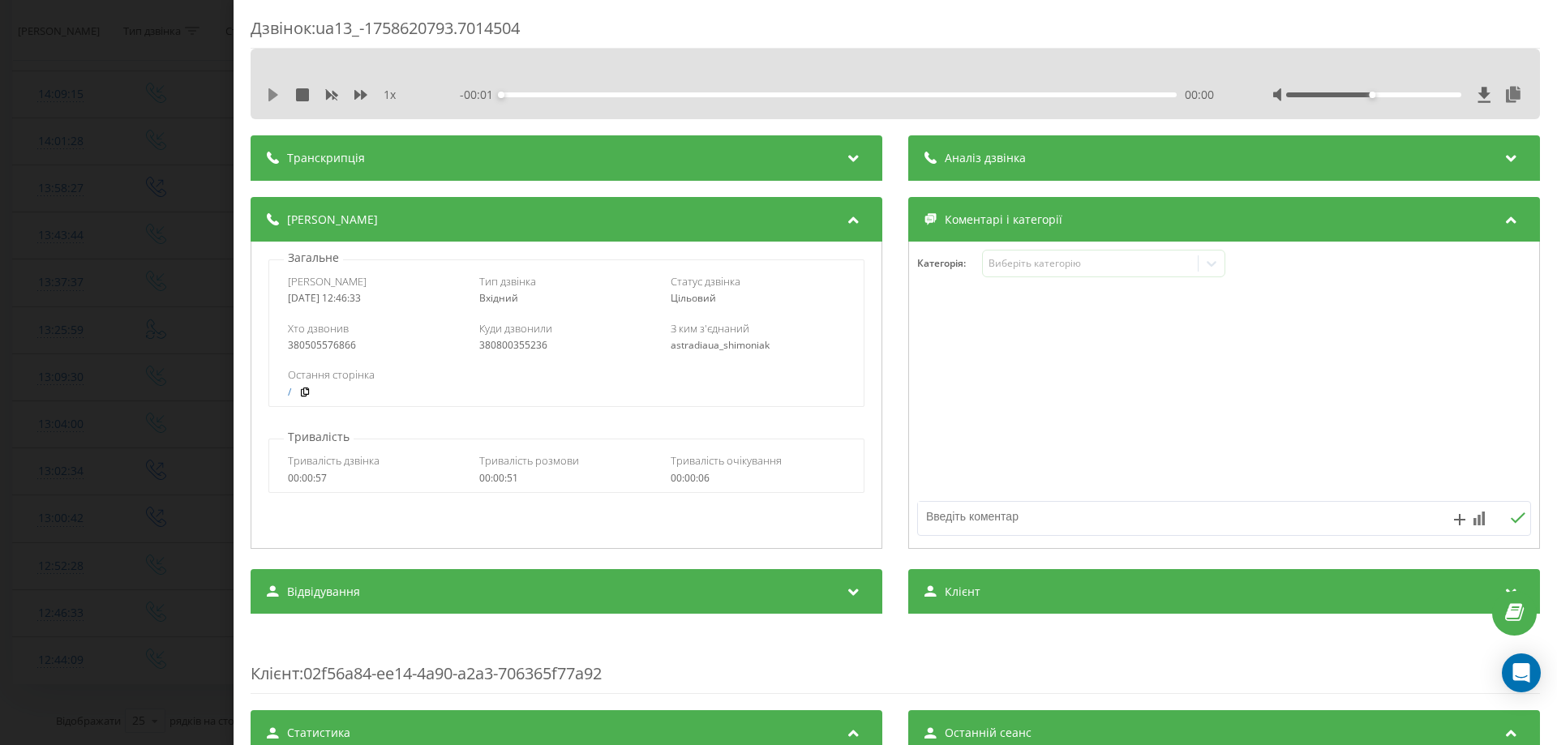
click at [275, 90] on icon at bounding box center [273, 94] width 13 height 13
click at [354, 96] on icon at bounding box center [360, 95] width 13 height 10
click at [268, 94] on icon at bounding box center [269, 94] width 3 height 13
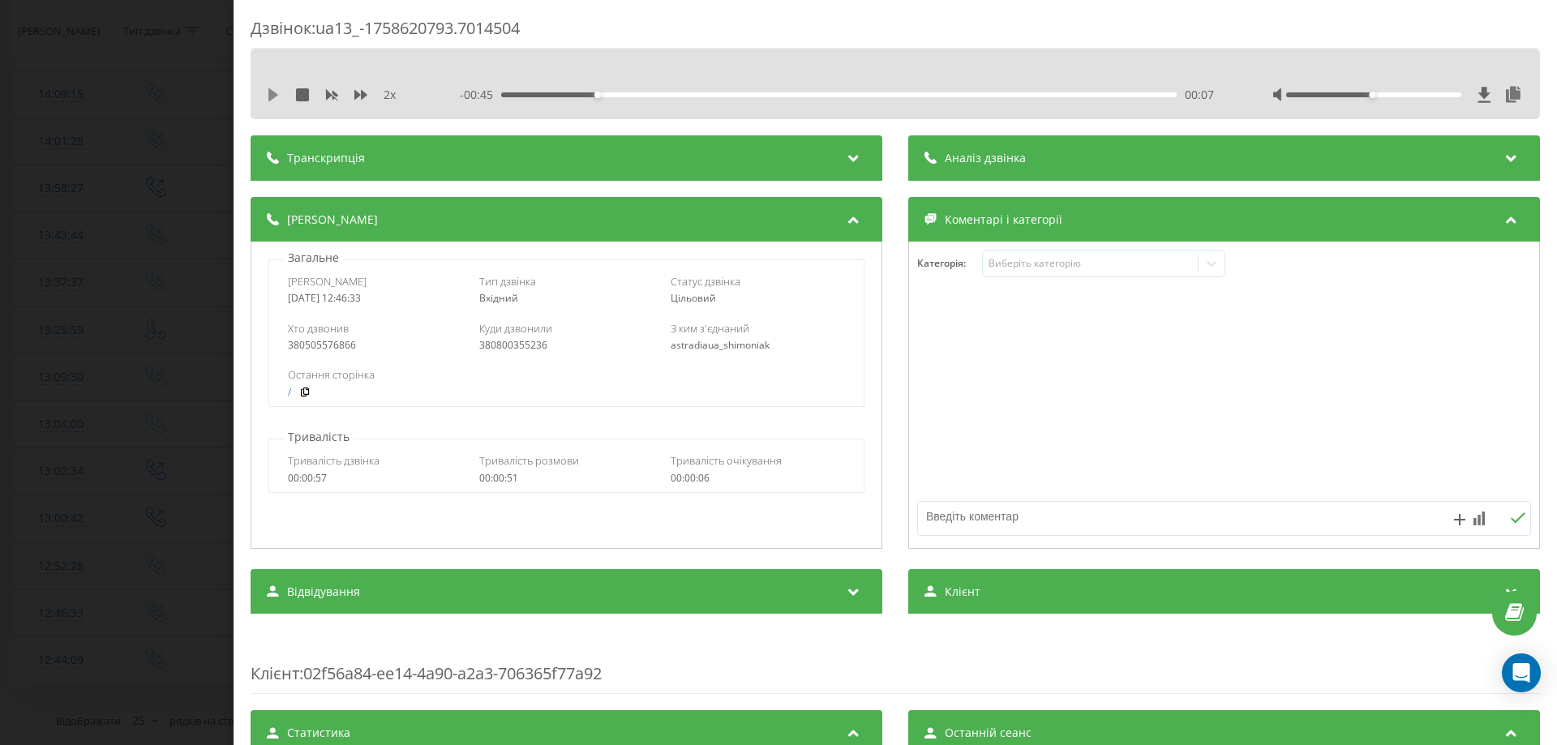
click at [270, 96] on icon at bounding box center [273, 94] width 10 height 13
click at [1143, 272] on div "Виберіть категорію" at bounding box center [1103, 264] width 243 height 28
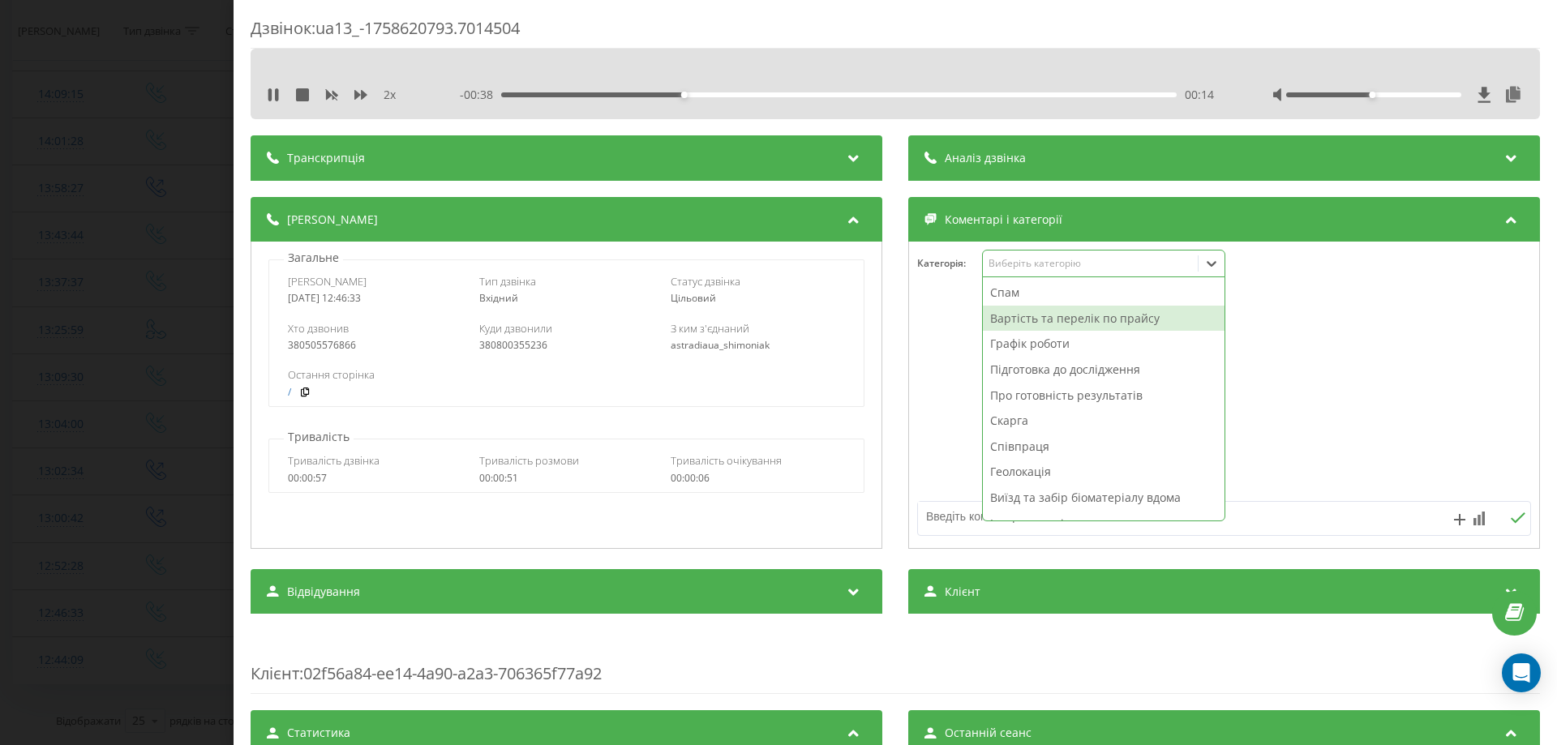
click at [1050, 327] on div "Вартість та перелік по прайсу" at bounding box center [1104, 319] width 242 height 26
drag, startPoint x: 948, startPoint y: 525, endPoint x: 948, endPoint y: 508, distance: 16.2
click at [948, 512] on textarea at bounding box center [1163, 516] width 490 height 29
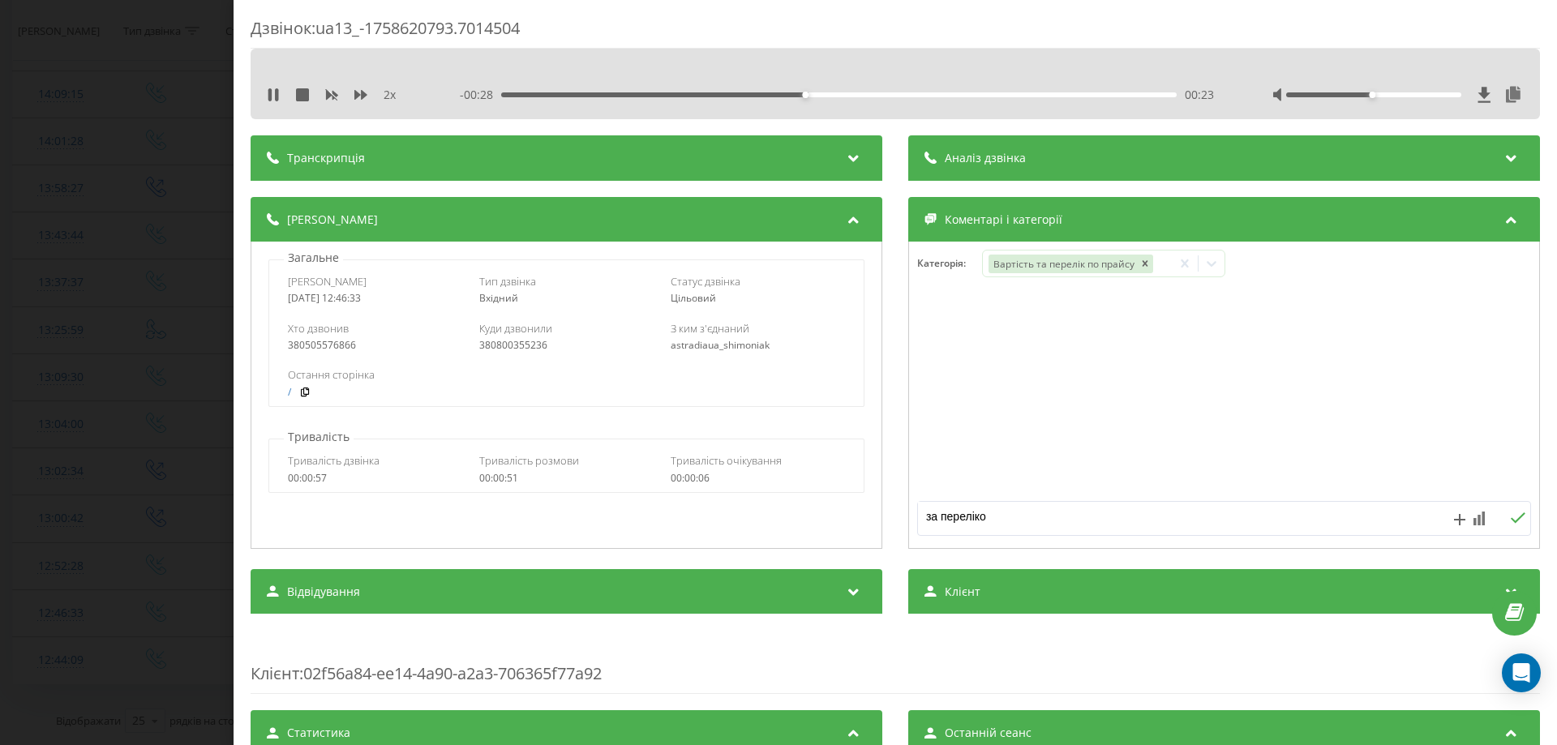
type textarea "за переліком"
click at [60, 196] on div "Дзвінок : ua13_-1758620793.7014504 2 x - 00:24 00:27 00:27 Транскрипція Для AI-…" at bounding box center [778, 372] width 1557 height 745
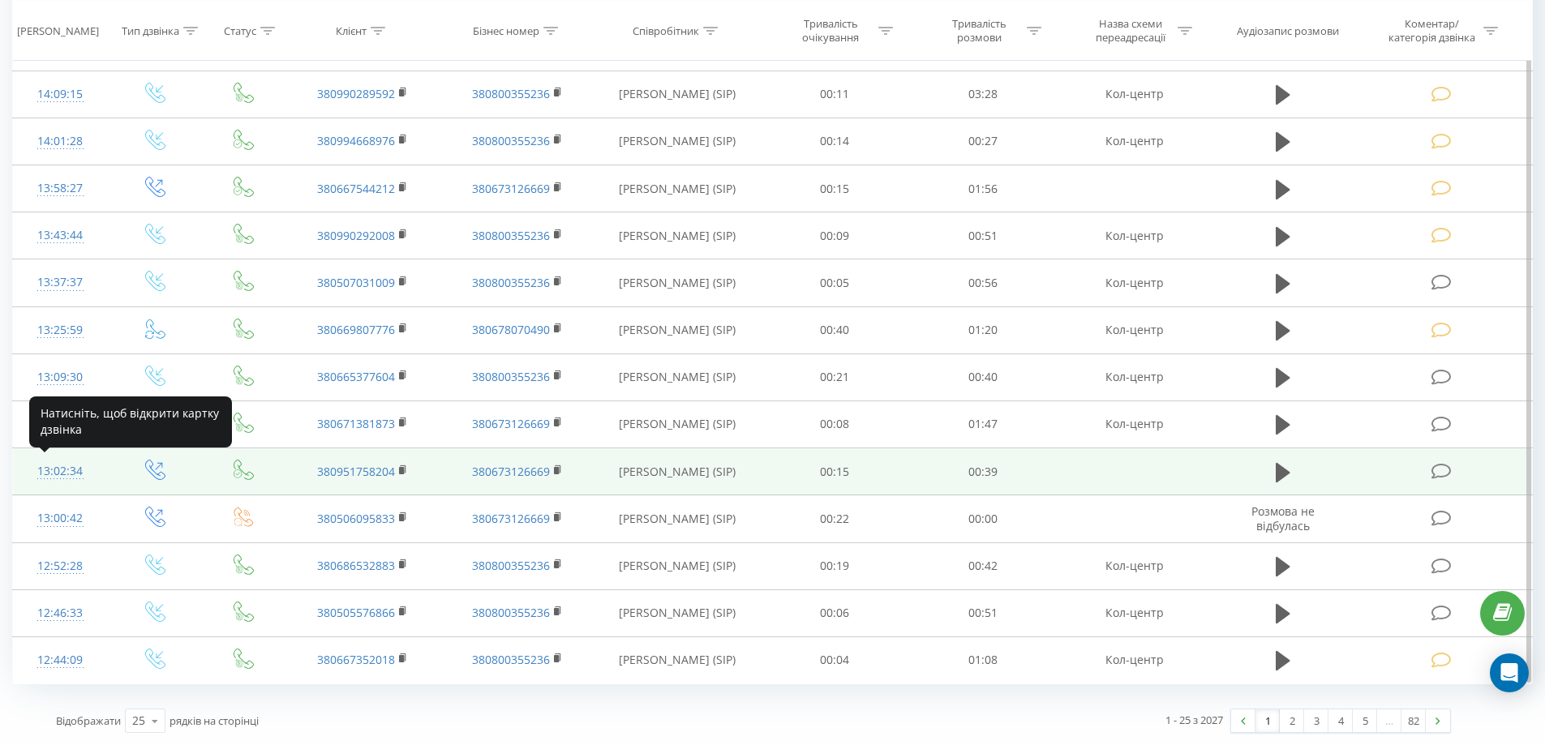
click at [48, 475] on div "13:02:34" at bounding box center [60, 472] width 62 height 32
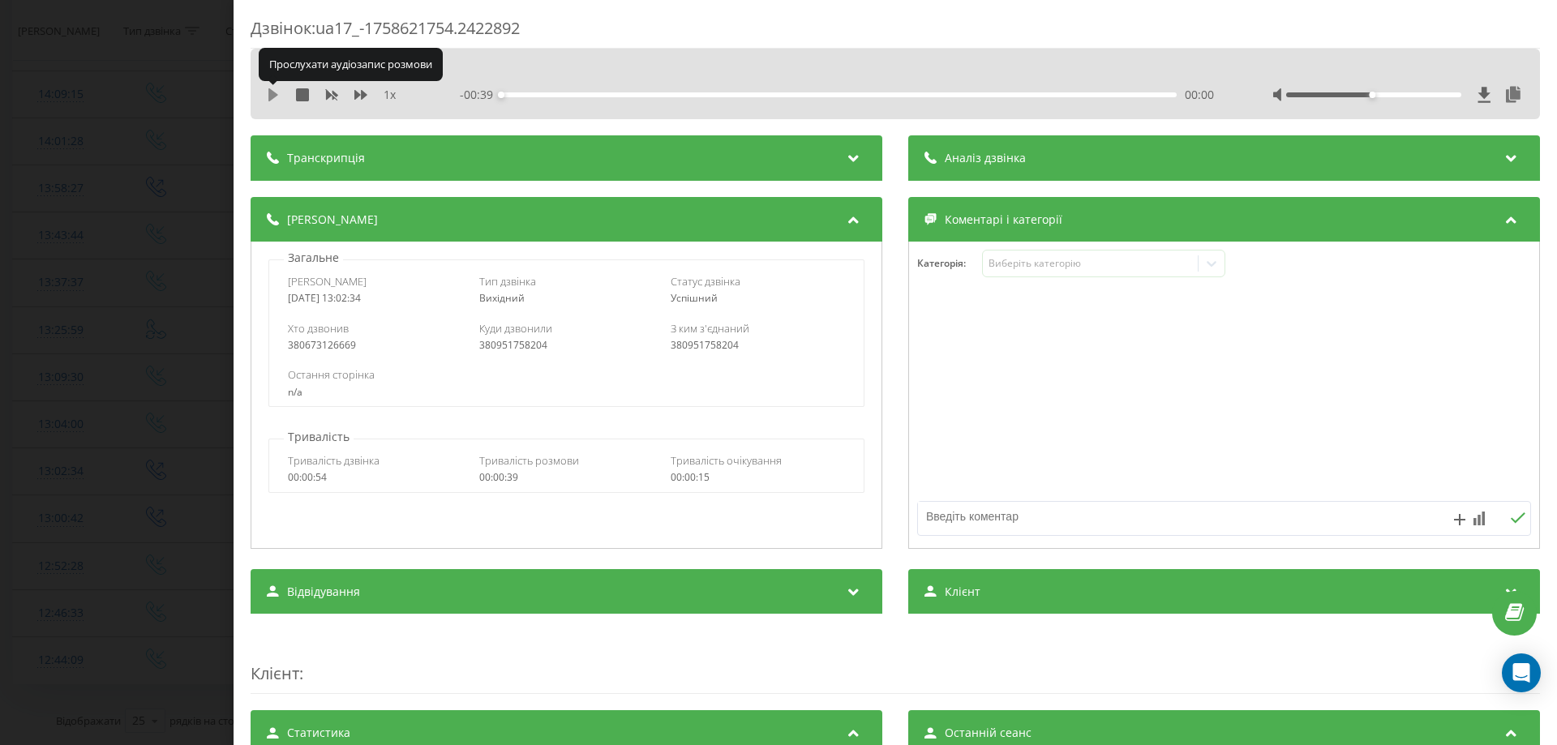
click at [270, 91] on icon at bounding box center [273, 94] width 10 height 13
click at [367, 91] on icon at bounding box center [360, 94] width 13 height 13
click at [366, 91] on icon at bounding box center [360, 94] width 13 height 13
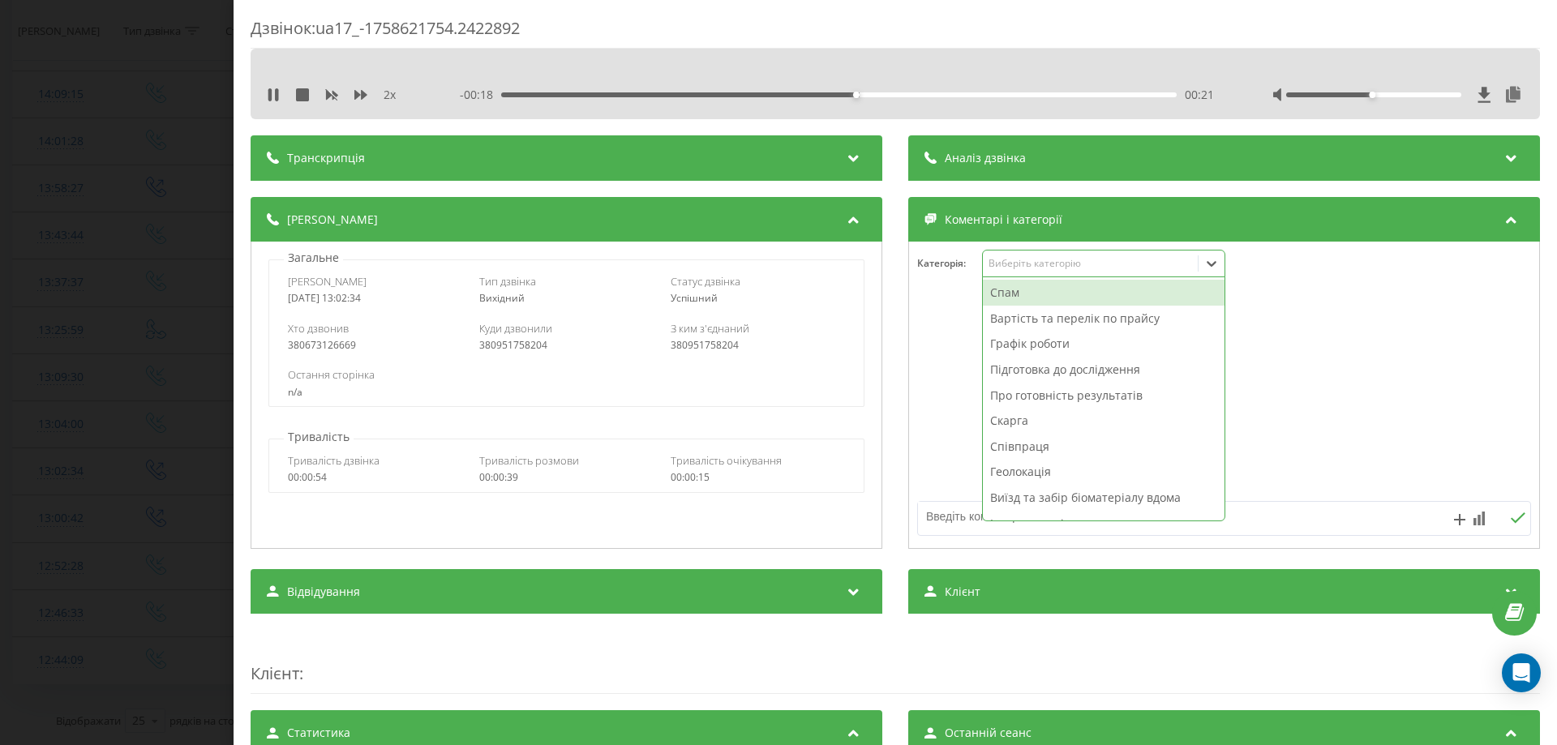
click at [1208, 268] on icon at bounding box center [1211, 263] width 16 height 16
click at [998, 288] on div "Спам" at bounding box center [1104, 293] width 242 height 26
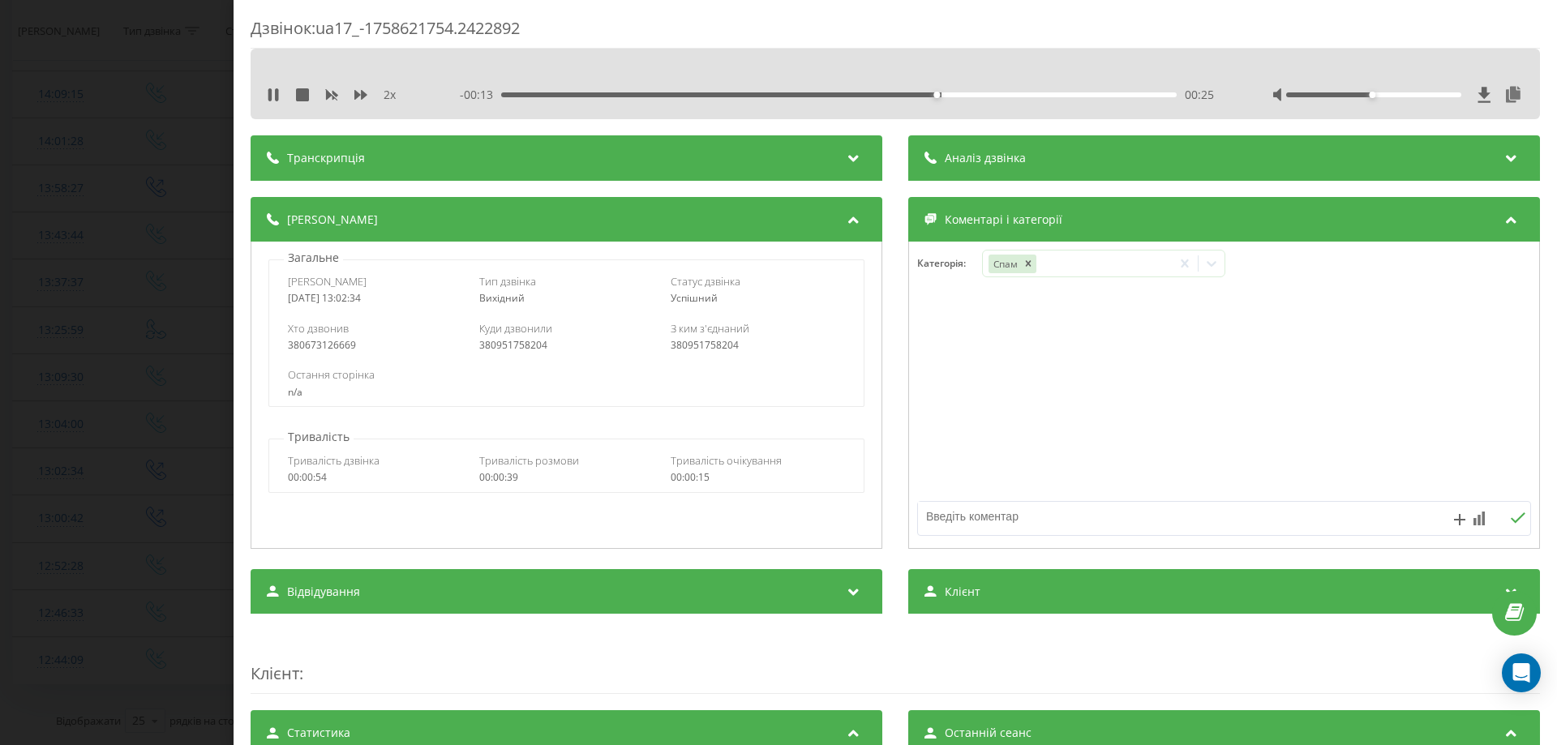
click at [951, 515] on textarea at bounding box center [1163, 516] width 490 height 29
type textarea "придурок"
click at [1478, 90] on icon at bounding box center [1484, 94] width 12 height 15
drag, startPoint x: 24, startPoint y: 210, endPoint x: 46, endPoint y: 94, distance: 118.0
click at [24, 199] on div "Дзвінок : ua17_-1758621754.2422892 2 x 00:00 00:39 00:39 Транскрипція Для AI-ан…" at bounding box center [778, 372] width 1557 height 745
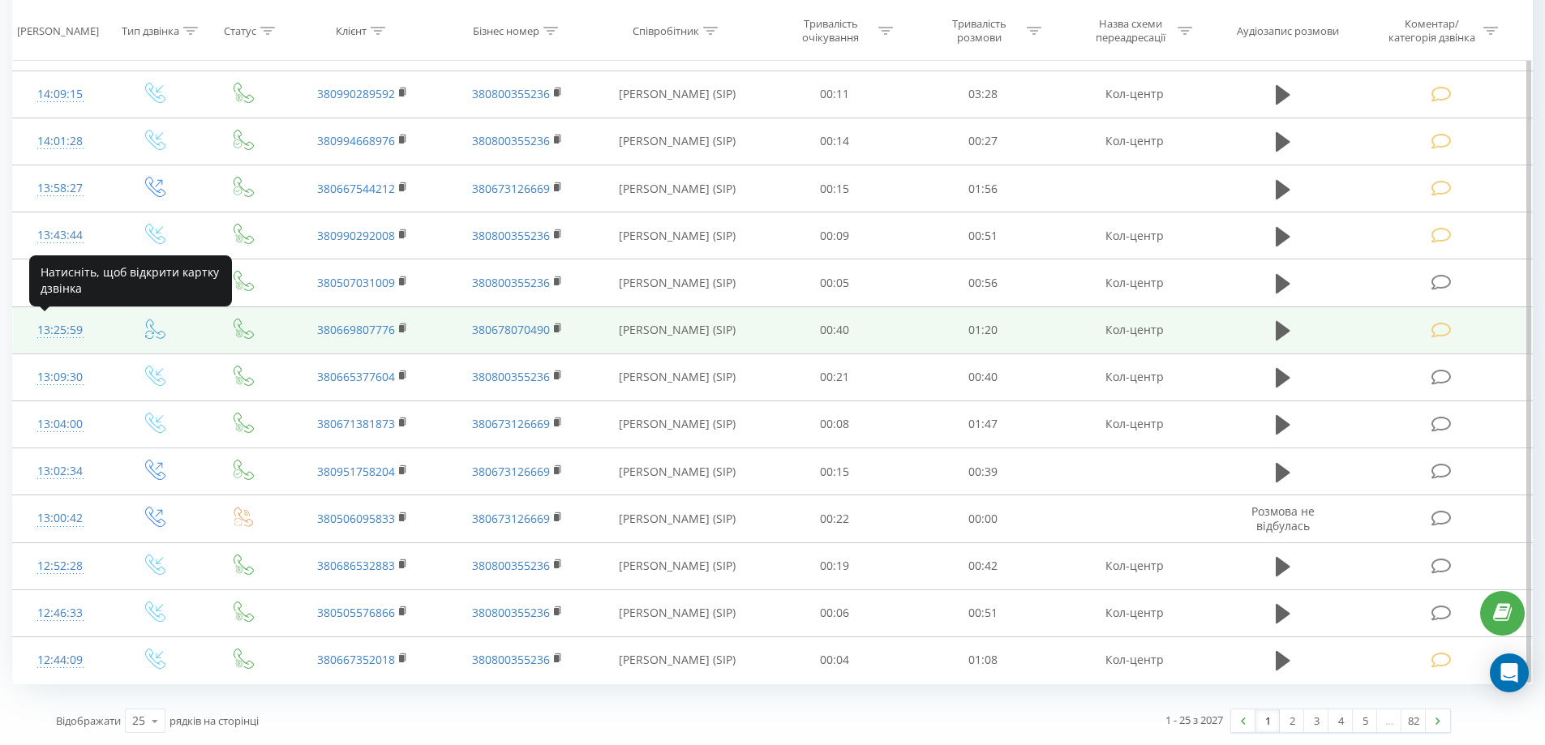
click at [83, 336] on div "13:25:59" at bounding box center [60, 331] width 62 height 32
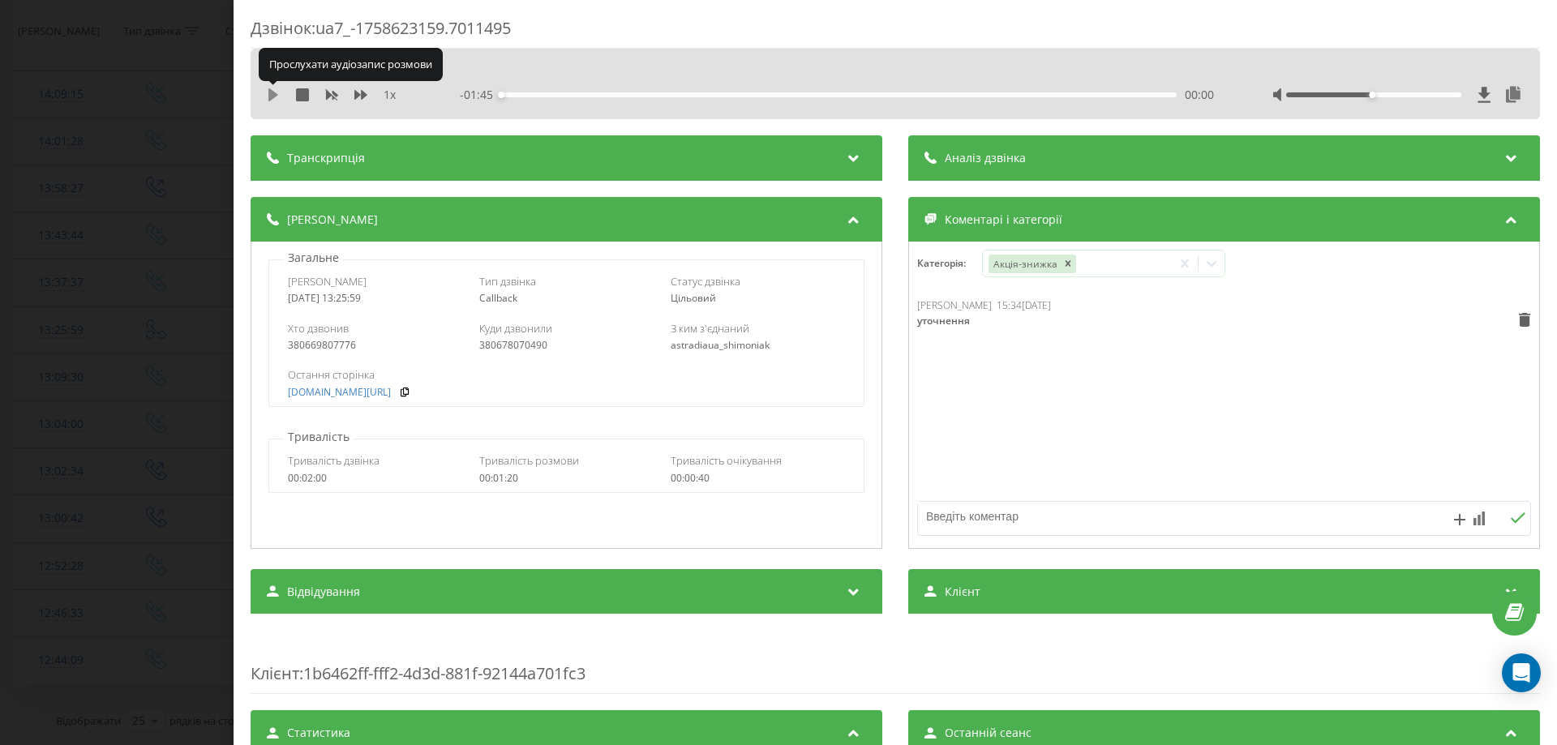
click at [270, 95] on icon at bounding box center [273, 94] width 10 height 13
click at [362, 93] on icon at bounding box center [360, 95] width 13 height 10
click at [272, 96] on icon at bounding box center [269, 94] width 3 height 13
